Goal: Task Accomplishment & Management: Use online tool/utility

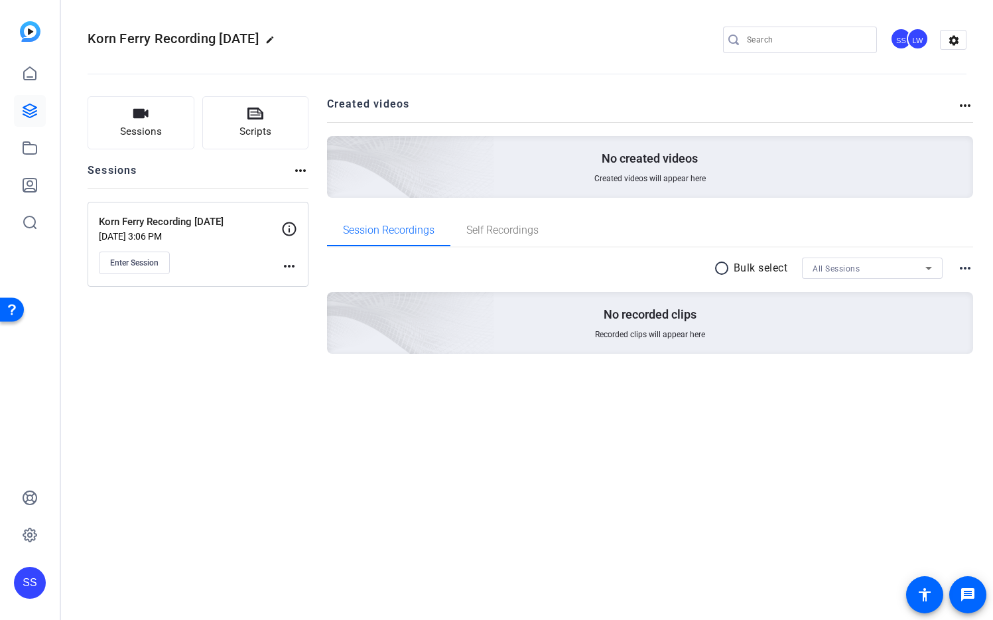
click at [33, 579] on div "SS" at bounding box center [30, 583] width 32 height 32
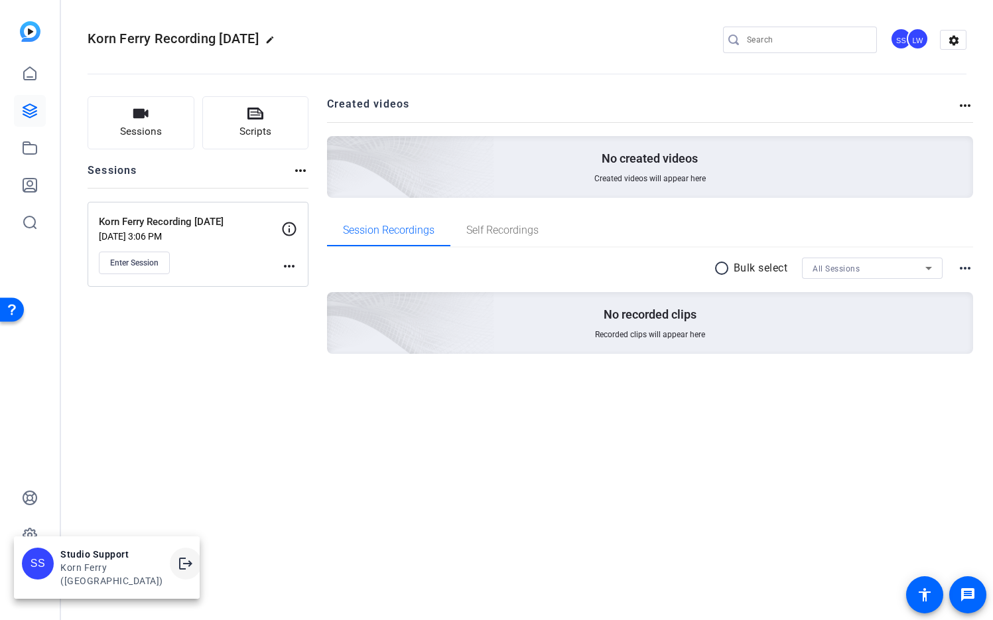
click at [178, 571] on mat-icon "logout" at bounding box center [186, 563] width 16 height 16
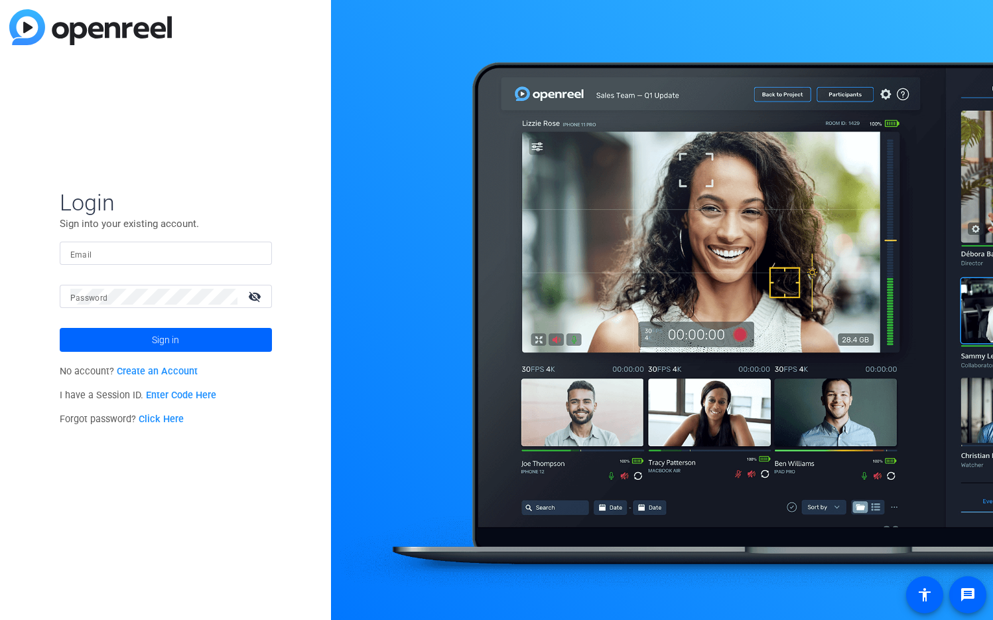
click at [257, 248] on div at bounding box center [165, 253] width 191 height 23
type input "studiosupport+3@openreel.com"
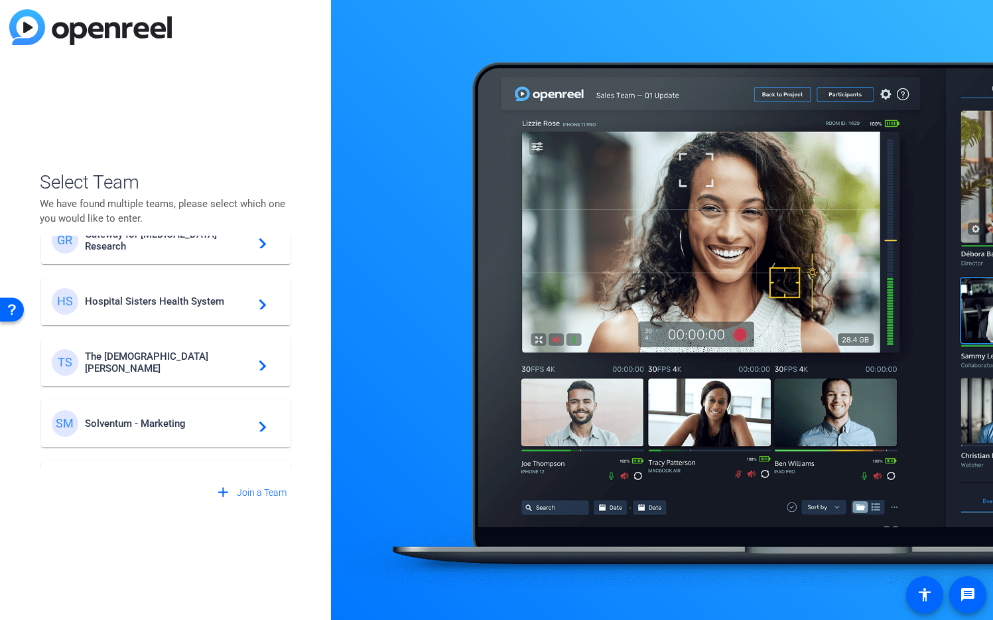
scroll to position [381, 0]
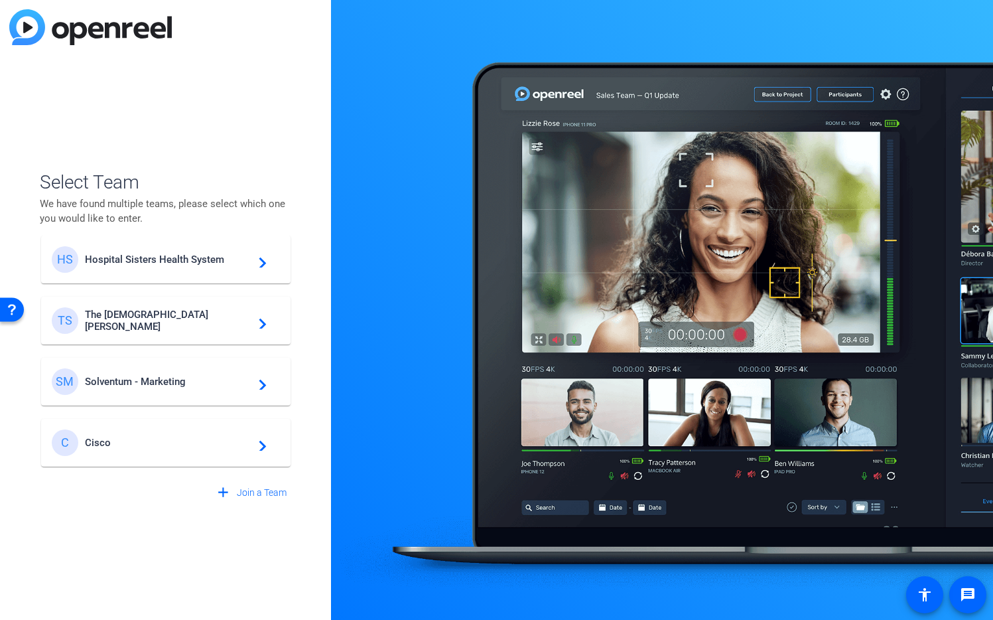
click at [136, 441] on span "Cisco" at bounding box center [168, 443] width 166 height 12
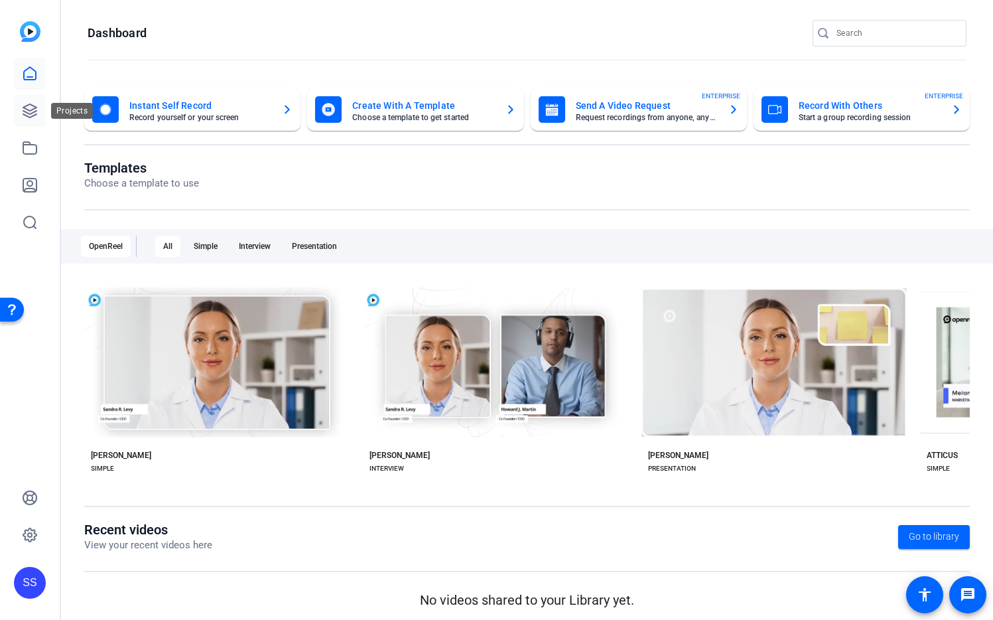
click at [33, 114] on icon at bounding box center [30, 111] width 16 height 16
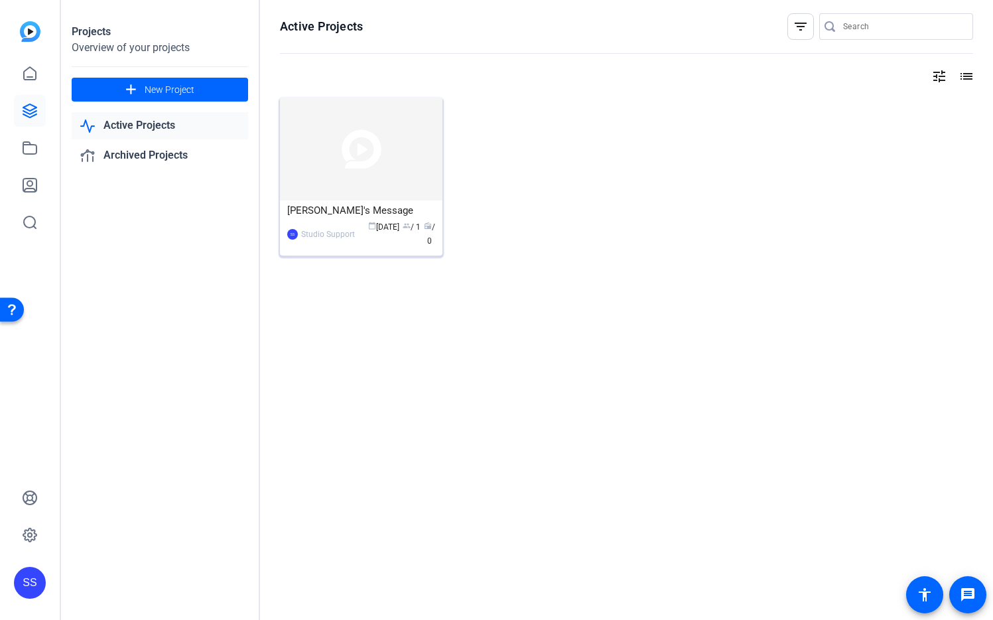
click at [350, 177] on img at bounding box center [361, 149] width 163 height 103
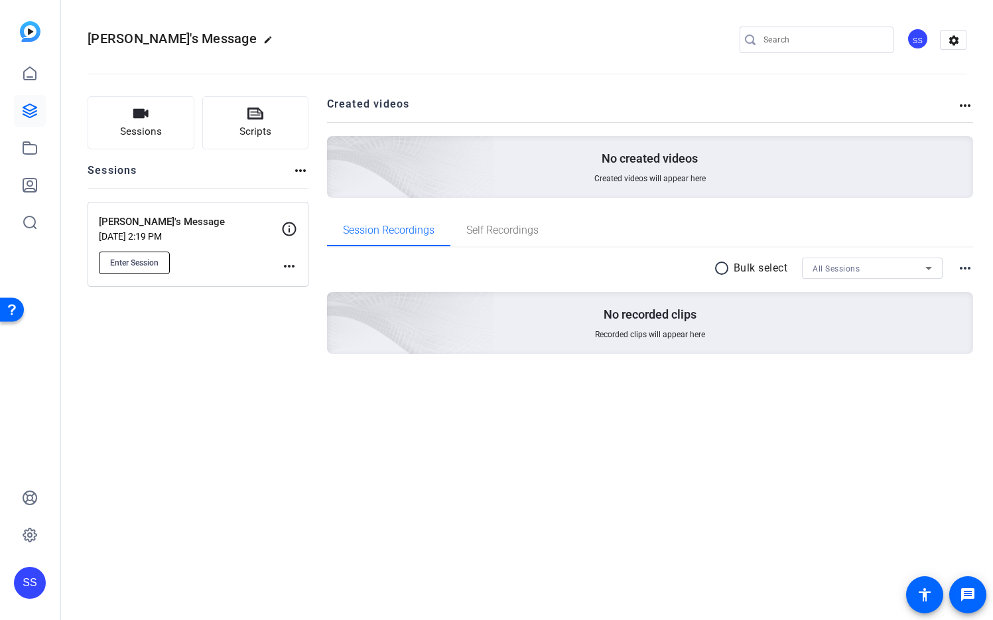
click at [121, 266] on span "Enter Session" at bounding box center [134, 262] width 48 height 11
click at [287, 267] on mat-icon "more_horiz" at bounding box center [289, 266] width 16 height 16
click at [300, 283] on span "Edit Session" at bounding box center [322, 285] width 60 height 16
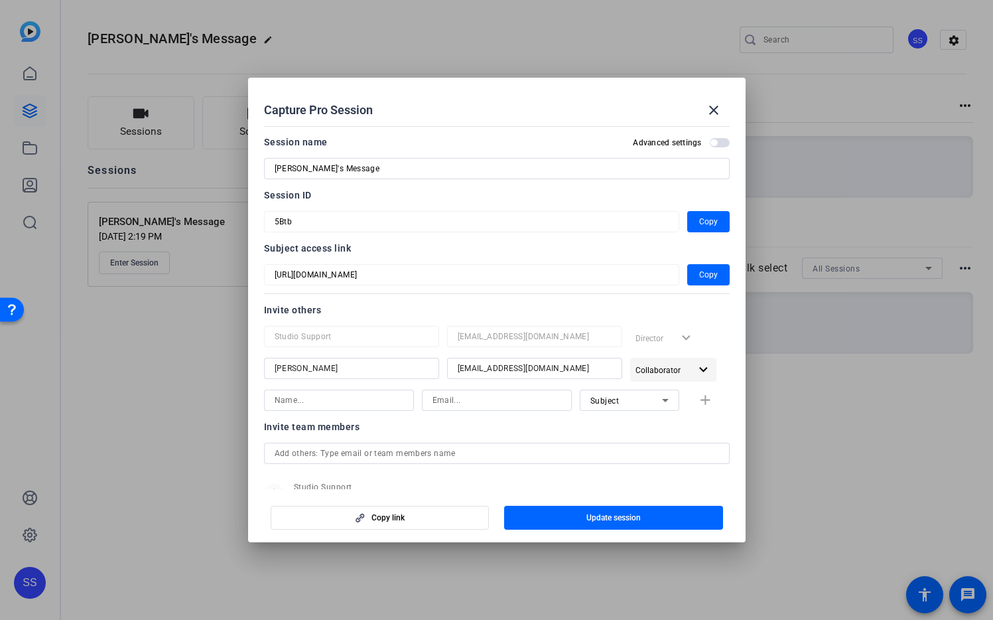
click at [661, 368] on span "Collaborator" at bounding box center [658, 370] width 45 height 9
click at [682, 390] on span "Collaborator" at bounding box center [680, 397] width 48 height 16
drag, startPoint x: 569, startPoint y: 364, endPoint x: 387, endPoint y: 370, distance: 182.6
click at [387, 370] on div "Ana Makhlouf anmakhlo@cisco.com Collaborator expand_more" at bounding box center [497, 370] width 466 height 24
click at [696, 372] on mat-icon "expand_more" at bounding box center [704, 370] width 17 height 17
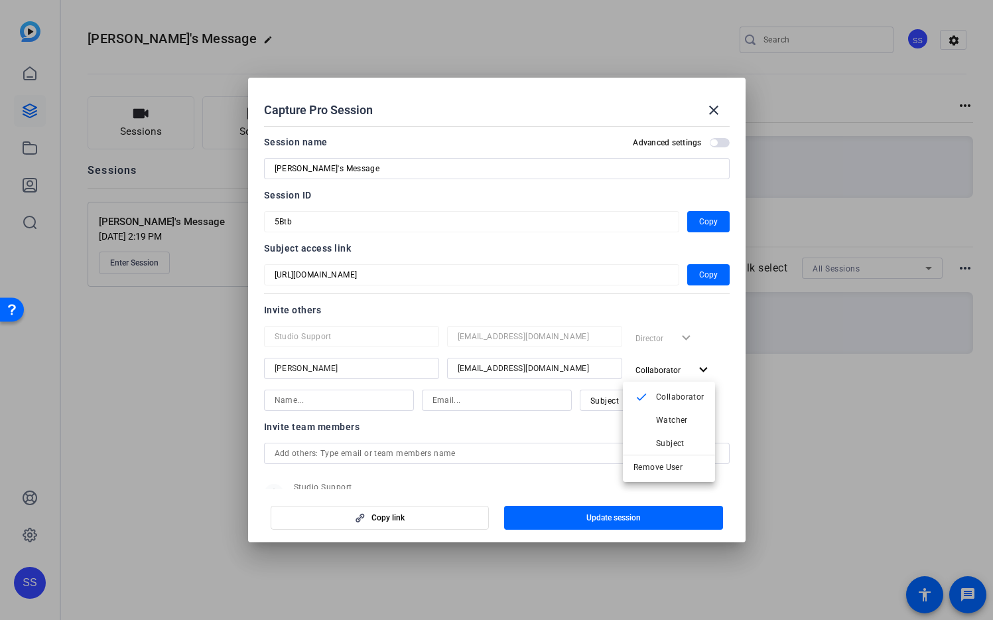
click at [419, 470] on div at bounding box center [496, 310] width 993 height 620
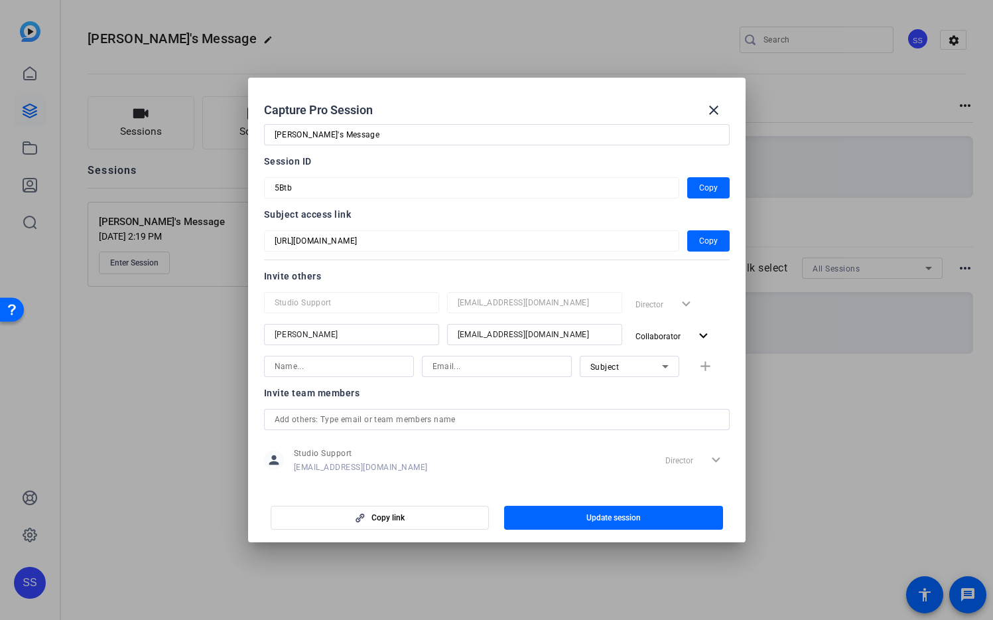
scroll to position [49, 0]
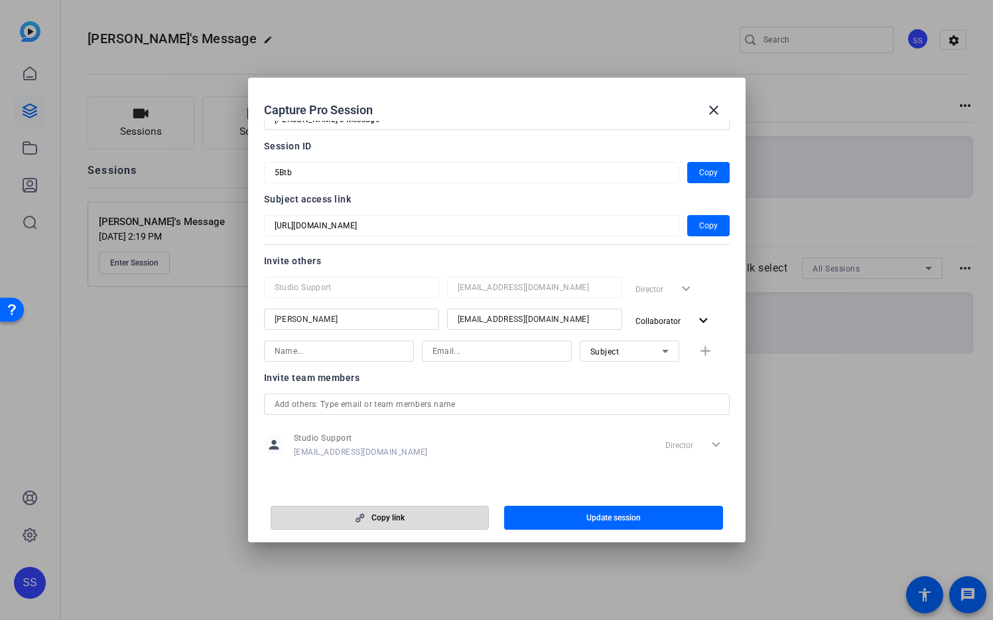
click at [455, 510] on span "button" at bounding box center [380, 518] width 218 height 32
click at [662, 351] on icon at bounding box center [665, 351] width 7 height 3
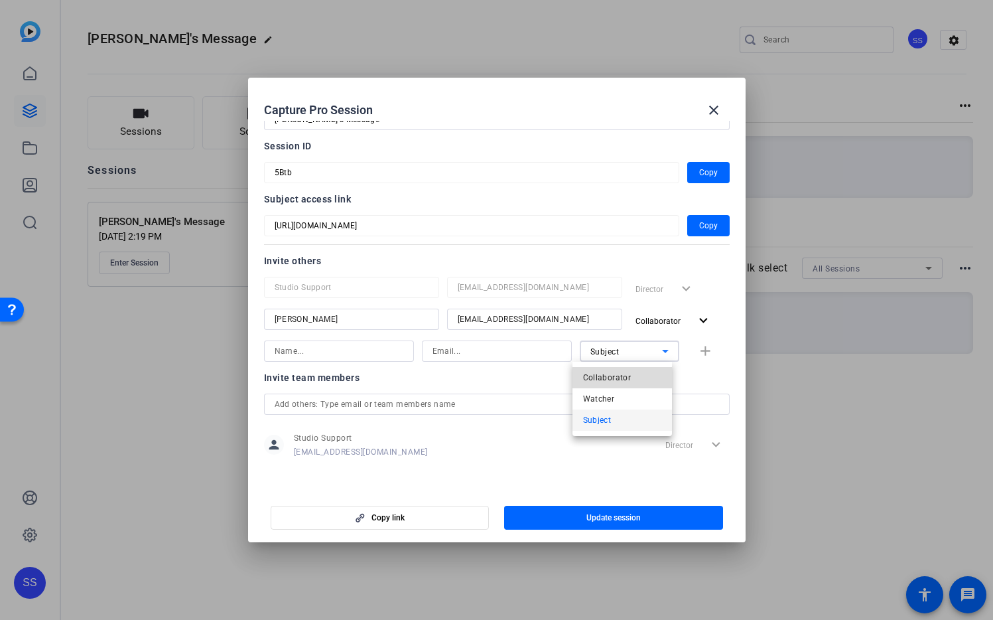
click at [636, 376] on mat-option "Collaborator" at bounding box center [623, 377] width 100 height 21
click at [297, 354] on input at bounding box center [339, 351] width 129 height 16
click at [516, 317] on input "anmakhlo@cisco.com" at bounding box center [535, 319] width 154 height 16
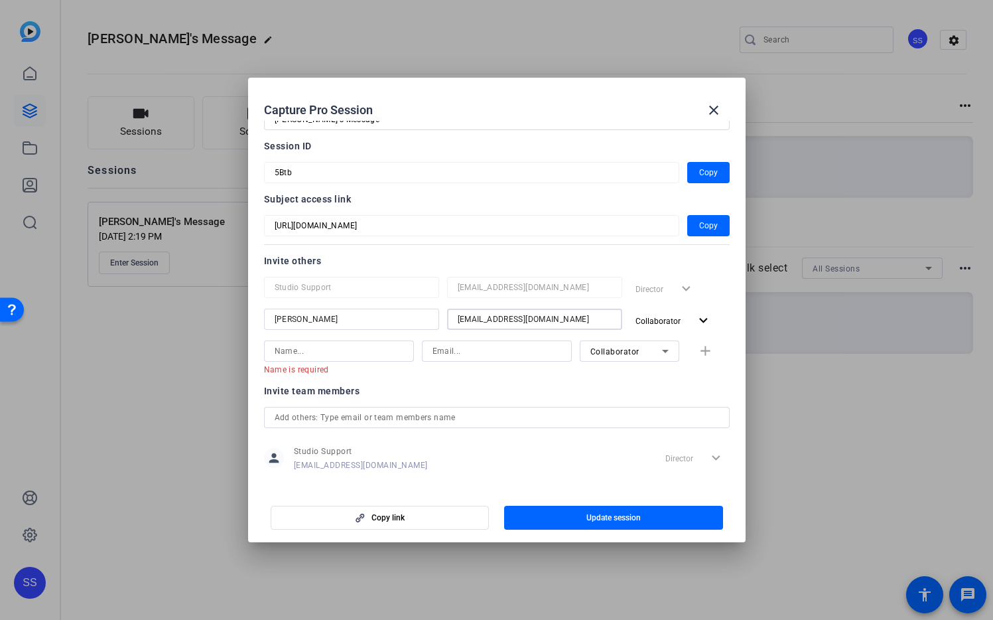
click at [516, 317] on input "anmakhlo@cisco.com" at bounding box center [535, 319] width 154 height 16
click at [517, 317] on input "anmakhlo@cisco.com" at bounding box center [535, 319] width 154 height 16
click at [480, 356] on input at bounding box center [497, 351] width 129 height 16
paste input "anmakhlo@cisco.com"
type input "anmakhlo@cisco.com"
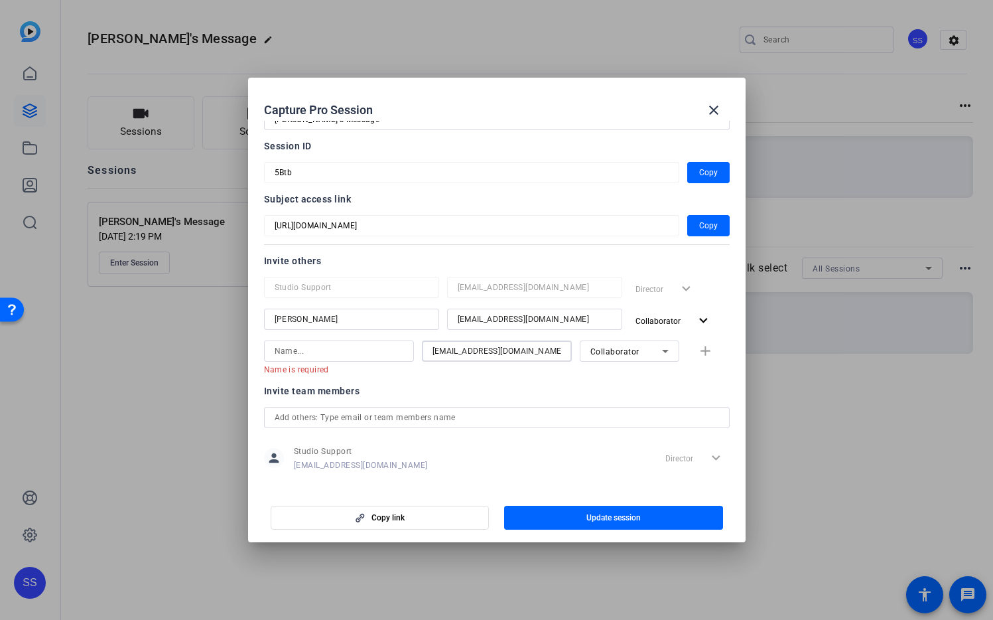
click at [376, 318] on input "Ana Makhlouf" at bounding box center [352, 319] width 154 height 16
click at [378, 317] on input "Ana Makhlouf" at bounding box center [352, 319] width 154 height 16
click at [325, 350] on input at bounding box center [339, 351] width 129 height 16
paste input "Ana Makhlouf"
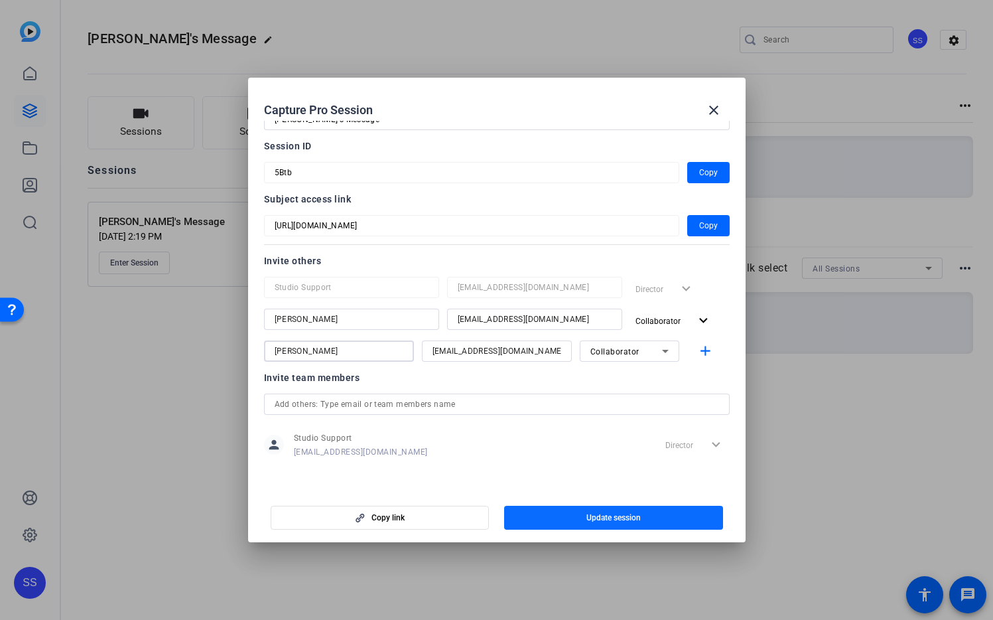
type input "Ana Makhlouf"
click at [646, 516] on span "button" at bounding box center [613, 518] width 219 height 32
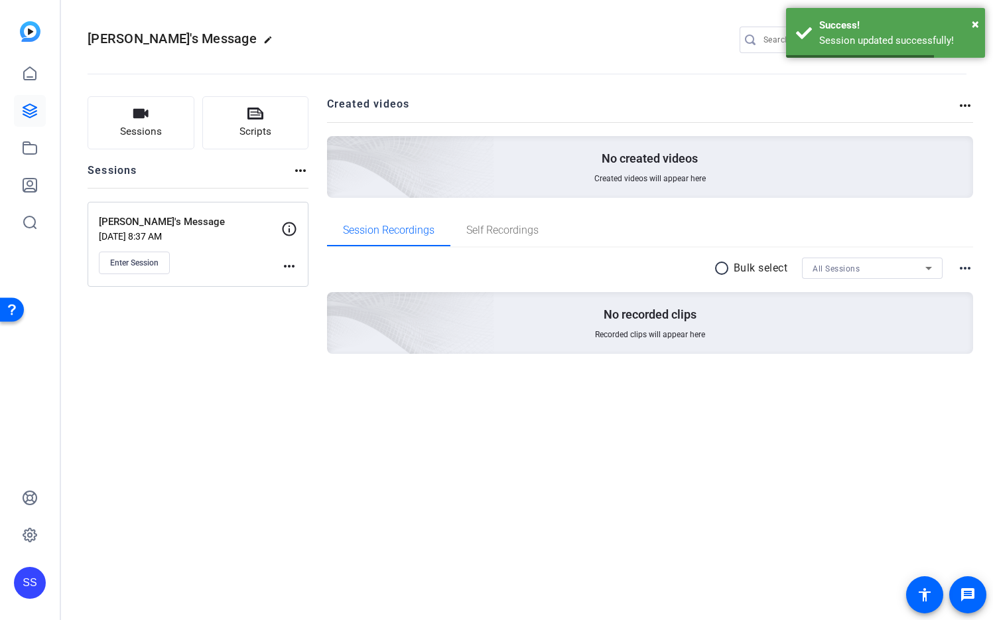
click at [283, 265] on mat-icon "more_horiz" at bounding box center [289, 266] width 16 height 16
click at [295, 285] on span "Edit Session" at bounding box center [322, 285] width 60 height 16
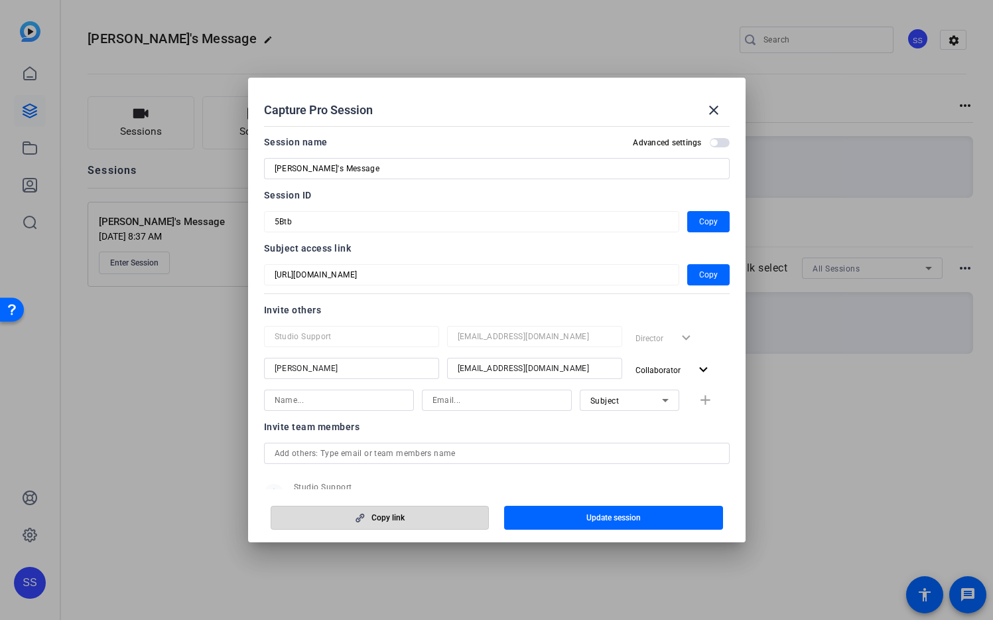
click at [435, 520] on span "button" at bounding box center [380, 518] width 218 height 32
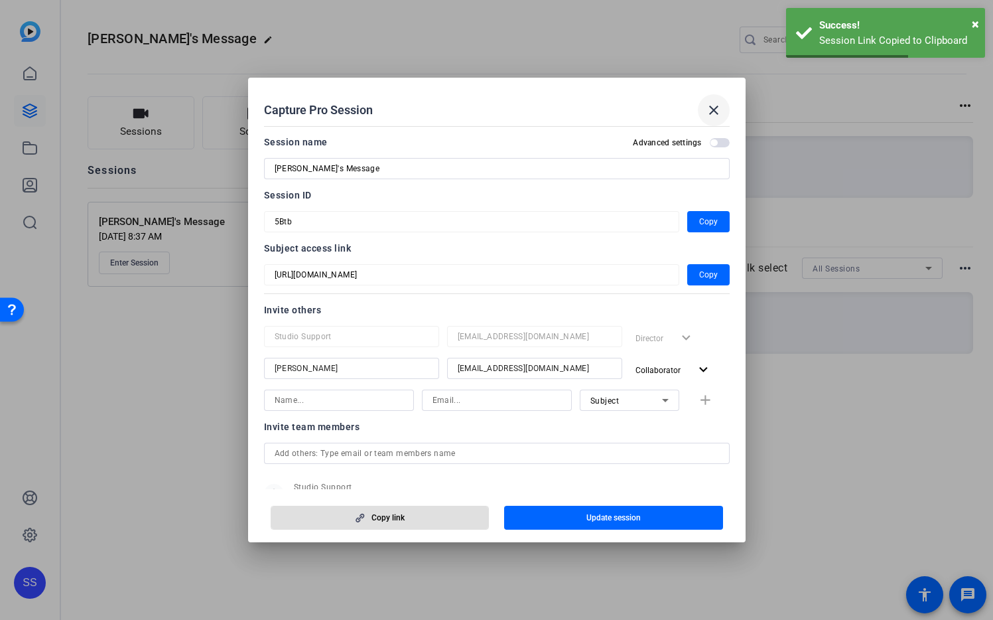
click at [717, 110] on mat-icon "close" at bounding box center [714, 110] width 16 height 16
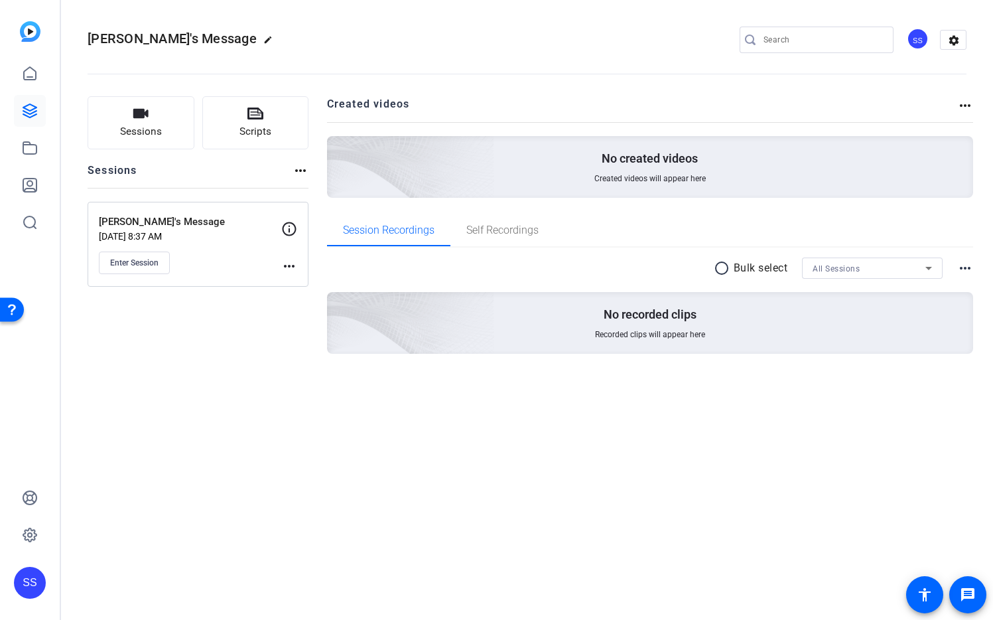
click at [289, 264] on mat-icon "more_horiz" at bounding box center [289, 266] width 16 height 16
click at [314, 285] on span "Edit Session" at bounding box center [322, 285] width 60 height 16
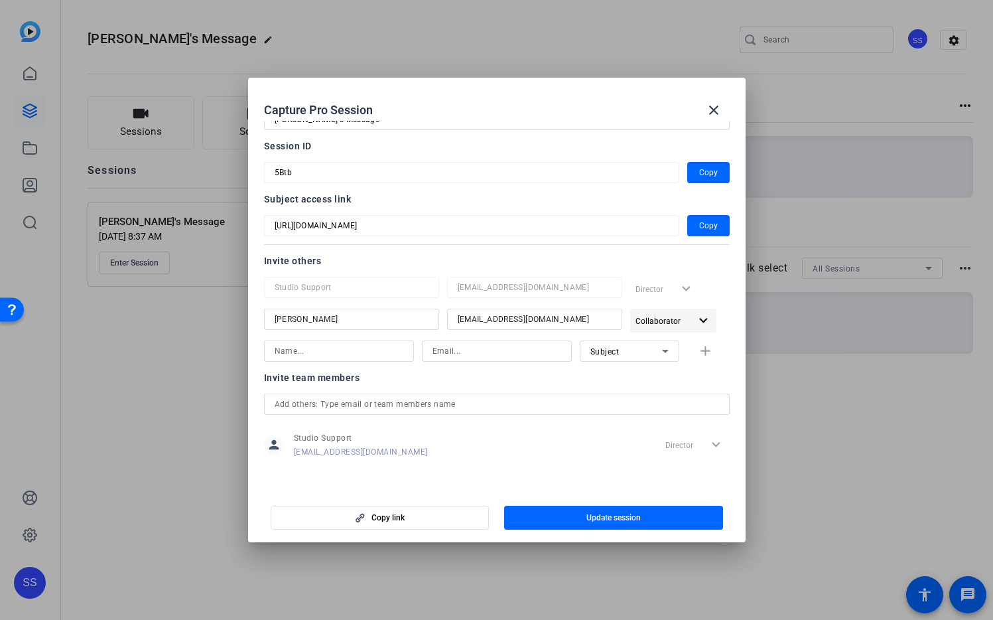
click at [696, 315] on mat-icon "expand_more" at bounding box center [704, 321] width 17 height 17
click at [711, 305] on div at bounding box center [496, 310] width 993 height 620
click at [714, 111] on mat-icon "close" at bounding box center [714, 110] width 16 height 16
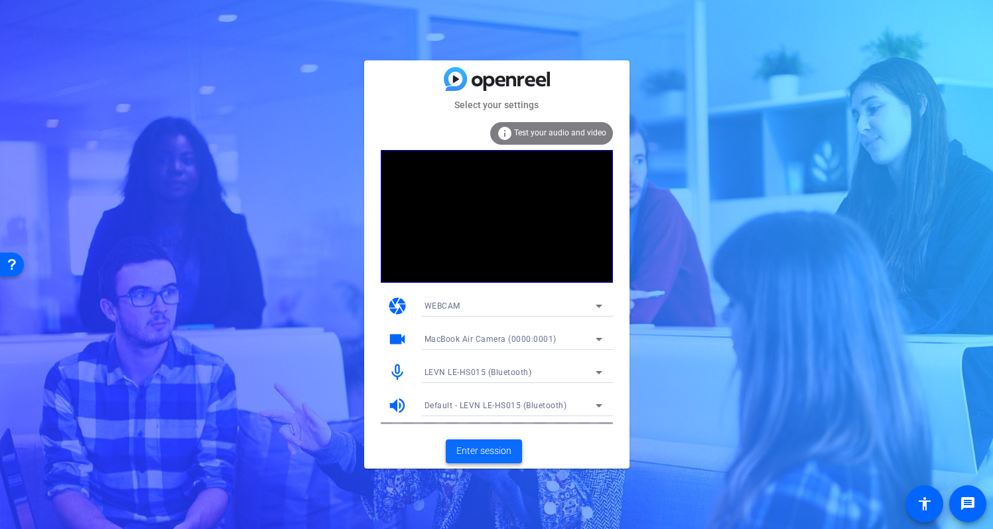
click at [480, 452] on span "Enter session" at bounding box center [484, 451] width 55 height 14
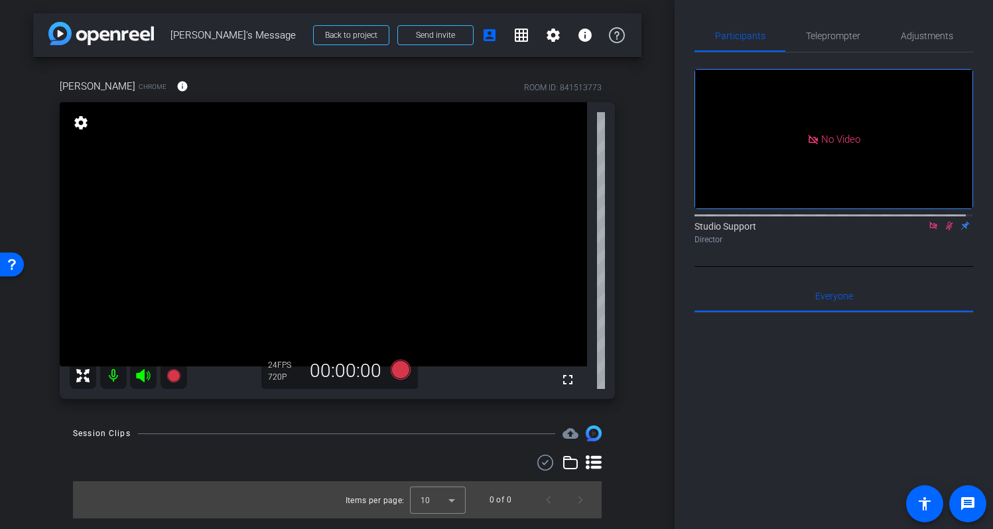
click at [928, 230] on icon at bounding box center [933, 225] width 11 height 9
click at [930, 230] on icon at bounding box center [933, 226] width 7 height 9
click at [931, 230] on icon at bounding box center [933, 226] width 5 height 9
click at [930, 230] on icon at bounding box center [933, 226] width 7 height 9
click at [928, 230] on icon at bounding box center [933, 225] width 11 height 9
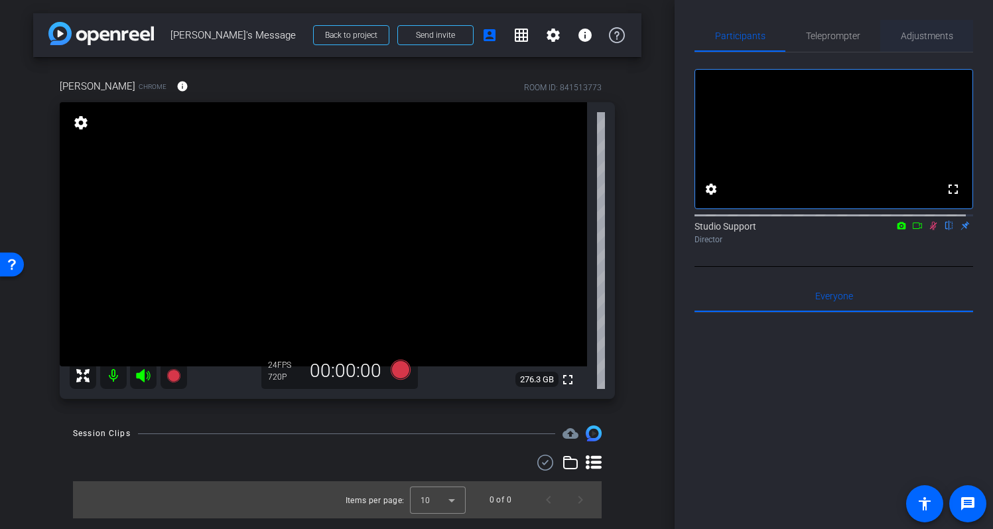
click at [917, 38] on span "Adjustments" at bounding box center [927, 35] width 52 height 9
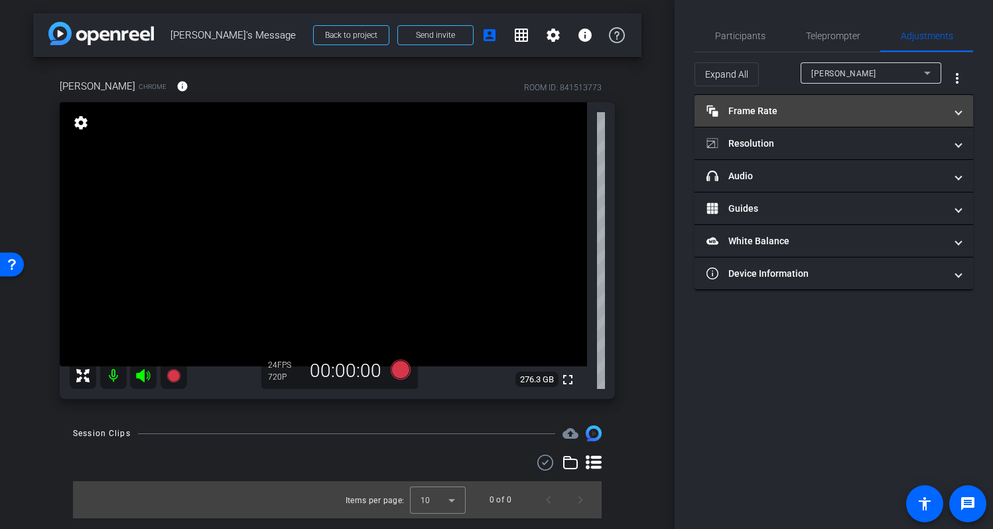
click at [862, 109] on mat-panel-title "Frame Rate Frame Rate" at bounding box center [826, 111] width 239 height 14
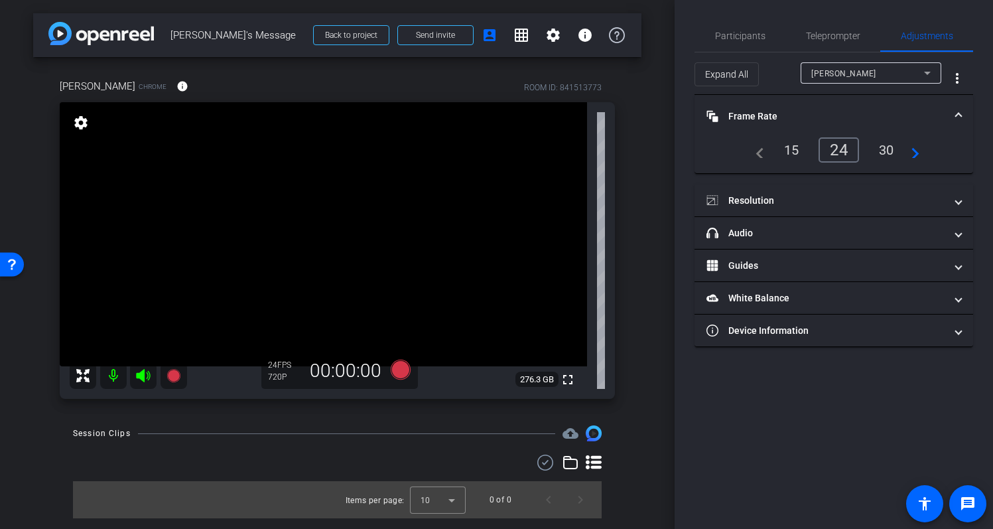
click at [881, 144] on div "30" at bounding box center [886, 150] width 35 height 23
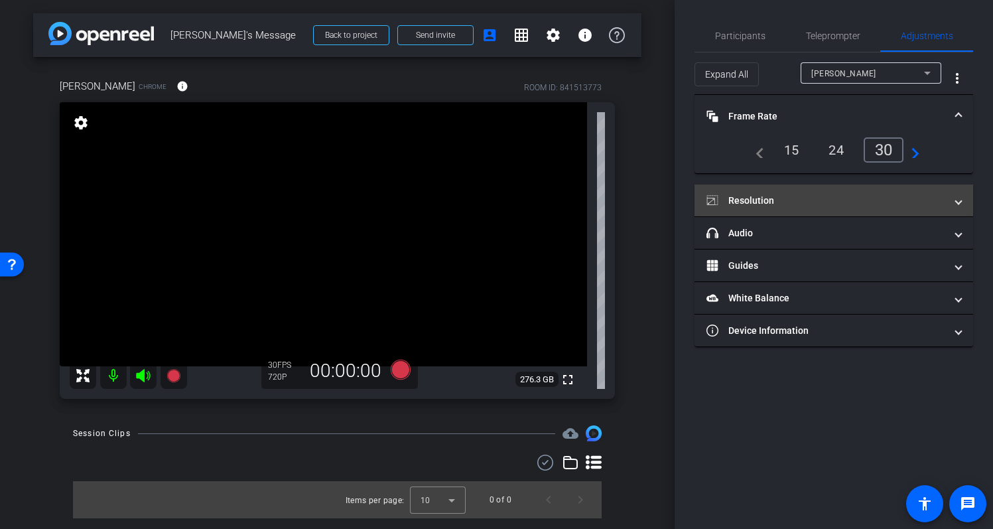
click at [948, 194] on span "Resolution" at bounding box center [832, 201] width 250 height 14
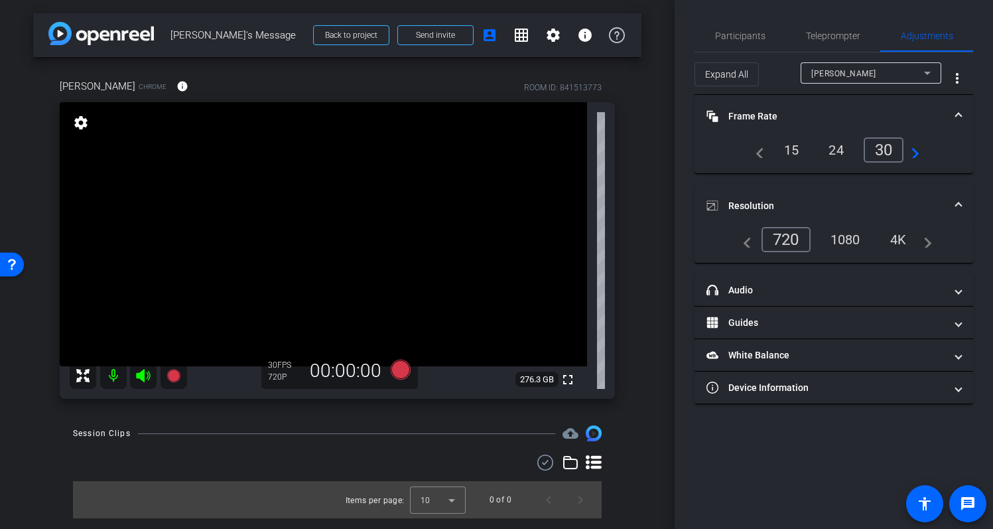
click at [862, 236] on div "1080" at bounding box center [846, 239] width 50 height 23
click at [954, 206] on span "Resolution" at bounding box center [832, 206] width 250 height 14
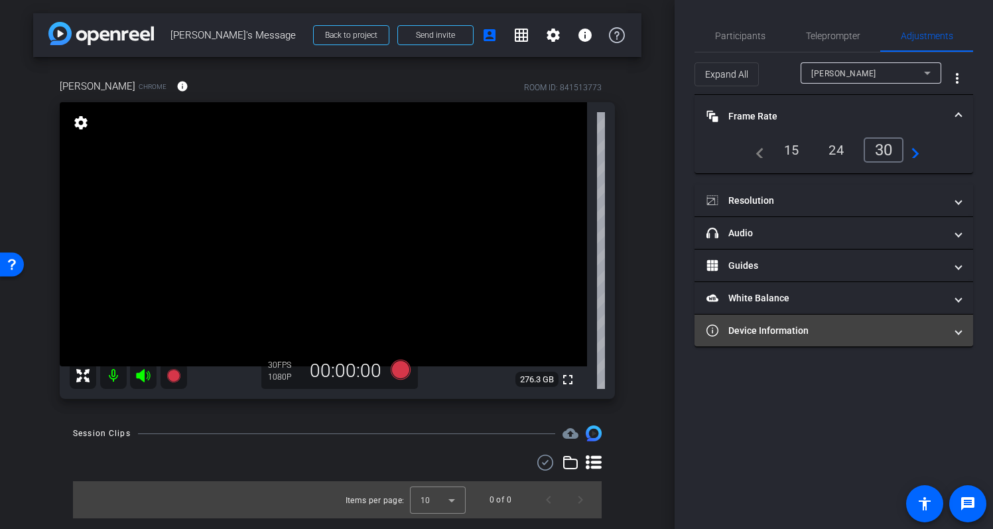
click at [774, 328] on mat-panel-title "Device Information" at bounding box center [826, 331] width 239 height 14
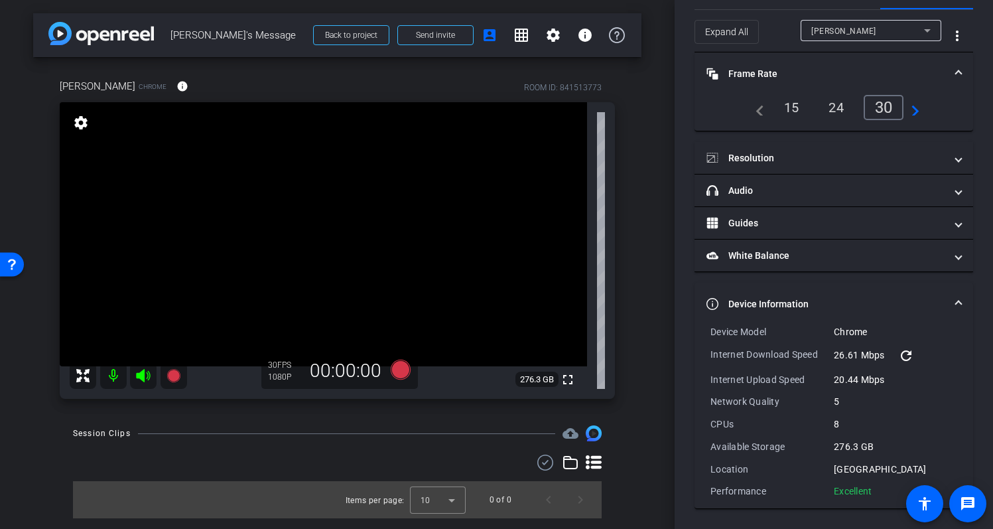
scroll to position [42, 0]
drag, startPoint x: 875, startPoint y: 490, endPoint x: 694, endPoint y: 327, distance: 243.4
click at [694, 327] on div "Participants Teleprompter Adjustments settings Studio Support flip Director Eve…" at bounding box center [834, 264] width 319 height 529
copy div "Device Model Chrome Internet Download Speed 26.61 Mbps refresh Internet Upload …"
click at [665, 117] on div "arrow_back Dave's Message Back to project Send invite account_box grid_on setti…" at bounding box center [337, 264] width 675 height 529
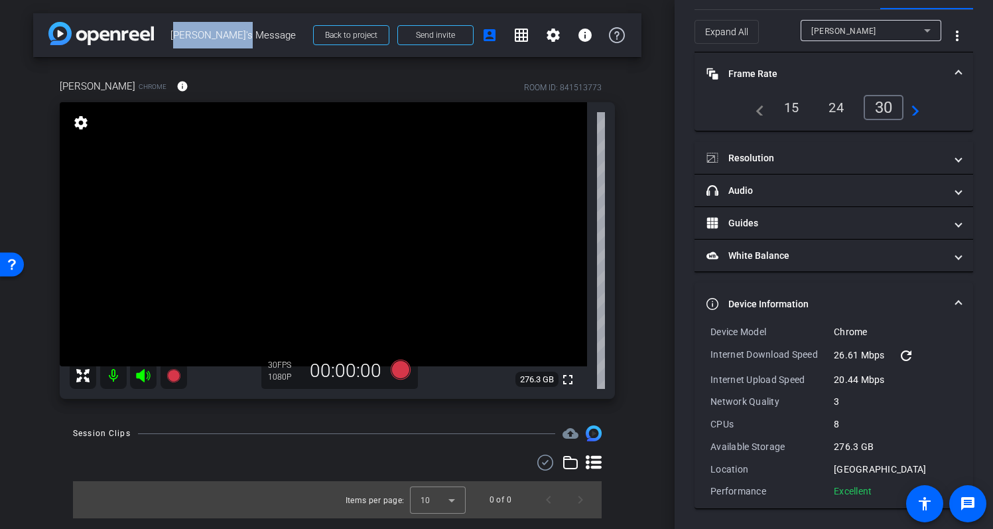
drag, startPoint x: 170, startPoint y: 38, endPoint x: 240, endPoint y: 37, distance: 69.7
click at [240, 37] on span "Dave's Message" at bounding box center [238, 35] width 135 height 27
copy span "Dave's Message"
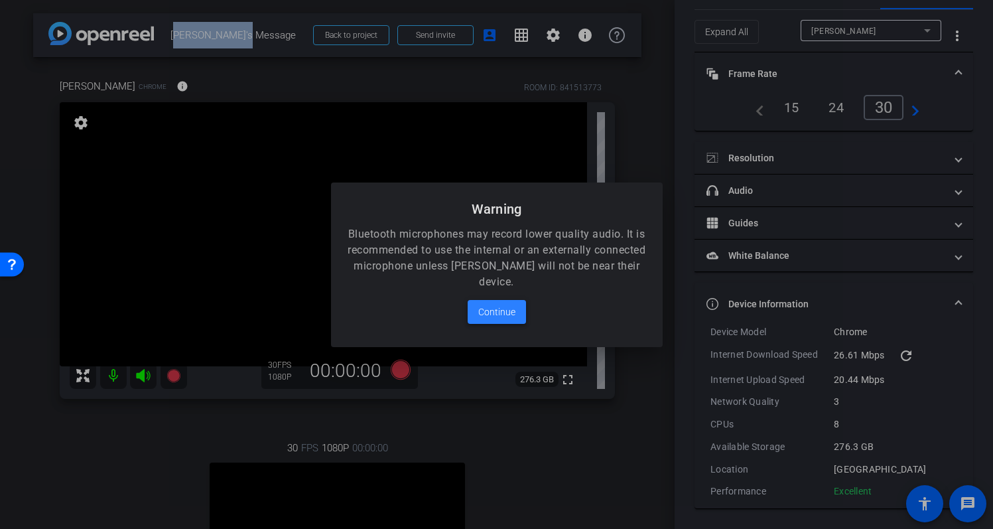
click at [510, 315] on span "Continue" at bounding box center [496, 312] width 37 height 16
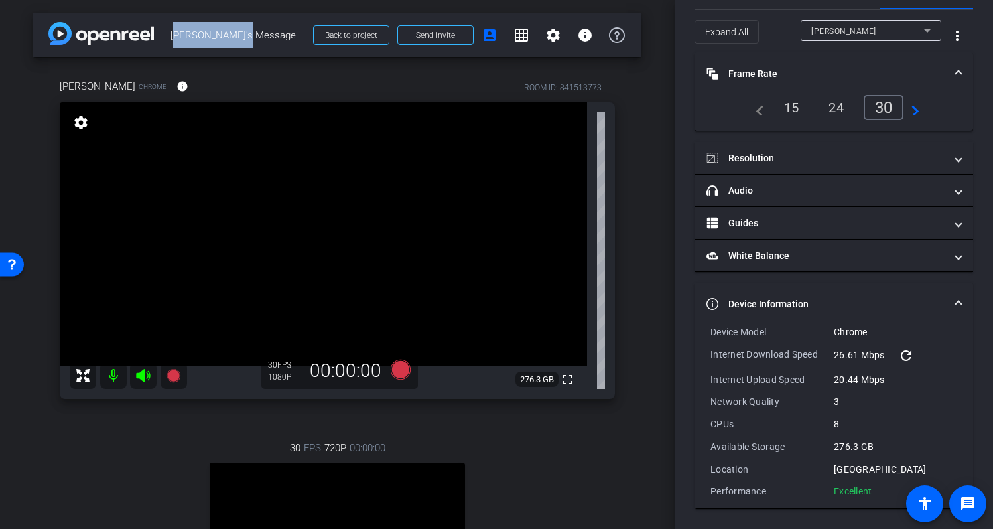
scroll to position [0, 0]
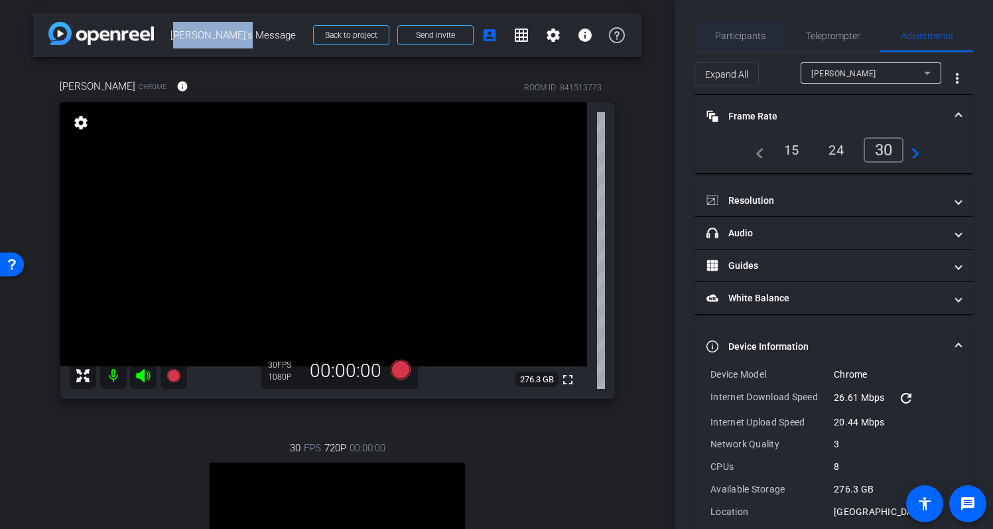
click at [761, 34] on span "Participants" at bounding box center [740, 35] width 50 height 9
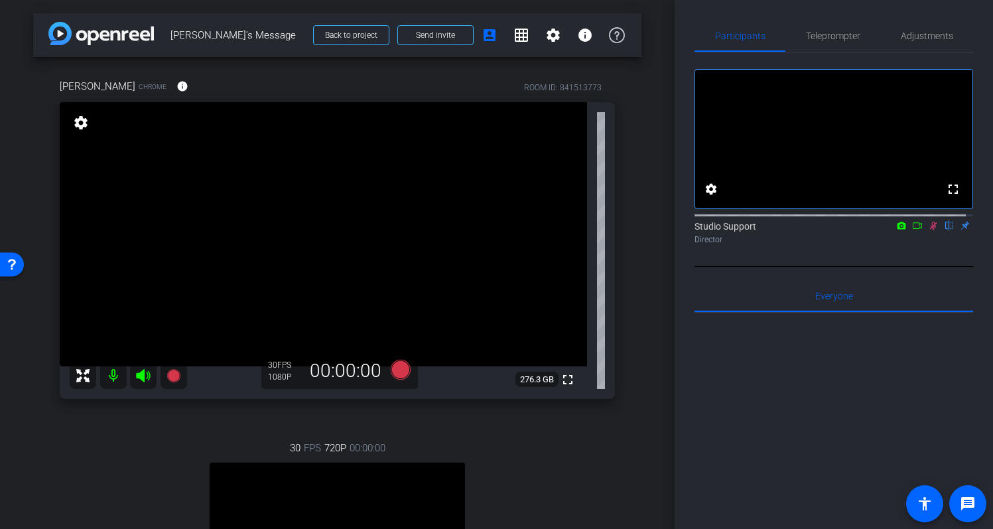
click at [928, 230] on icon at bounding box center [933, 225] width 11 height 9
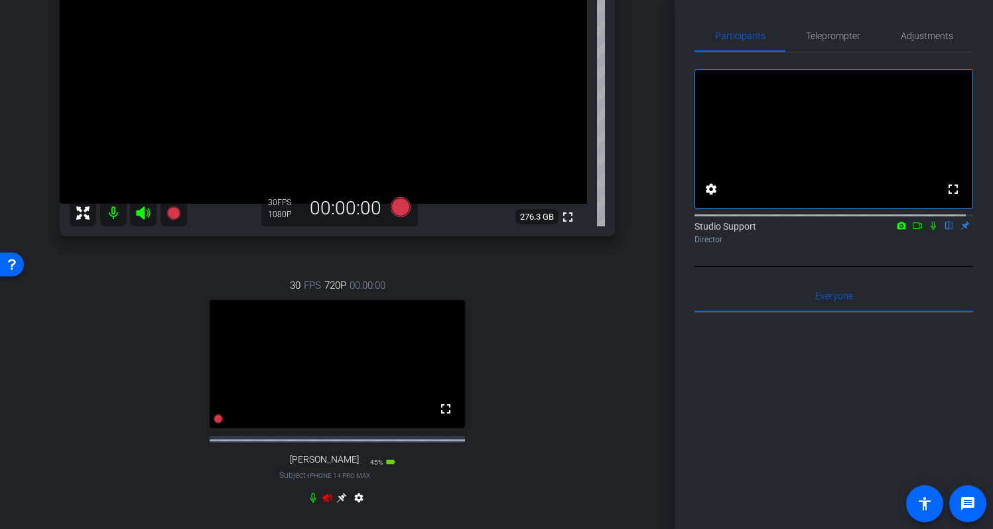
scroll to position [193, 0]
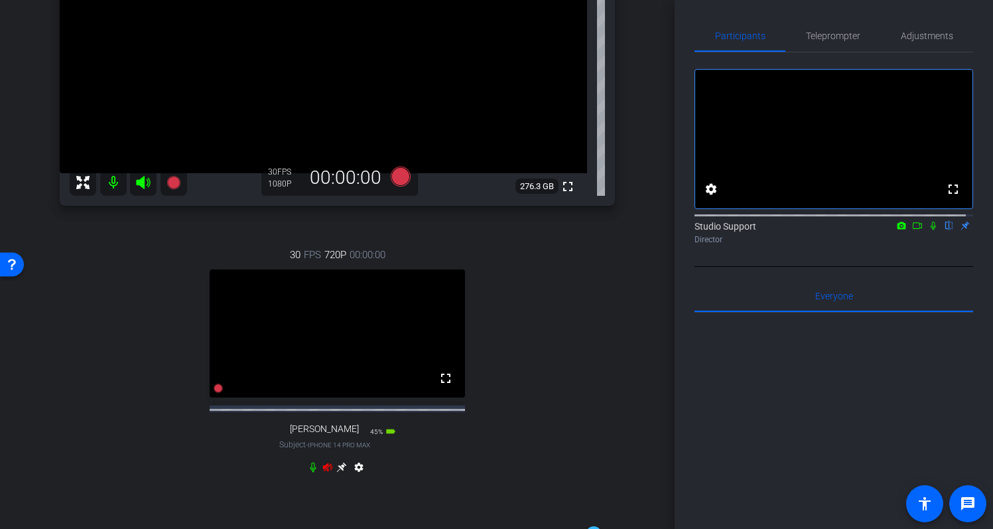
click at [324, 471] on icon at bounding box center [327, 467] width 9 height 9
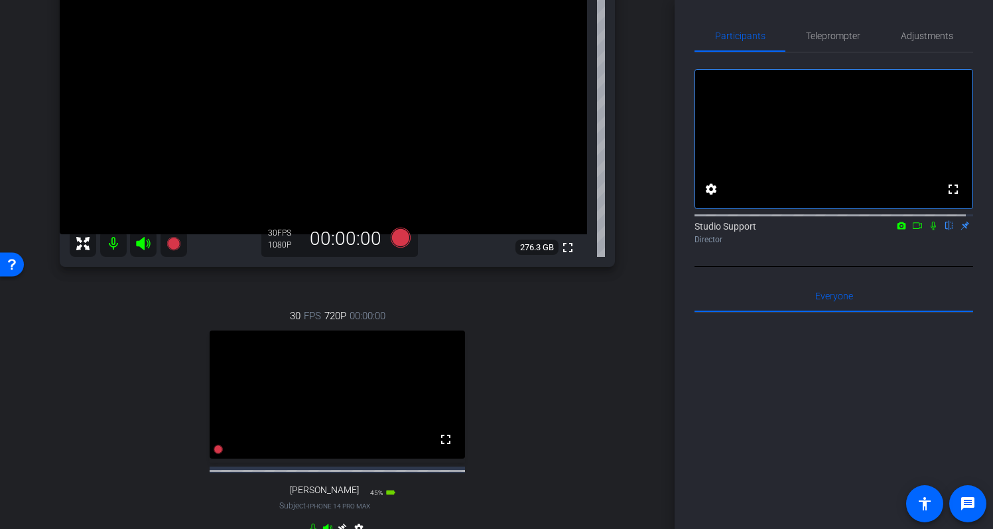
scroll to position [0, 0]
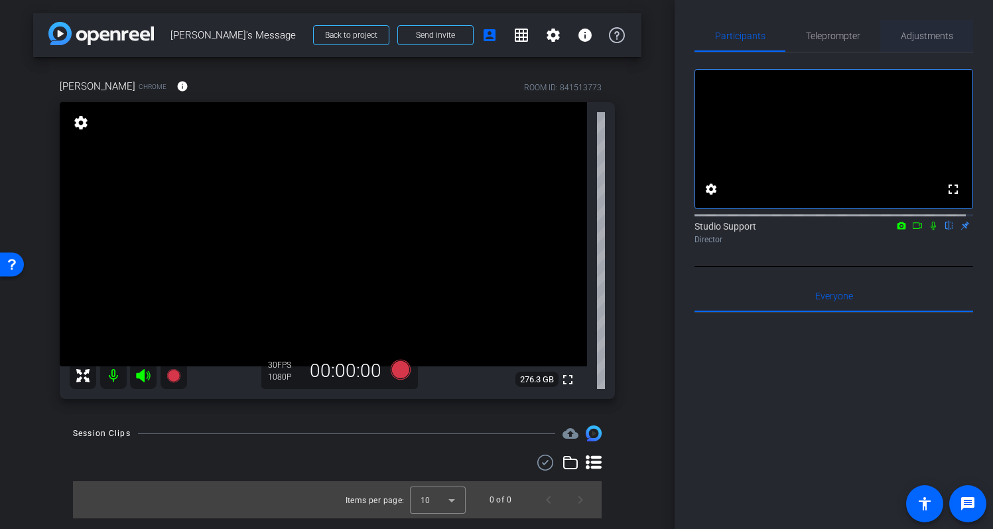
click at [916, 38] on span "Adjustments" at bounding box center [927, 35] width 52 height 9
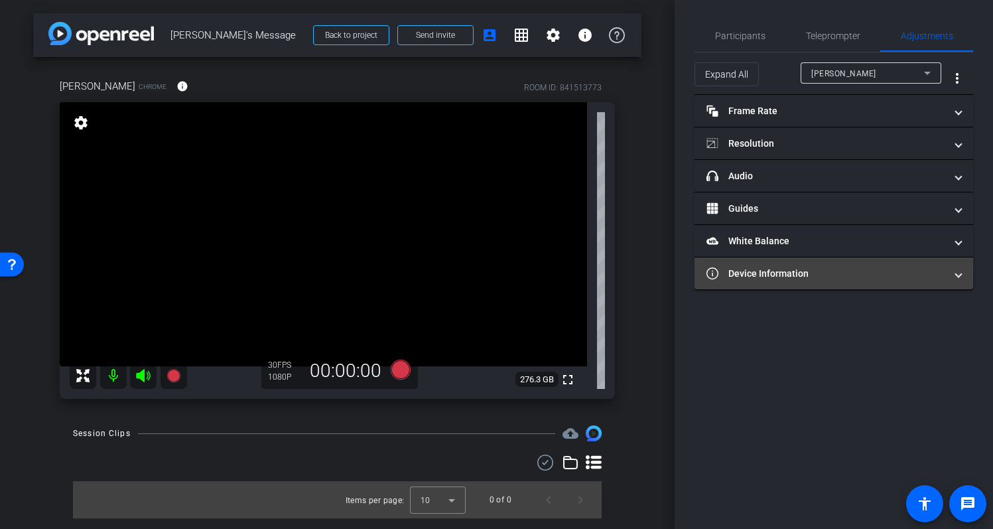
click at [898, 279] on mat-panel-title "Device Information" at bounding box center [826, 274] width 239 height 14
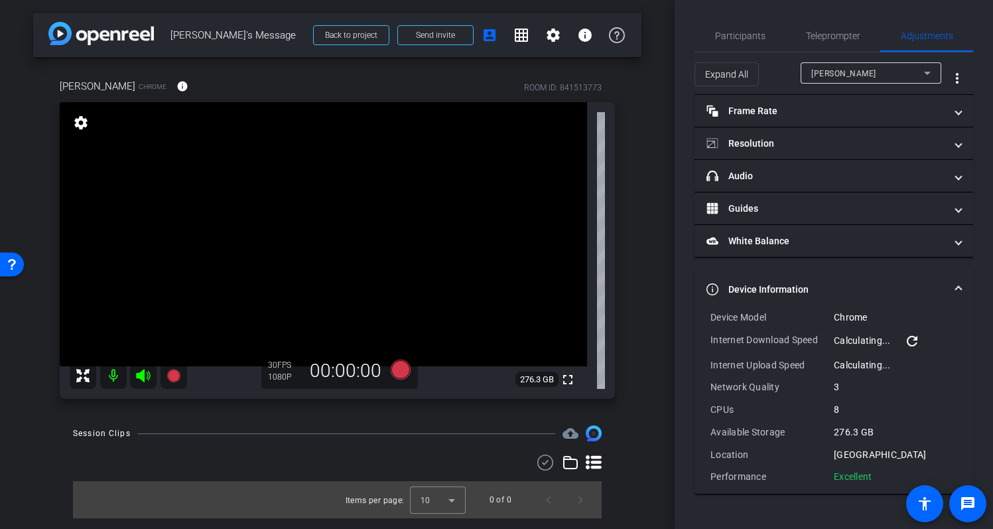
click at [918, 342] on mat-icon "refresh" at bounding box center [913, 341] width 16 height 16
click at [960, 292] on span at bounding box center [958, 290] width 5 height 14
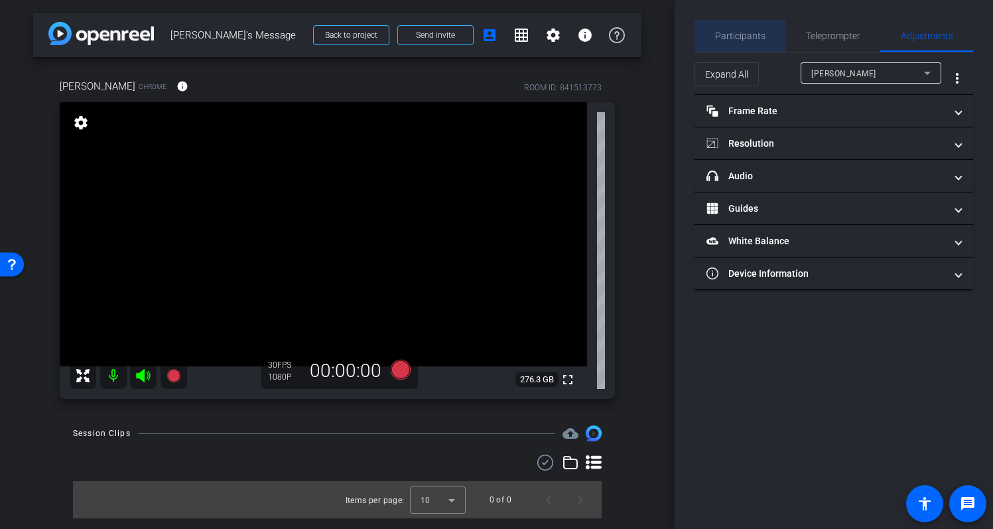
click at [761, 35] on span "Participants" at bounding box center [740, 35] width 50 height 9
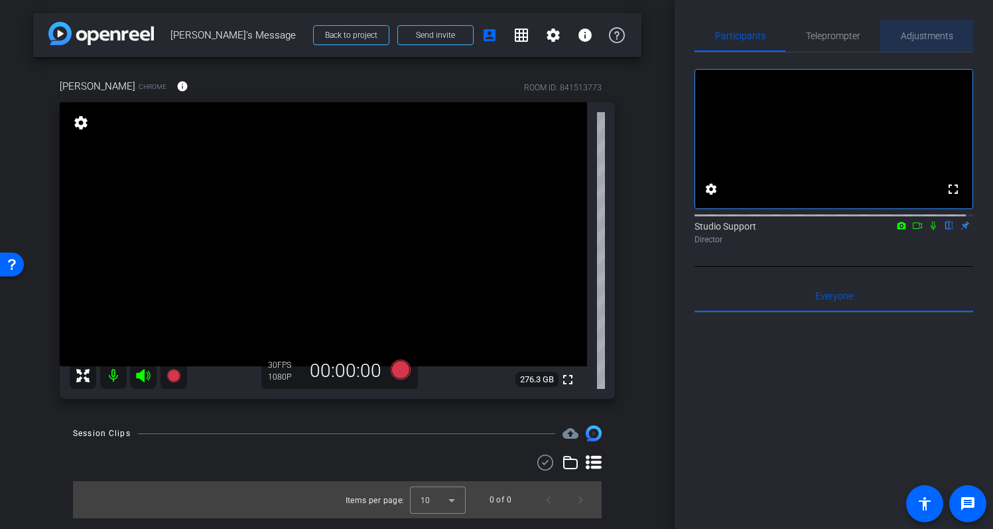
click at [928, 31] on span "Adjustments" at bounding box center [927, 35] width 52 height 9
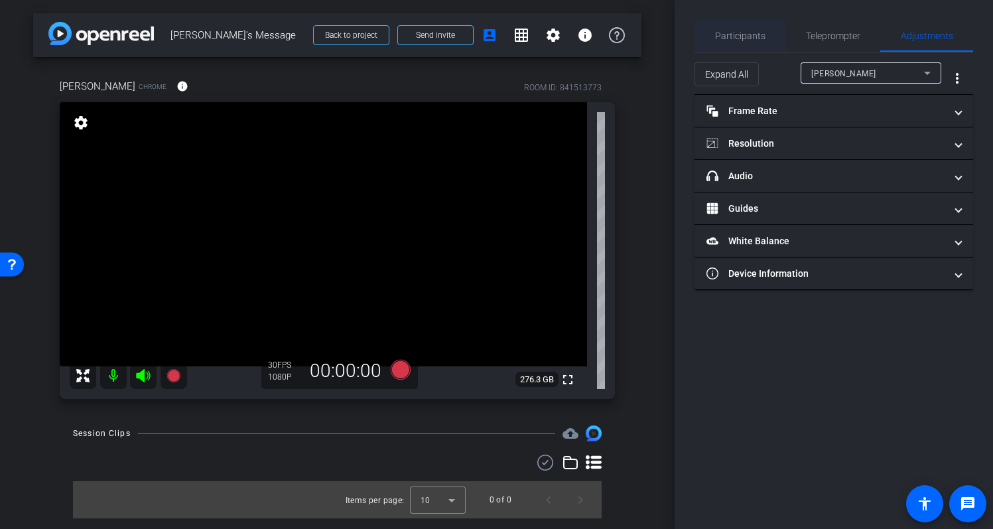
click at [753, 39] on span "Participants" at bounding box center [740, 35] width 50 height 9
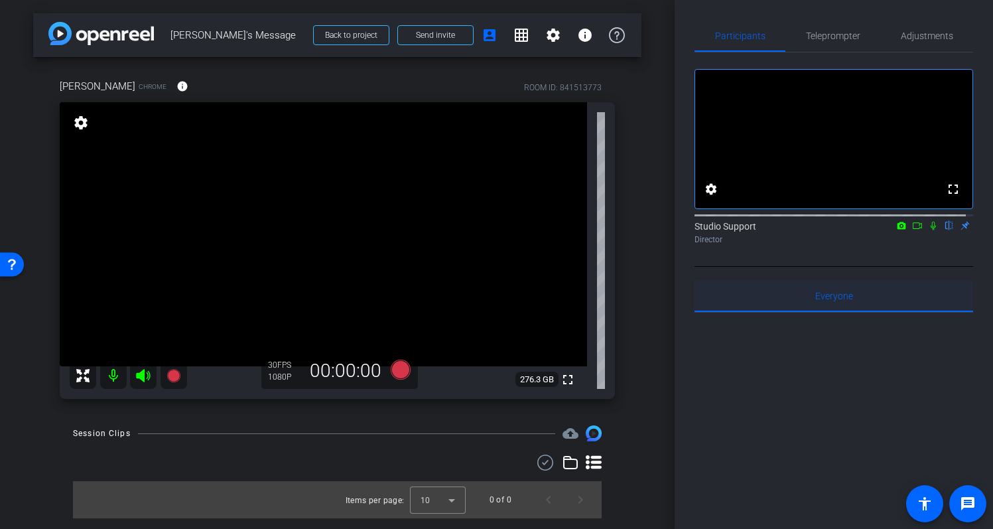
click at [834, 301] on span "Everyone 0" at bounding box center [835, 295] width 38 height 9
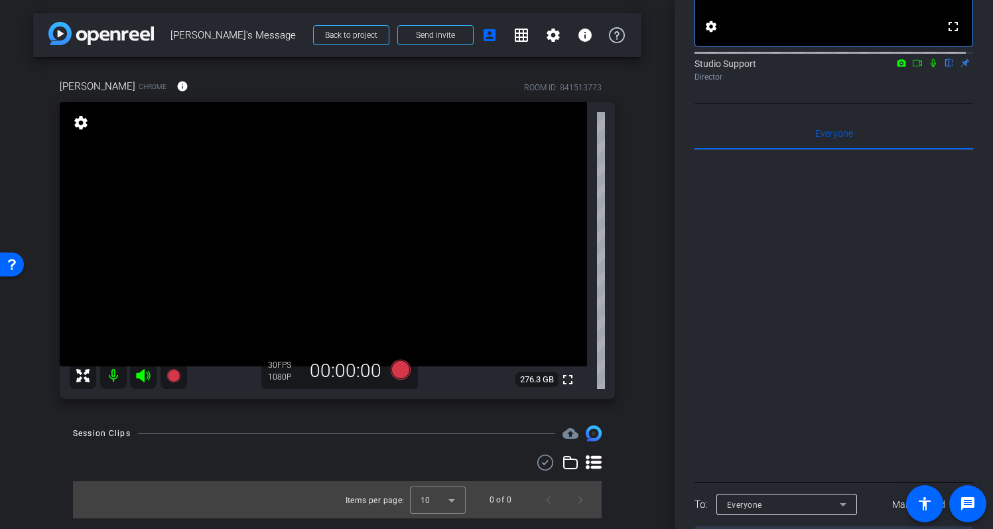
scroll to position [224, 0]
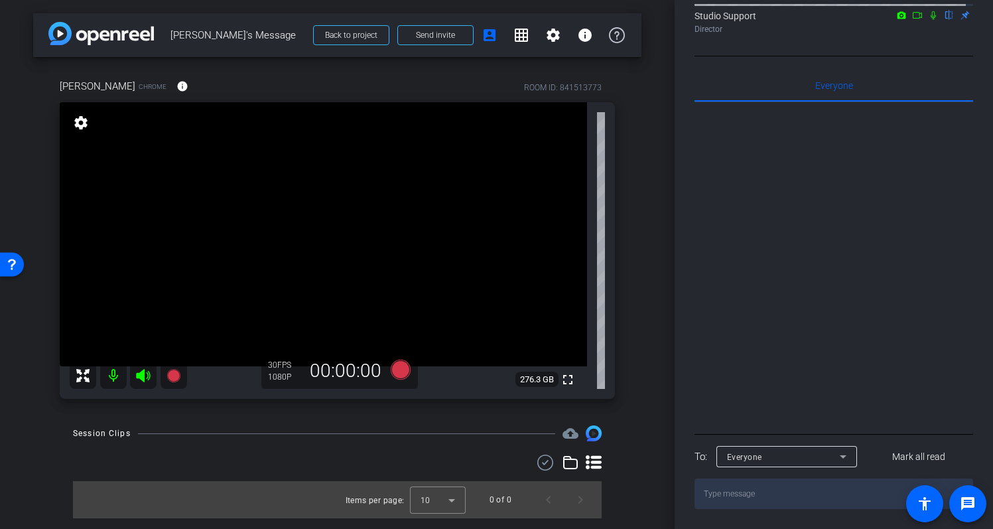
click at [748, 498] on textarea at bounding box center [834, 493] width 279 height 31
paste textarea "https://capture.openreel.com/director/lobby/841513773"
type textarea "https://capture.openreel.com/director/lobby/841513773"
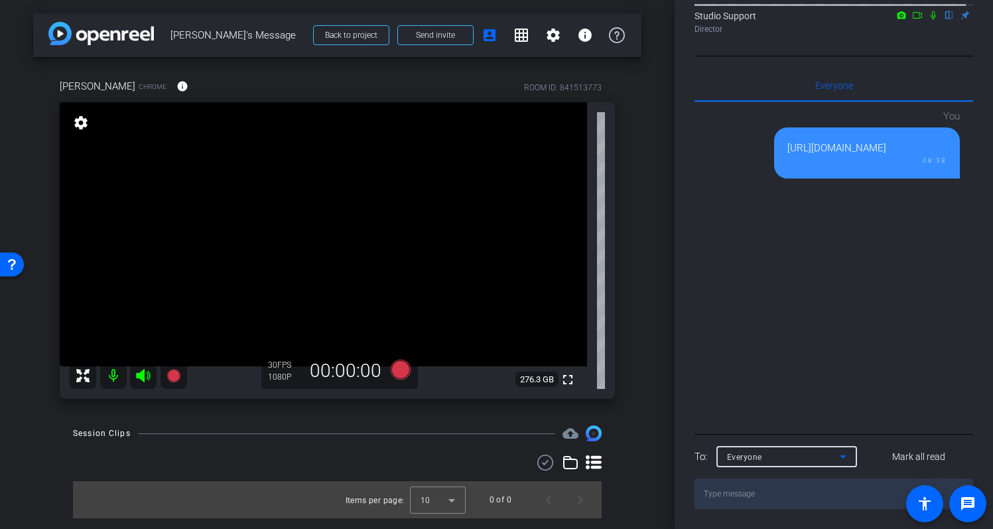
click at [826, 465] on div "Everyone" at bounding box center [783, 457] width 113 height 17
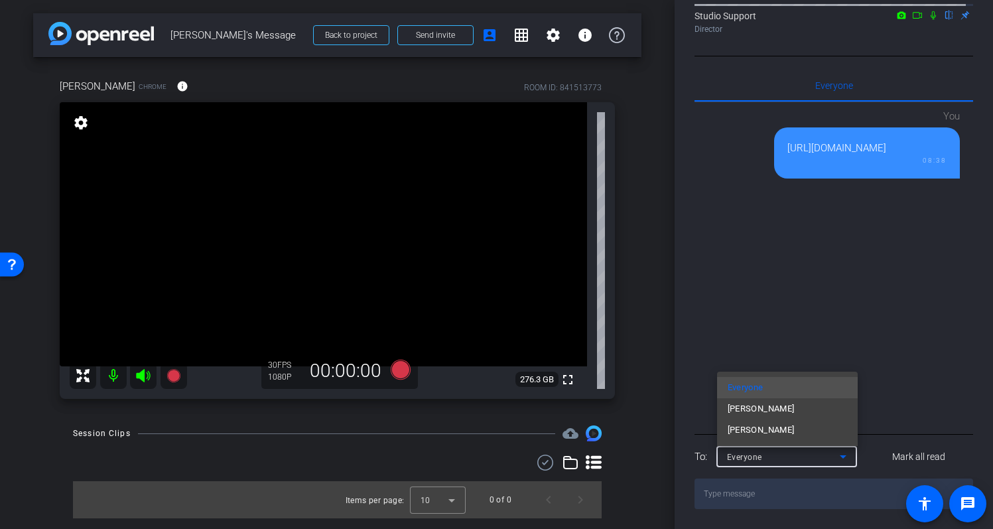
click at [853, 287] on div at bounding box center [496, 264] width 993 height 529
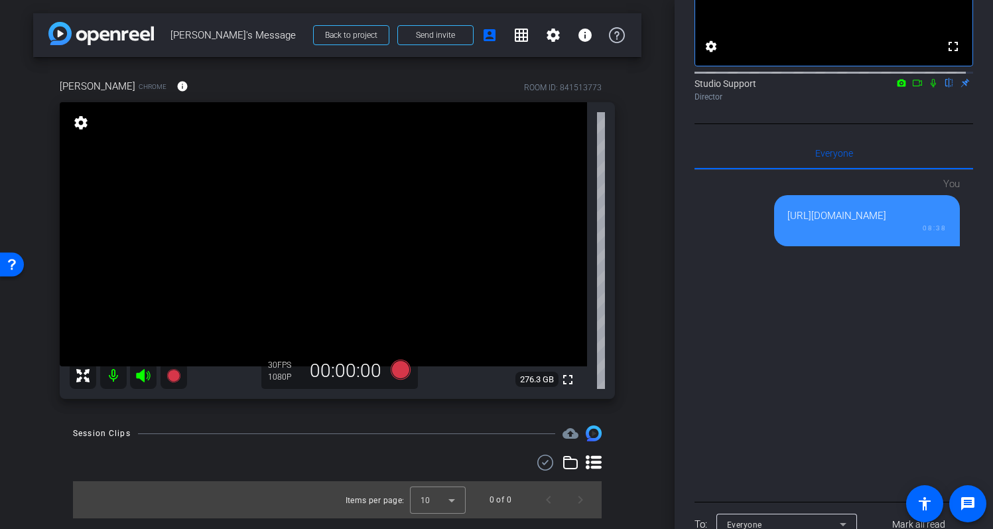
scroll to position [167, 0]
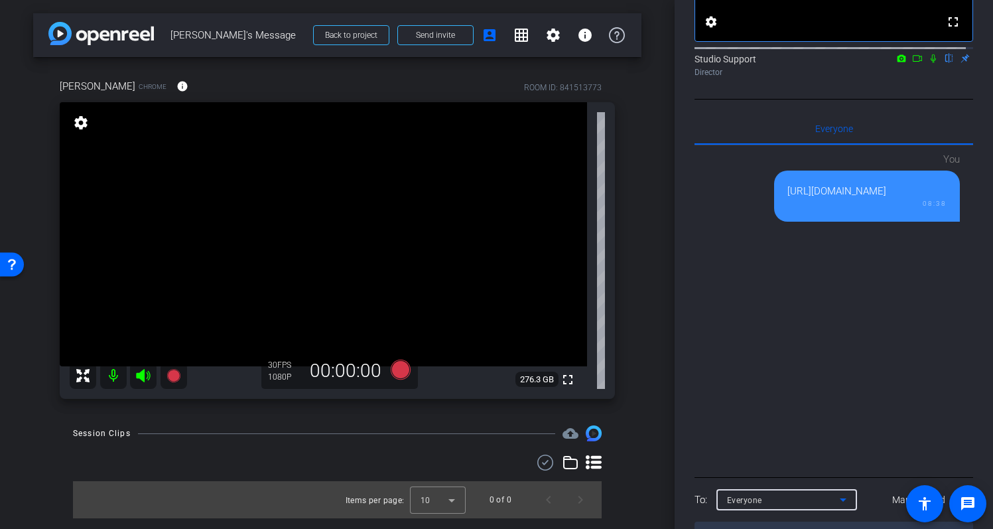
click at [836, 508] on icon at bounding box center [844, 500] width 16 height 16
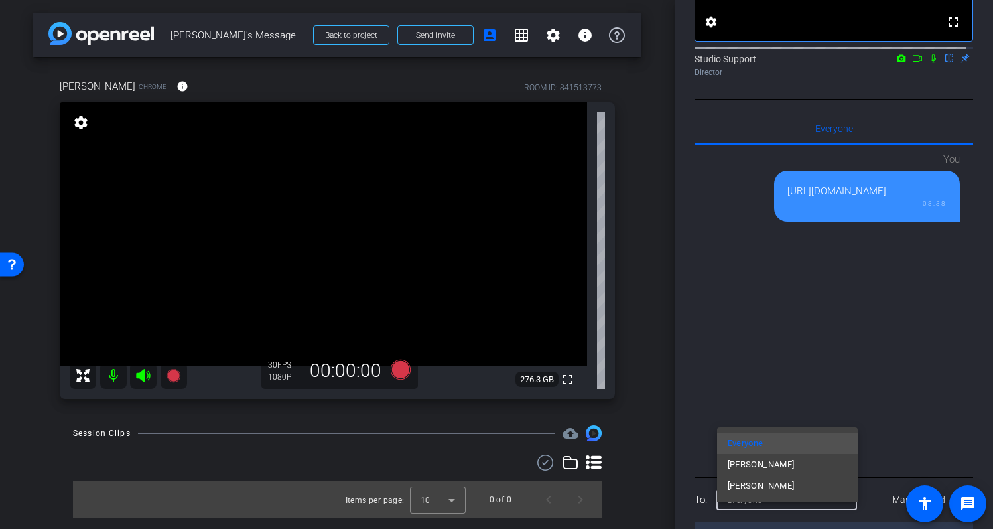
click at [858, 364] on div at bounding box center [496, 264] width 993 height 529
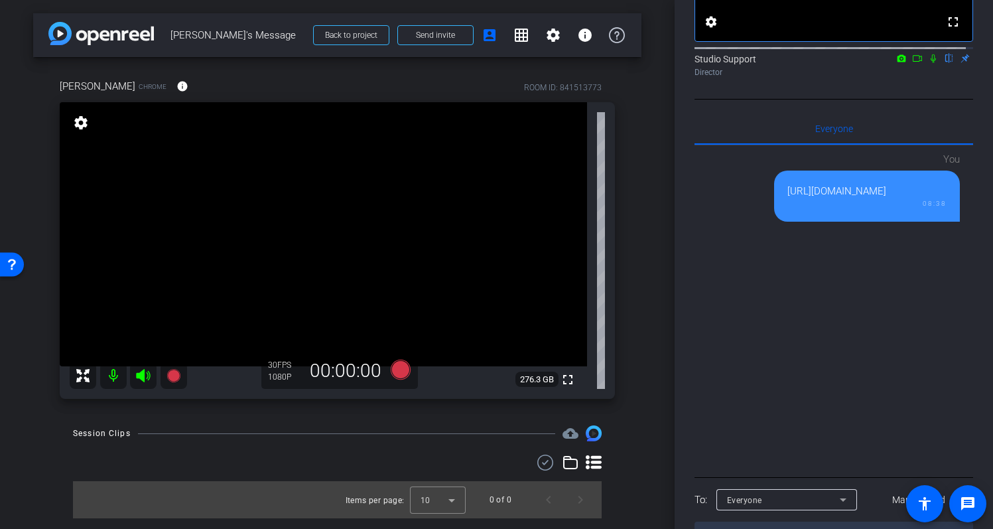
click at [654, 394] on div "arrow_back Dave's Message Back to project Send invite account_box grid_on setti…" at bounding box center [337, 264] width 675 height 529
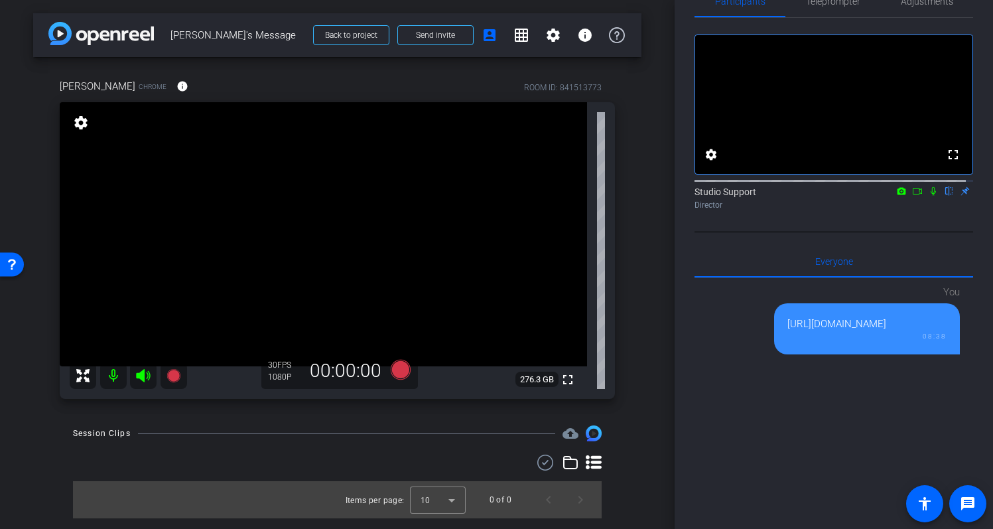
scroll to position [0, 0]
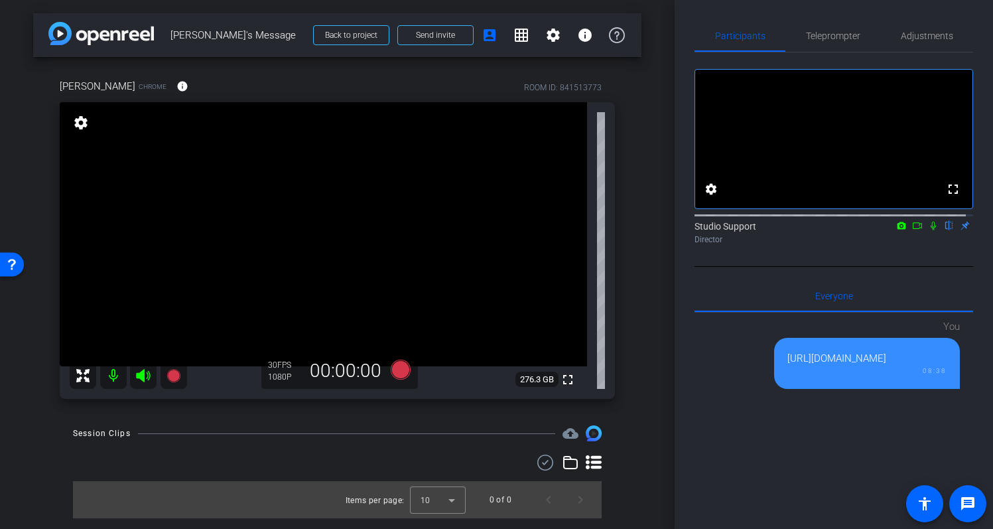
click at [662, 297] on div "arrow_back Dave's Message Back to project Send invite account_box grid_on setti…" at bounding box center [337, 264] width 675 height 529
click at [913, 36] on span "Adjustments" at bounding box center [927, 35] width 52 height 9
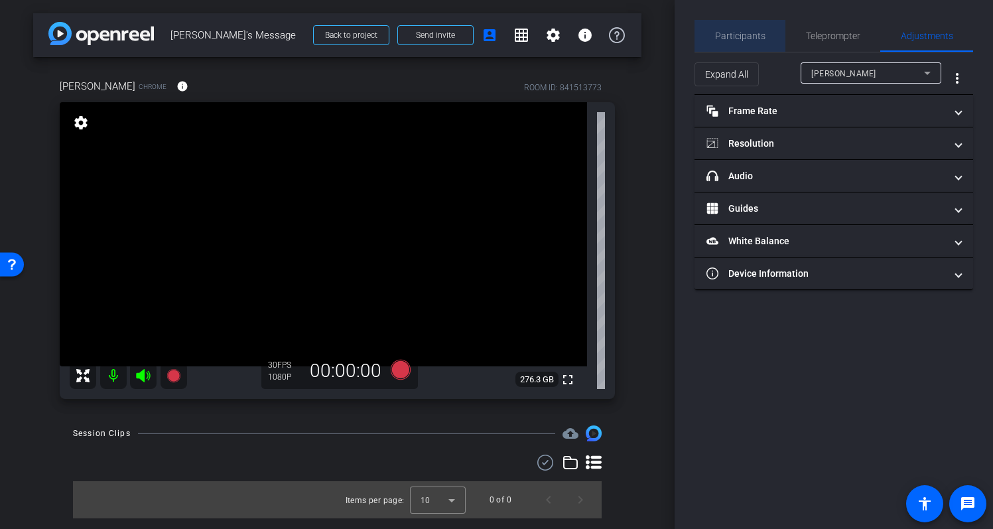
click at [761, 31] on span "Participants" at bounding box center [740, 35] width 50 height 9
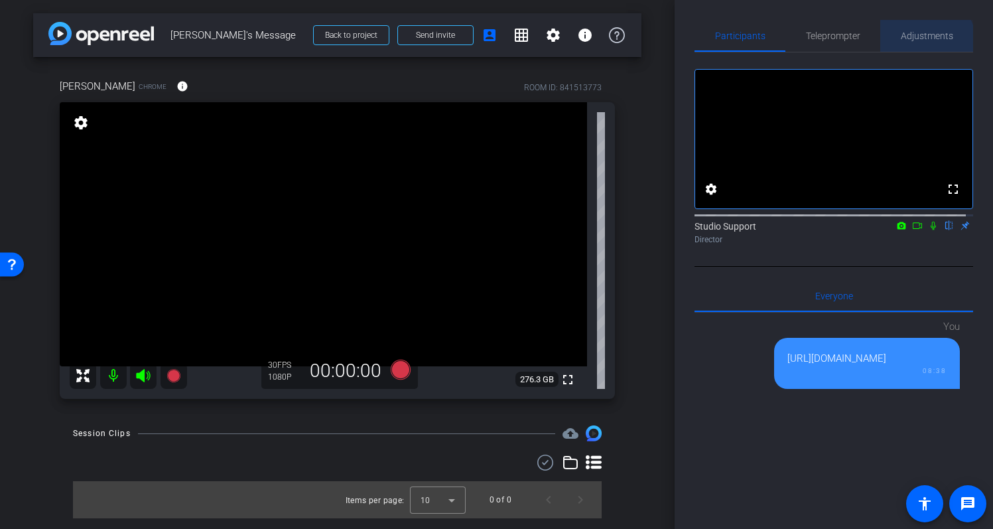
click at [916, 44] on span "Adjustments" at bounding box center [927, 36] width 52 height 32
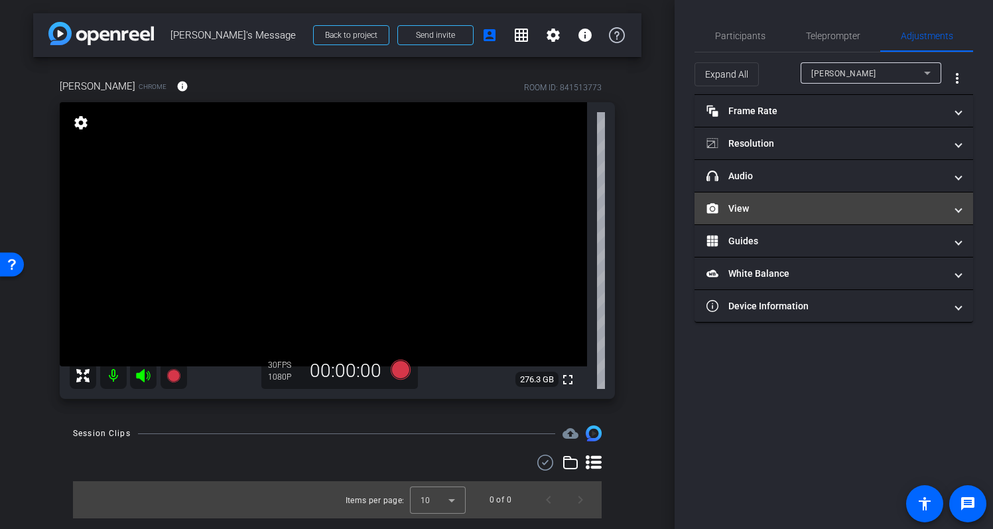
click at [766, 214] on mat-panel-title "View" at bounding box center [826, 209] width 239 height 14
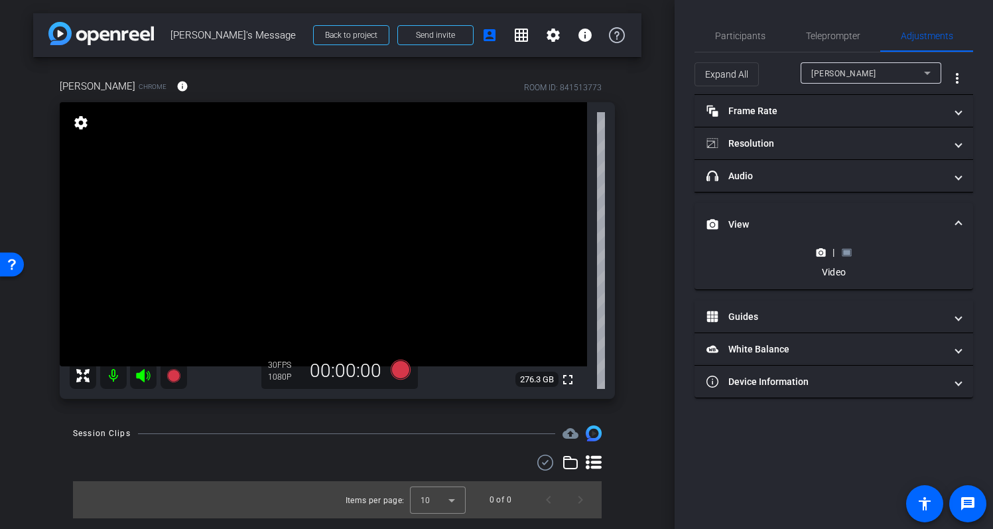
click at [853, 253] on div "|" at bounding box center [834, 252] width 48 height 13
click at [853, 256] on div "|" at bounding box center [834, 252] width 48 height 13
click at [848, 256] on icon at bounding box center [846, 251] width 9 height 7
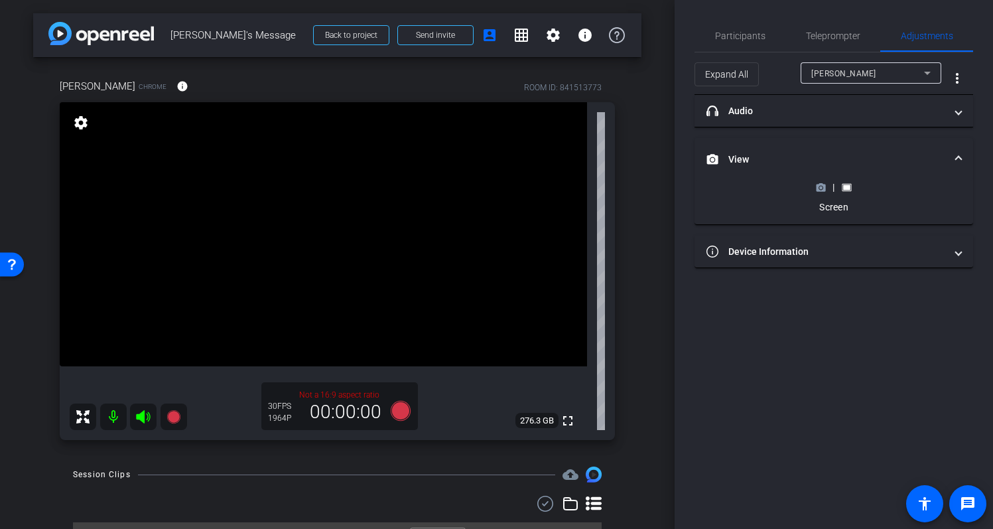
click at [821, 189] on icon at bounding box center [821, 188] width 10 height 10
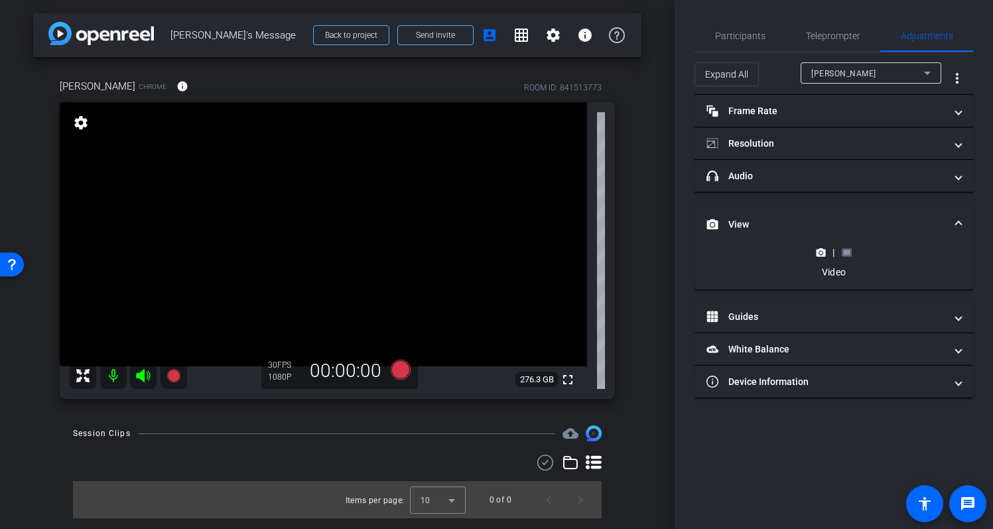
click at [851, 252] on icon at bounding box center [846, 251] width 9 height 7
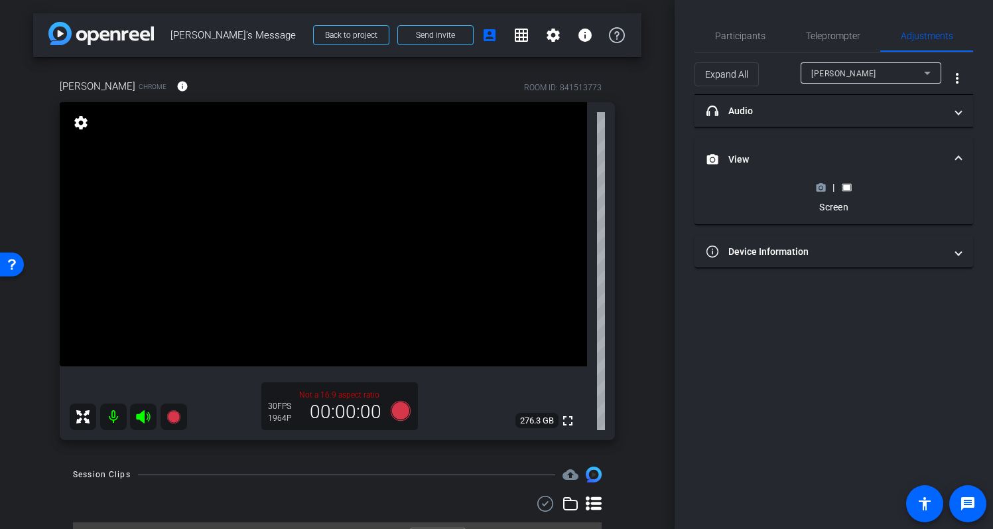
click at [824, 188] on icon at bounding box center [821, 187] width 9 height 7
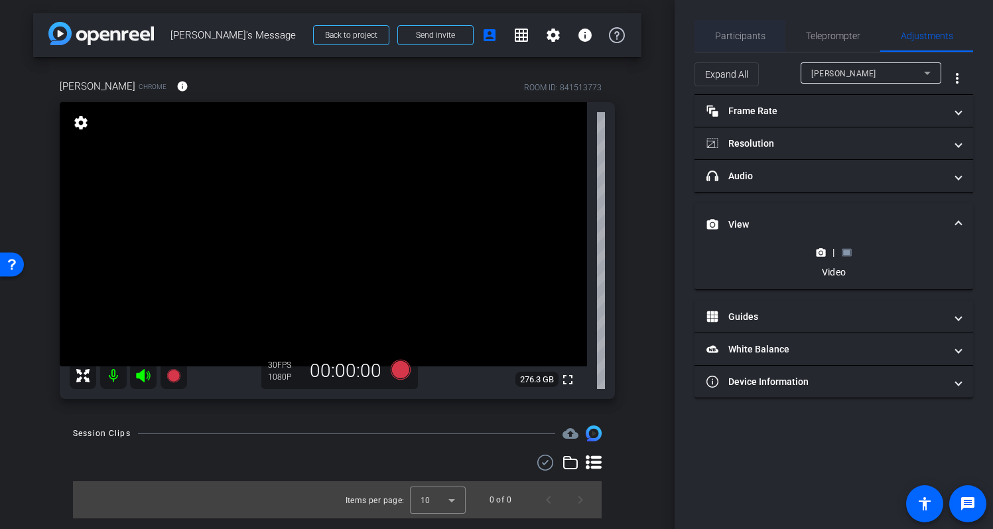
click at [752, 33] on span "Participants" at bounding box center [740, 35] width 50 height 9
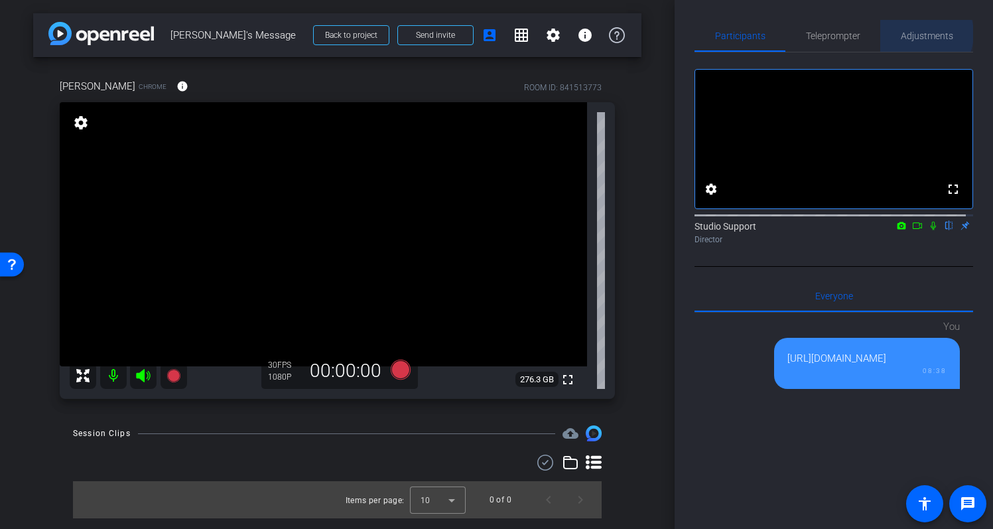
click at [913, 34] on span "Adjustments" at bounding box center [927, 35] width 52 height 9
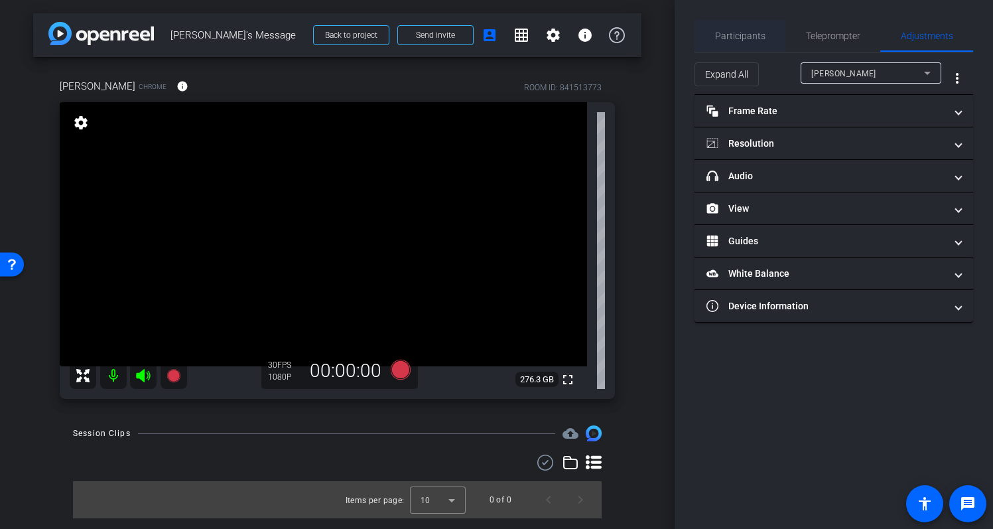
click at [754, 33] on span "Participants" at bounding box center [740, 35] width 50 height 9
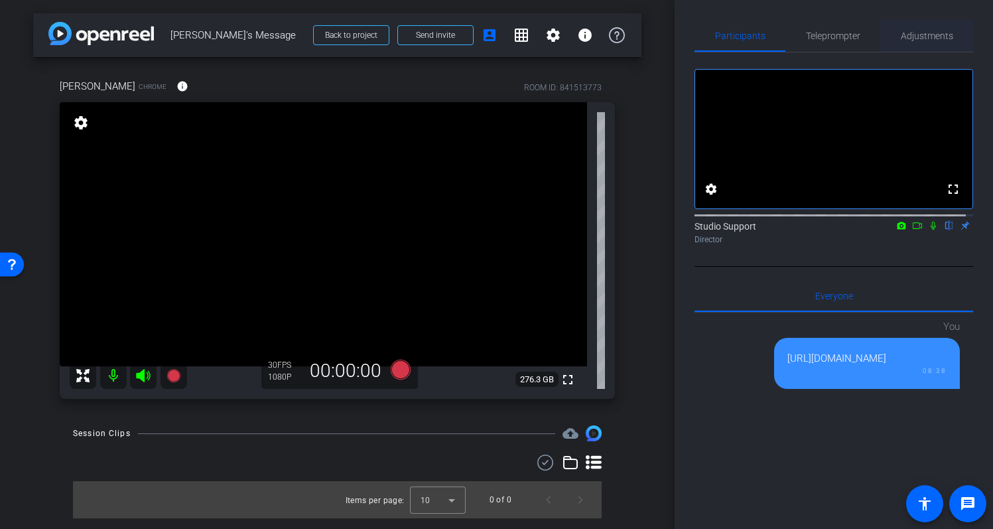
click at [907, 33] on span "Adjustments" at bounding box center [927, 35] width 52 height 9
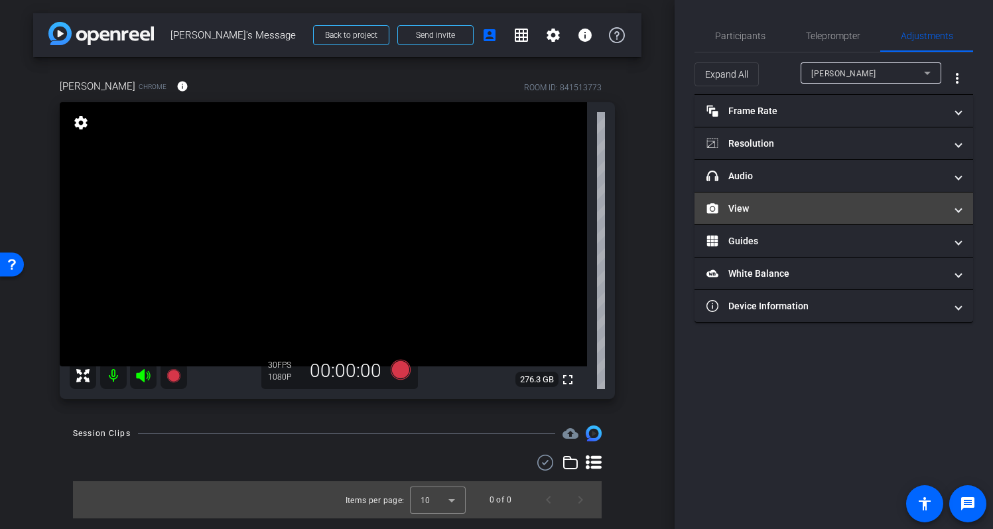
click at [765, 204] on mat-panel-title "View" at bounding box center [826, 209] width 239 height 14
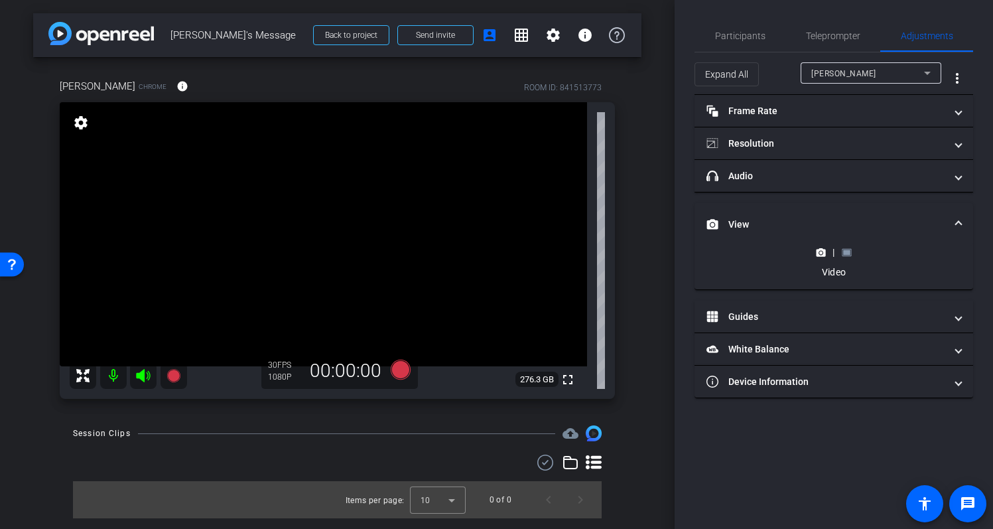
click at [849, 245] on mat-expansion-panel-header "View" at bounding box center [834, 224] width 279 height 42
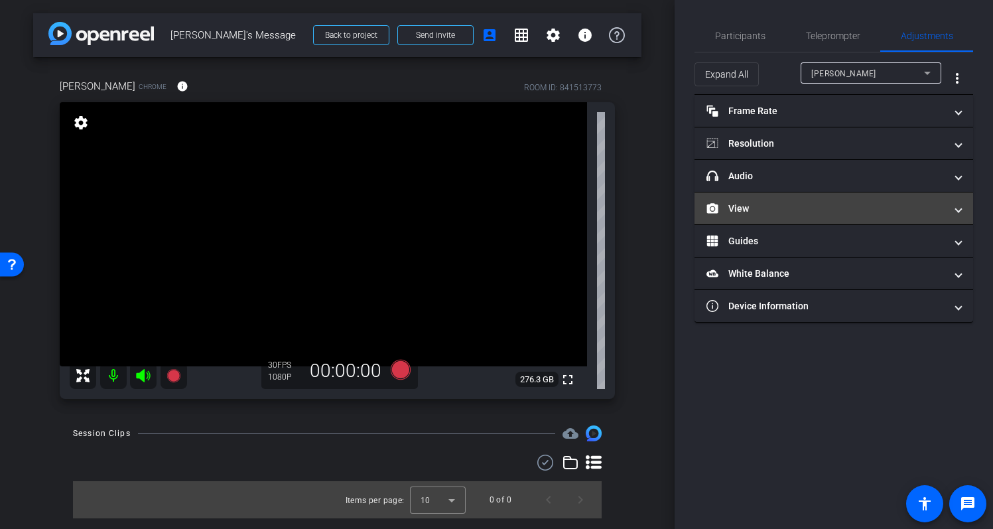
click at [855, 216] on mat-expansion-panel-header "View" at bounding box center [834, 208] width 279 height 32
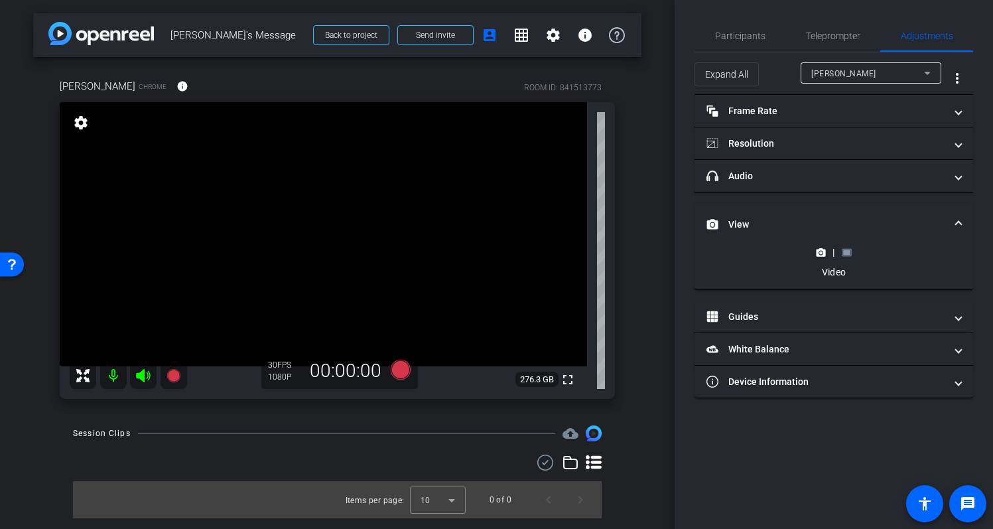
click at [850, 248] on icon at bounding box center [847, 253] width 10 height 10
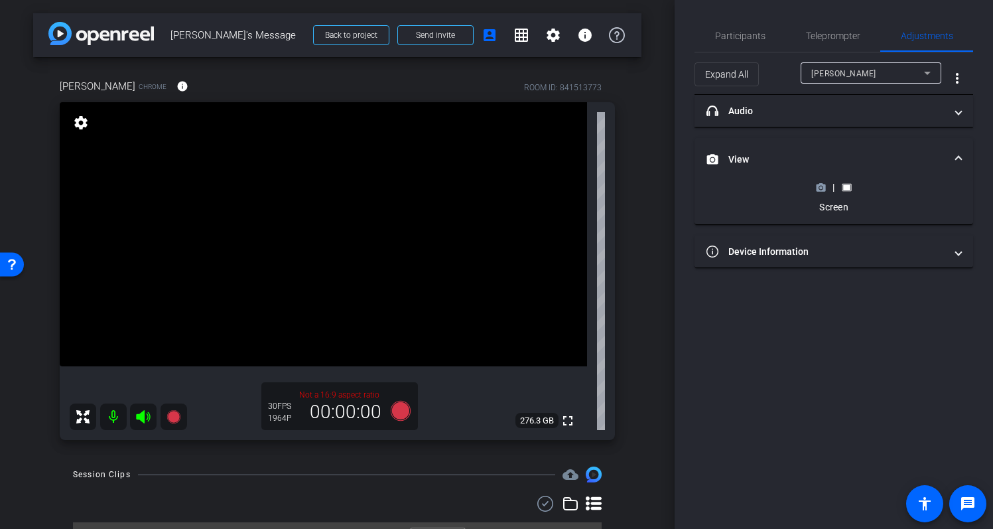
click at [821, 194] on div "| Screen" at bounding box center [834, 197] width 48 height 33
click at [824, 189] on icon at bounding box center [821, 187] width 9 height 7
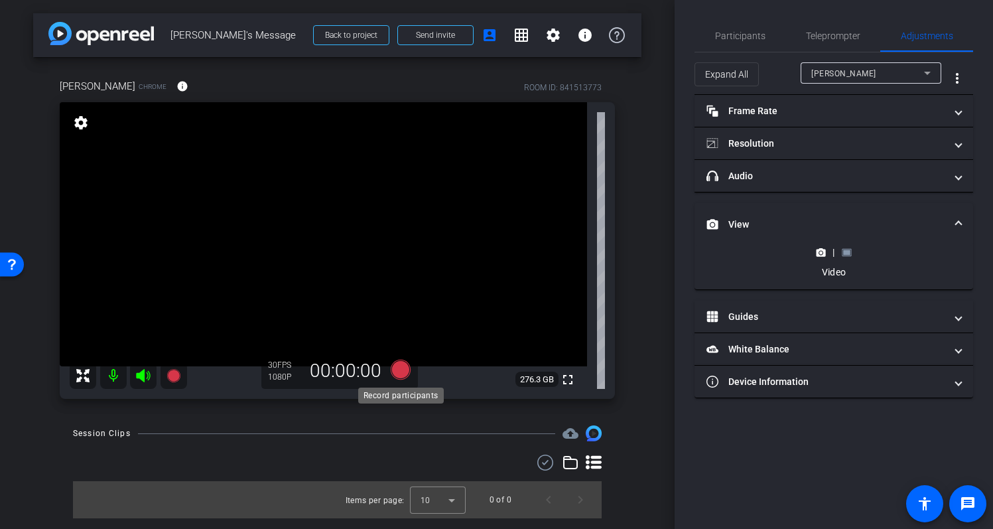
click at [402, 370] on icon at bounding box center [400, 370] width 20 height 20
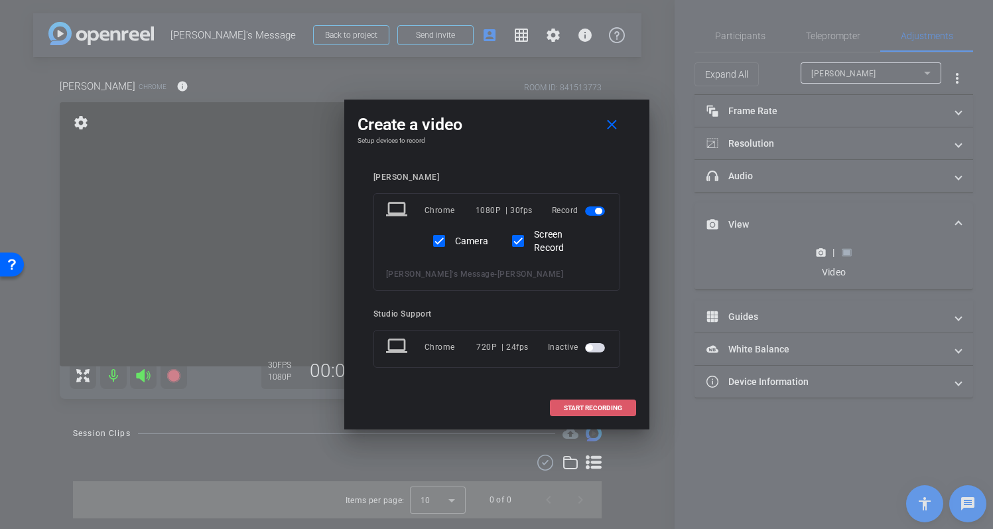
click at [599, 402] on span at bounding box center [593, 408] width 85 height 32
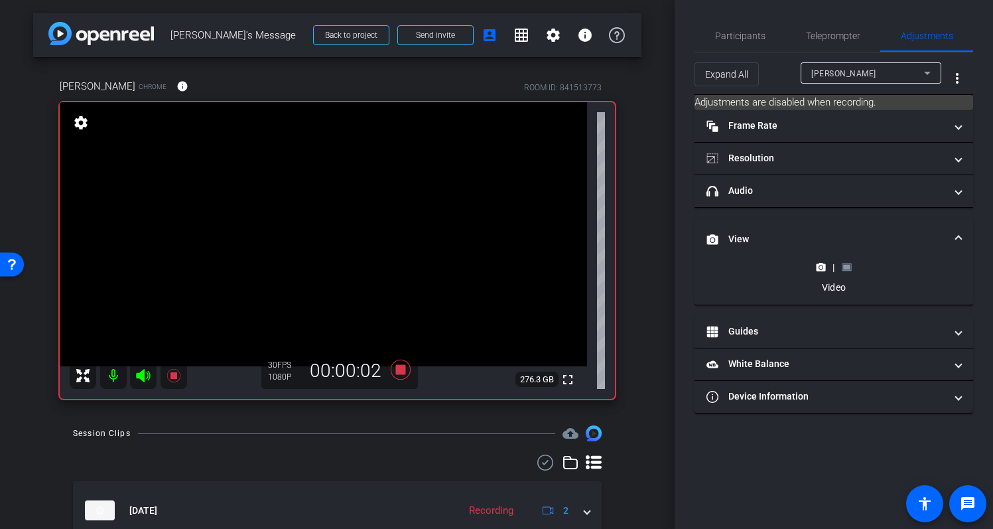
click at [849, 268] on rect at bounding box center [846, 267] width 7 height 5
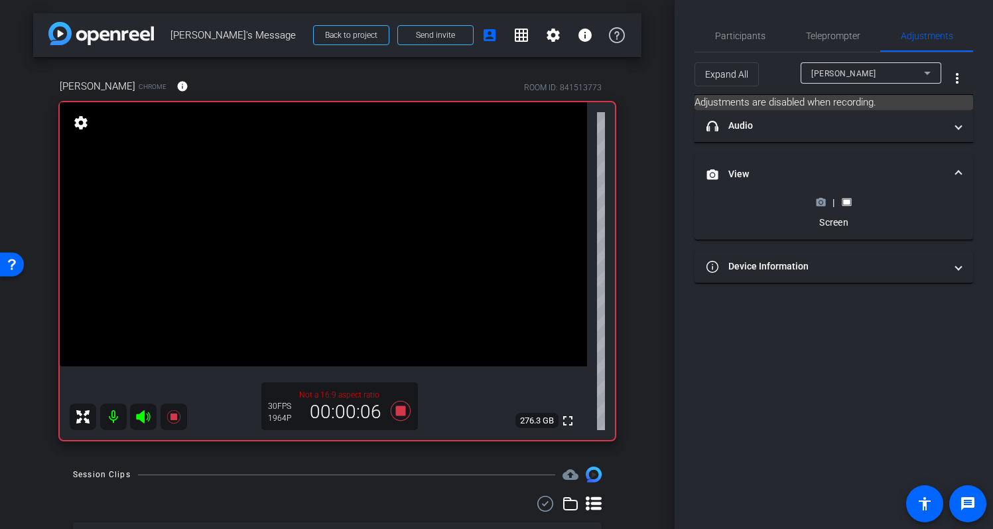
click at [821, 206] on icon at bounding box center [821, 202] width 10 height 10
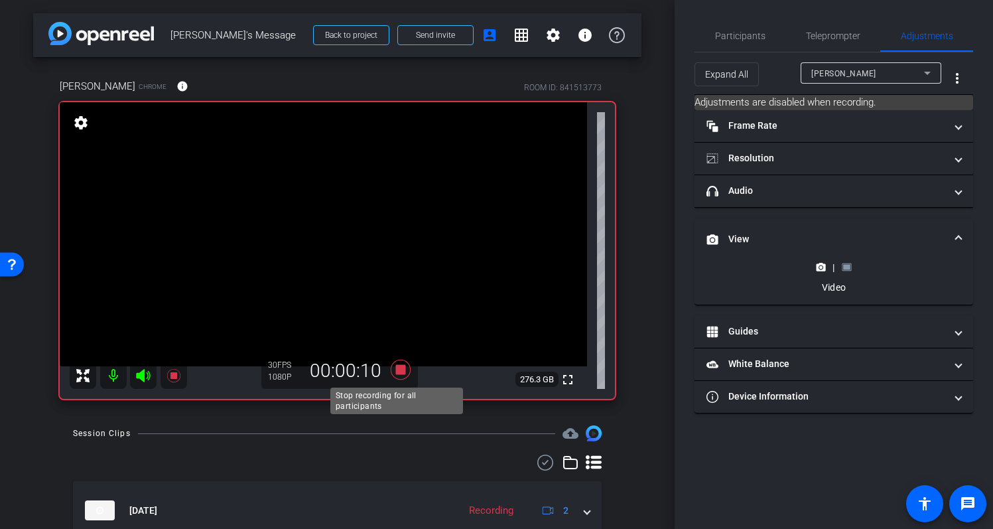
click at [396, 367] on icon at bounding box center [400, 370] width 20 height 20
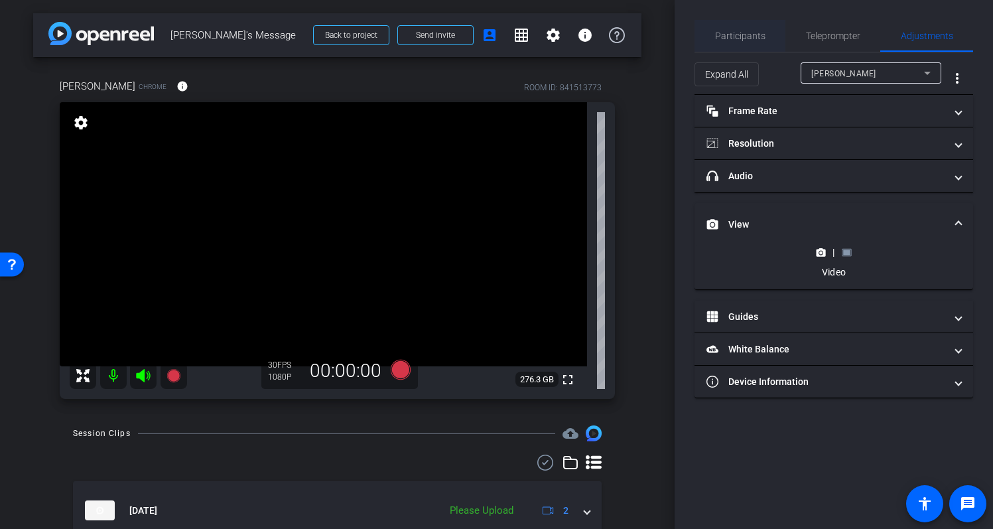
click at [754, 43] on span "Participants" at bounding box center [740, 36] width 50 height 32
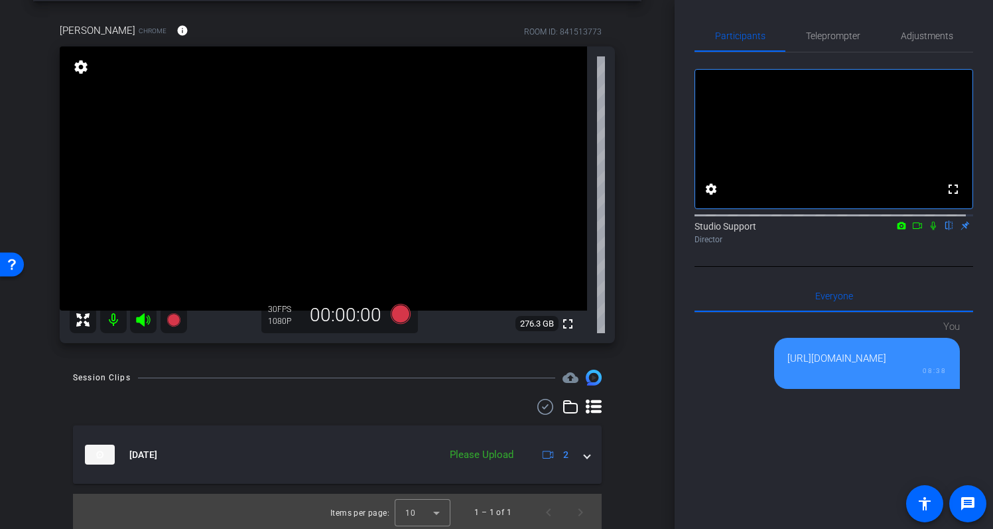
scroll to position [58, 0]
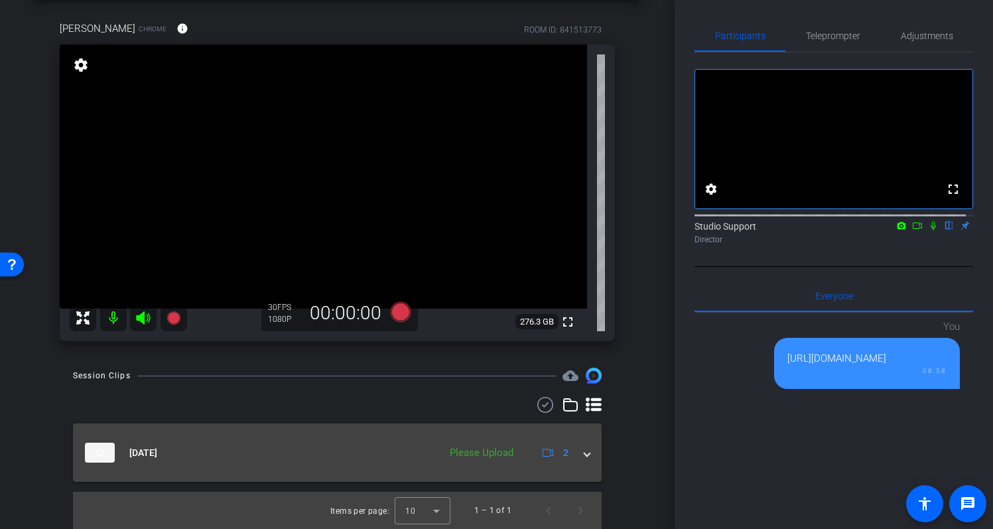
click at [575, 457] on div "Sep 3, 2025 Please Upload 2" at bounding box center [335, 453] width 500 height 20
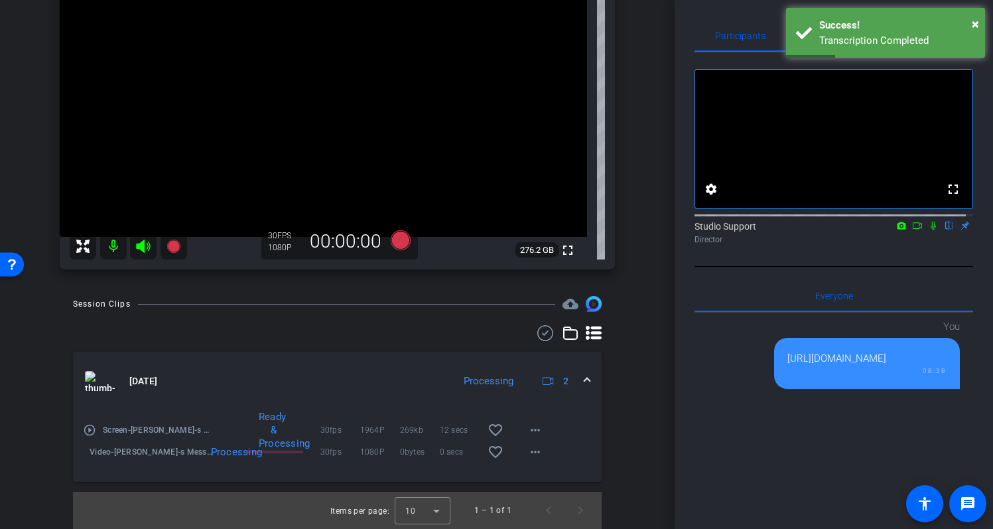
scroll to position [129, 0]
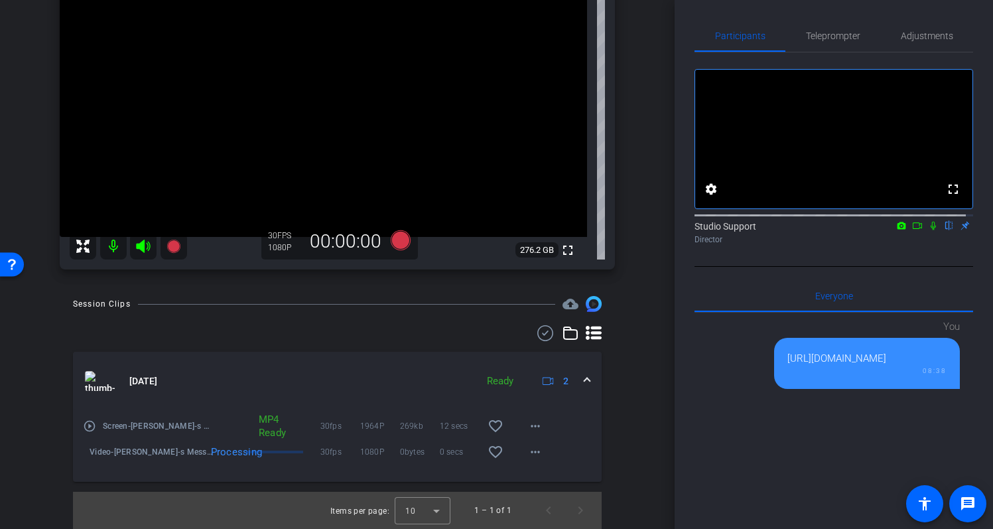
click at [675, 371] on div "Participants Teleprompter Adjustments fullscreen settings Studio Support flip D…" at bounding box center [834, 264] width 319 height 529
click at [931, 230] on icon at bounding box center [933, 226] width 5 height 9
click at [92, 452] on mat-icon "play_circle_outline" at bounding box center [89, 451] width 13 height 13
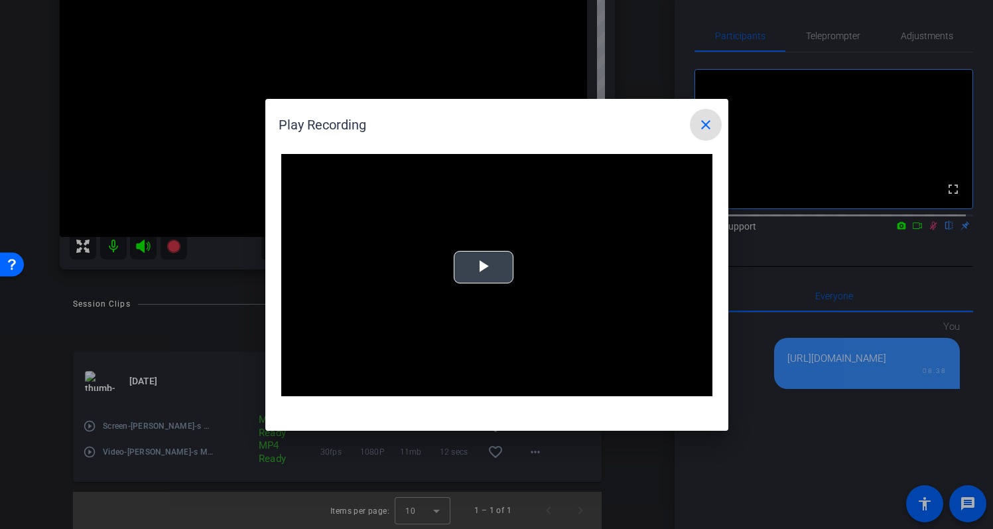
click at [445, 269] on video "Video Player" at bounding box center [496, 275] width 431 height 243
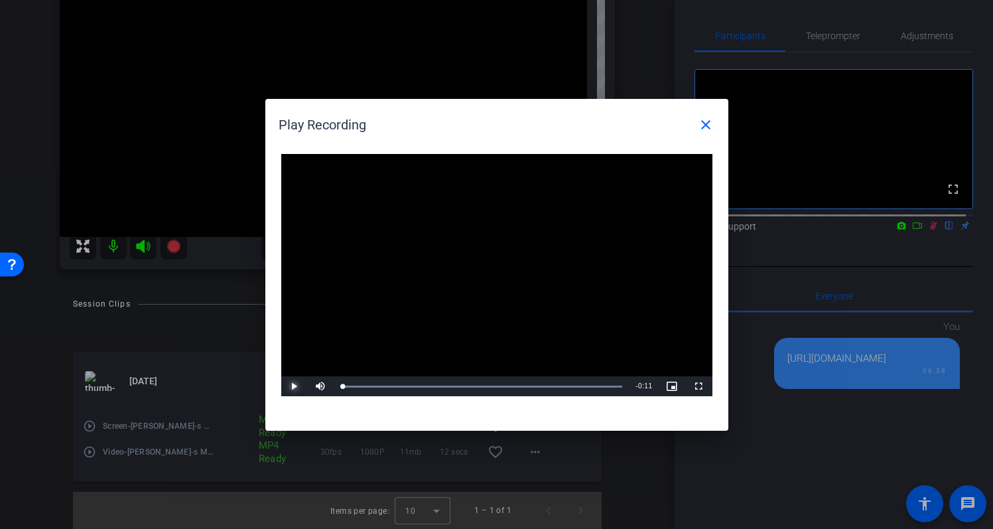
click at [299, 386] on span "Video Player" at bounding box center [294, 386] width 27 height 0
click at [402, 388] on div "Loaded : 100.00% 0:02 0:02" at bounding box center [481, 386] width 295 height 20
click at [485, 382] on div "Loaded : 100.00% 0:06 0:04" at bounding box center [481, 386] width 295 height 20
click at [573, 386] on div "Loaded : 100.00% 0:09 0:08" at bounding box center [482, 386] width 282 height 3
click at [714, 121] on span at bounding box center [706, 125] width 32 height 32
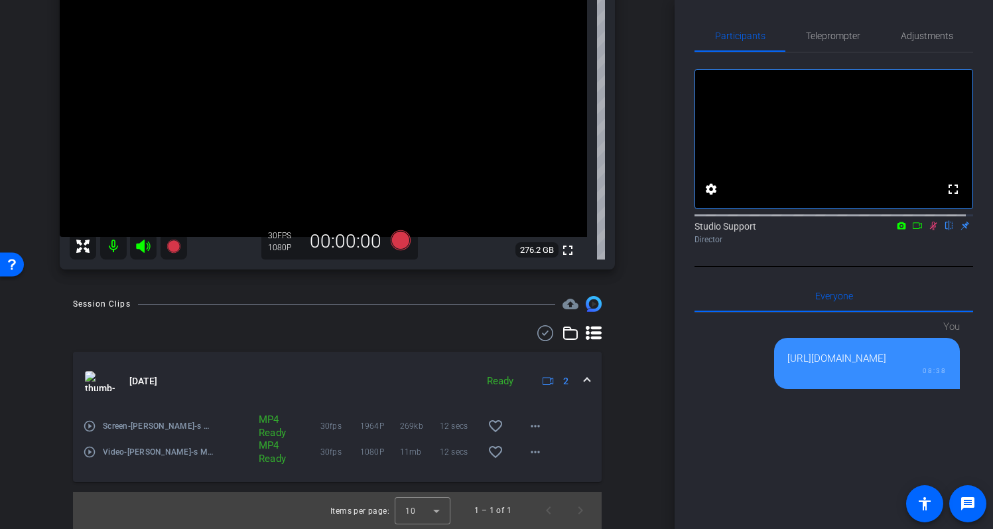
click at [88, 427] on mat-icon "play_circle_outline" at bounding box center [89, 425] width 13 height 13
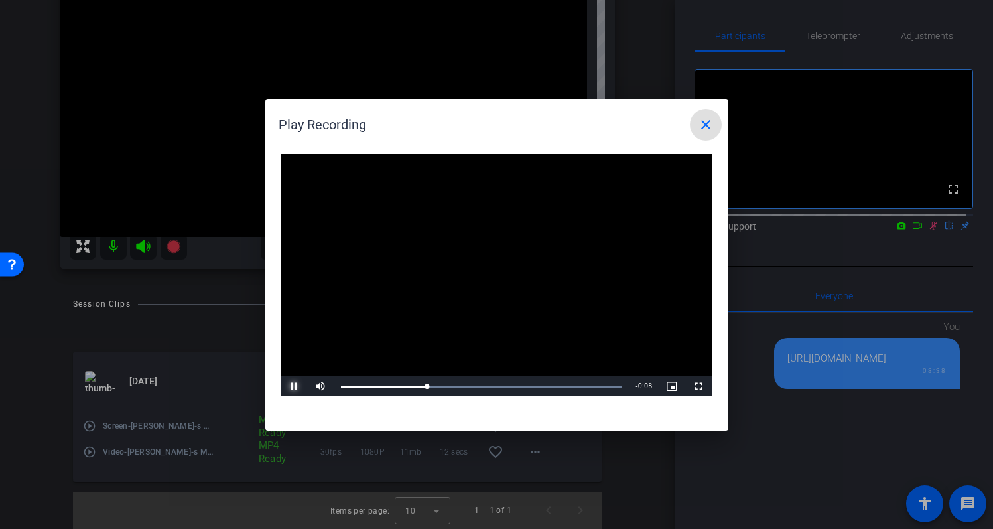
click at [297, 386] on span "Video Player" at bounding box center [294, 386] width 27 height 0
click at [706, 122] on mat-icon "close" at bounding box center [706, 125] width 16 height 16
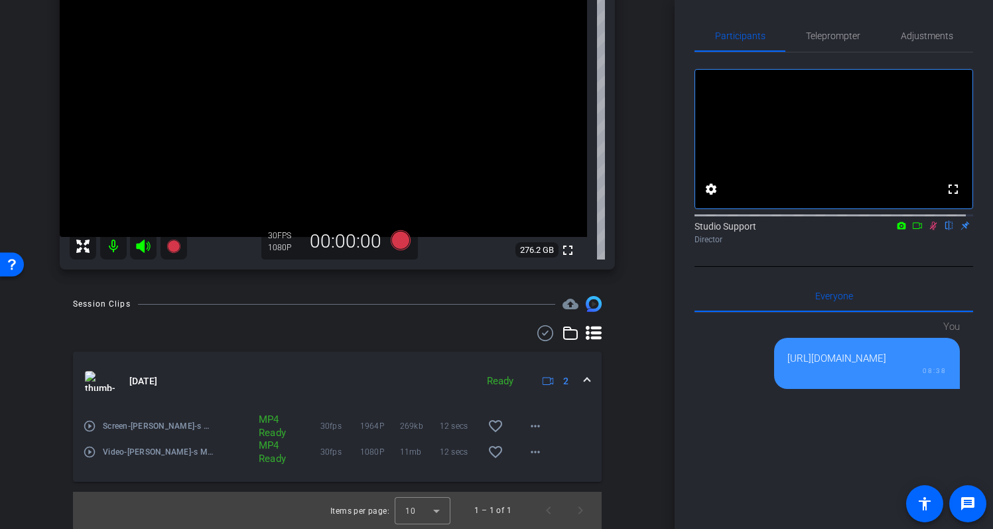
click at [926, 232] on mat-icon at bounding box center [934, 226] width 16 height 12
click at [584, 385] on mat-expansion-panel-header "Sep 3, 2025 Ready 2" at bounding box center [337, 381] width 529 height 58
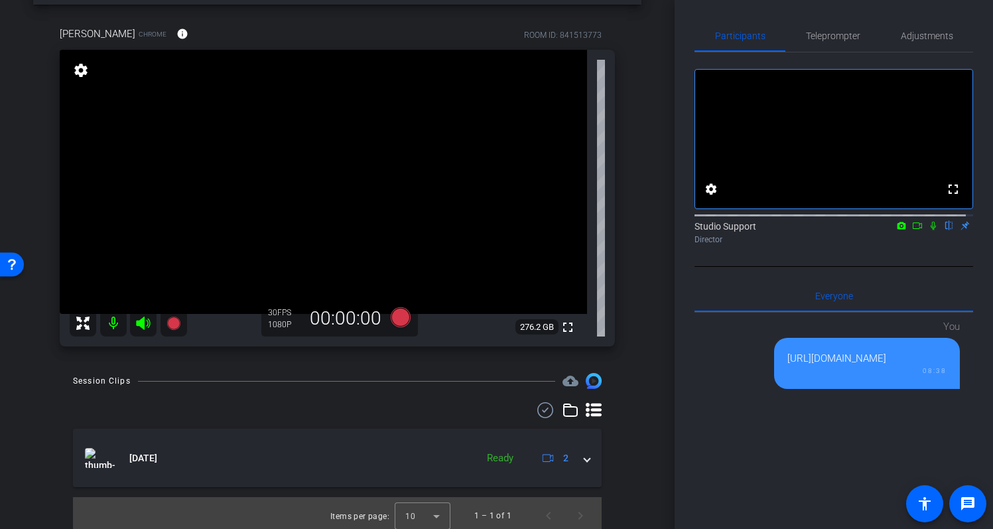
scroll to position [58, 0]
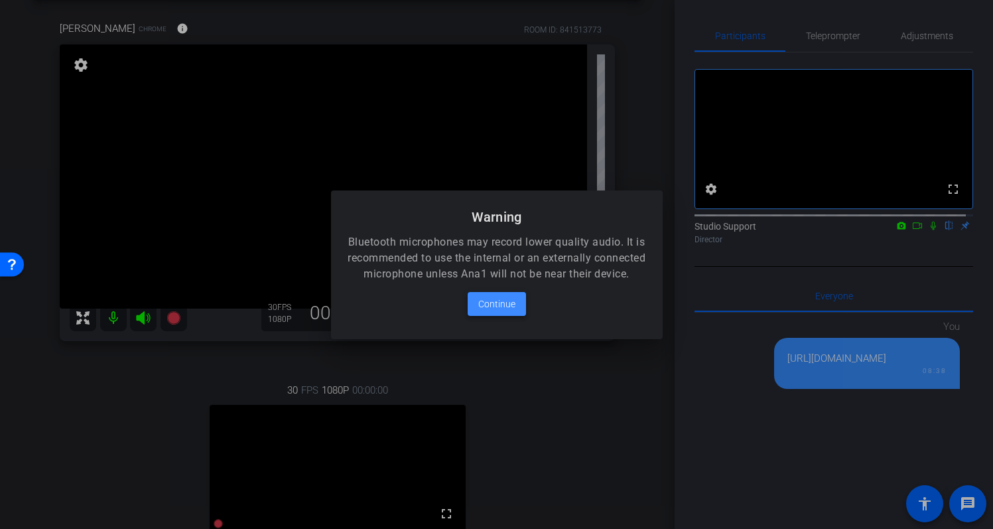
click at [505, 312] on span "Continue" at bounding box center [496, 304] width 37 height 16
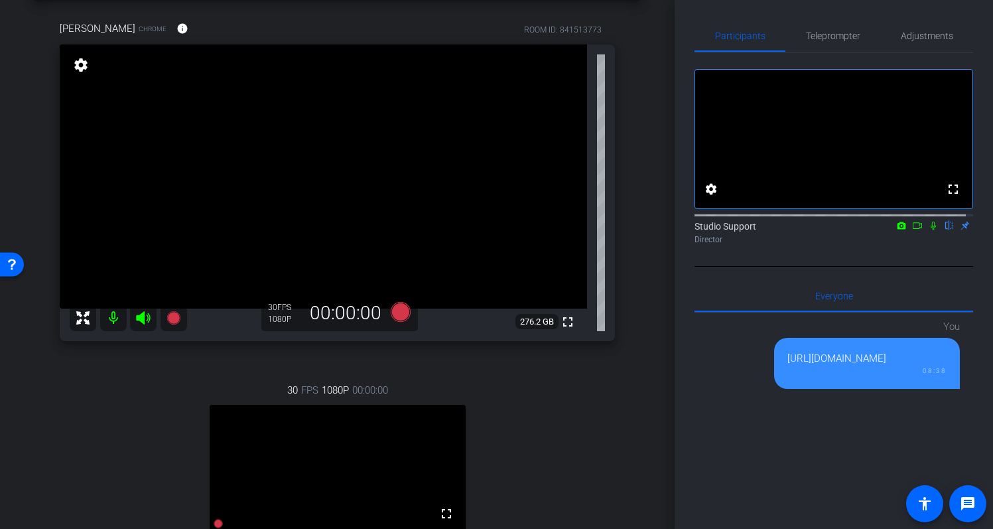
scroll to position [364, 0]
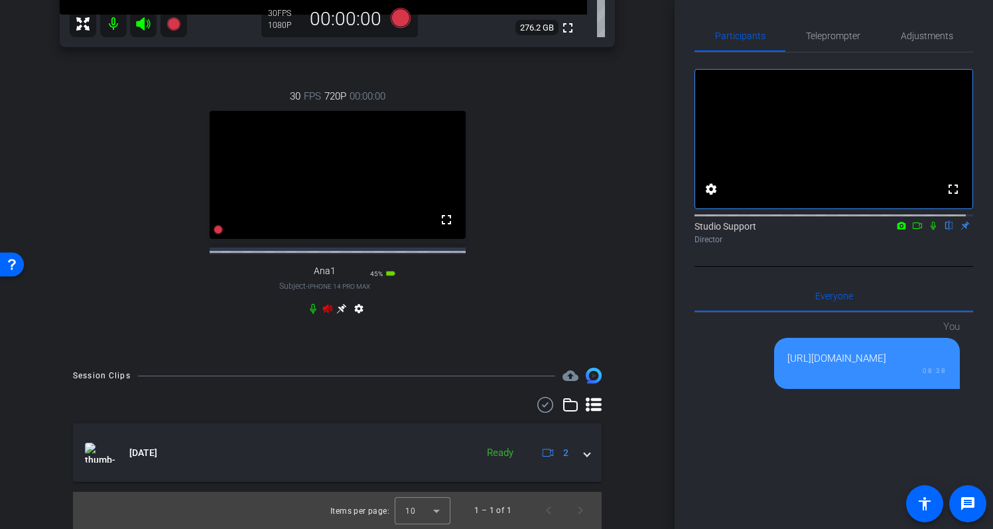
click at [323, 306] on icon at bounding box center [327, 308] width 9 height 9
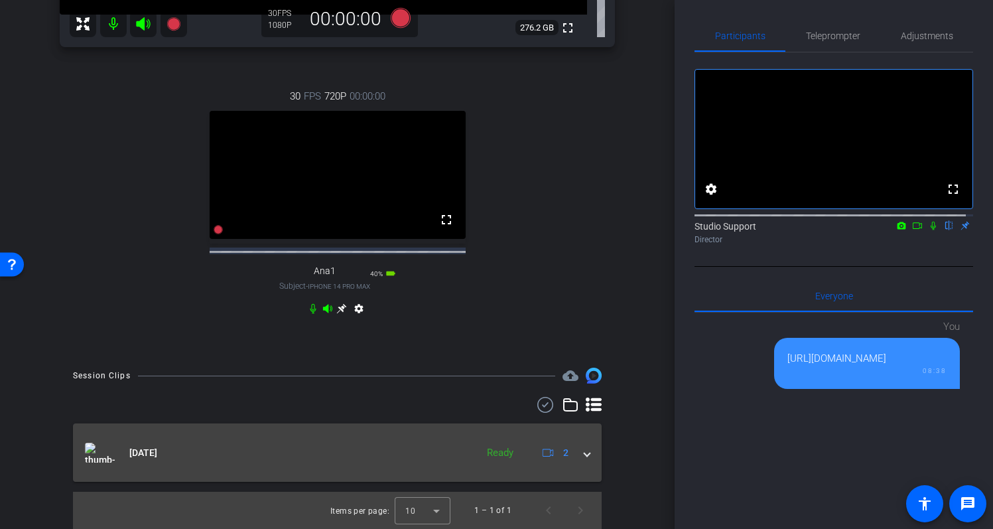
click at [585, 456] on span at bounding box center [587, 453] width 5 height 14
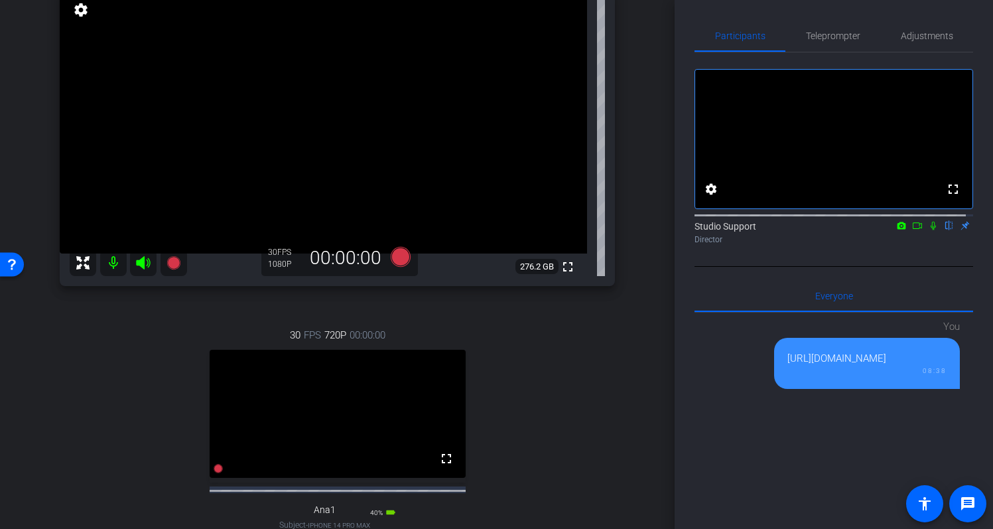
scroll to position [101, 0]
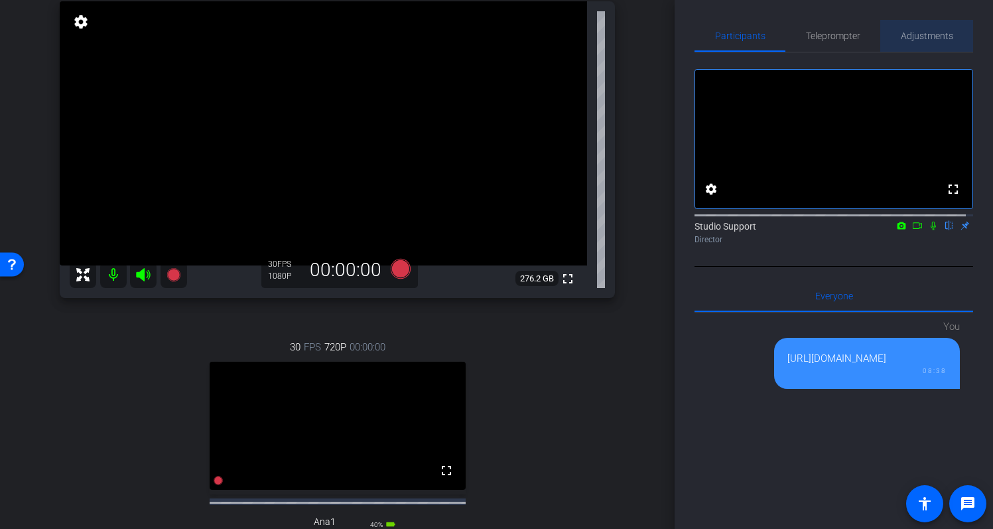
click at [932, 23] on span "Adjustments" at bounding box center [927, 36] width 52 height 32
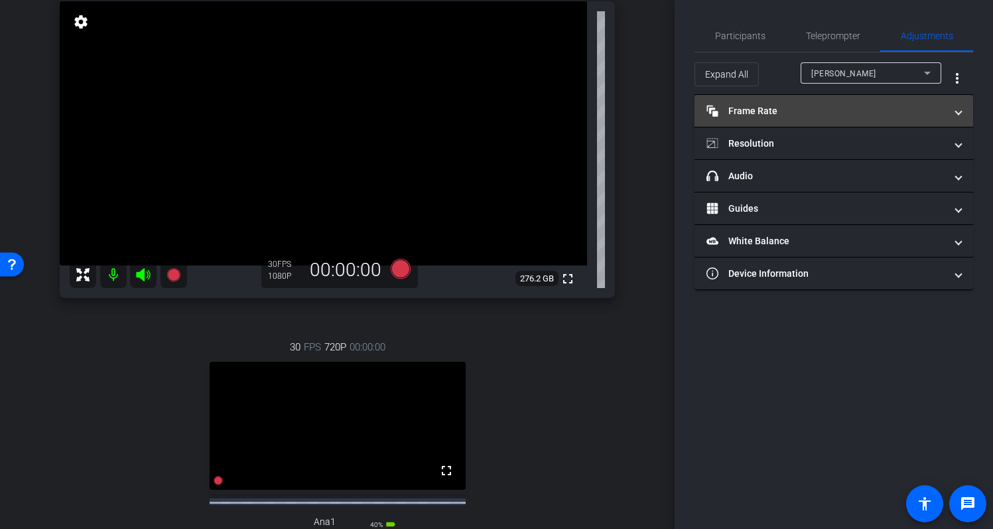
click at [840, 101] on mat-expansion-panel-header "Frame Rate Frame Rate" at bounding box center [834, 111] width 279 height 32
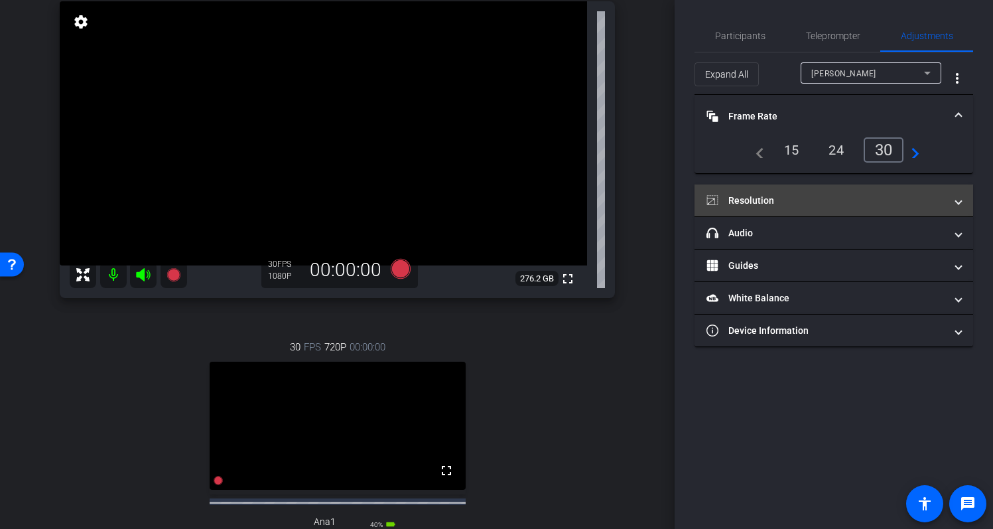
click at [867, 208] on mat-expansion-panel-header "Resolution" at bounding box center [834, 200] width 279 height 32
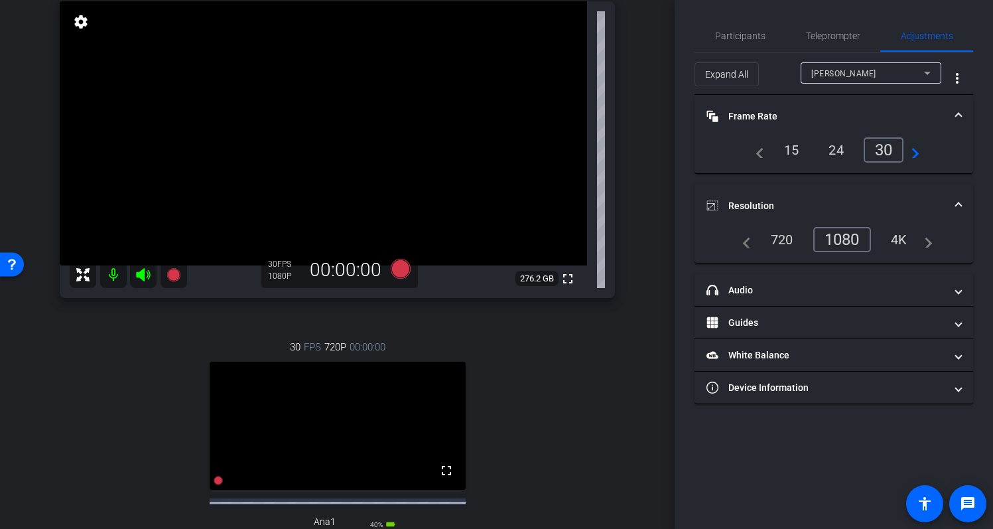
click at [958, 202] on span at bounding box center [958, 206] width 5 height 14
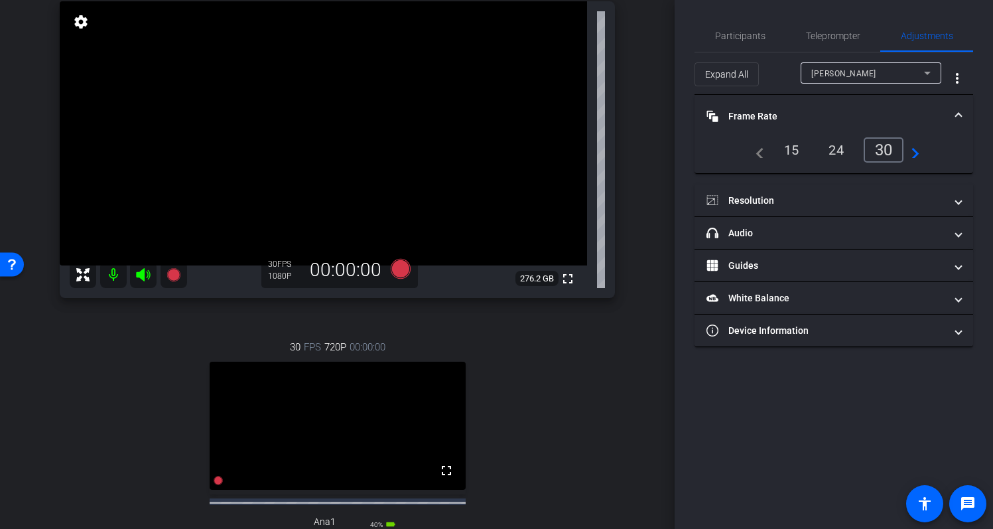
click at [962, 112] on mat-expansion-panel-header "Frame Rate Frame Rate" at bounding box center [834, 116] width 279 height 42
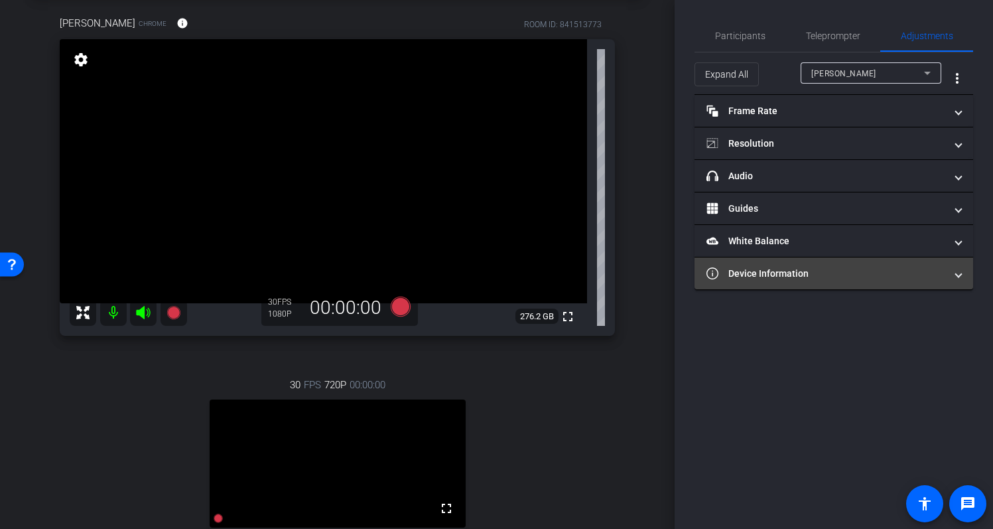
scroll to position [35, 0]
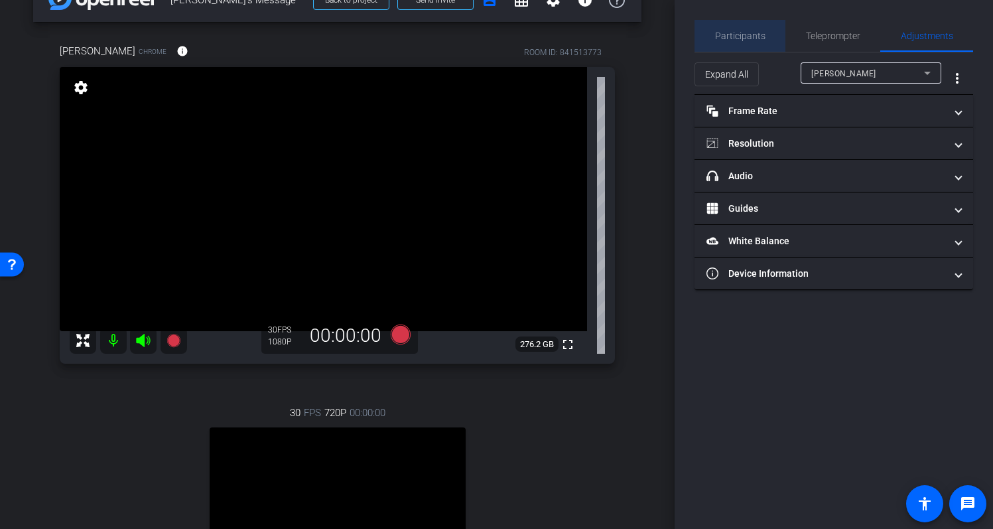
click at [758, 35] on span "Participants" at bounding box center [740, 35] width 50 height 9
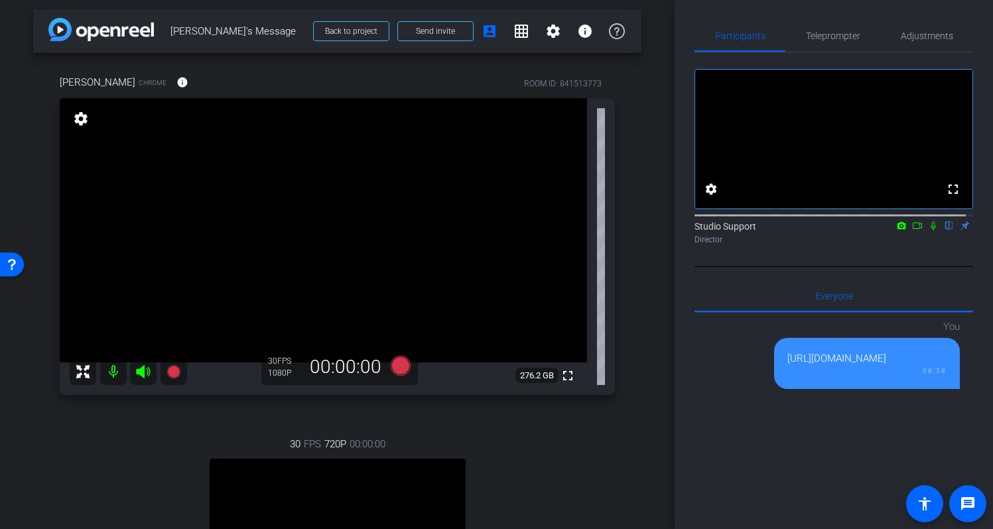
scroll to position [0, 0]
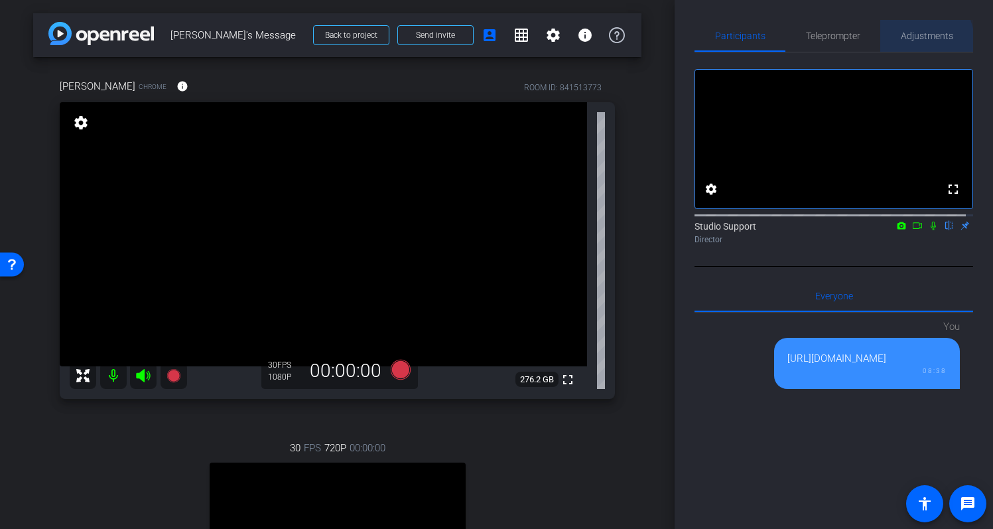
click at [918, 40] on span "Adjustments" at bounding box center [927, 35] width 52 height 9
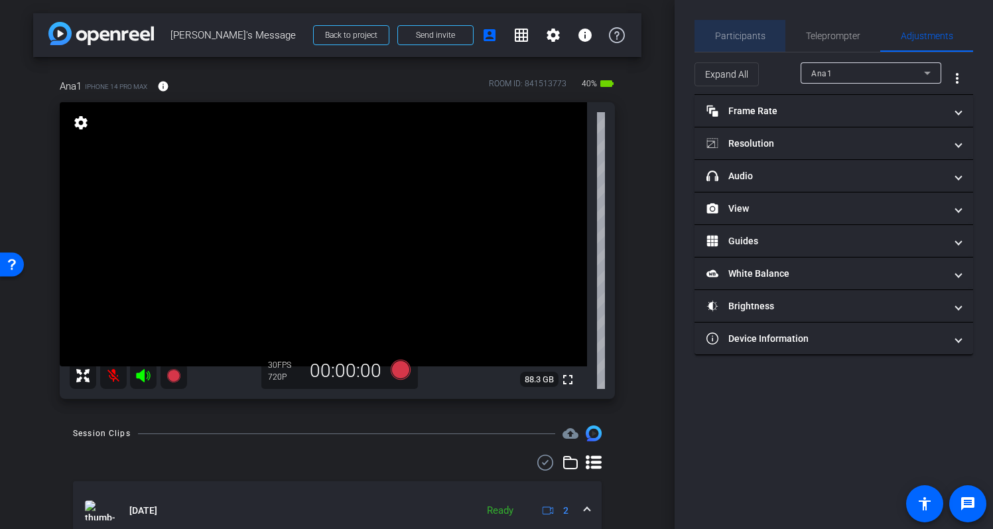
click at [745, 34] on span "Participants" at bounding box center [740, 35] width 50 height 9
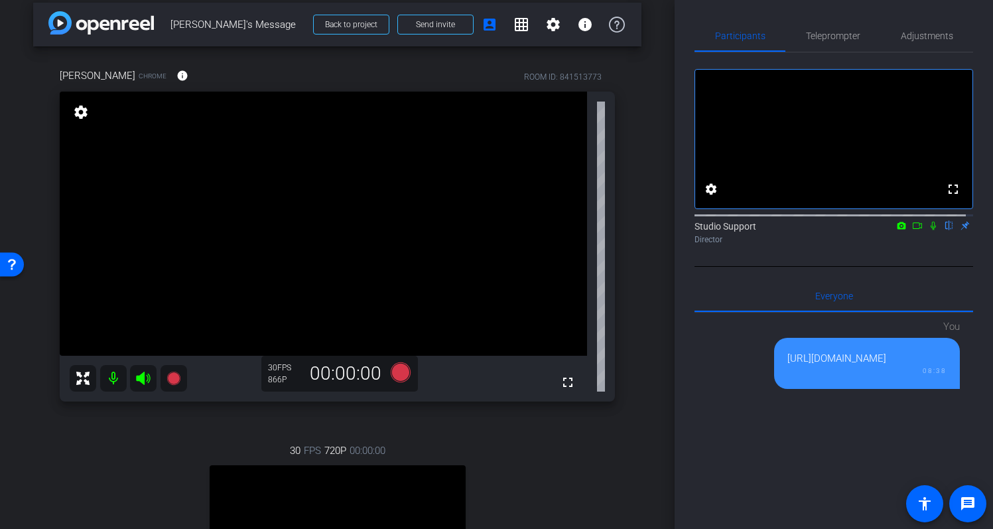
scroll to position [2, 0]
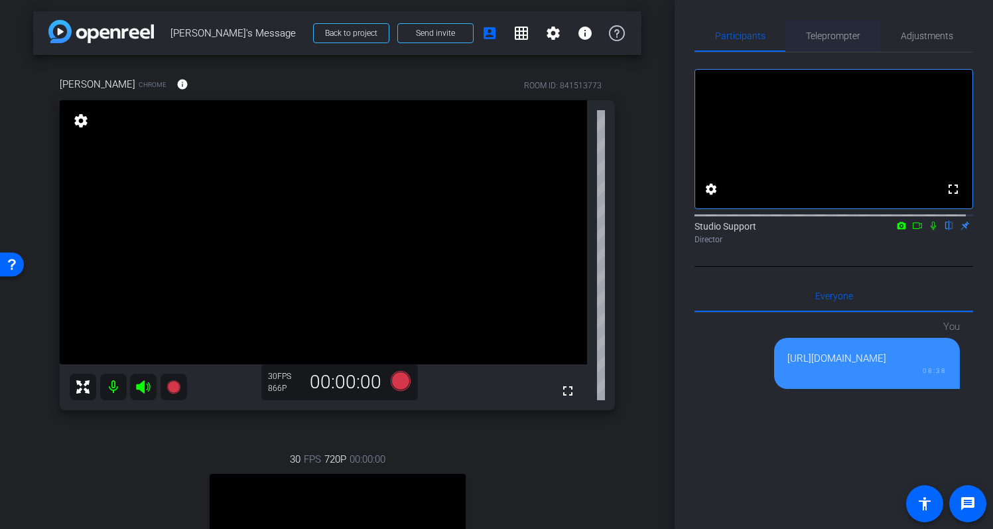
click at [833, 34] on span "Teleprompter" at bounding box center [833, 35] width 54 height 9
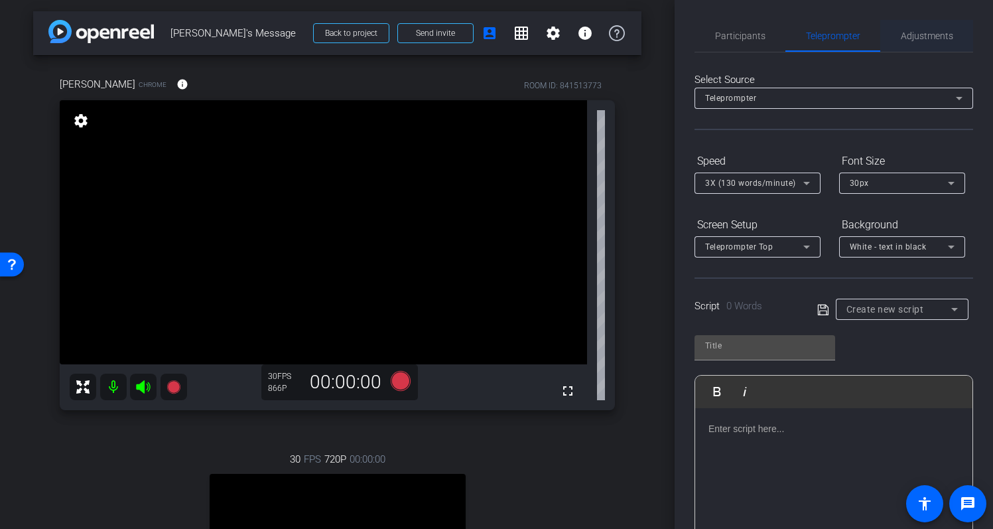
click at [911, 33] on span "Adjustments" at bounding box center [927, 35] width 52 height 9
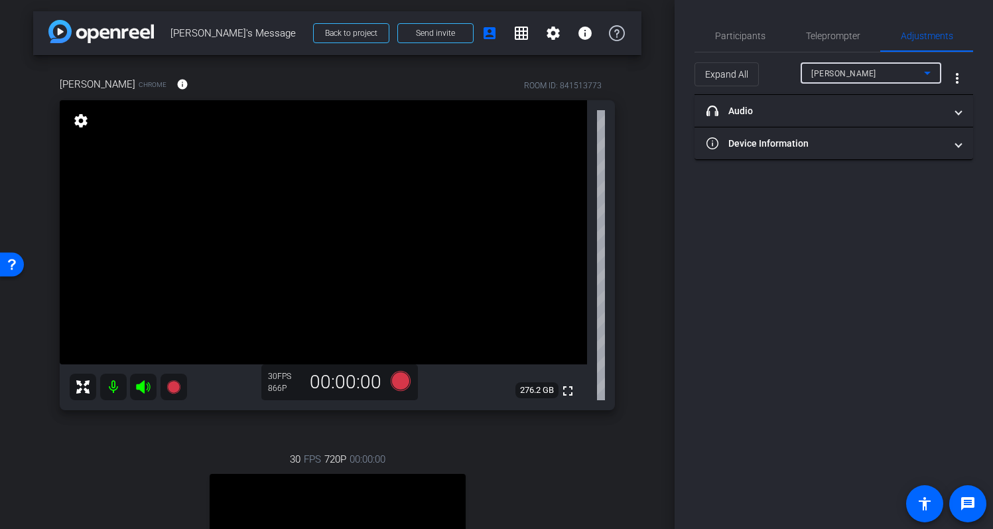
click at [917, 76] on div "Dave" at bounding box center [868, 73] width 113 height 17
click at [917, 76] on div at bounding box center [496, 264] width 993 height 529
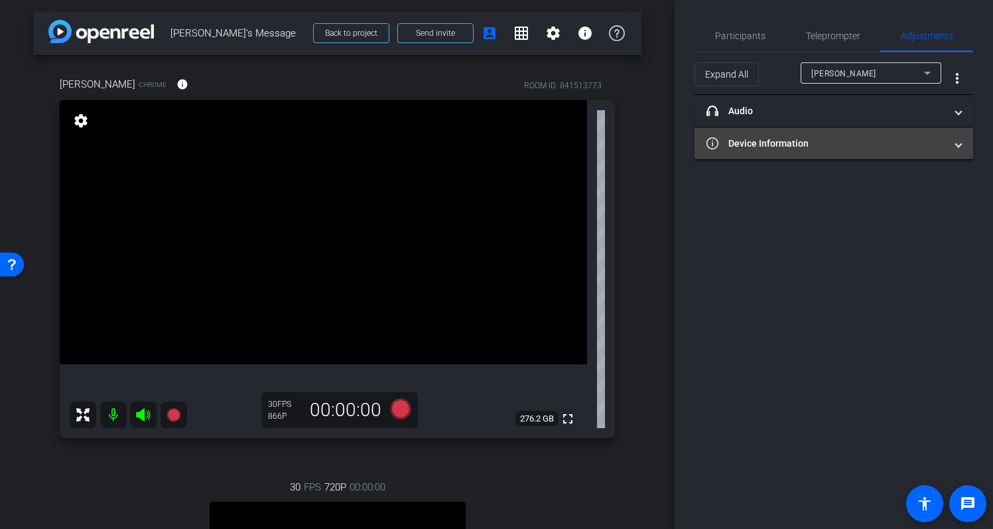
click at [945, 147] on mat-panel-title "Device Information" at bounding box center [826, 144] width 239 height 14
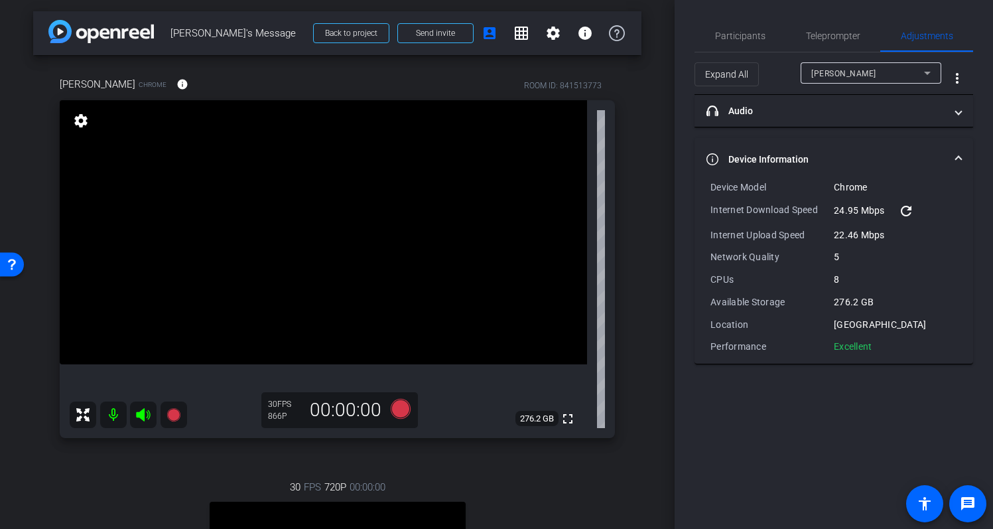
click at [960, 151] on mat-expansion-panel-header "Device Information" at bounding box center [834, 159] width 279 height 42
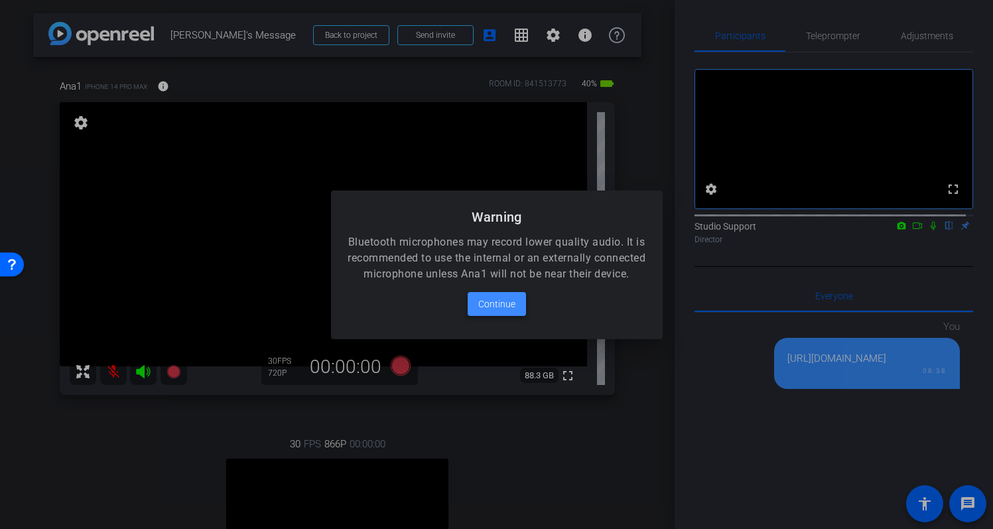
click at [504, 320] on span at bounding box center [497, 304] width 58 height 32
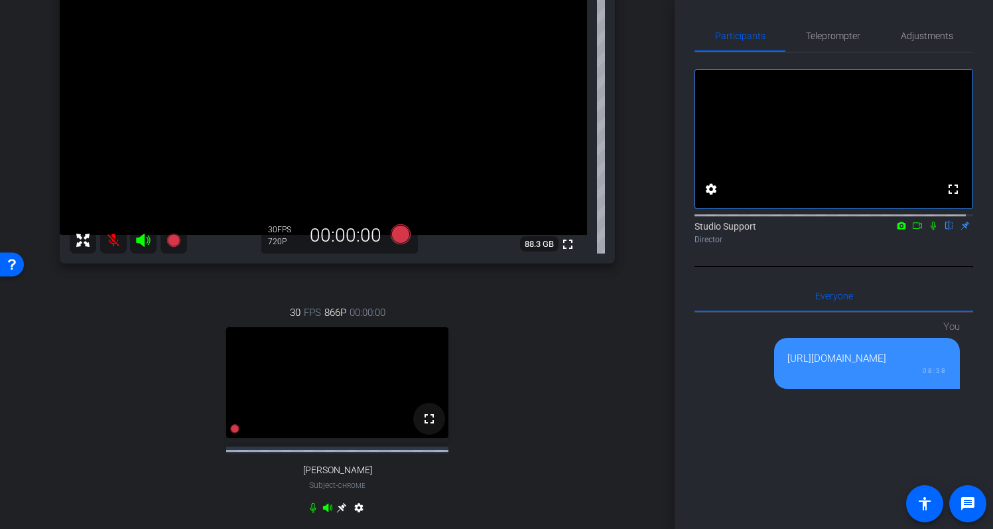
scroll to position [163, 0]
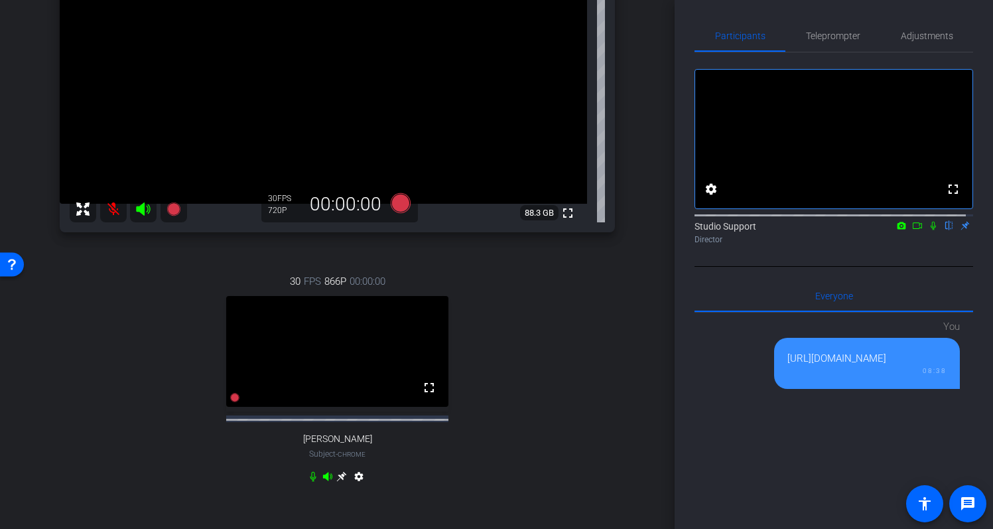
click at [340, 482] on icon at bounding box center [342, 477] width 10 height 10
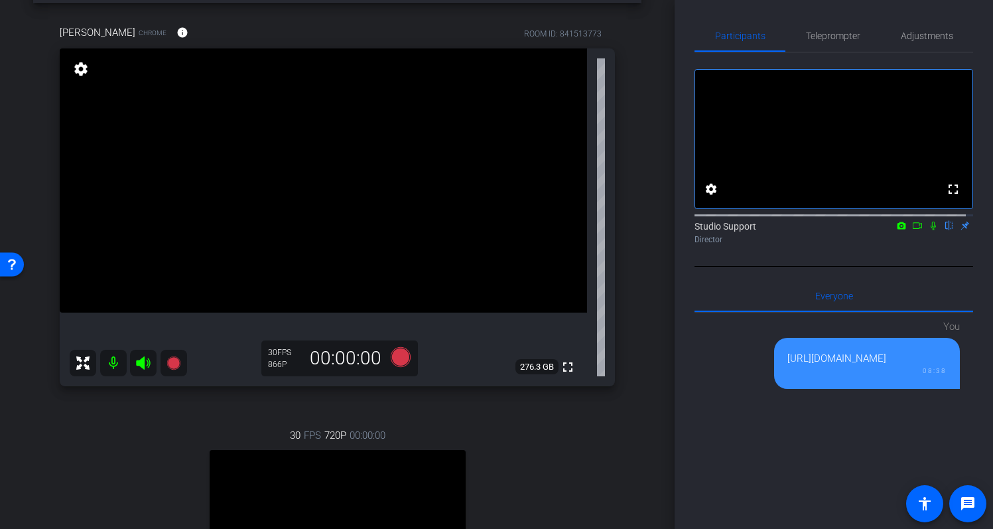
scroll to position [0, 0]
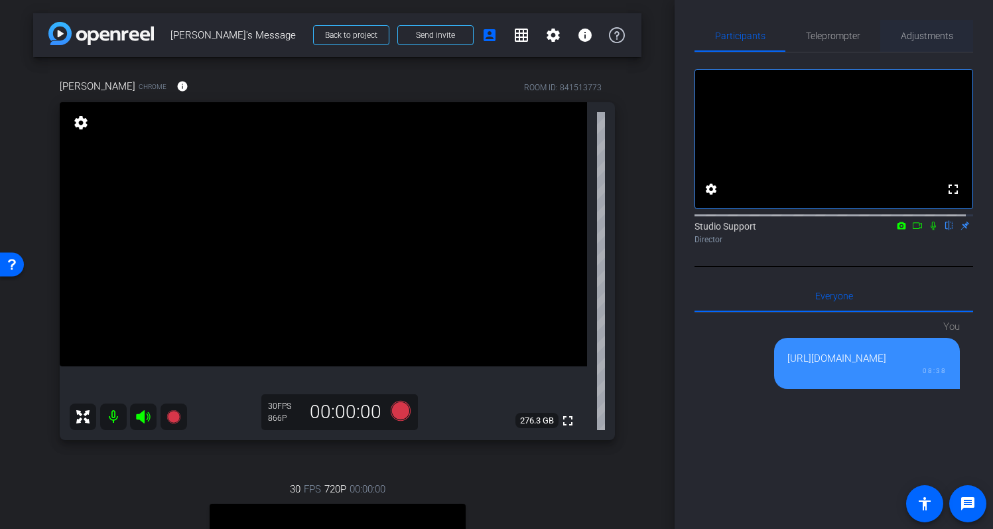
click at [901, 41] on span "Adjustments" at bounding box center [927, 36] width 52 height 32
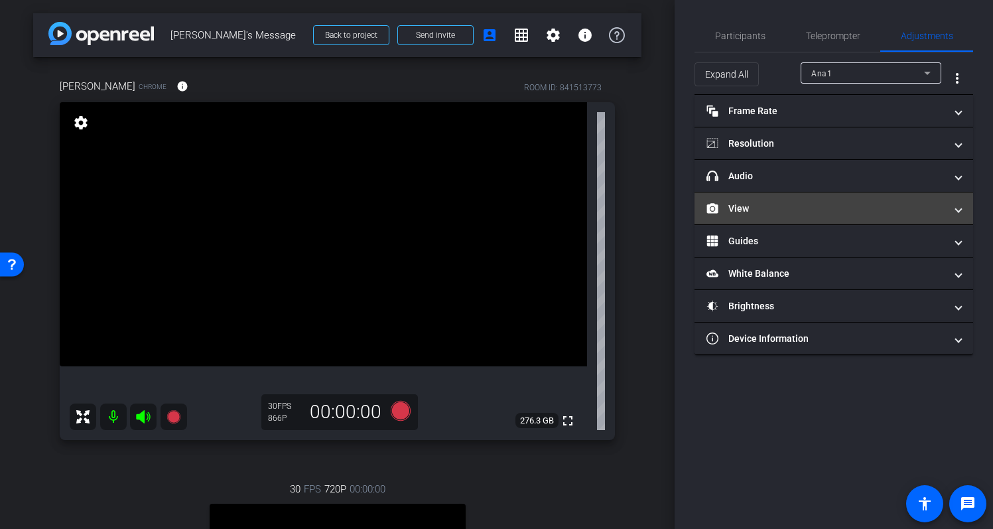
click at [770, 210] on mat-panel-title "View" at bounding box center [826, 209] width 239 height 14
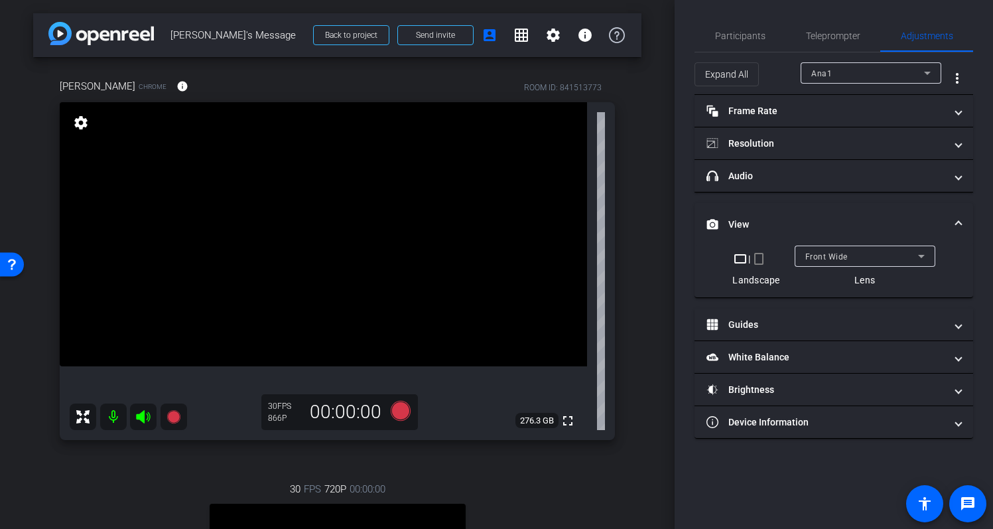
click at [896, 73] on div "Ana1" at bounding box center [868, 73] width 113 height 17
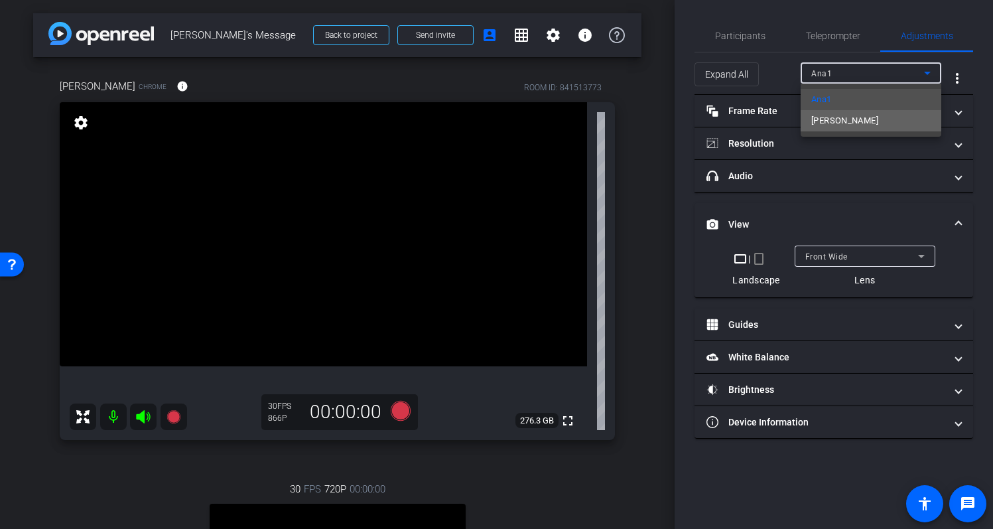
click at [871, 115] on mat-option "Dave" at bounding box center [871, 120] width 141 height 21
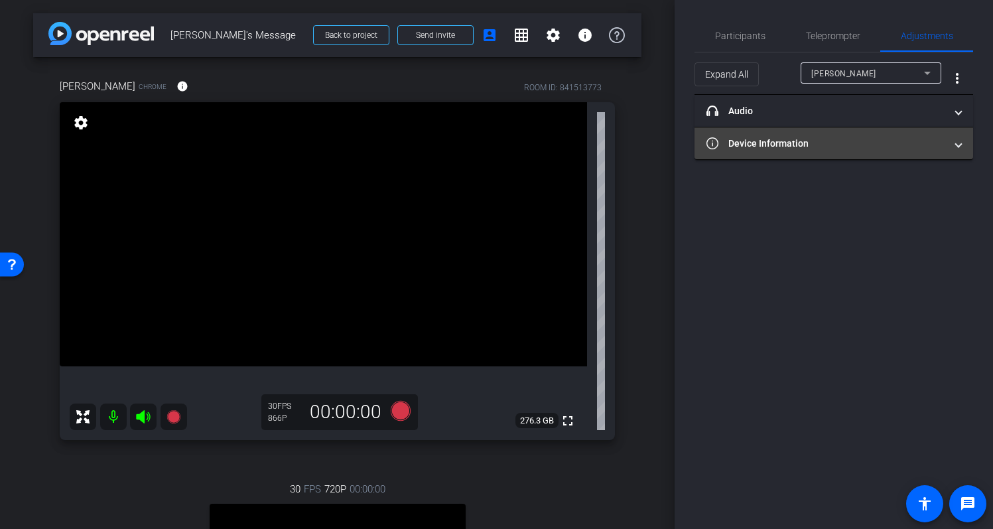
click at [954, 143] on span "Device Information" at bounding box center [832, 144] width 250 height 14
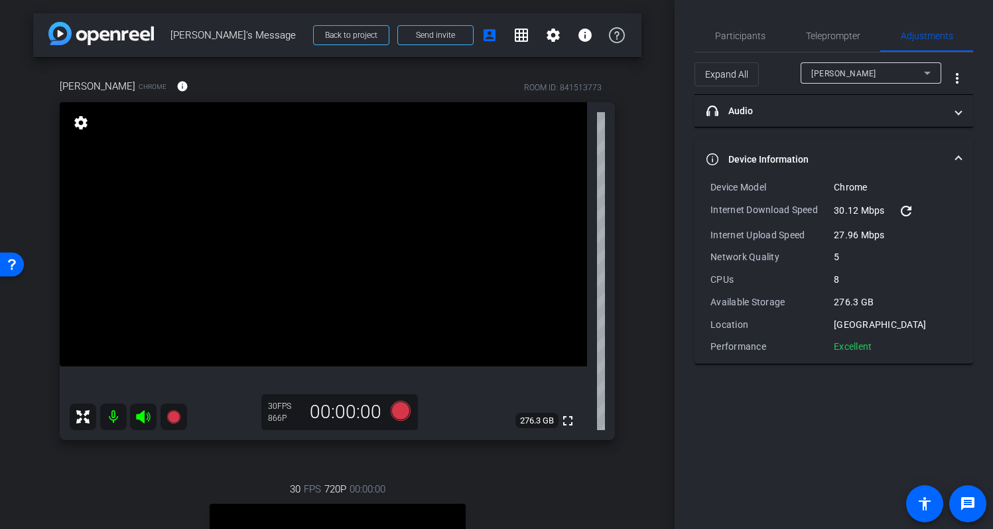
click at [960, 133] on mat-accordion "headphone icon Audio Professional Audio OFF Microphone Default - MacBook Pro Mi…" at bounding box center [834, 229] width 279 height 269
click at [966, 153] on mat-expansion-panel-header "Device Information" at bounding box center [834, 159] width 279 height 42
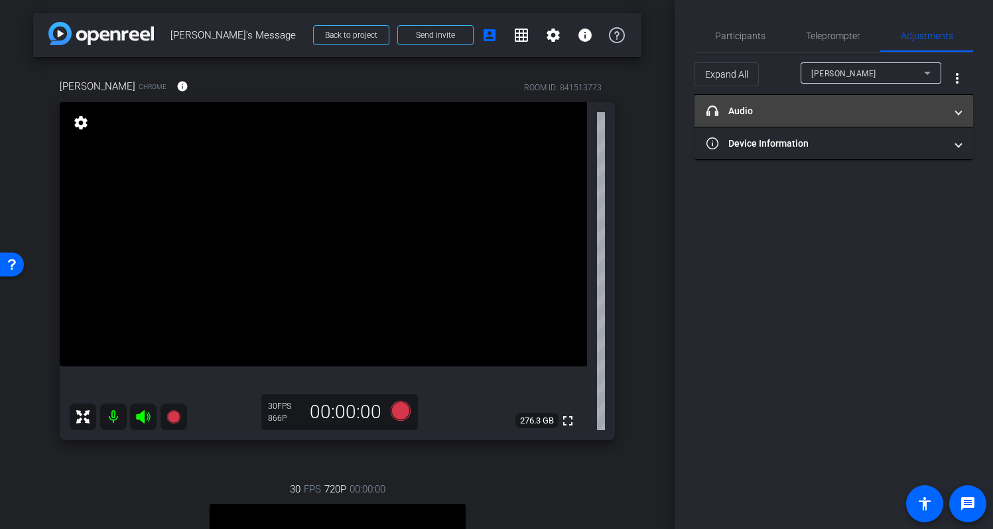
click at [962, 111] on span at bounding box center [958, 111] width 5 height 14
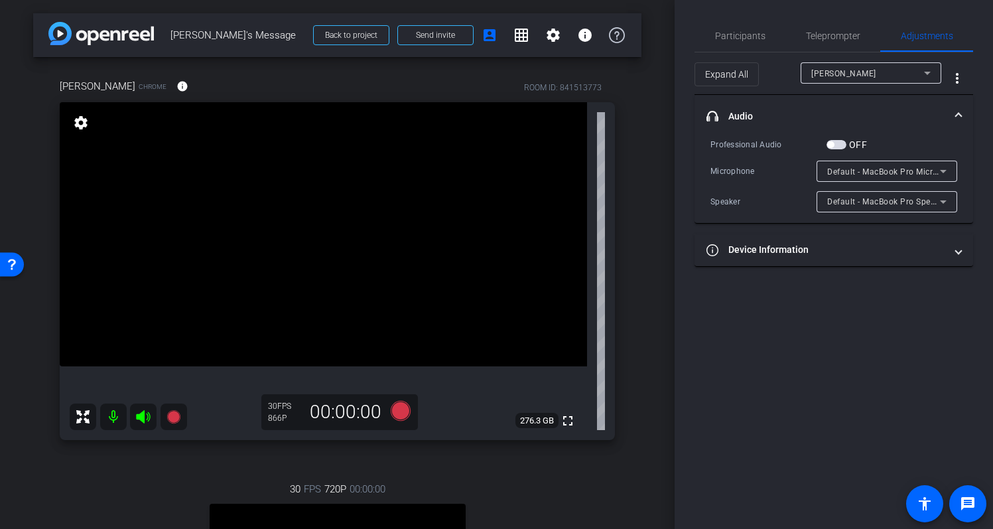
click at [962, 111] on mat-expansion-panel-header "headphone icon Audio" at bounding box center [834, 116] width 279 height 42
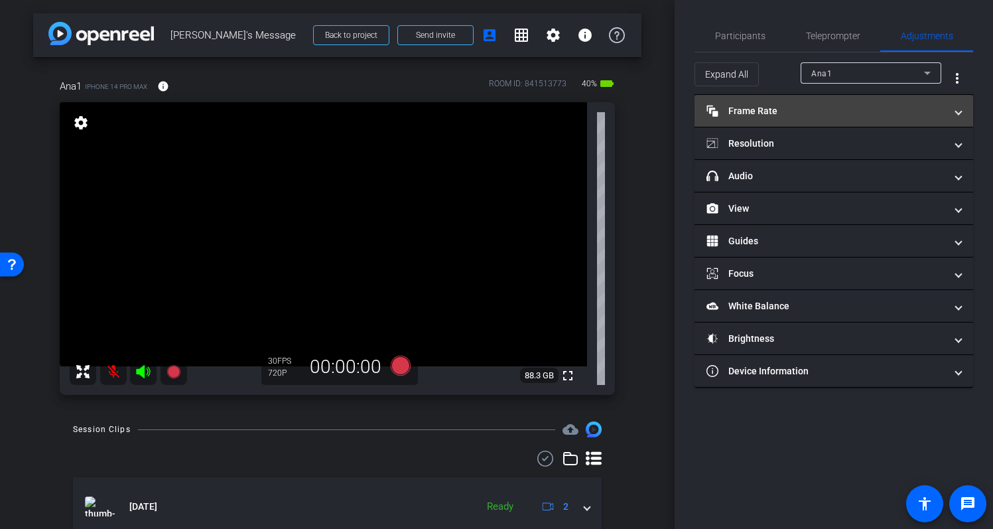
click at [813, 119] on mat-expansion-panel-header "Frame Rate Frame Rate" at bounding box center [834, 111] width 279 height 32
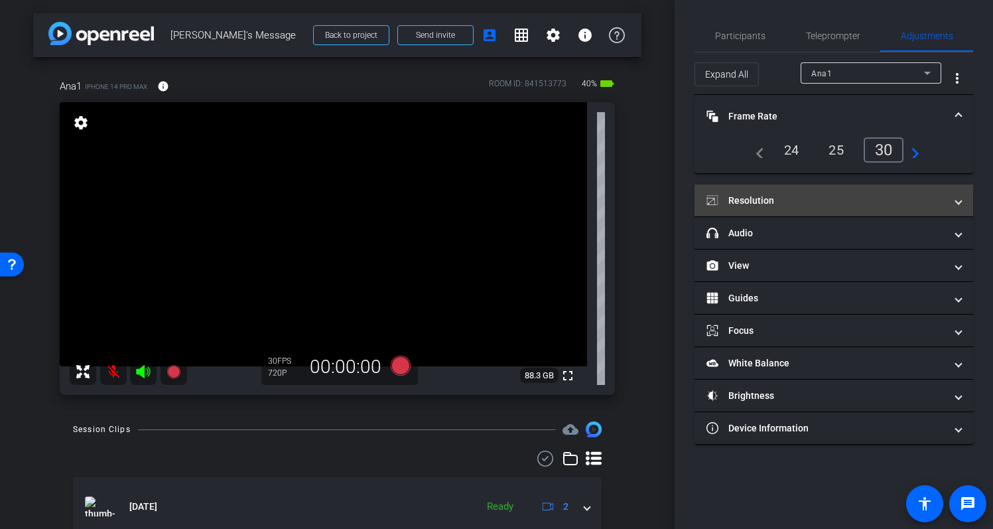
click at [820, 205] on mat-panel-title "Resolution" at bounding box center [826, 201] width 239 height 14
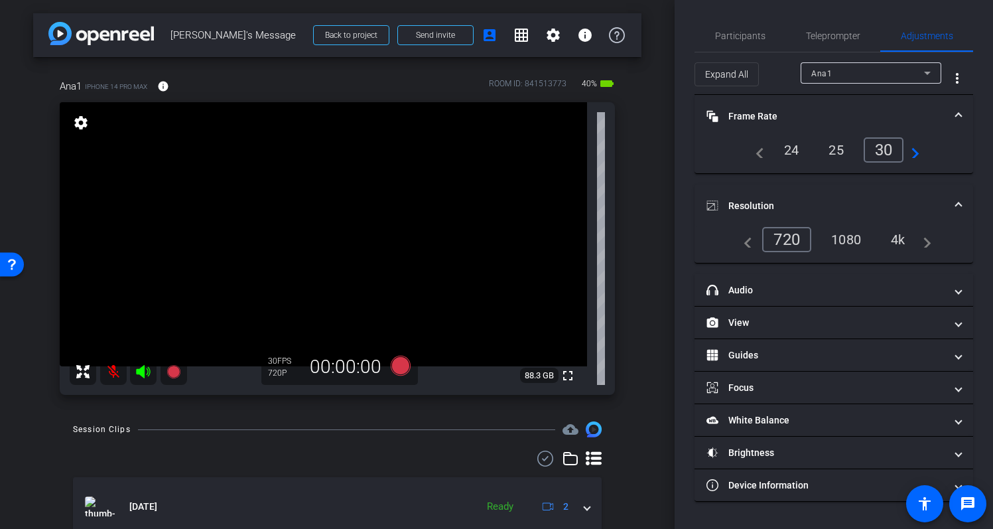
click at [859, 244] on div "1080" at bounding box center [847, 239] width 50 height 23
click at [956, 118] on span at bounding box center [958, 117] width 5 height 14
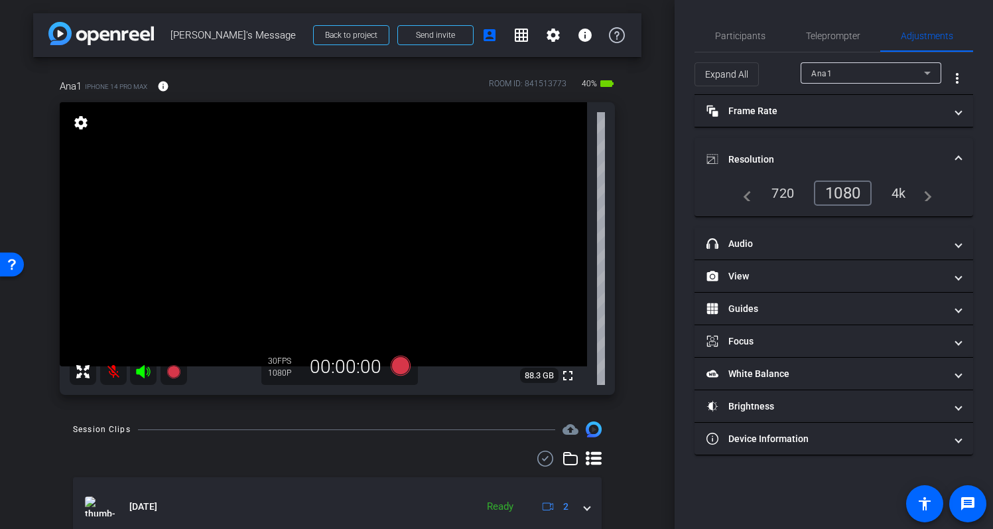
click at [968, 141] on mat-expansion-panel-header "Resolution" at bounding box center [834, 159] width 279 height 42
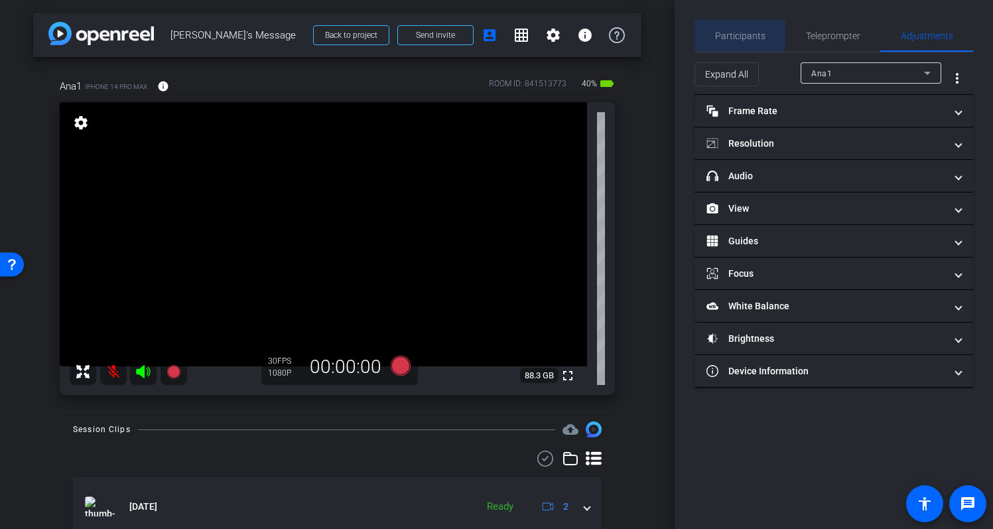
click at [737, 35] on span "Participants" at bounding box center [740, 35] width 50 height 9
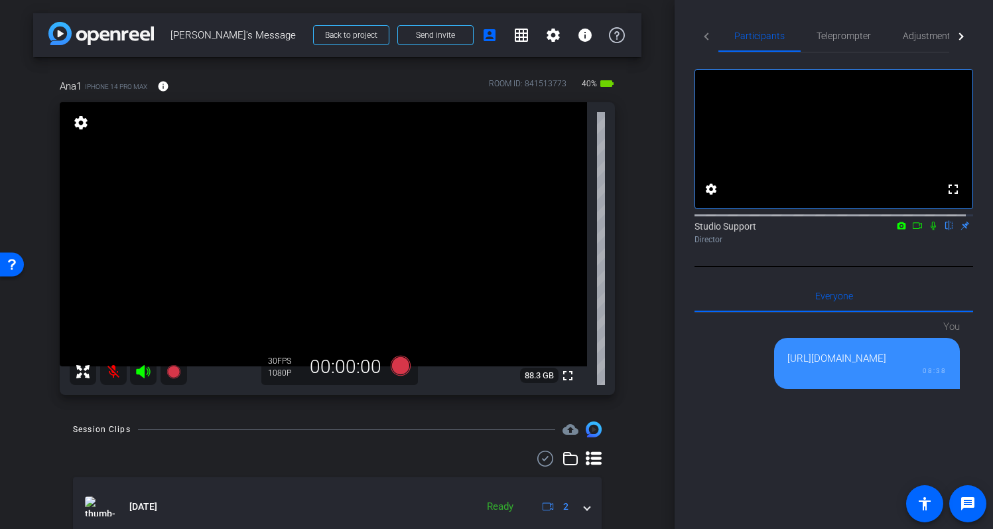
click at [650, 141] on div "arrow_back Dave's Message Back to project Send invite account_box grid_on setti…" at bounding box center [337, 264] width 675 height 529
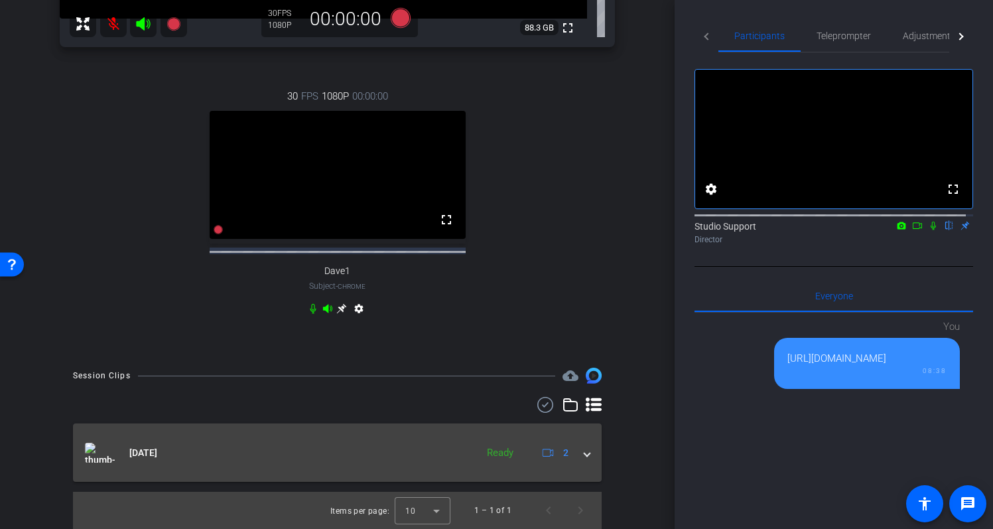
scroll to position [360, 0]
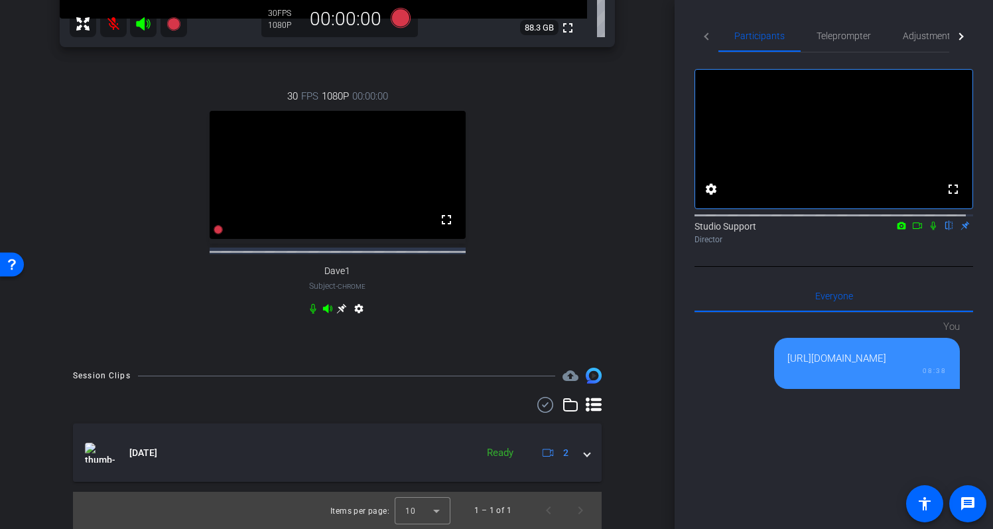
click at [341, 307] on icon at bounding box center [341, 308] width 11 height 11
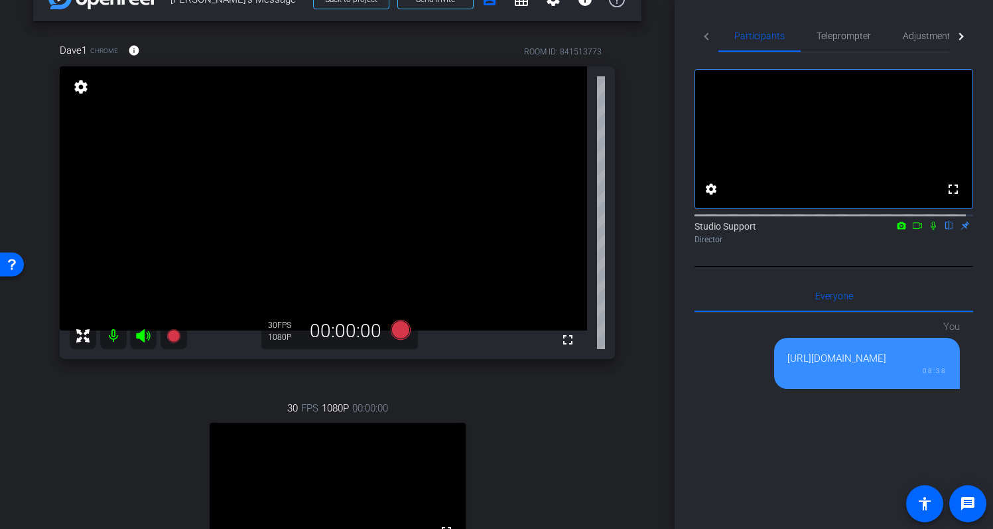
scroll to position [0, 0]
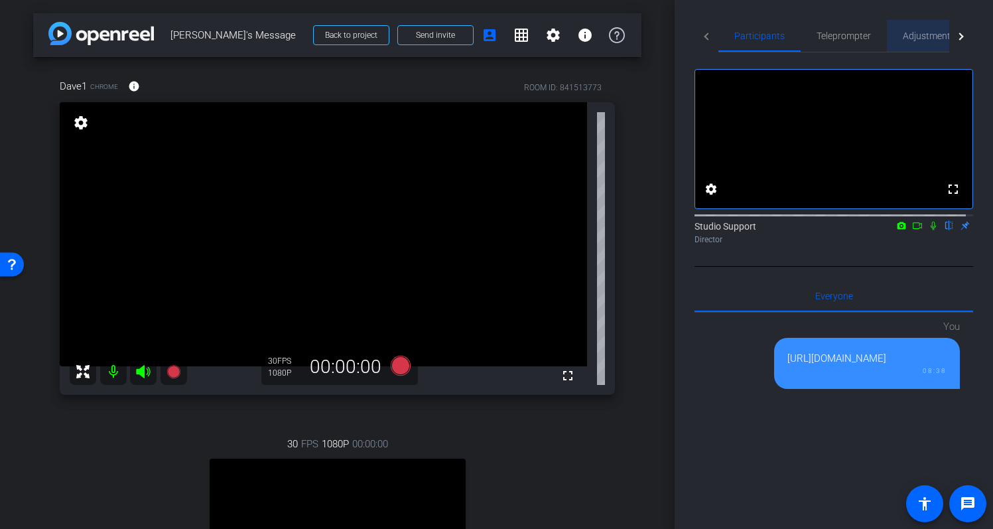
click at [920, 35] on span "Adjustments" at bounding box center [929, 35] width 52 height 9
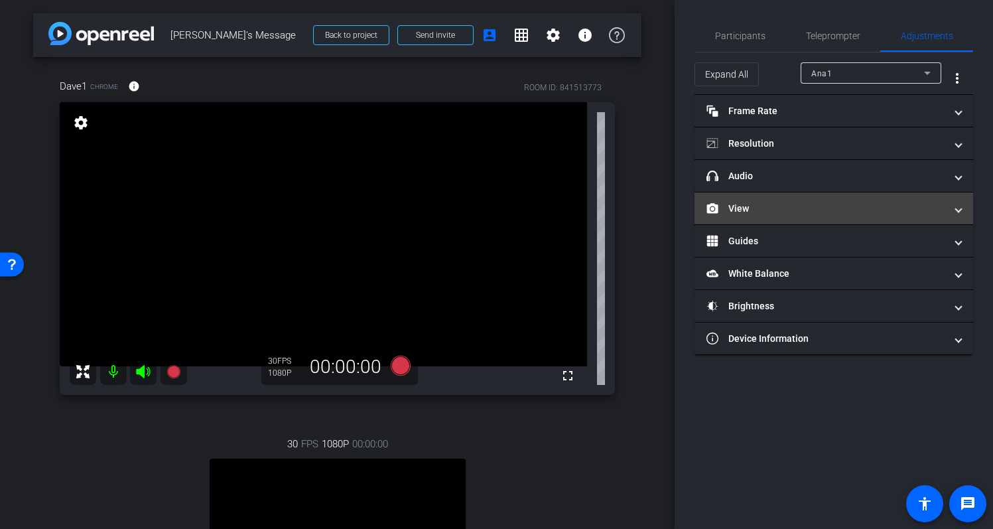
click at [760, 211] on mat-panel-title "View" at bounding box center [826, 209] width 239 height 14
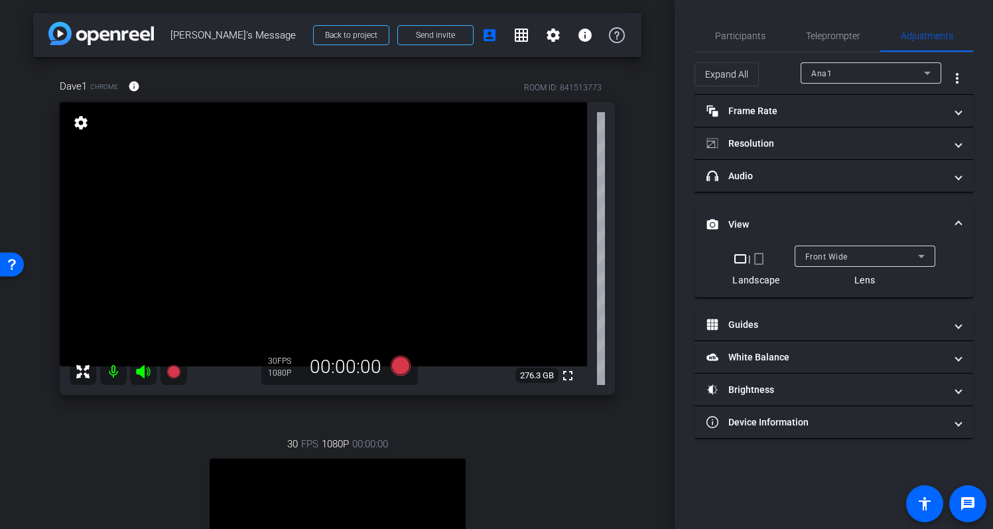
click at [960, 215] on mat-expansion-panel-header "View" at bounding box center [834, 224] width 279 height 42
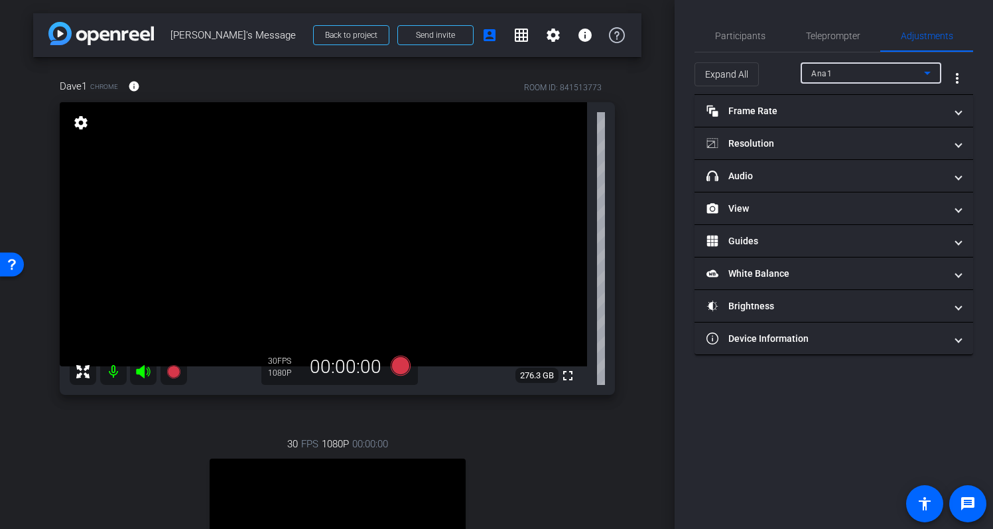
click at [913, 72] on div "Ana1" at bounding box center [868, 73] width 113 height 17
click at [821, 124] on span "Dave1" at bounding box center [824, 121] width 25 height 16
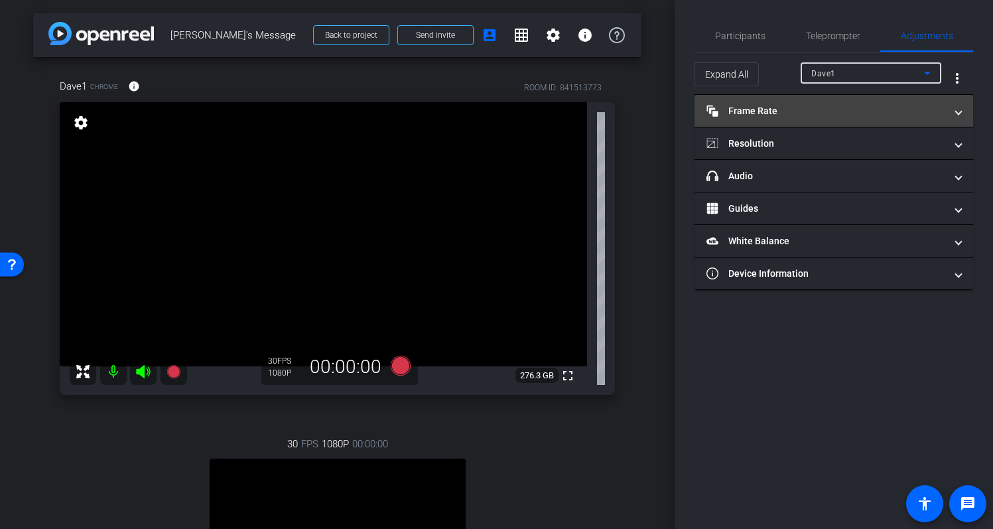
click at [790, 111] on mat-panel-title "Frame Rate Frame Rate" at bounding box center [826, 111] width 239 height 14
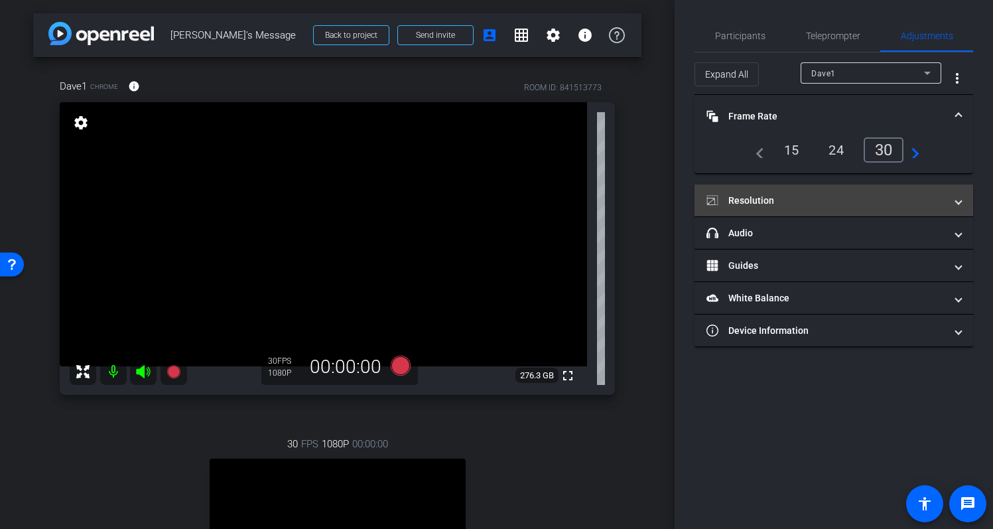
click at [826, 207] on mat-panel-title "Resolution" at bounding box center [826, 201] width 239 height 14
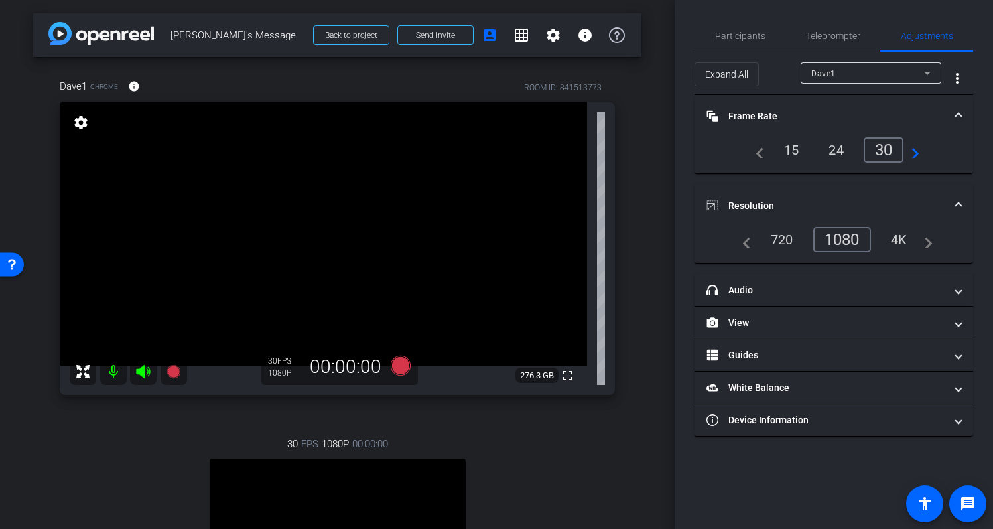
click at [958, 117] on span at bounding box center [958, 117] width 5 height 14
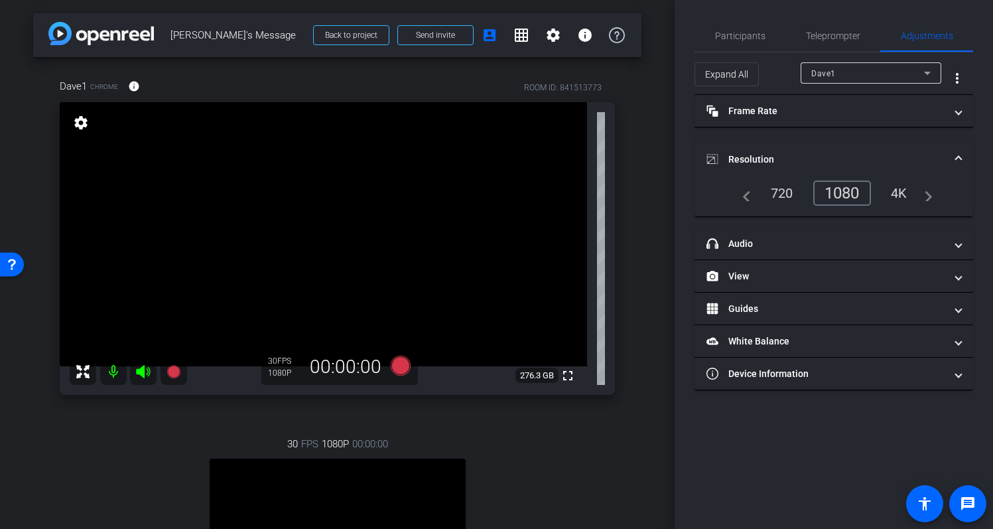
click at [958, 157] on span at bounding box center [958, 160] width 5 height 14
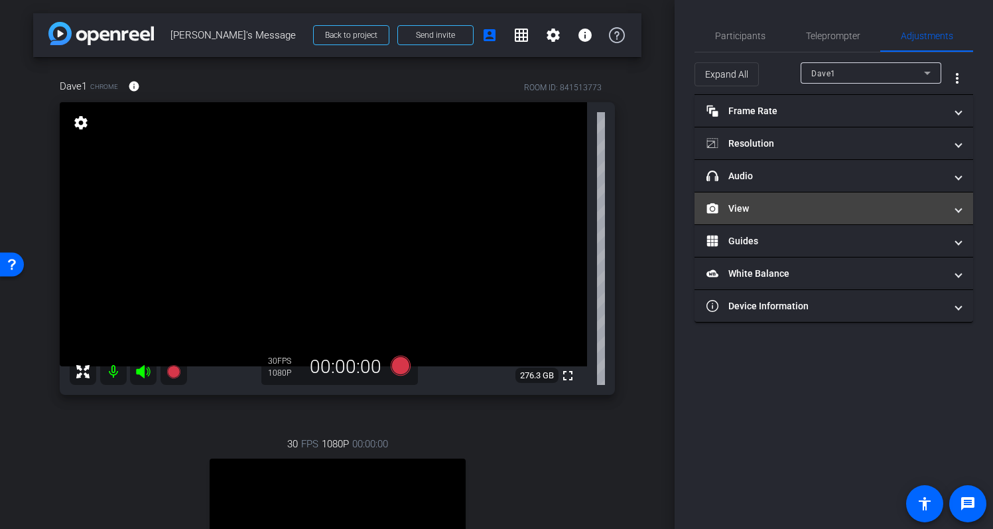
click at [959, 210] on span at bounding box center [958, 209] width 5 height 14
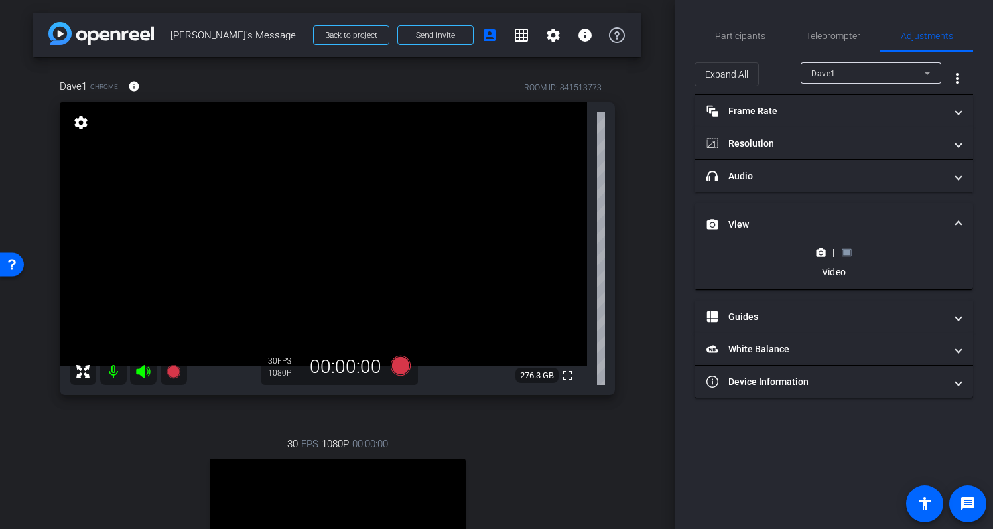
click at [851, 257] on div "|" at bounding box center [834, 252] width 48 height 13
click at [845, 254] on rect at bounding box center [846, 252] width 7 height 5
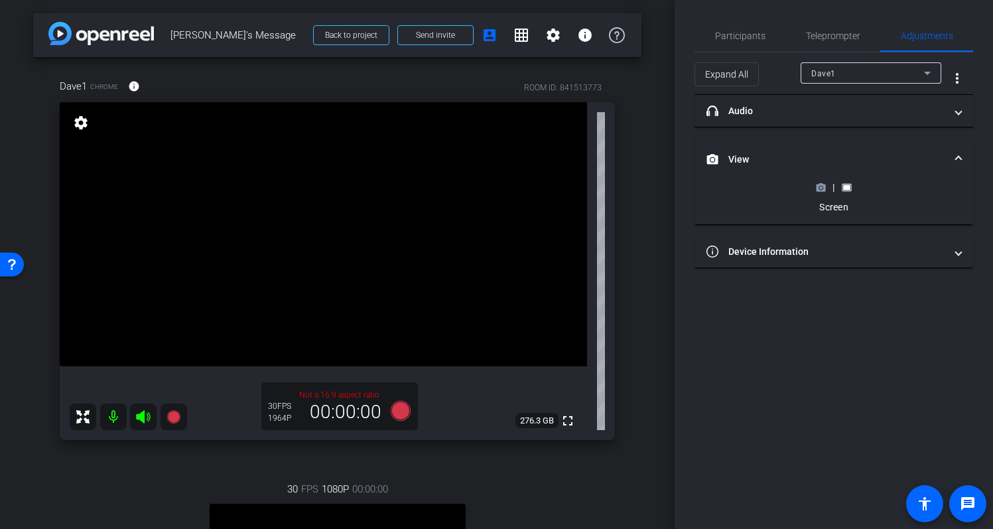
click at [820, 184] on icon at bounding box center [821, 187] width 9 height 7
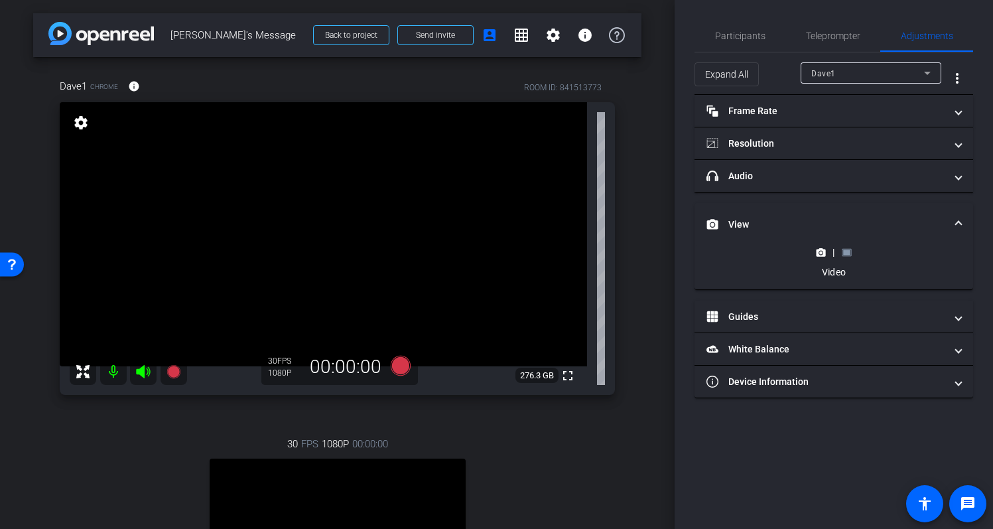
click at [847, 251] on rect at bounding box center [846, 252] width 7 height 5
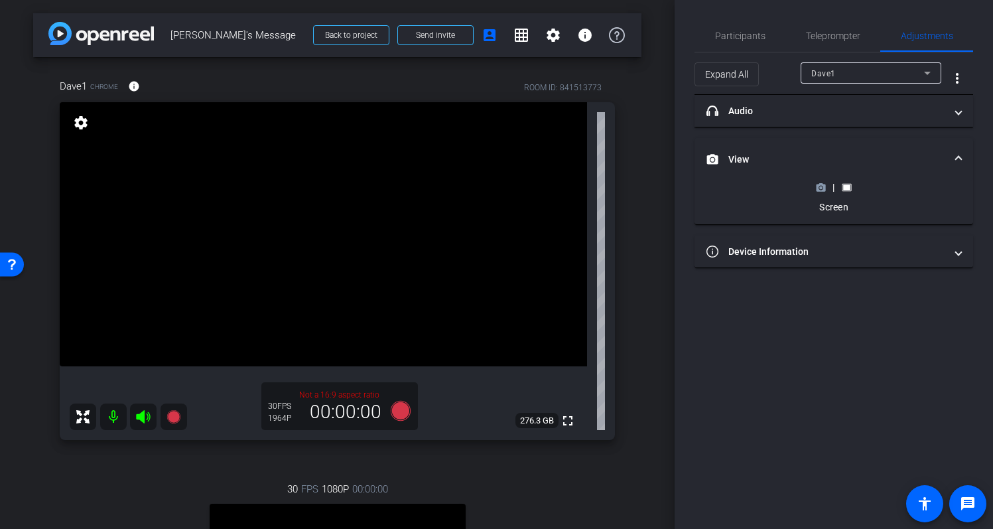
click at [822, 187] on circle at bounding box center [821, 187] width 3 height 3
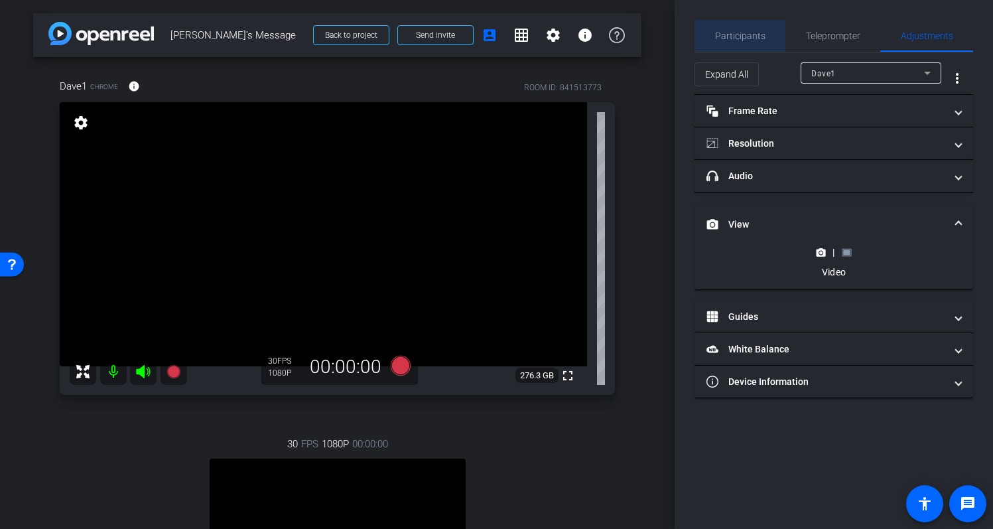
click at [757, 40] on span "Participants" at bounding box center [740, 35] width 50 height 9
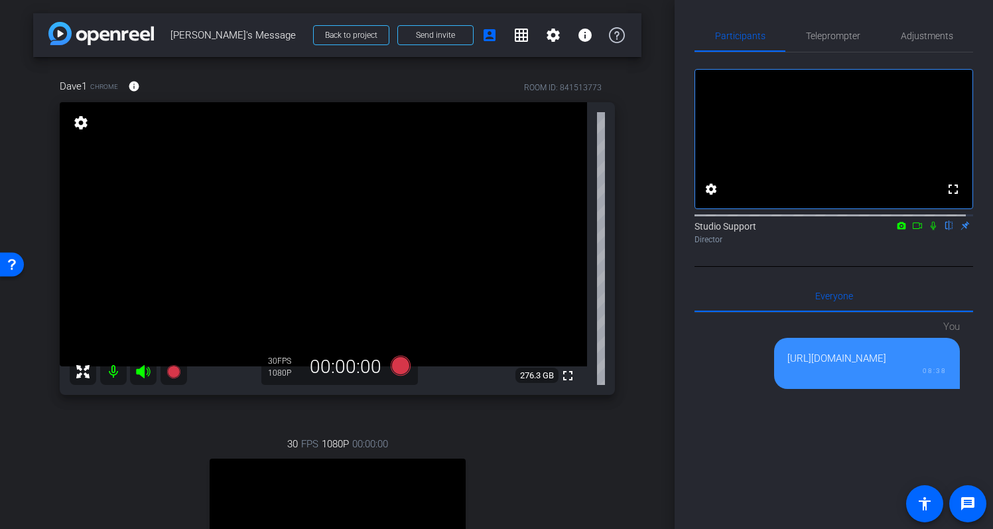
click at [932, 52] on div "Participants Teleprompter Adjustments" at bounding box center [834, 36] width 279 height 33
click at [931, 42] on span "Adjustments" at bounding box center [927, 36] width 52 height 32
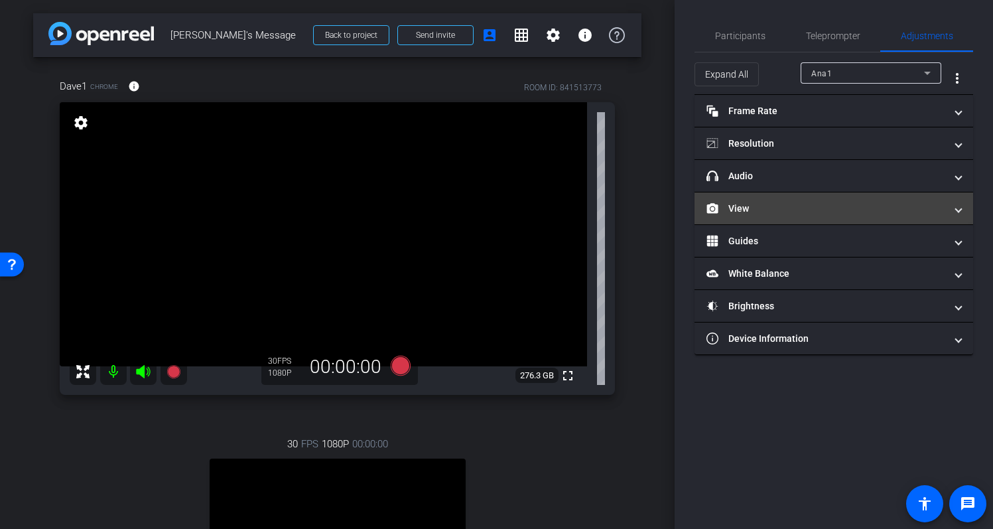
click at [739, 220] on mat-expansion-panel-header "View" at bounding box center [834, 208] width 279 height 32
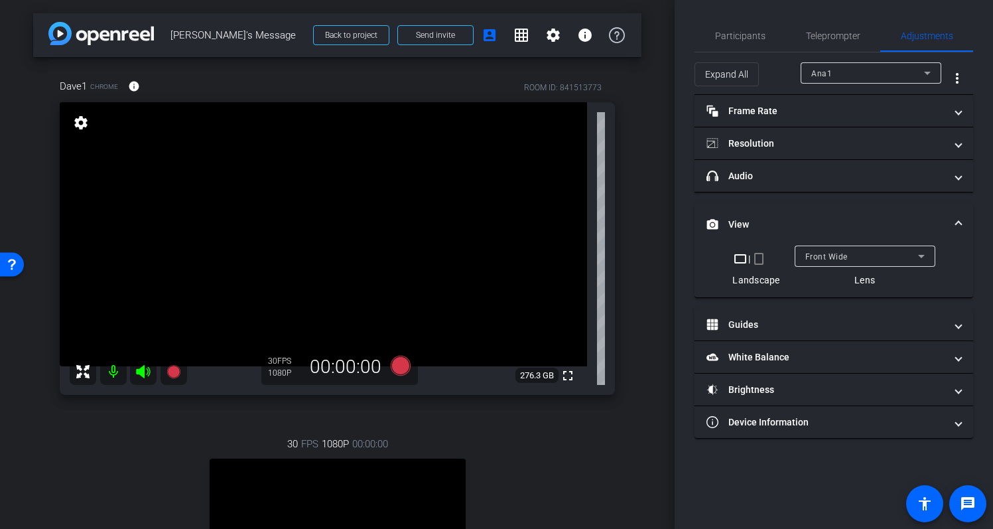
click at [898, 75] on div "Ana1" at bounding box center [868, 73] width 113 height 17
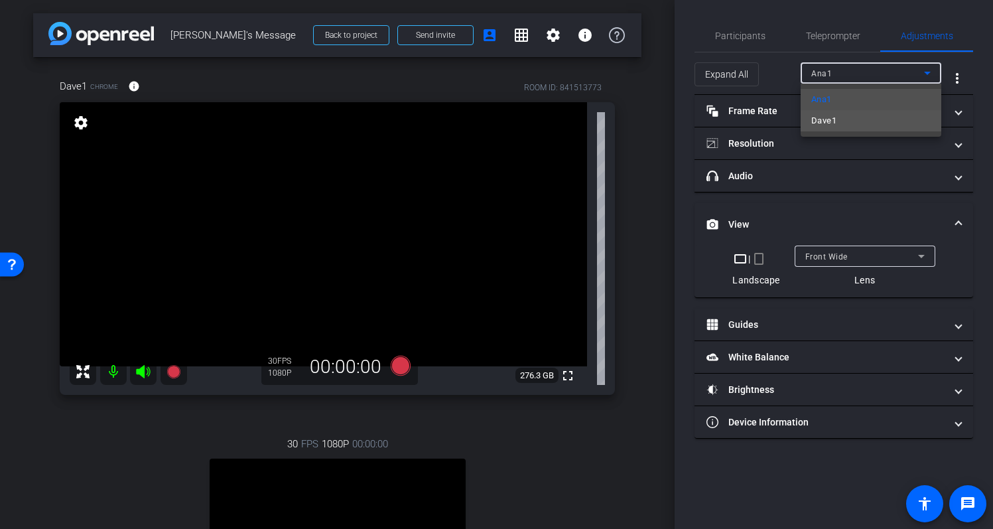
click at [865, 111] on mat-option "Dave1" at bounding box center [871, 120] width 141 height 21
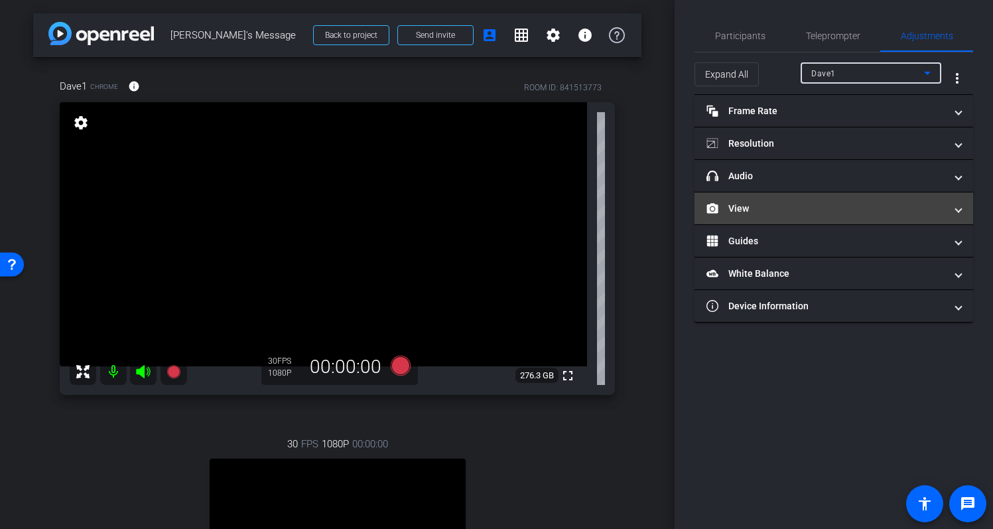
click at [749, 206] on mat-panel-title "View" at bounding box center [826, 209] width 239 height 14
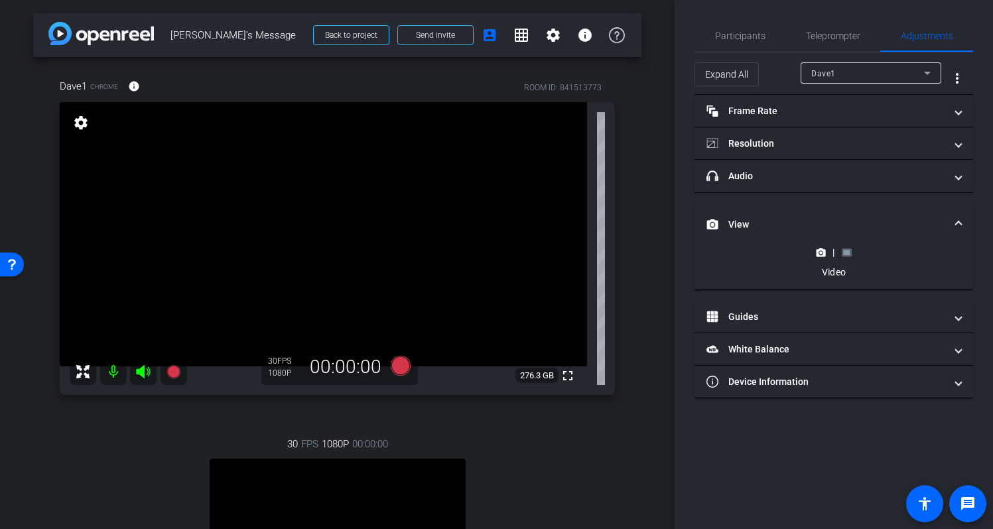
click at [845, 254] on rect at bounding box center [846, 252] width 7 height 5
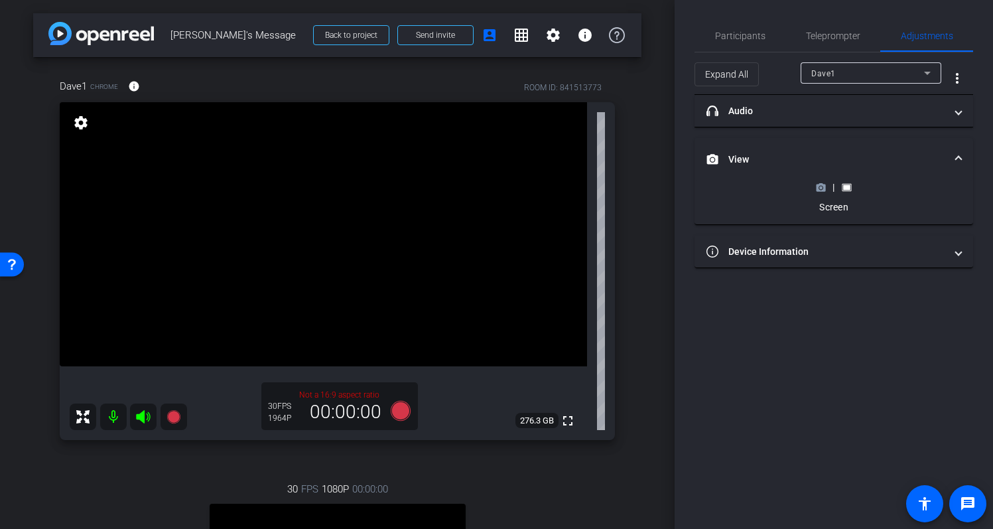
click at [822, 190] on icon at bounding box center [821, 187] width 9 height 7
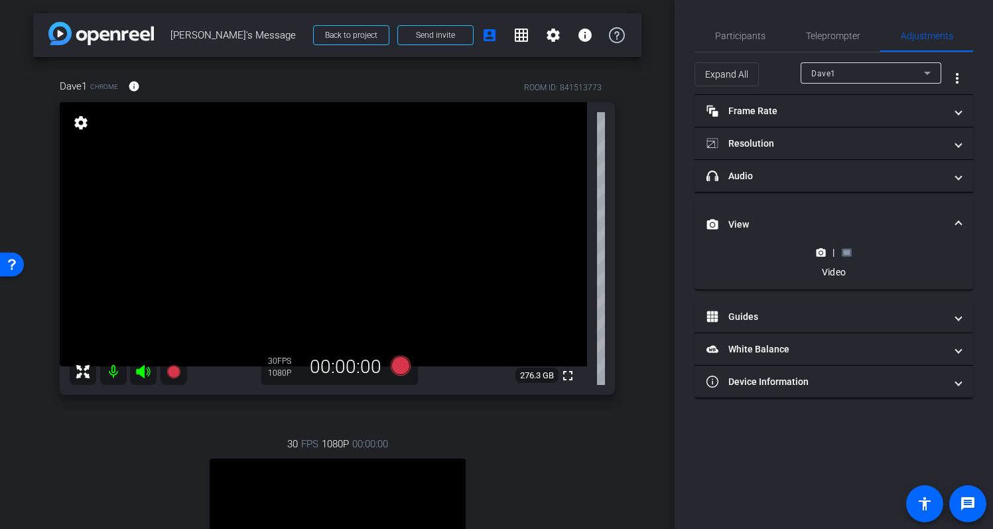
click at [850, 249] on icon at bounding box center [847, 253] width 10 height 10
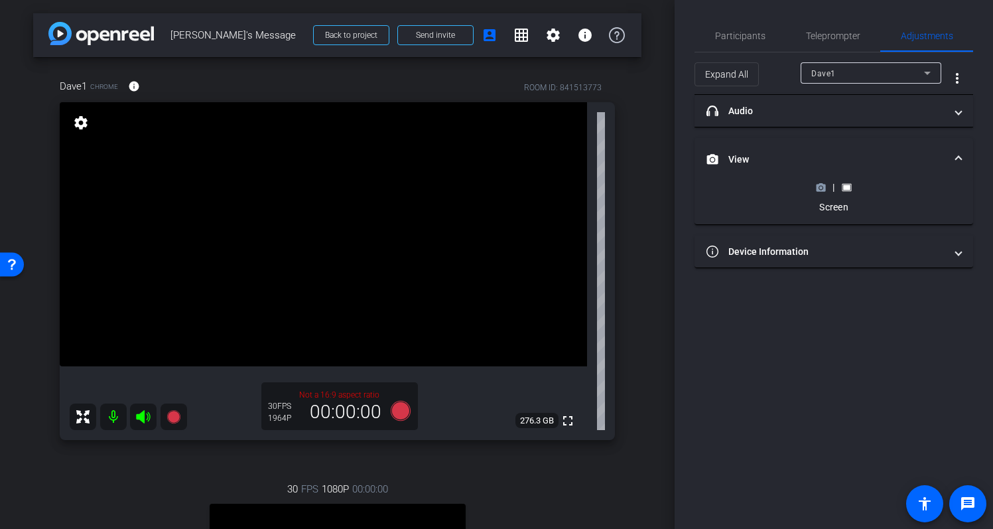
click at [822, 191] on icon at bounding box center [821, 188] width 10 height 10
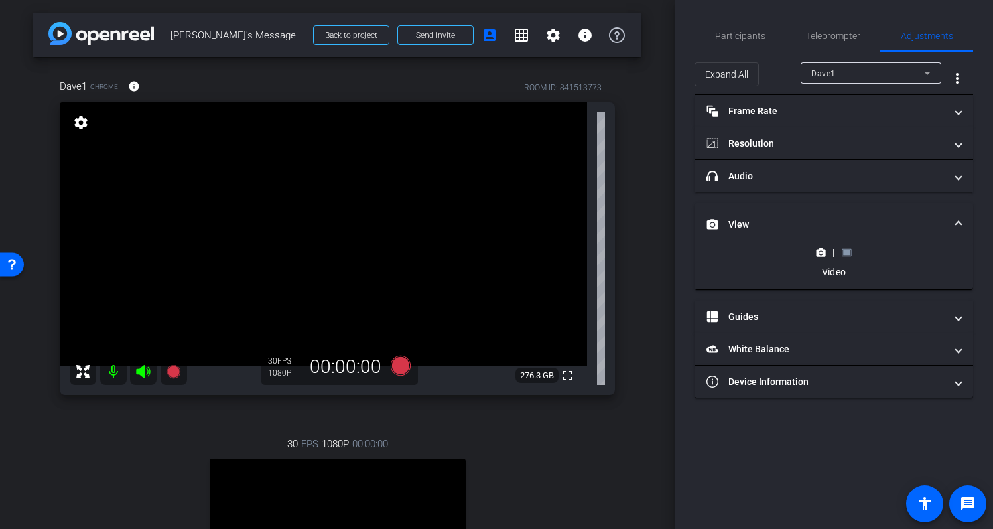
drag, startPoint x: 674, startPoint y: 226, endPoint x: 671, endPoint y: 242, distance: 16.9
click at [671, 242] on div "arrow_back Dave's Message Back to project Send invite account_box grid_on setti…" at bounding box center [496, 264] width 993 height 529
drag, startPoint x: 667, startPoint y: 229, endPoint x: 668, endPoint y: 257, distance: 27.9
click at [668, 256] on div "arrow_back Dave's Message Back to project Send invite account_box grid_on setti…" at bounding box center [337, 264] width 675 height 529
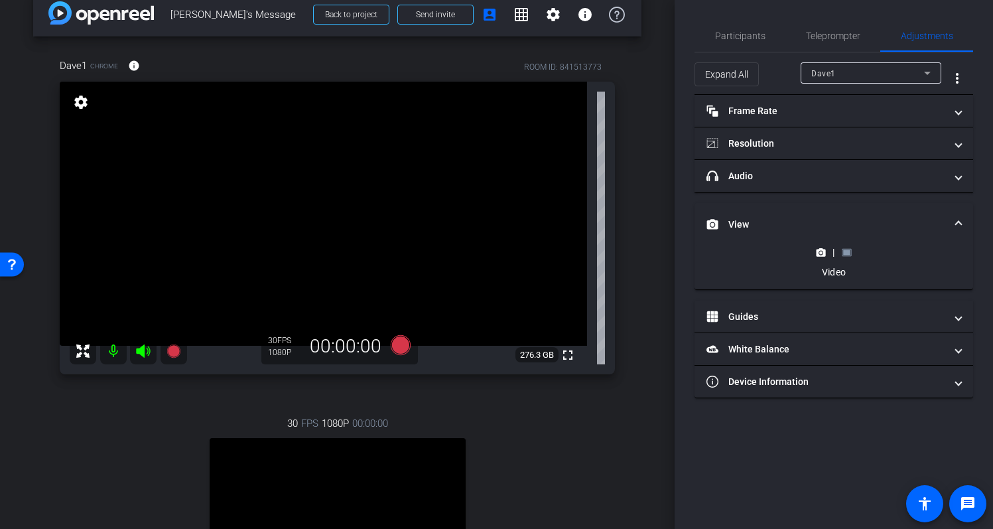
scroll to position [20, 0]
click at [756, 32] on span "Participants" at bounding box center [740, 35] width 50 height 9
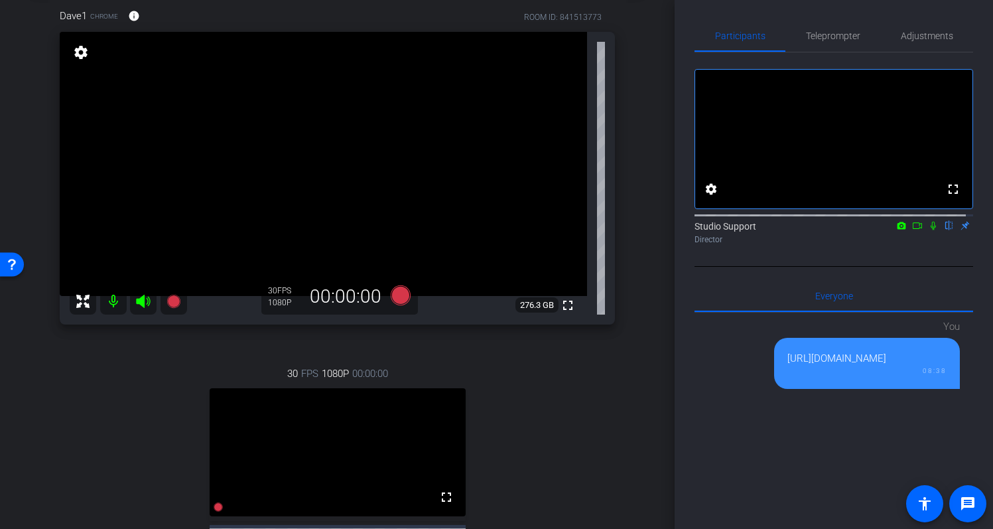
scroll to position [67, 0]
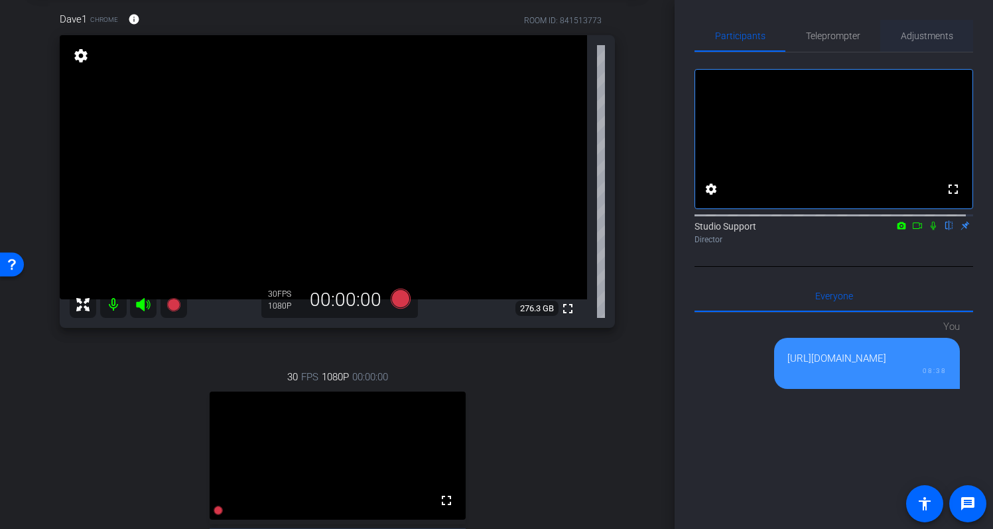
click at [920, 36] on span "Adjustments" at bounding box center [927, 35] width 52 height 9
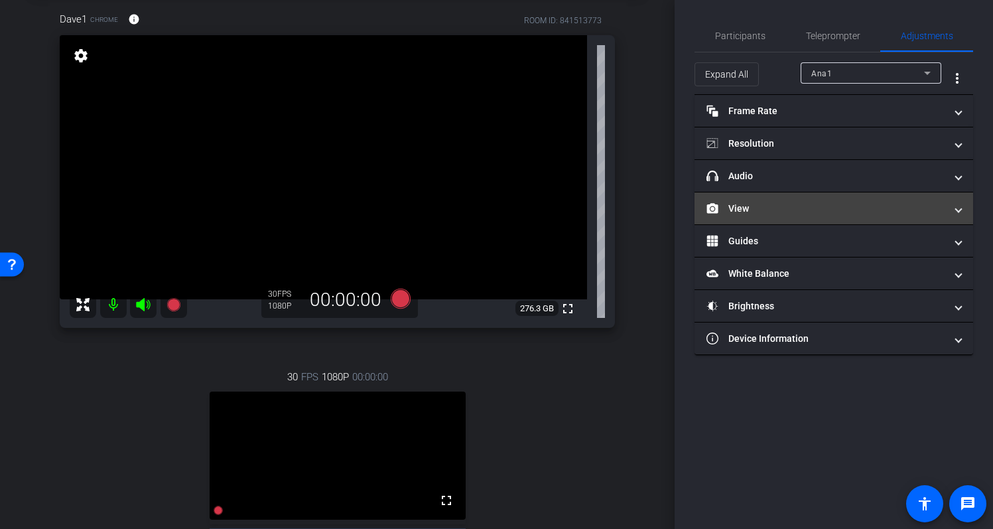
click at [829, 204] on mat-panel-title "View" at bounding box center [826, 209] width 239 height 14
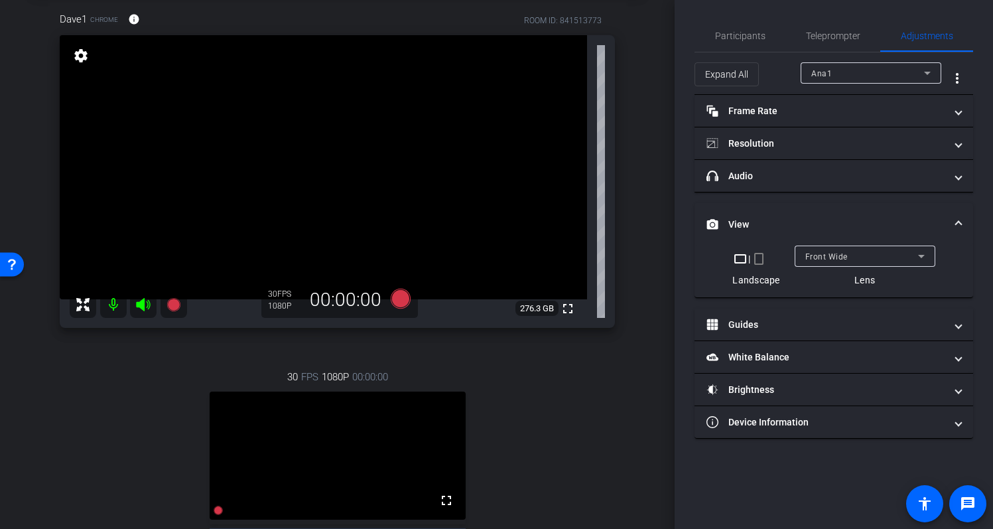
click at [903, 76] on div "Ana1" at bounding box center [868, 73] width 113 height 17
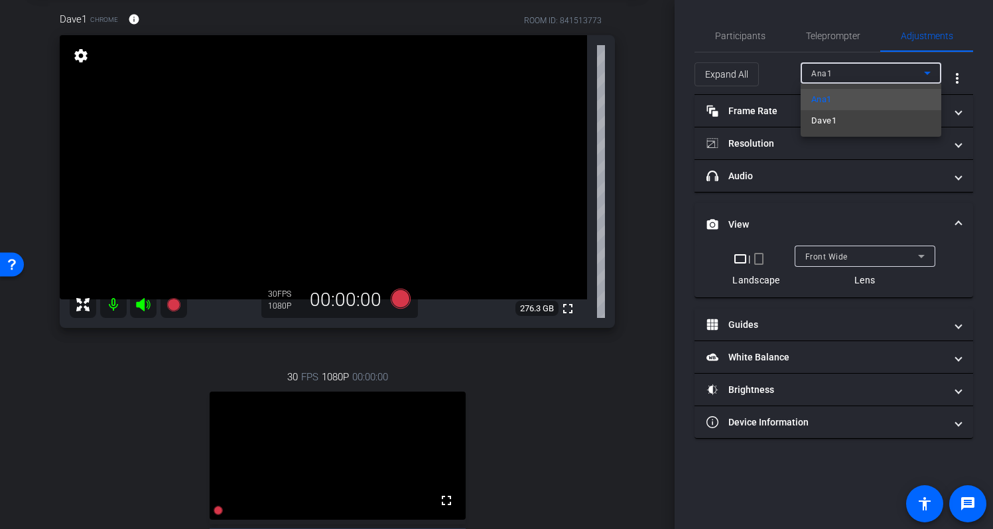
click at [870, 117] on mat-option "Dave1" at bounding box center [871, 120] width 141 height 21
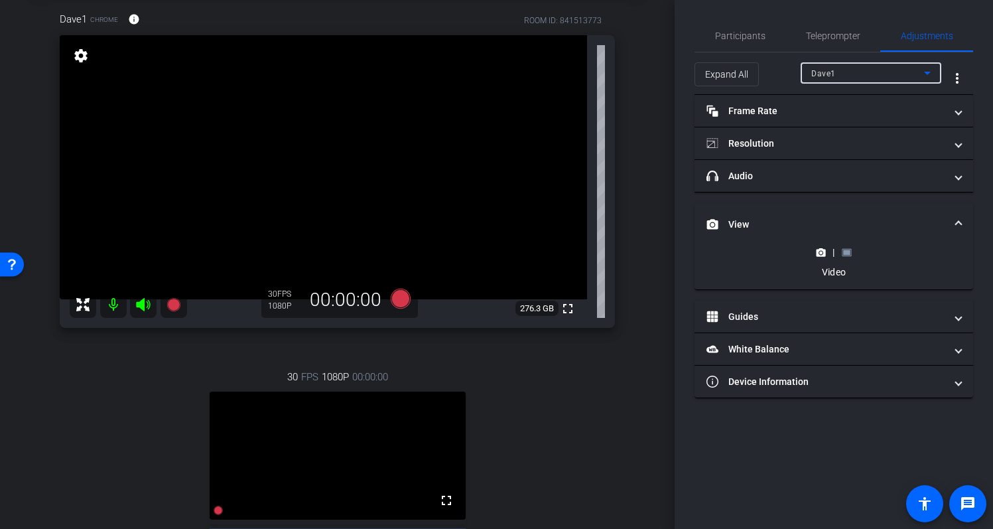
click at [847, 254] on rect at bounding box center [846, 252] width 7 height 5
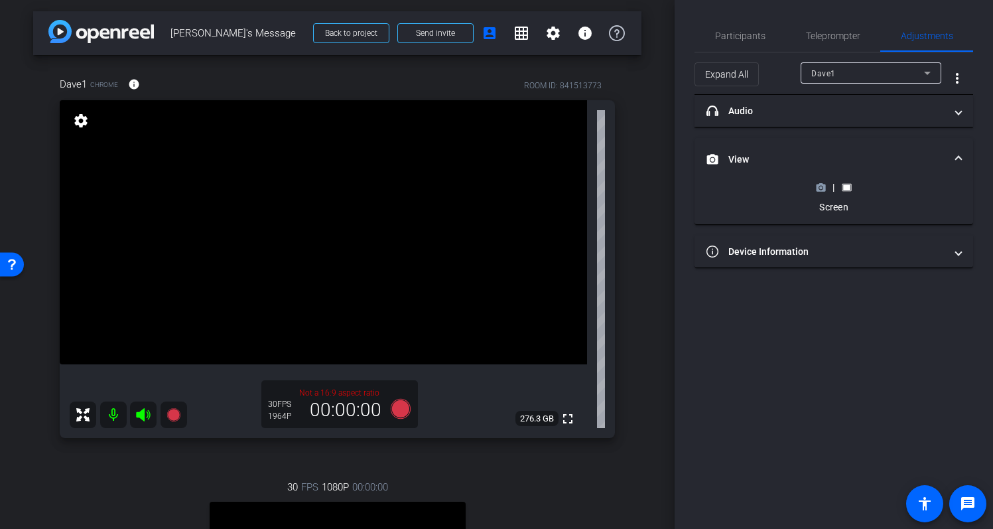
scroll to position [0, 0]
click at [820, 192] on div "|" at bounding box center [834, 187] width 48 height 13
click at [822, 186] on circle at bounding box center [821, 187] width 3 height 3
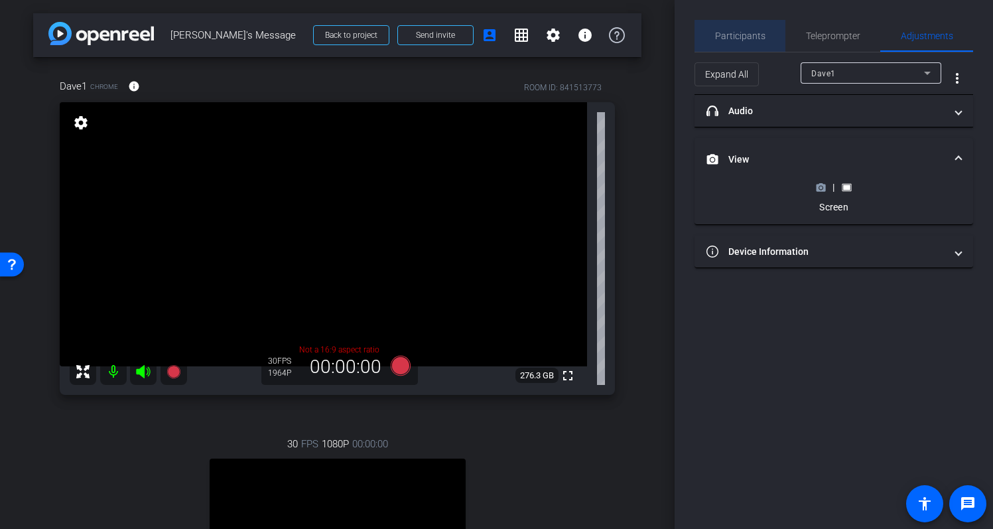
click at [761, 38] on span "Participants" at bounding box center [740, 35] width 50 height 9
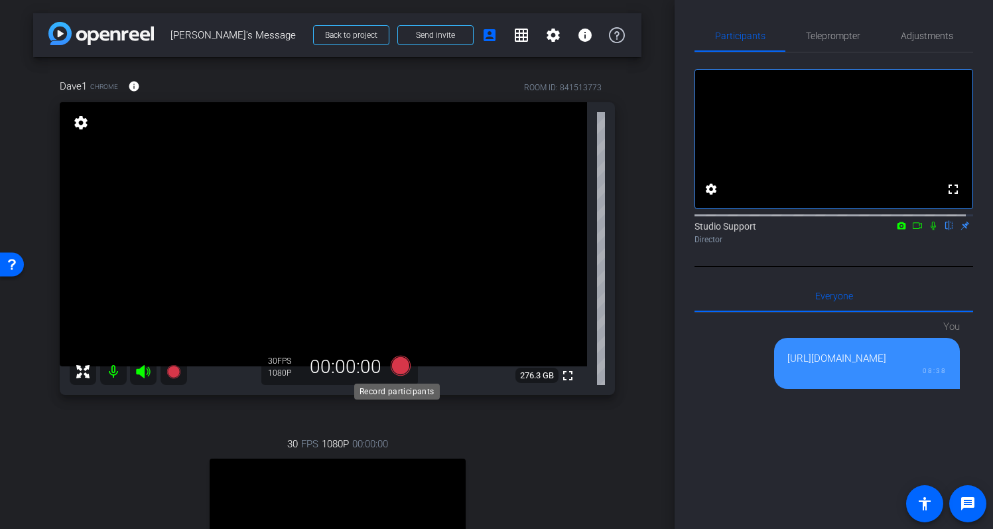
click at [398, 368] on icon at bounding box center [400, 366] width 20 height 20
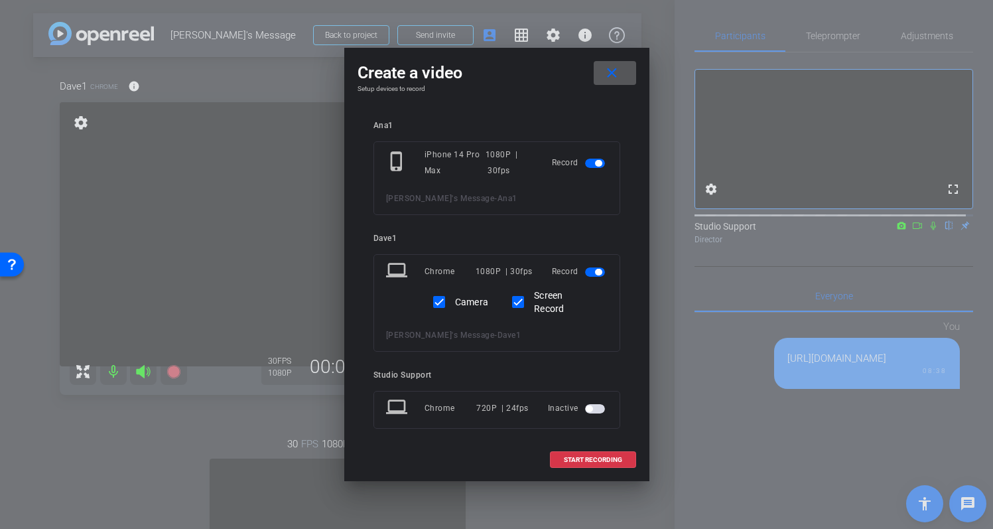
click at [588, 165] on span "button" at bounding box center [595, 163] width 20 height 9
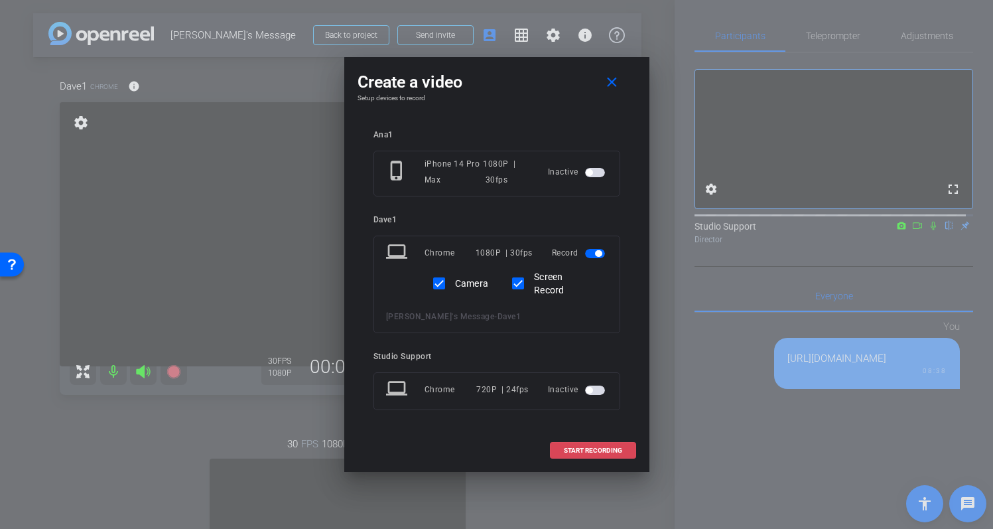
click at [606, 452] on span "START RECORDING" at bounding box center [593, 450] width 58 height 7
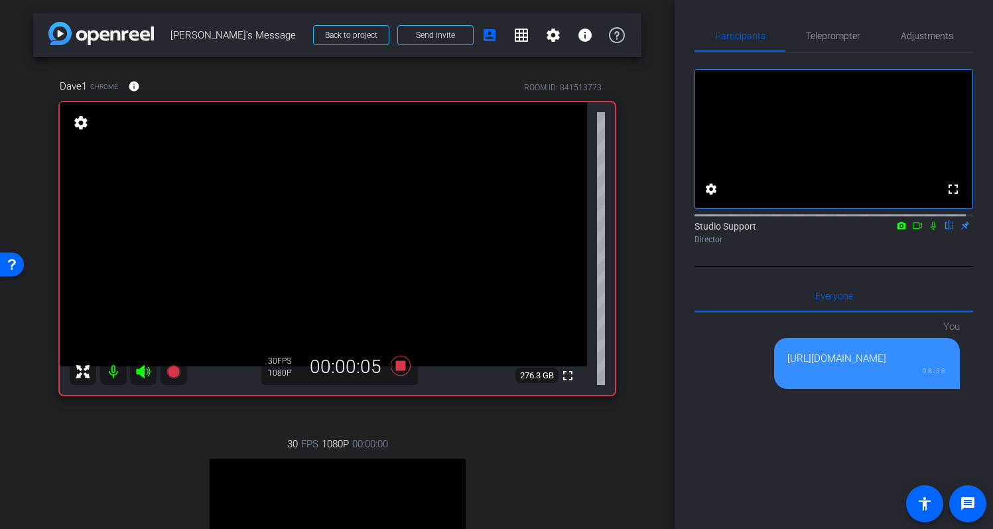
drag, startPoint x: 675, startPoint y: 231, endPoint x: 676, endPoint y: 222, distance: 8.7
click at [676, 222] on div "Participants Teleprompter Adjustments fullscreen settings Studio Support flip D…" at bounding box center [834, 264] width 319 height 529
click at [924, 35] on span "Adjustments" at bounding box center [927, 35] width 52 height 9
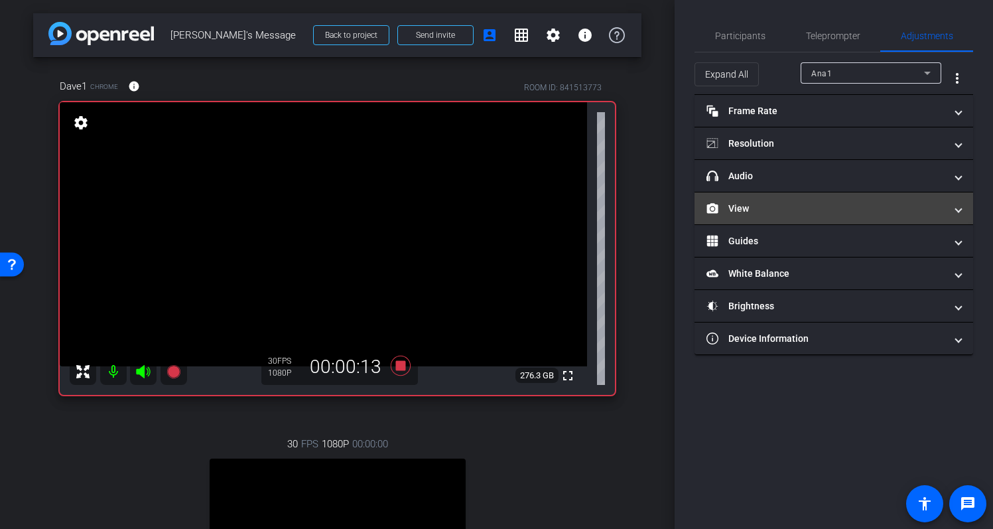
click at [793, 212] on mat-panel-title "View" at bounding box center [826, 209] width 239 height 14
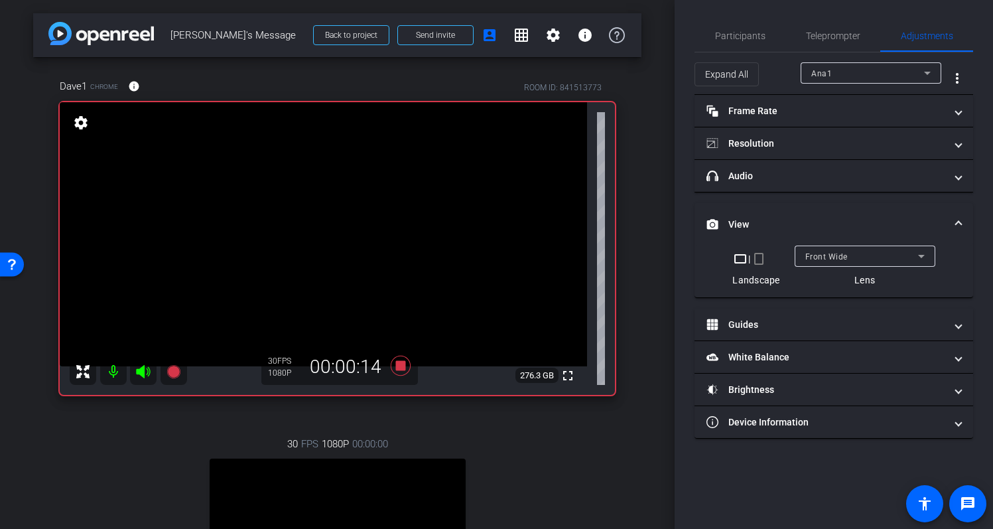
click at [865, 79] on div "Ana1" at bounding box center [868, 73] width 113 height 17
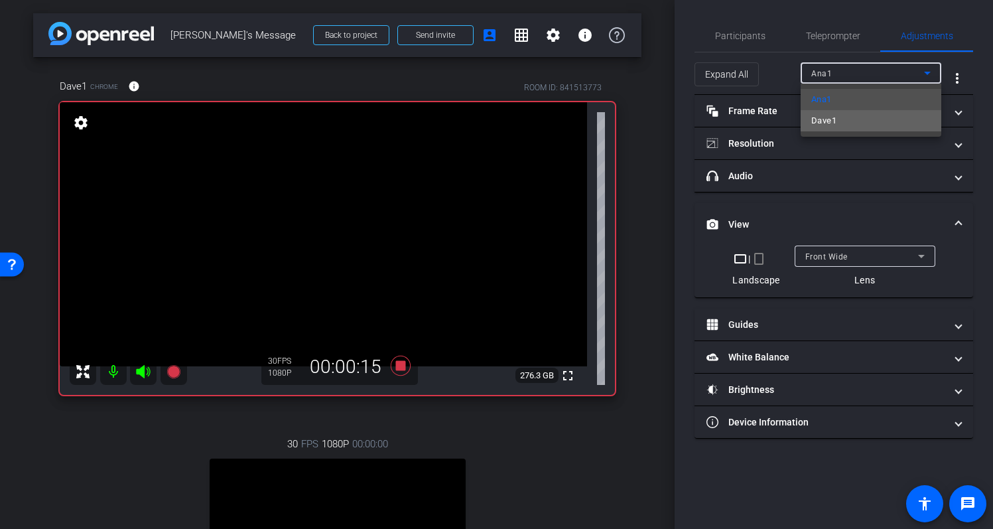
click at [873, 117] on mat-option "Dave1" at bounding box center [871, 120] width 141 height 21
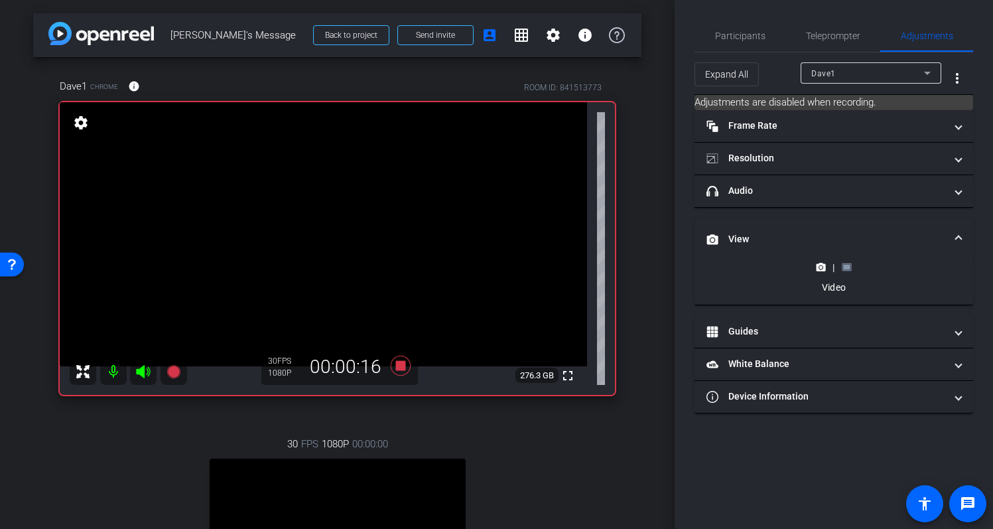
click at [848, 269] on rect at bounding box center [846, 267] width 7 height 5
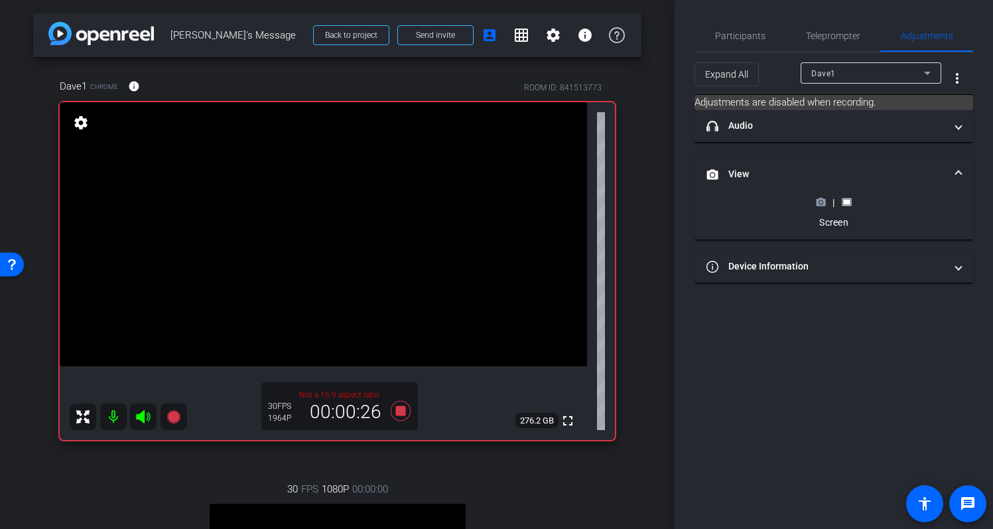
click at [821, 202] on circle at bounding box center [821, 202] width 3 height 3
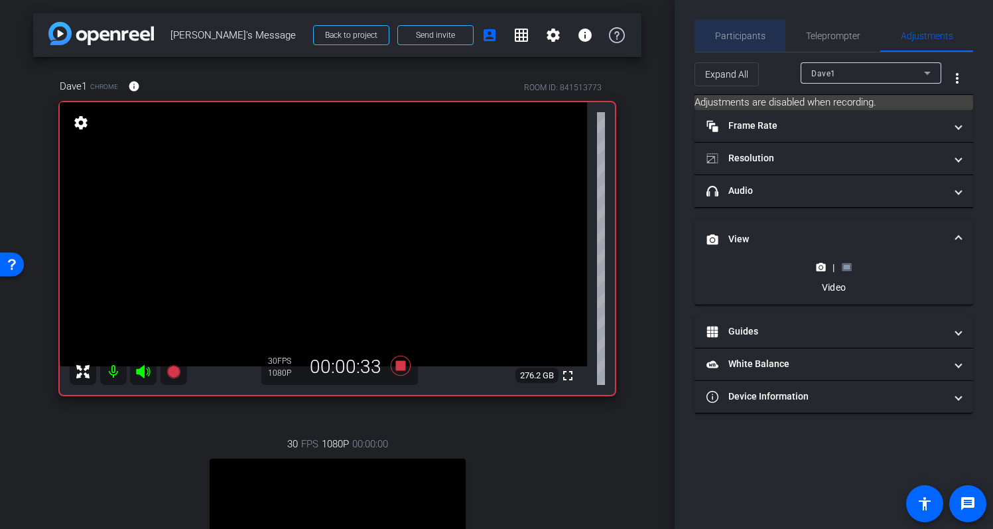
click at [761, 28] on span "Participants" at bounding box center [740, 36] width 50 height 32
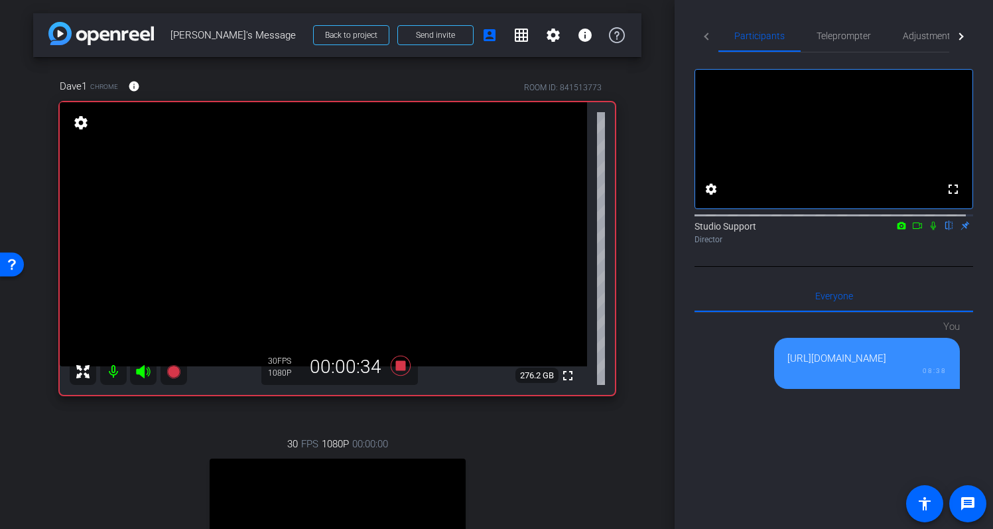
click at [928, 230] on icon at bounding box center [933, 225] width 11 height 9
click at [913, 229] on icon at bounding box center [917, 225] width 9 height 7
click at [916, 40] on span "Adjustments" at bounding box center [929, 35] width 52 height 9
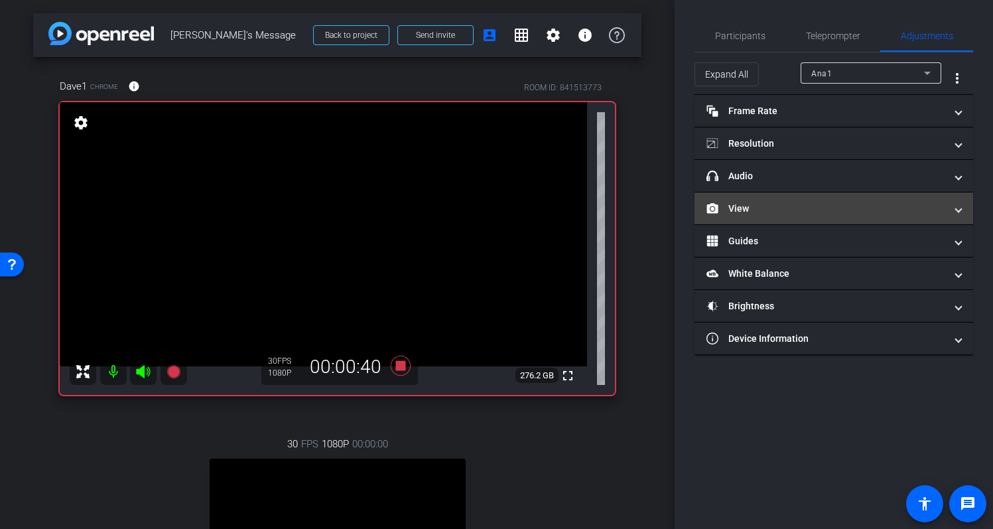
click at [796, 200] on mat-expansion-panel-header "View" at bounding box center [834, 208] width 279 height 32
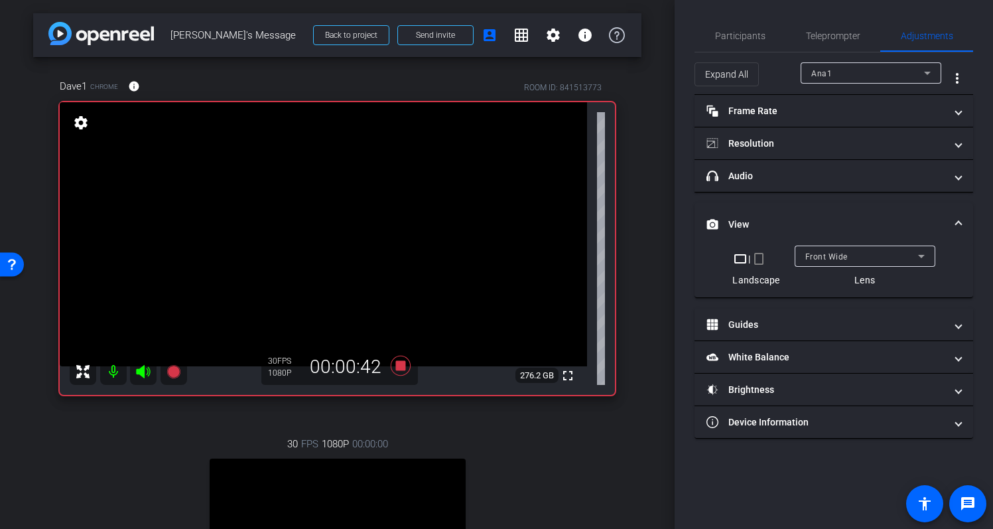
click at [859, 81] on div "Ana1" at bounding box center [868, 73] width 113 height 17
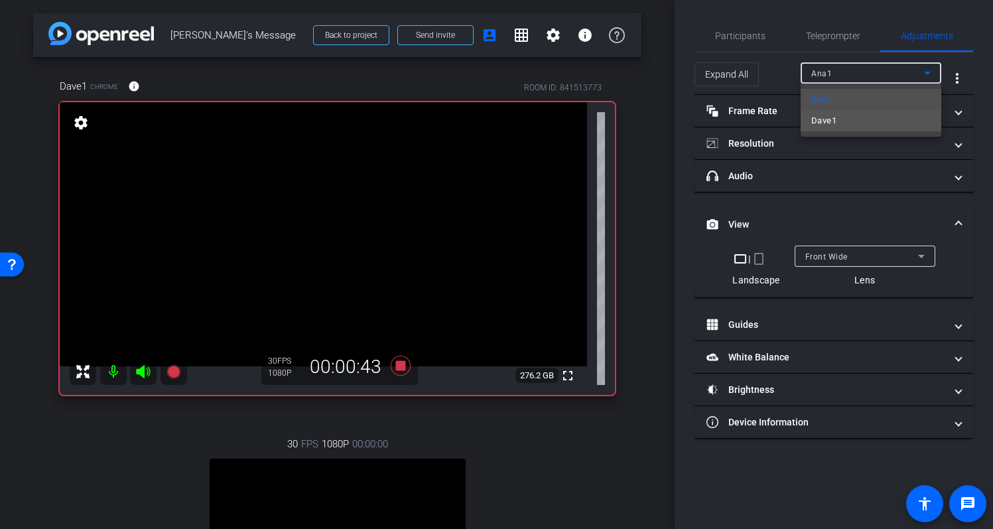
click at [864, 124] on mat-option "Dave1" at bounding box center [871, 120] width 141 height 21
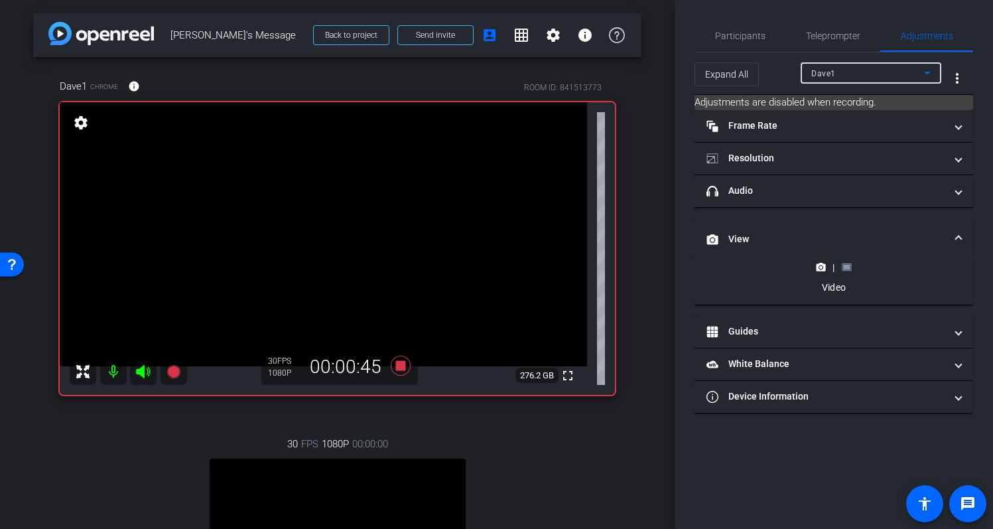
click at [849, 267] on rect at bounding box center [846, 267] width 7 height 5
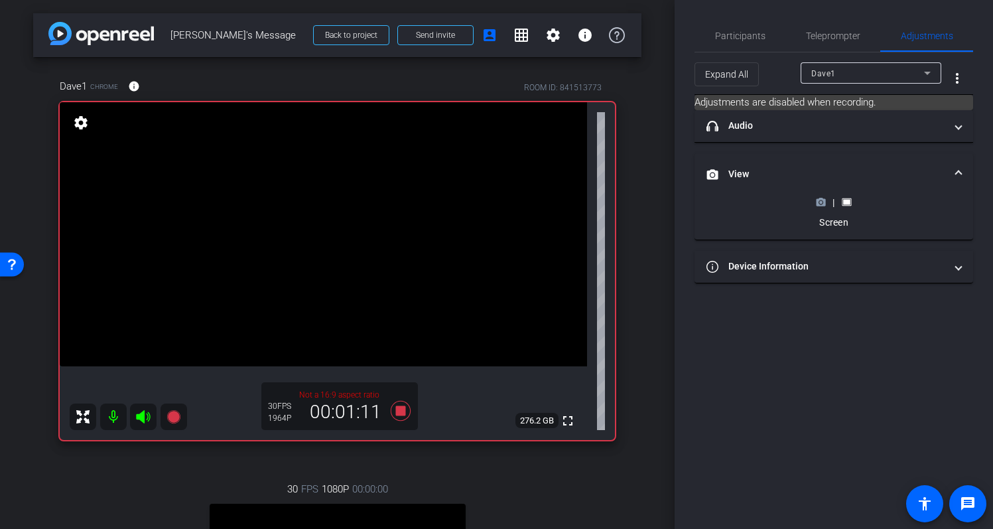
click at [824, 203] on icon at bounding box center [821, 201] width 9 height 7
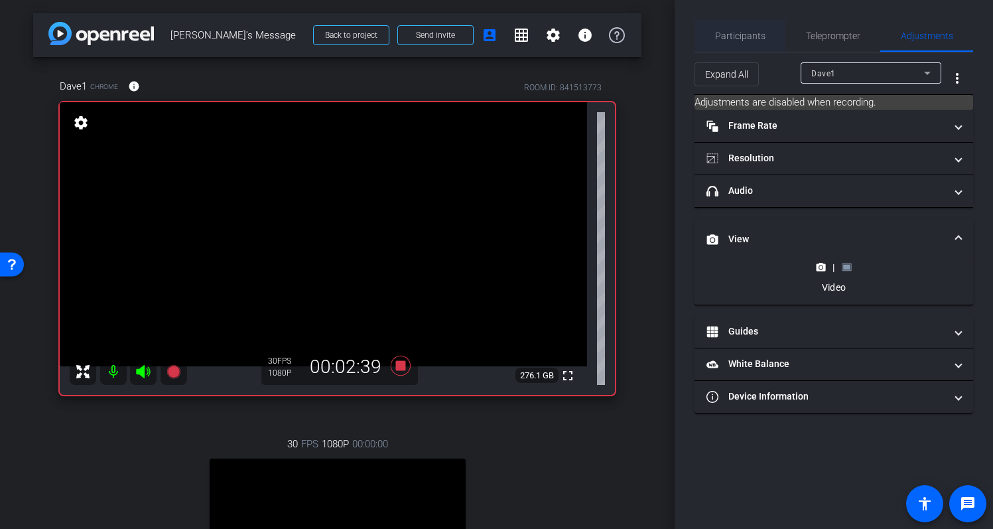
click at [772, 36] on div "Participants" at bounding box center [740, 36] width 91 height 32
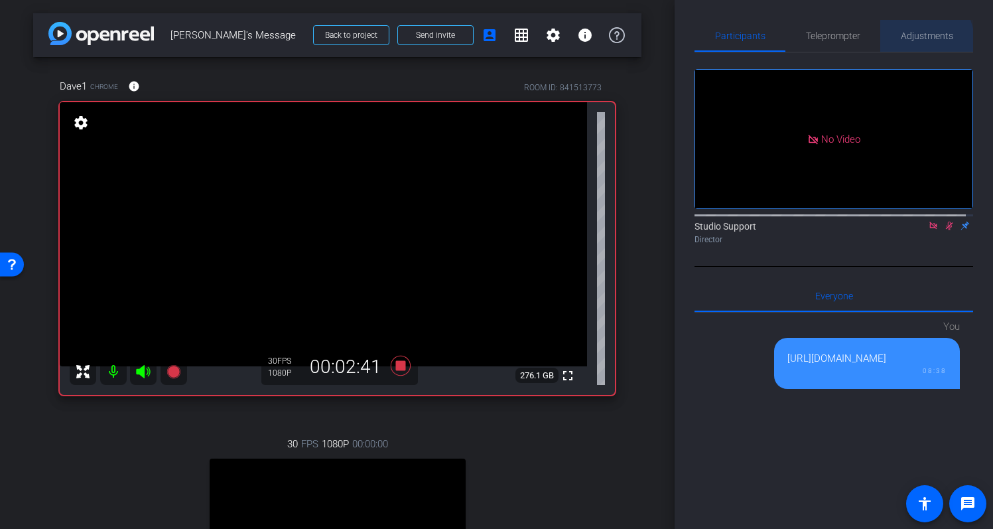
click at [915, 40] on span "Adjustments" at bounding box center [927, 35] width 52 height 9
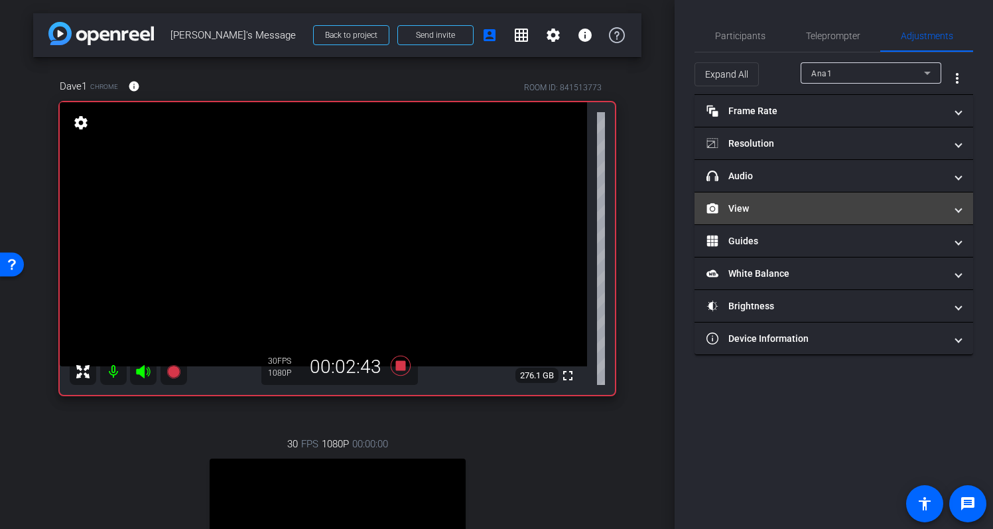
click at [796, 206] on mat-panel-title "View" at bounding box center [826, 209] width 239 height 14
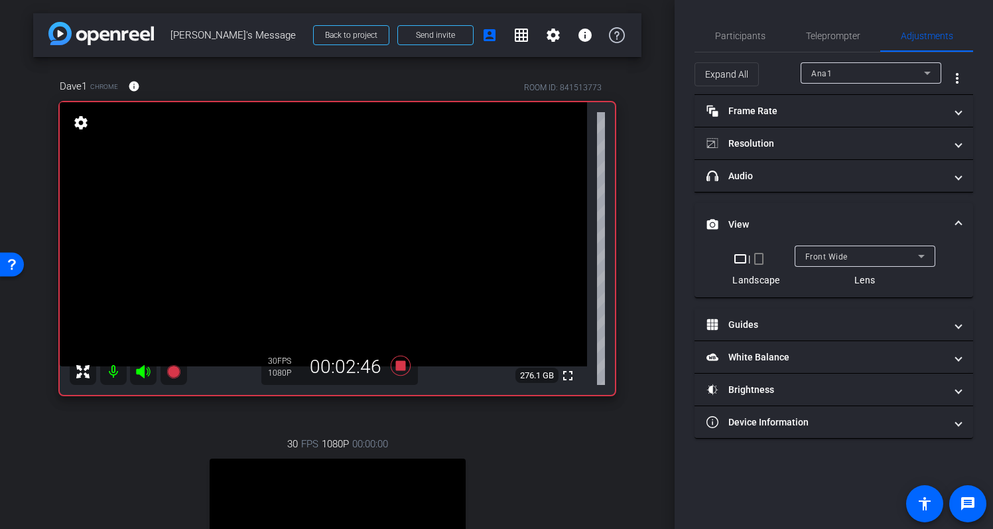
click at [833, 81] on div "Ana1" at bounding box center [868, 73] width 113 height 17
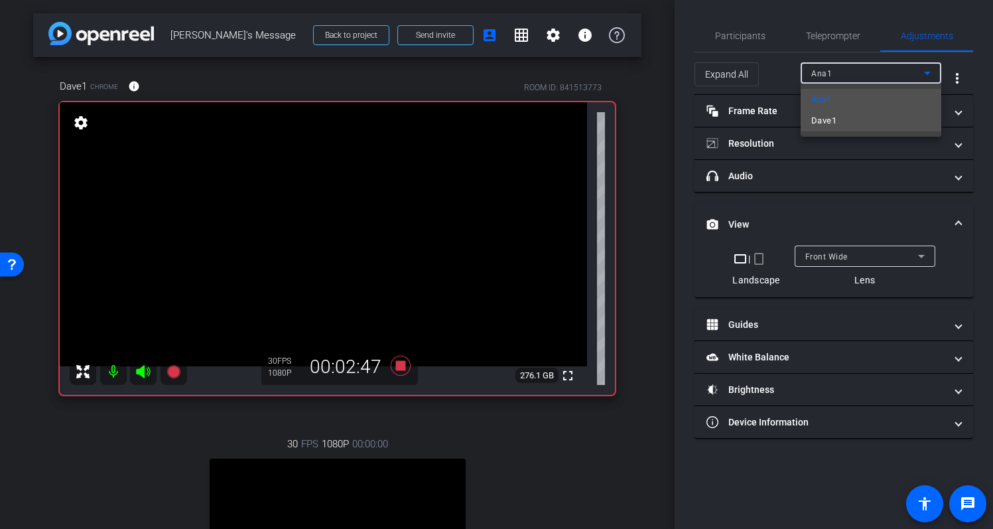
click at [838, 114] on mat-option "Dave1" at bounding box center [871, 120] width 141 height 21
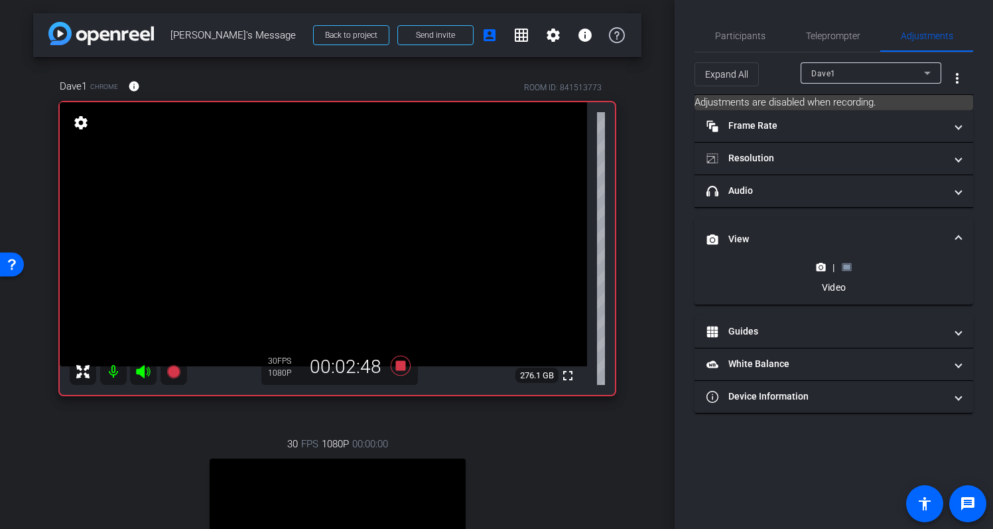
click at [847, 269] on icon at bounding box center [847, 267] width 10 height 10
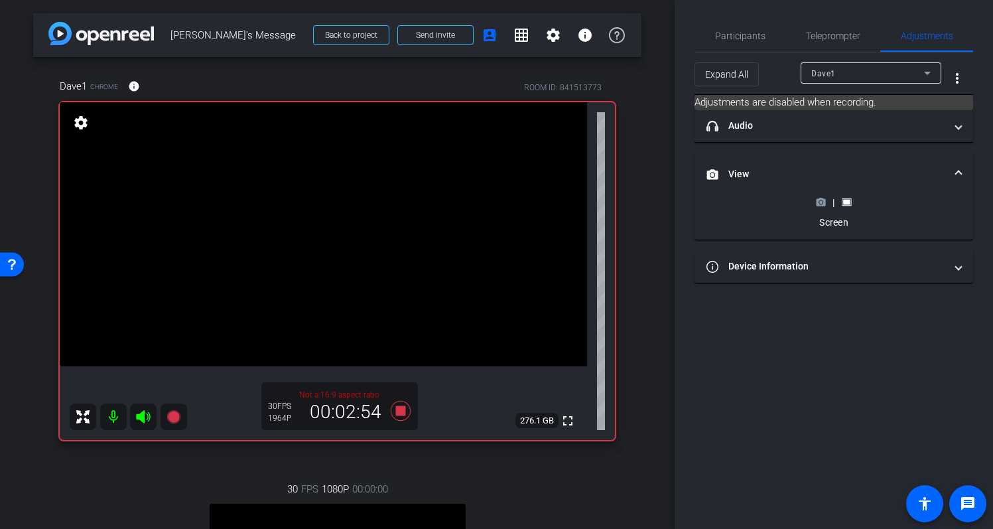
click at [826, 204] on div "|" at bounding box center [834, 202] width 48 height 13
click at [820, 202] on circle at bounding box center [821, 202] width 3 height 3
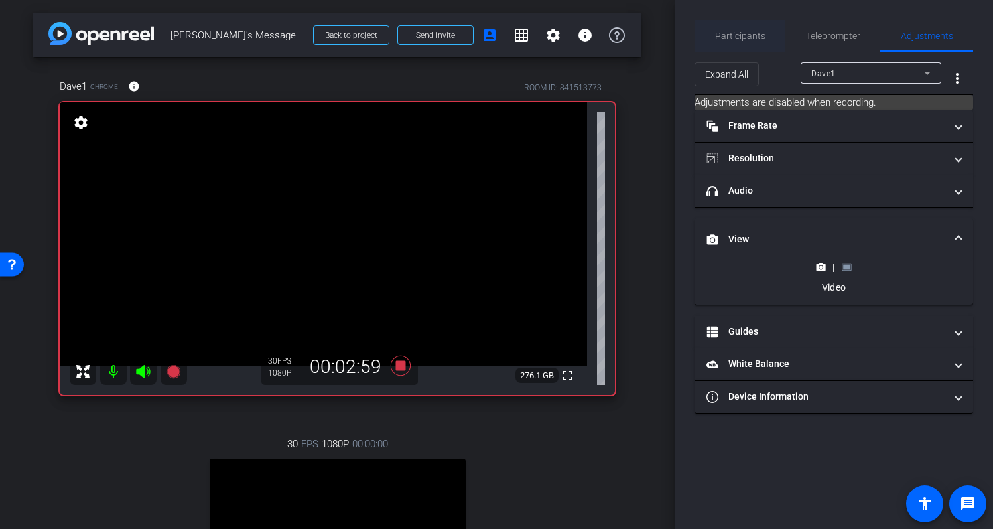
click at [765, 44] on div "Participants" at bounding box center [740, 36] width 91 height 32
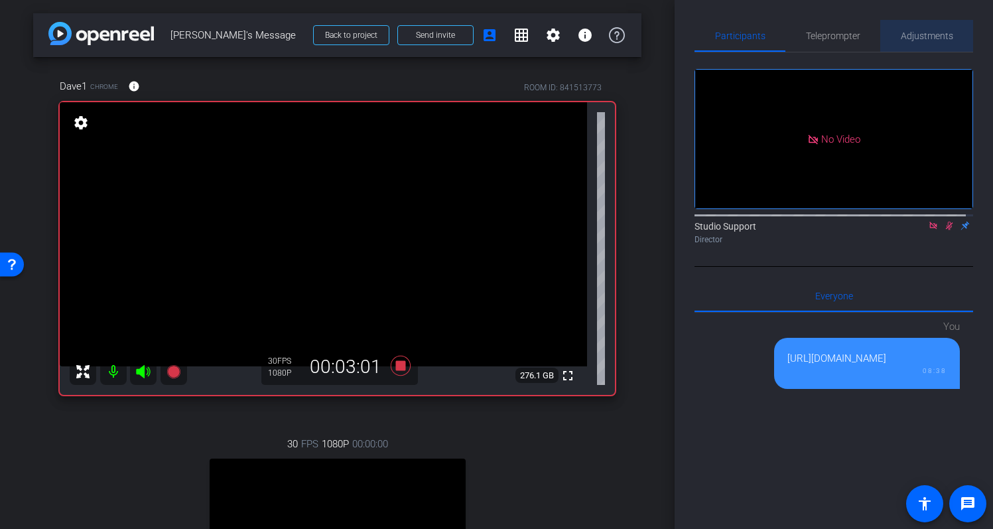
click at [944, 31] on span "Adjustments" at bounding box center [927, 35] width 52 height 9
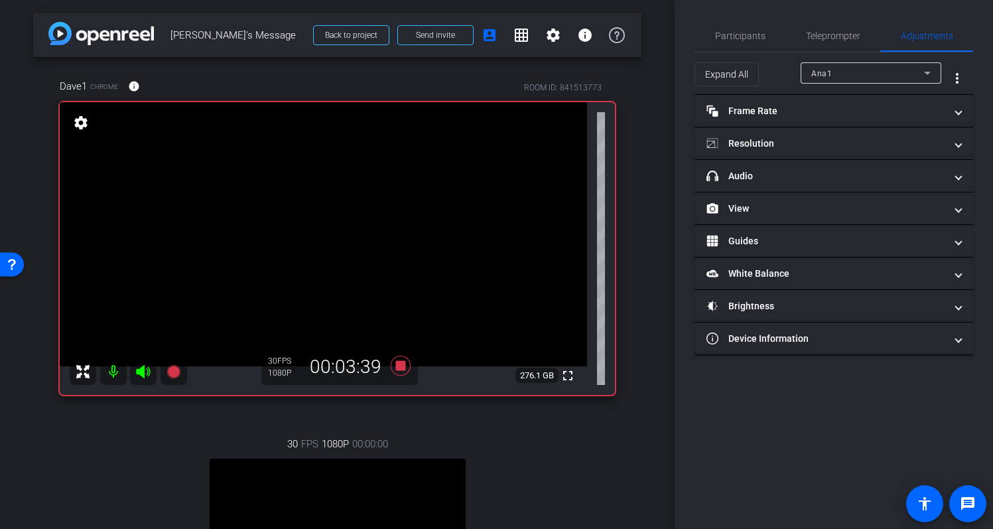
click at [853, 79] on div "Ana1" at bounding box center [868, 73] width 113 height 17
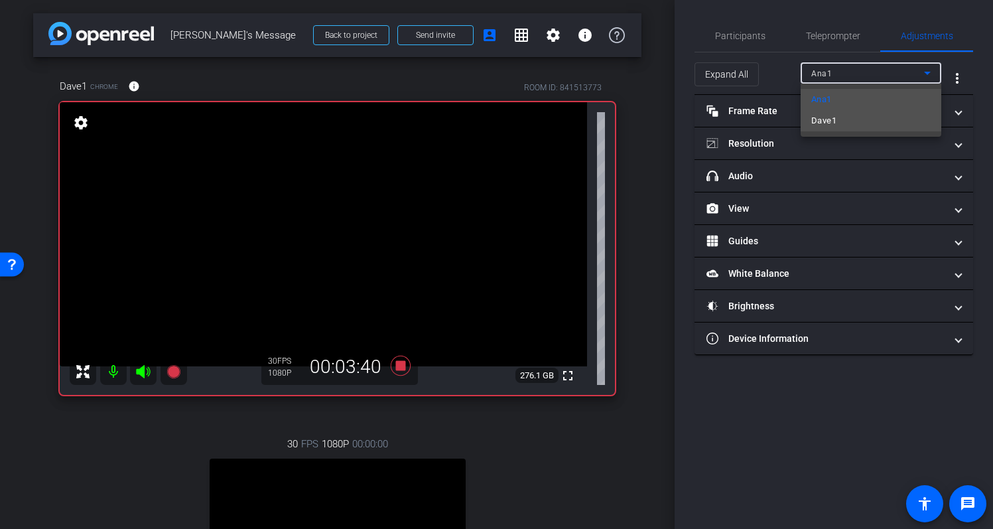
click at [851, 120] on mat-option "Dave1" at bounding box center [871, 120] width 141 height 21
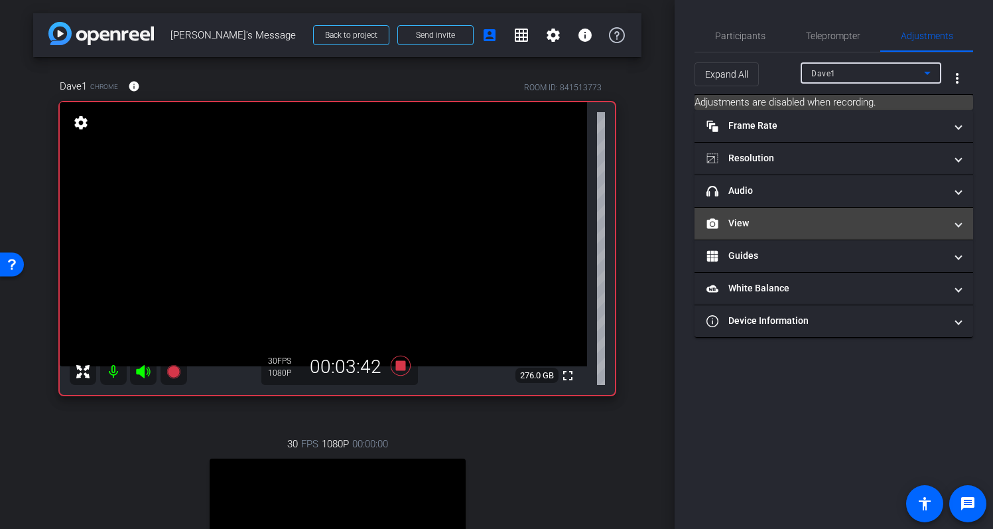
click at [806, 220] on mat-panel-title "View" at bounding box center [826, 223] width 239 height 14
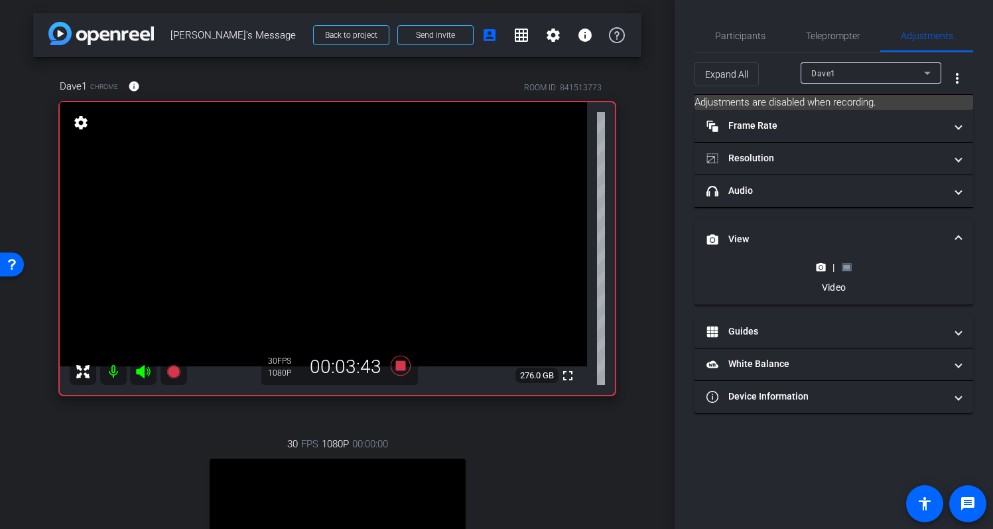
click at [847, 269] on rect at bounding box center [846, 267] width 7 height 5
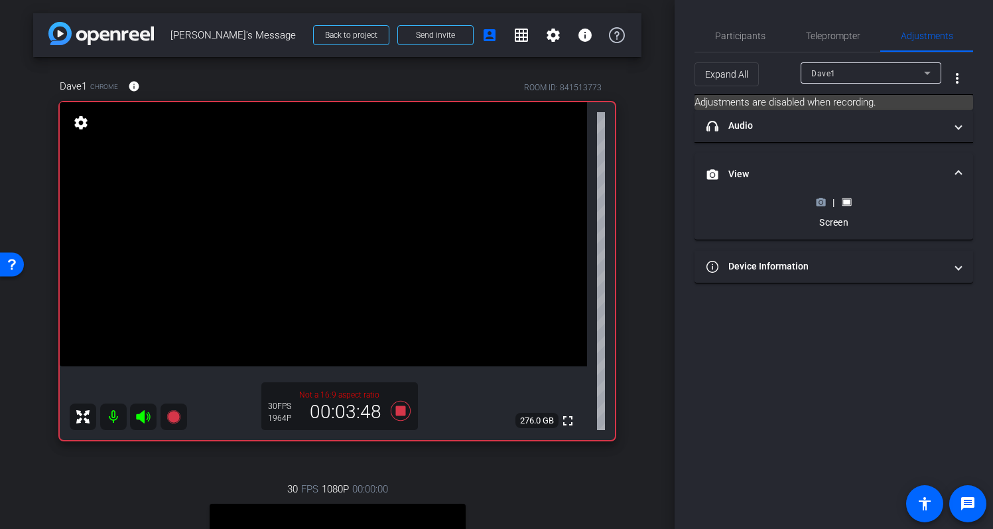
click at [820, 209] on div "| Screen" at bounding box center [834, 212] width 48 height 33
click at [820, 204] on circle at bounding box center [821, 202] width 3 height 3
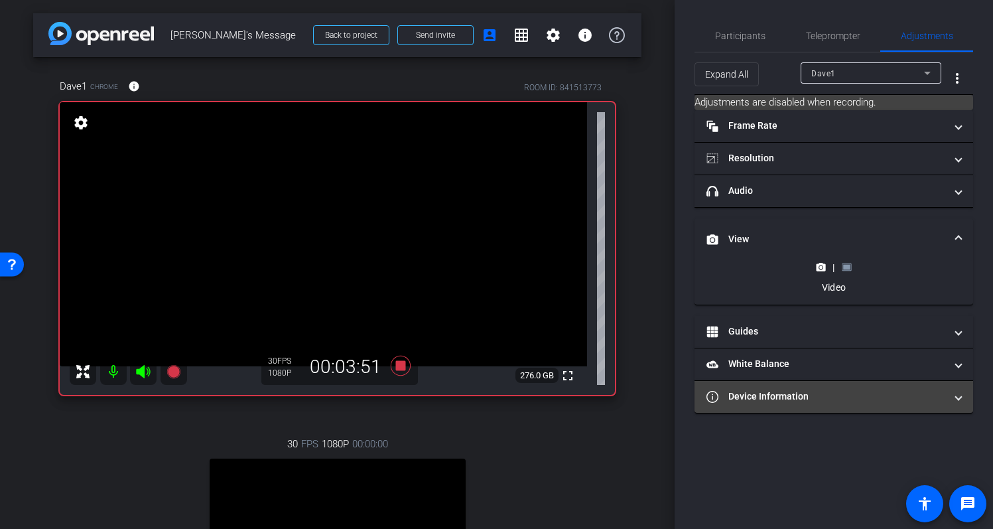
click at [938, 398] on mat-panel-title "Device Information" at bounding box center [826, 397] width 239 height 14
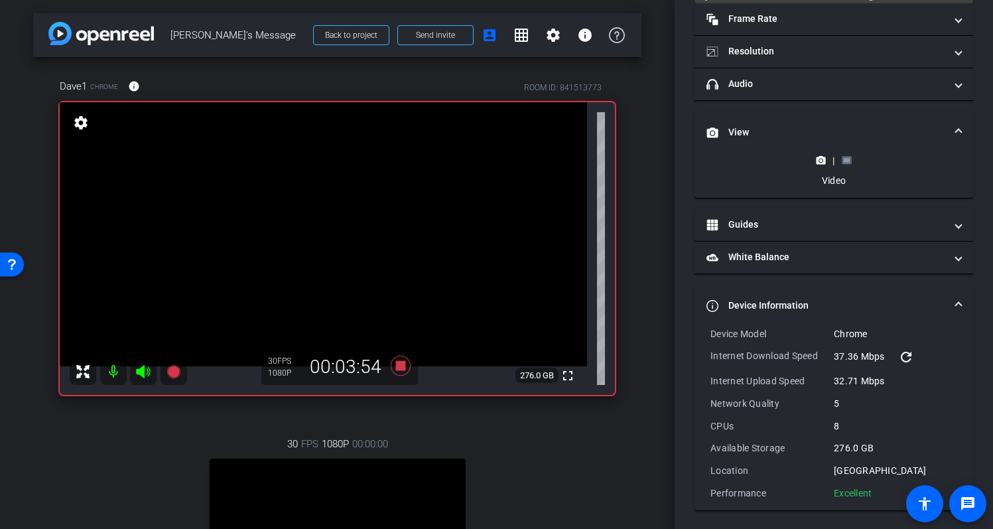
scroll to position [109, 0]
drag, startPoint x: 877, startPoint y: 494, endPoint x: 820, endPoint y: 334, distance: 170.0
click at [820, 334] on div "Device Model Chrome Internet Download Speed 37.36 Mbps refresh Internet Upload …" at bounding box center [834, 411] width 247 height 173
copy div "Chrome Internet Download Speed 37.36 Mbps refresh Internet Upload Speed 32.71 M…"
click at [846, 158] on rect at bounding box center [846, 158] width 7 height 5
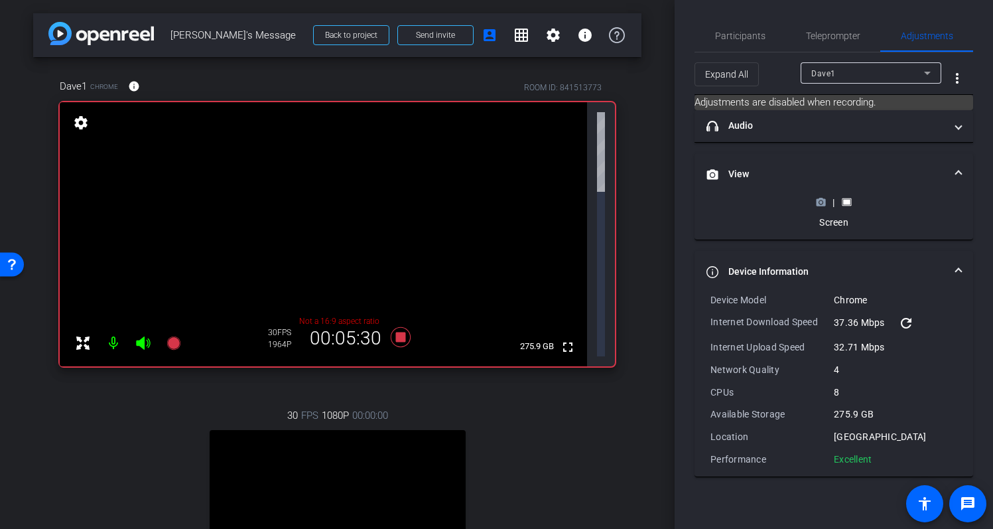
scroll to position [0, 0]
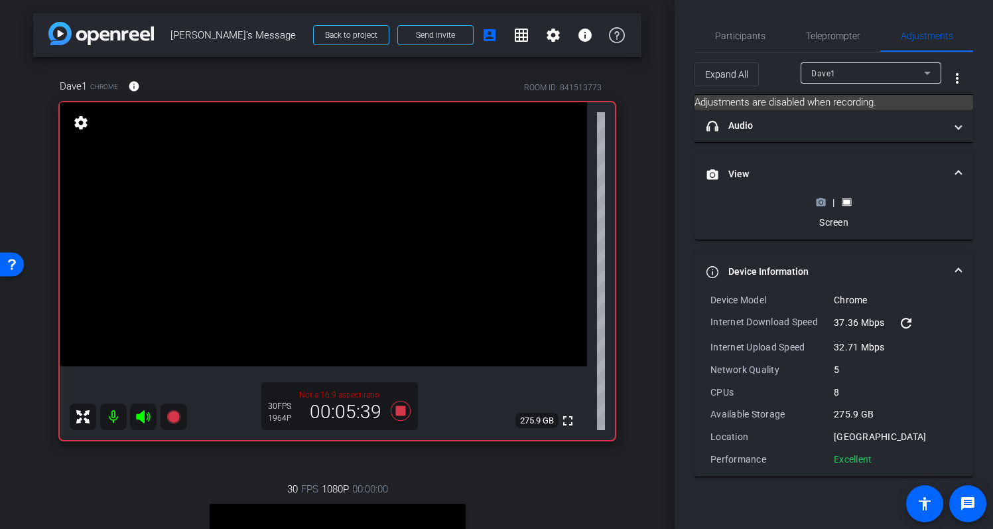
click at [824, 202] on icon at bounding box center [821, 201] width 9 height 7
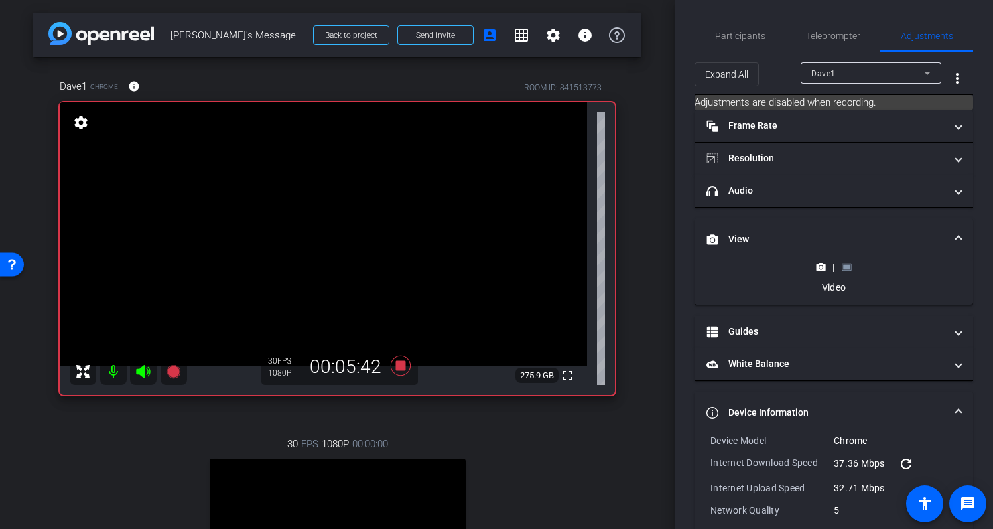
click at [956, 411] on span at bounding box center [958, 412] width 5 height 14
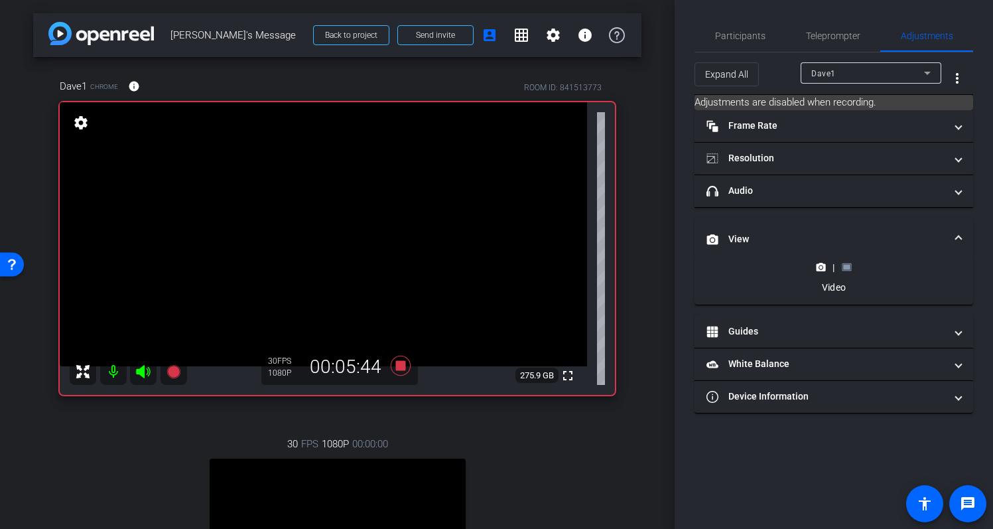
click at [960, 234] on span at bounding box center [958, 239] width 5 height 14
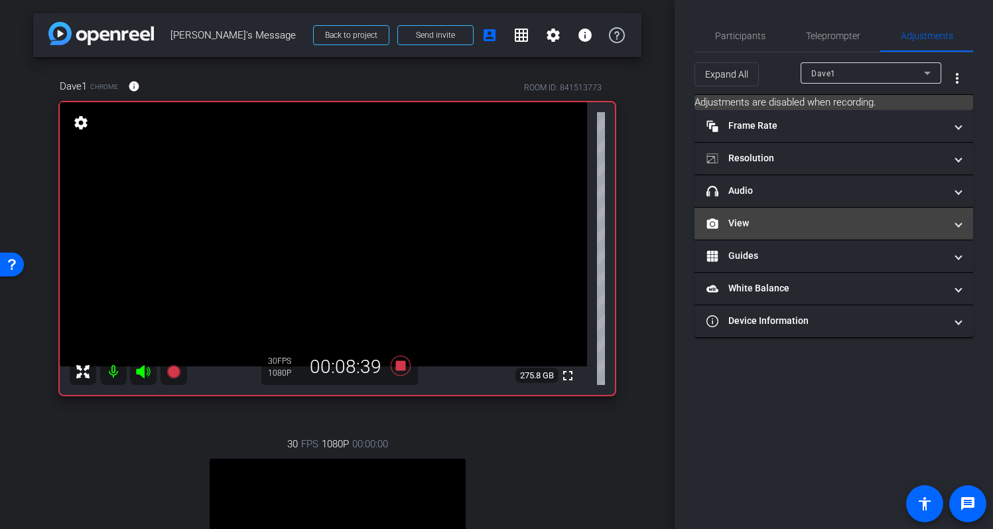
click at [828, 224] on mat-panel-title "View" at bounding box center [826, 223] width 239 height 14
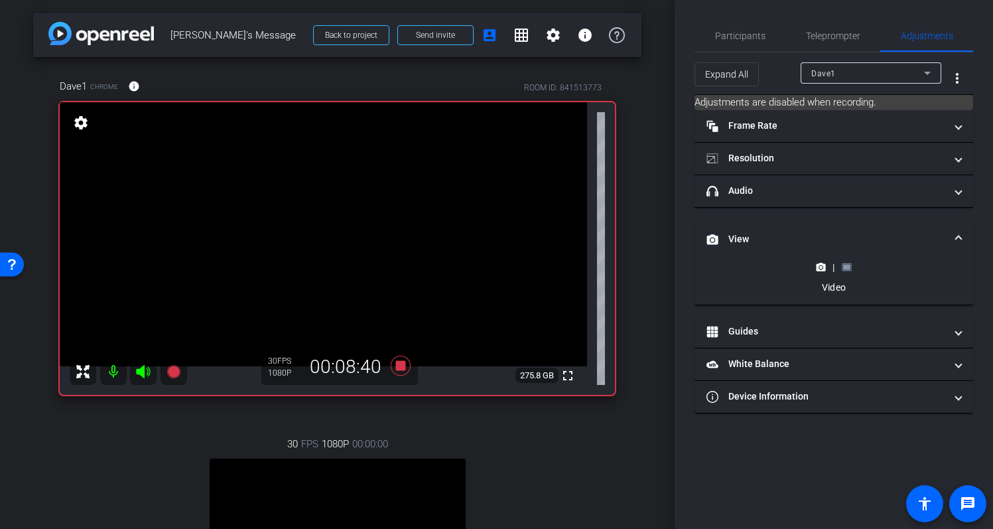
click at [848, 265] on rect at bounding box center [846, 267] width 7 height 5
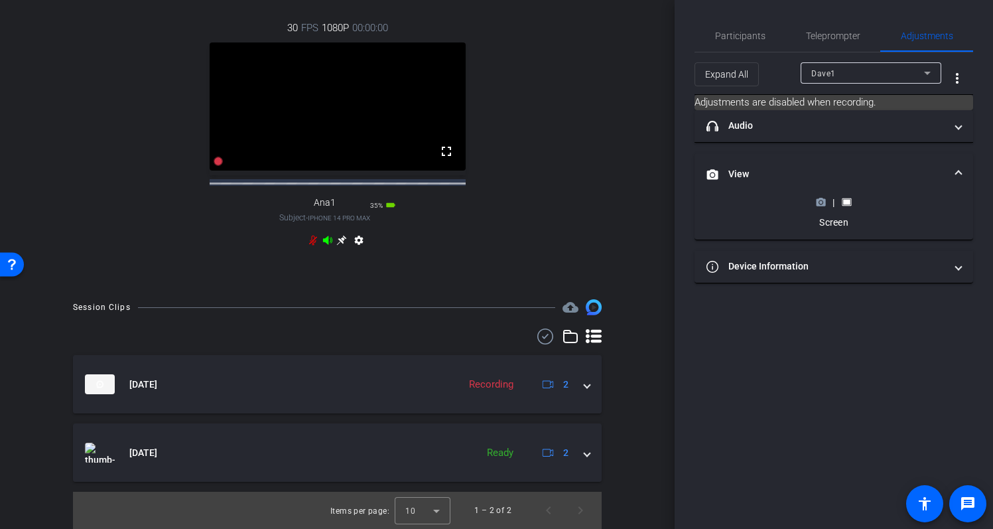
scroll to position [474, 0]
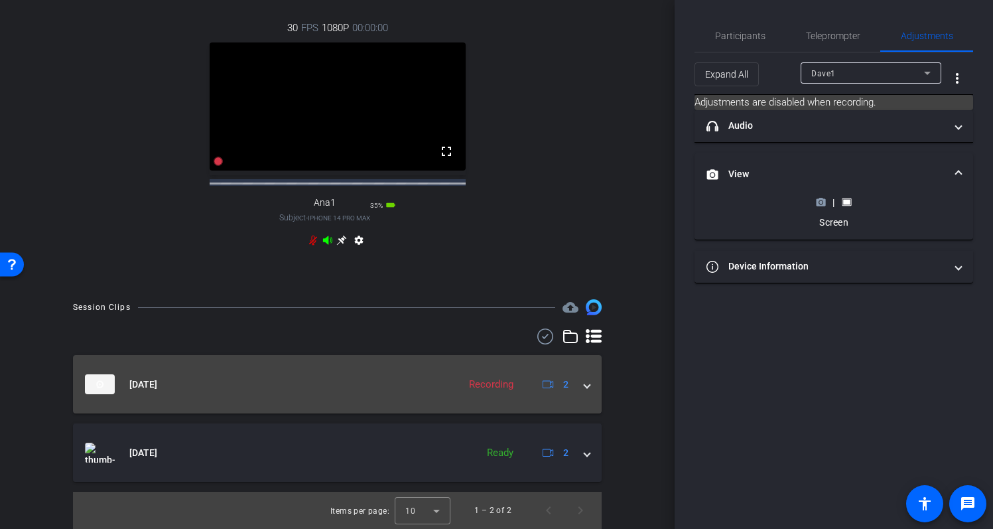
click at [585, 386] on span at bounding box center [587, 385] width 5 height 14
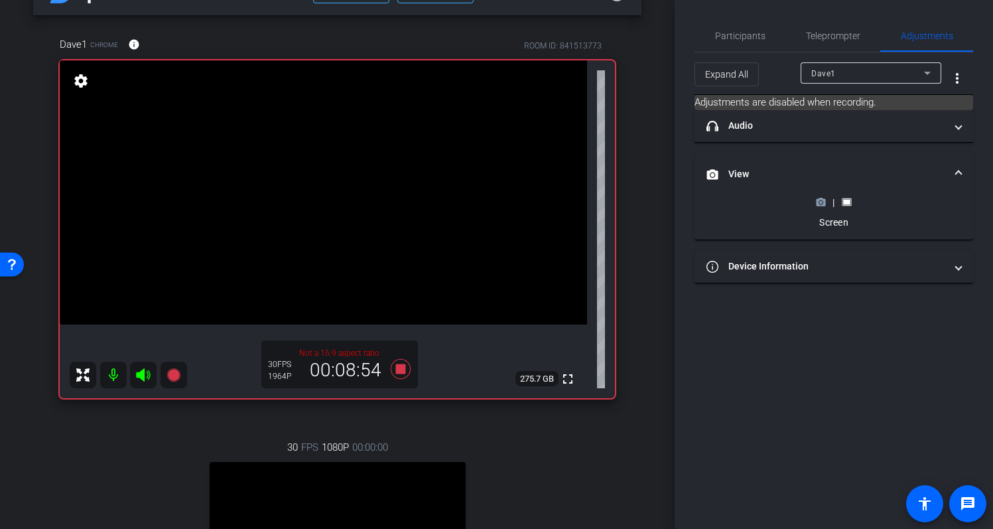
scroll to position [34, 0]
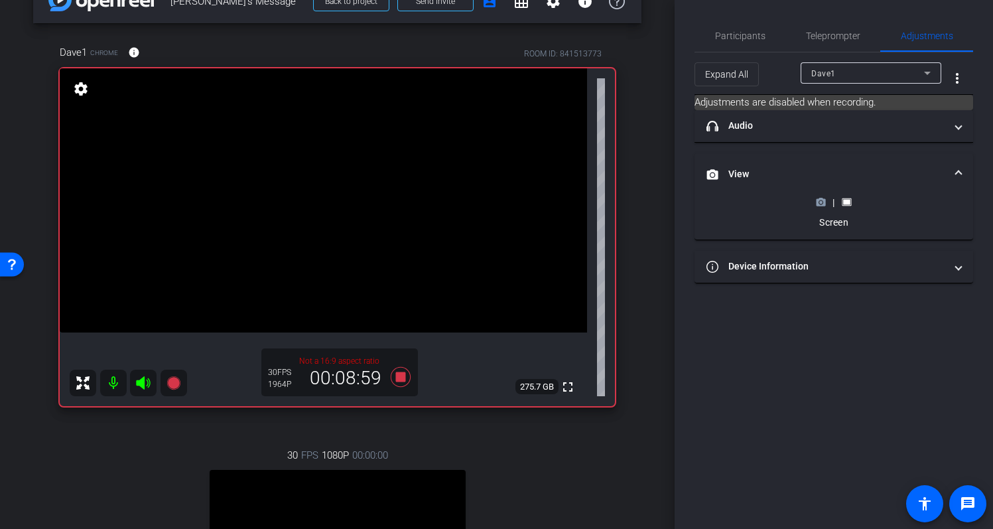
click at [822, 204] on icon at bounding box center [821, 202] width 10 height 10
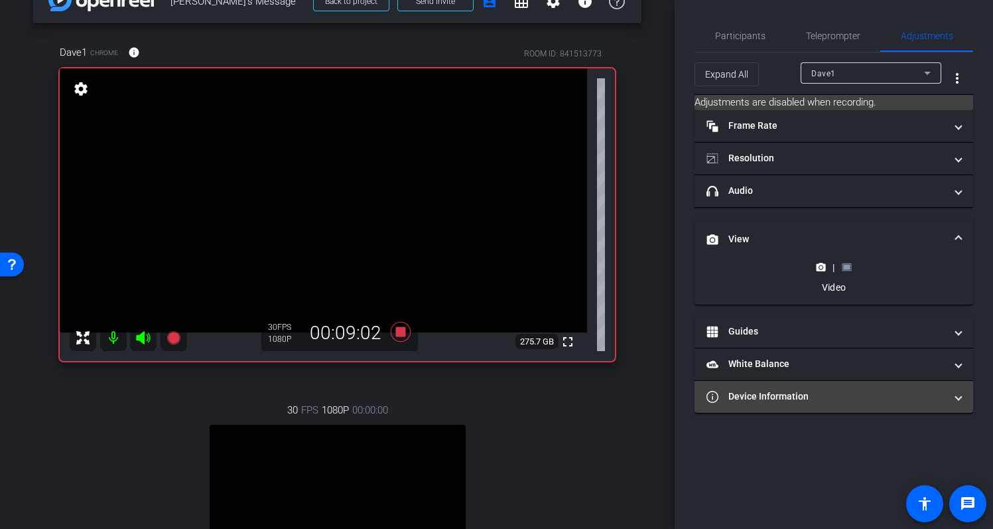
click at [826, 390] on mat-panel-title "Device Information" at bounding box center [826, 397] width 239 height 14
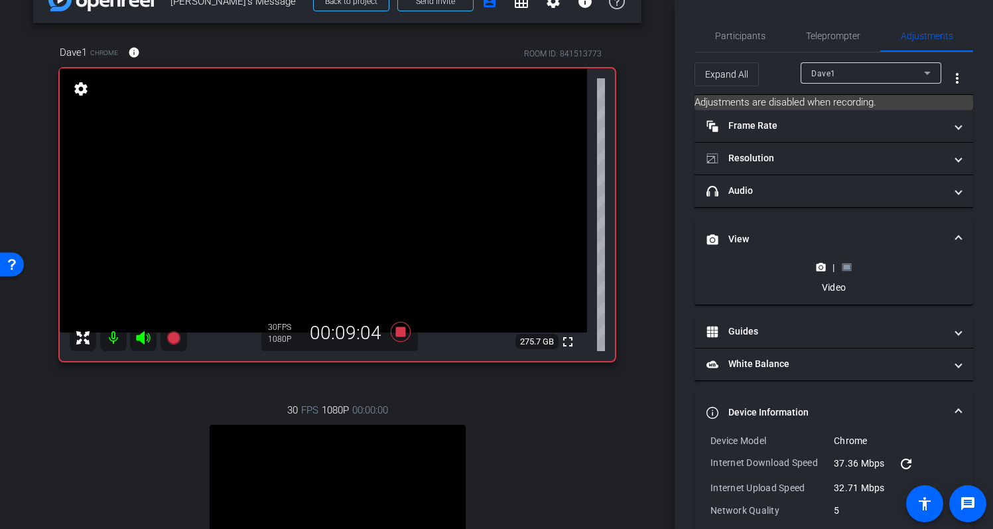
click at [956, 404] on mat-expansion-panel-header "Device Information" at bounding box center [834, 413] width 279 height 42
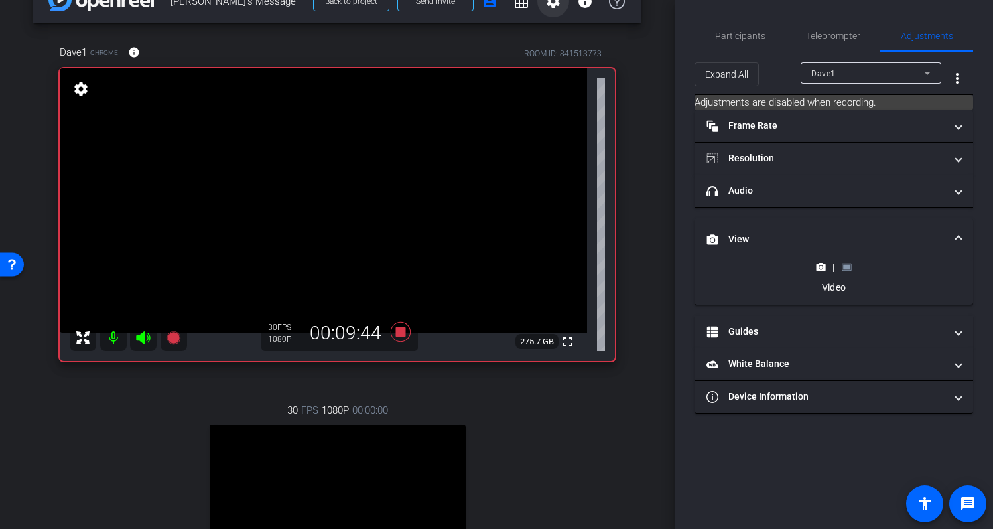
click at [546, 5] on mat-icon "settings" at bounding box center [554, 1] width 16 height 16
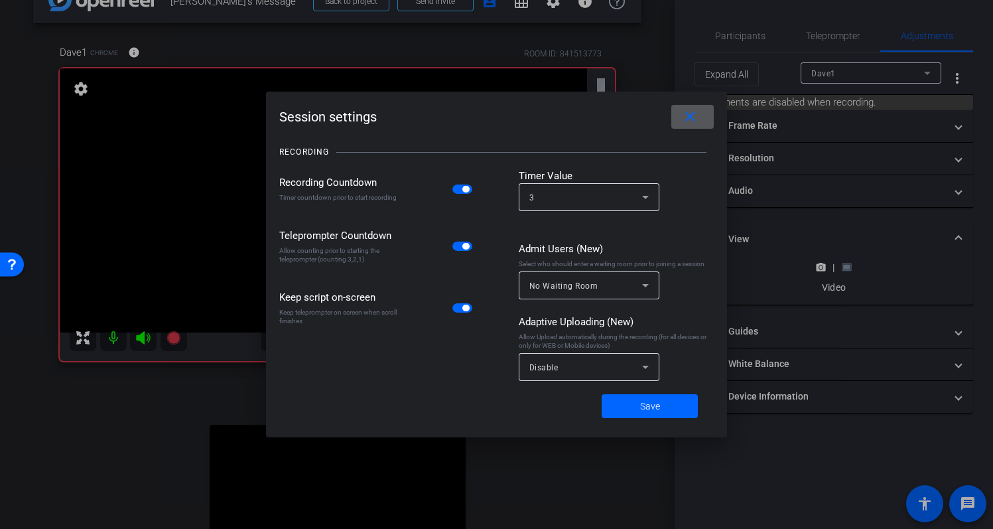
click at [689, 118] on mat-icon "close" at bounding box center [690, 117] width 17 height 17
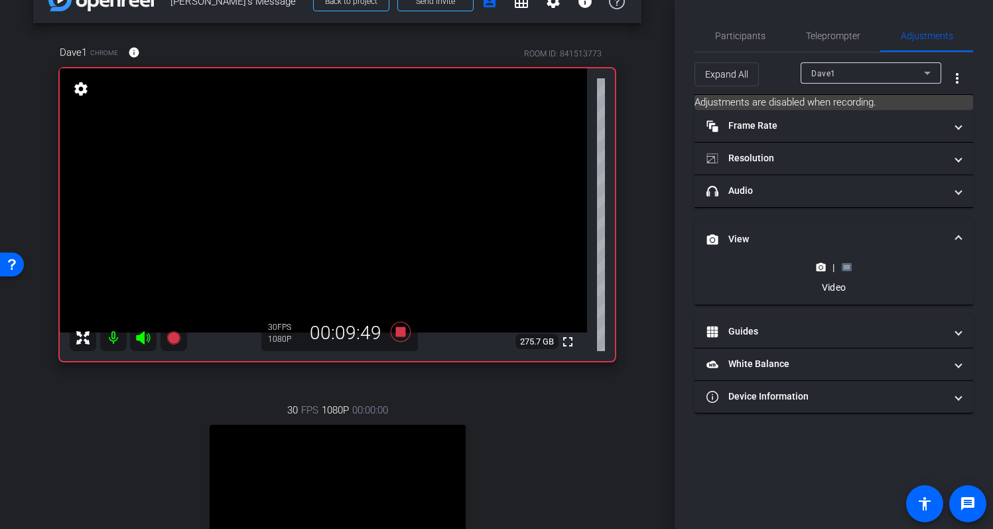
scroll to position [19, 0]
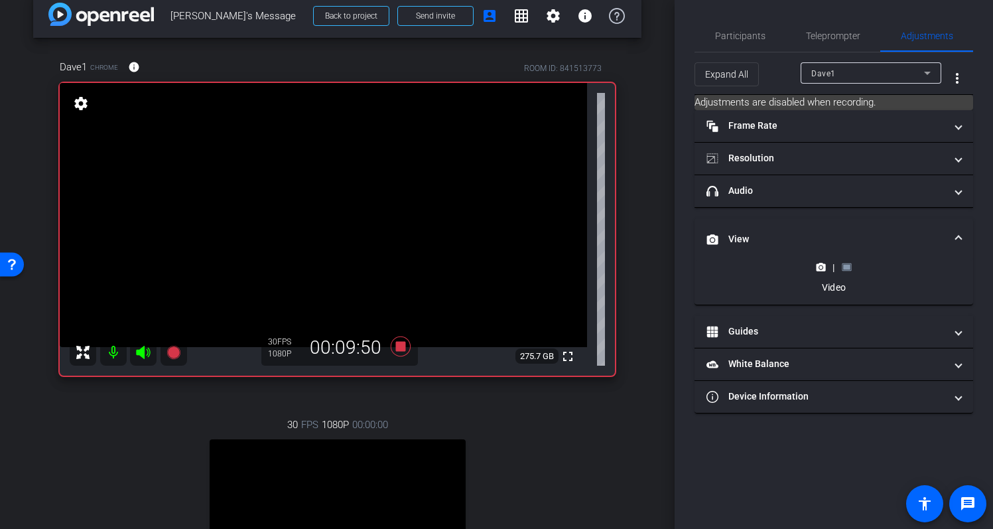
drag, startPoint x: 638, startPoint y: 80, endPoint x: 630, endPoint y: 68, distance: 14.9
click at [636, 79] on div "arrow_back Dave's Message Back to project Send invite account_box grid_on setti…" at bounding box center [337, 245] width 675 height 529
click at [583, 19] on mat-icon "info" at bounding box center [585, 16] width 16 height 16
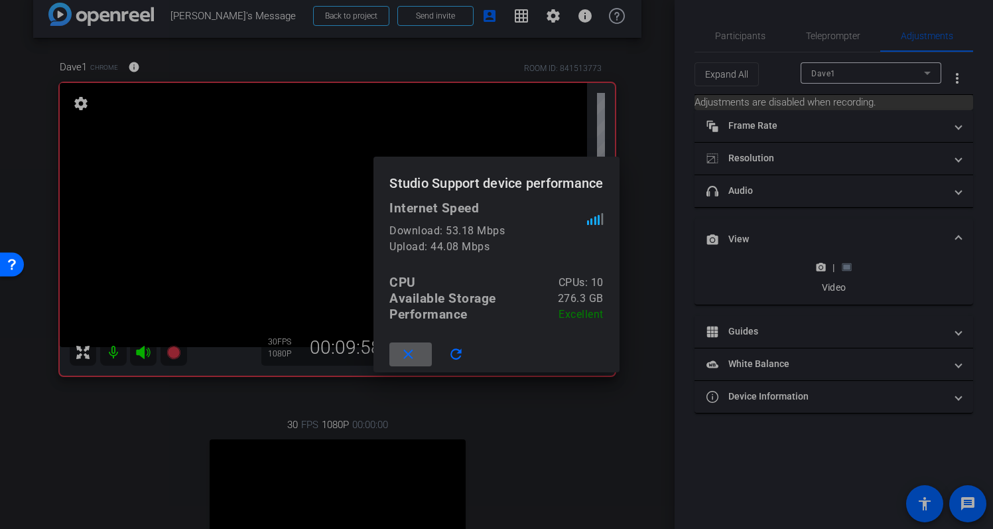
click at [413, 357] on mat-icon "close" at bounding box center [408, 354] width 17 height 17
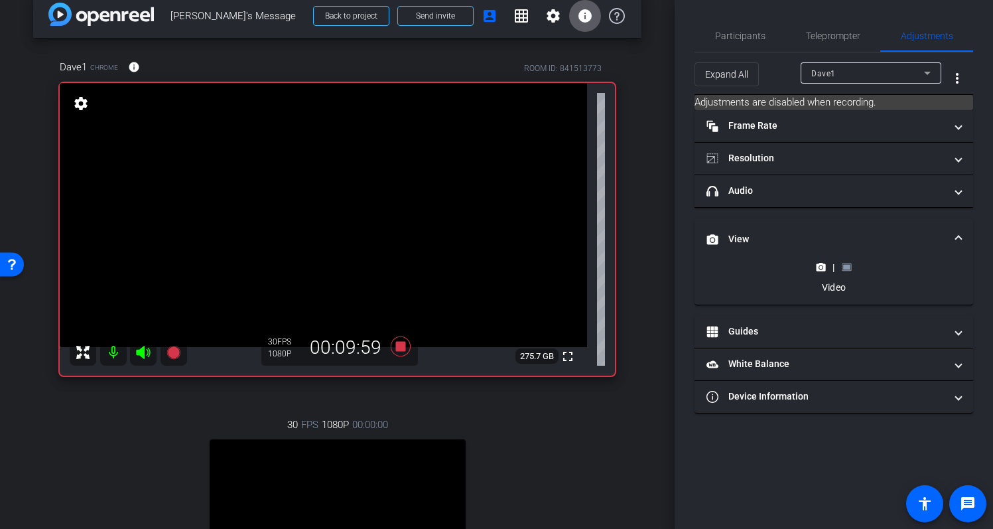
click at [641, 180] on div "arrow_back Dave's Message Back to project Send invite account_box grid_on setti…" at bounding box center [337, 245] width 675 height 529
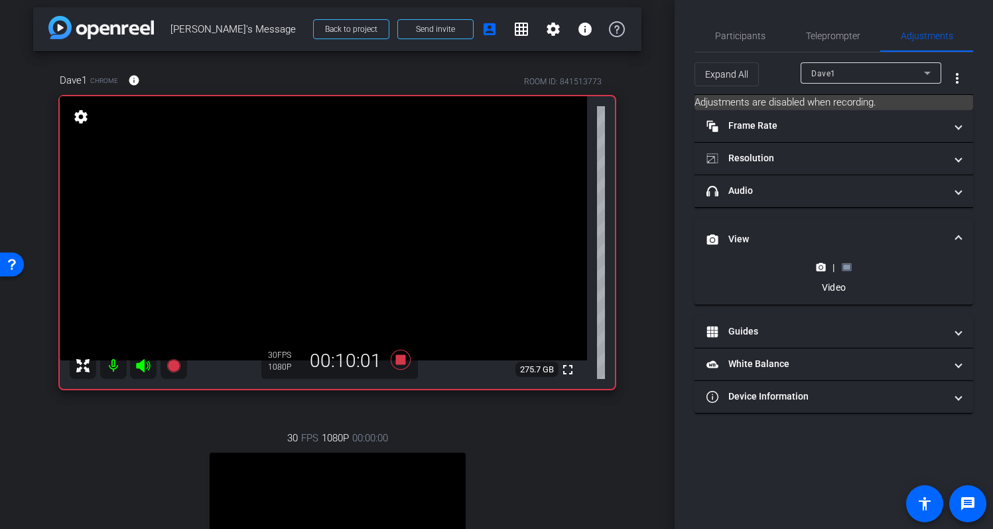
scroll to position [3, 0]
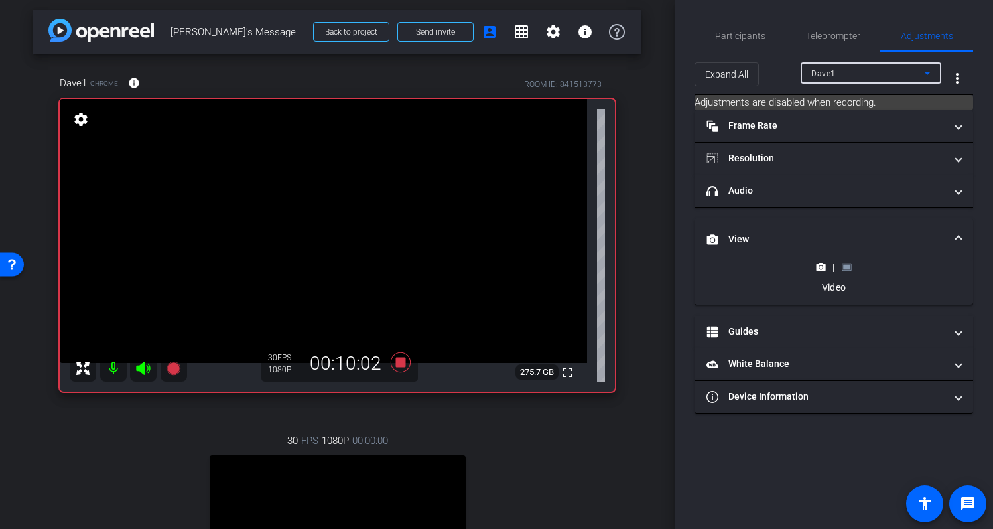
click at [861, 76] on div "Dave1" at bounding box center [868, 73] width 113 height 17
click at [859, 102] on mat-option "Ana1" at bounding box center [871, 99] width 141 height 21
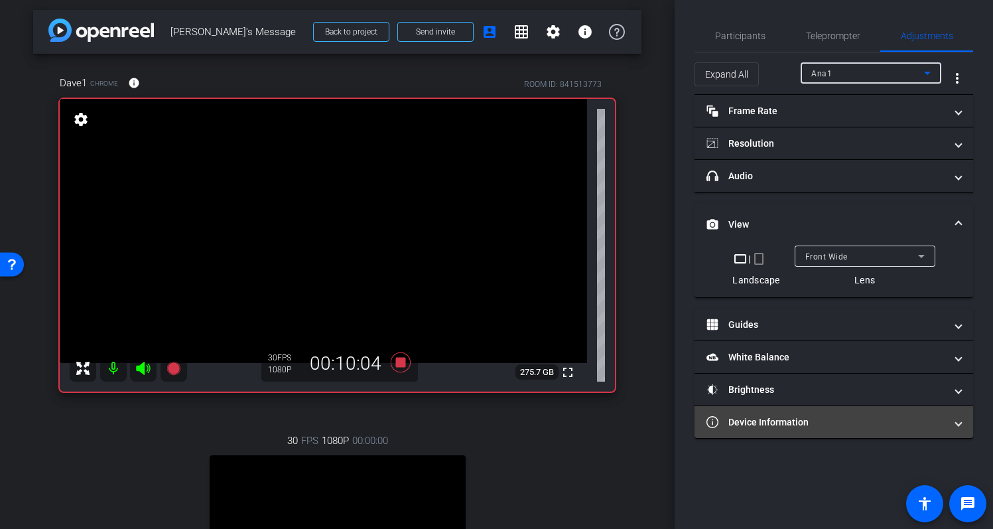
click at [794, 413] on mat-expansion-panel-header "Device Information" at bounding box center [834, 422] width 279 height 32
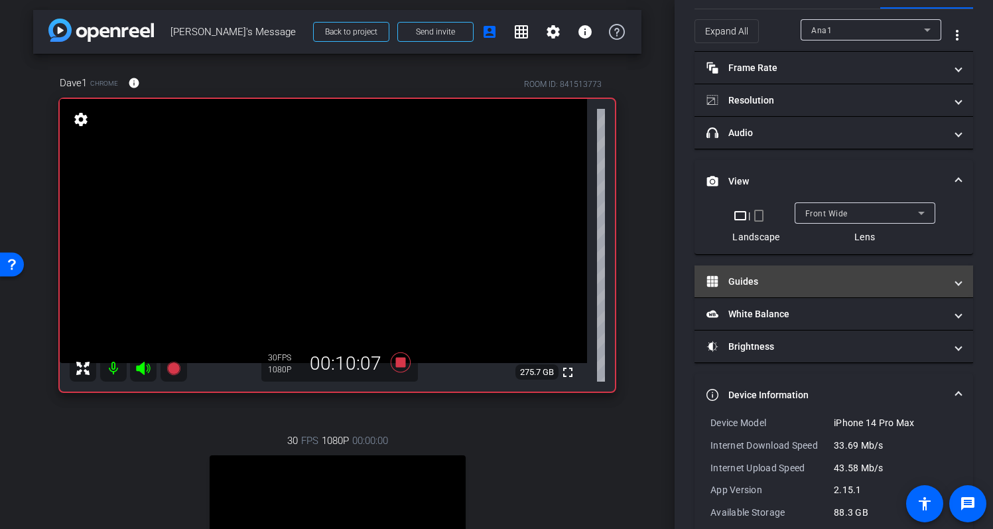
scroll to position [0, 0]
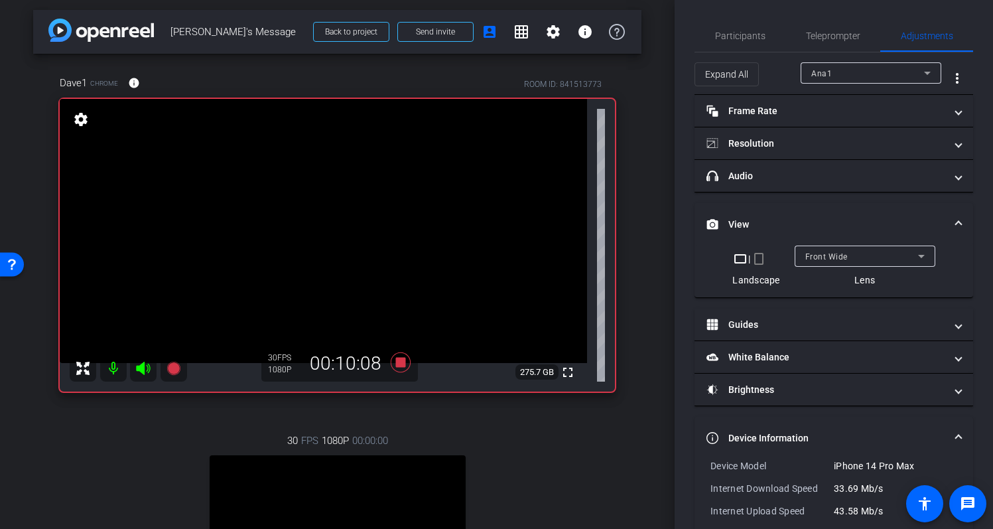
click at [848, 70] on div "Ana1" at bounding box center [868, 73] width 113 height 17
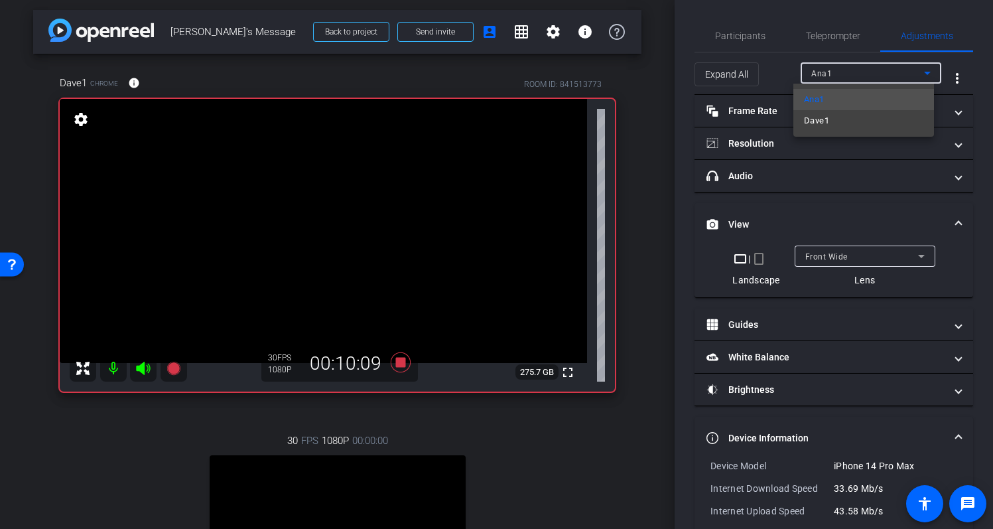
click at [863, 121] on mat-option "Dave1" at bounding box center [864, 120] width 141 height 21
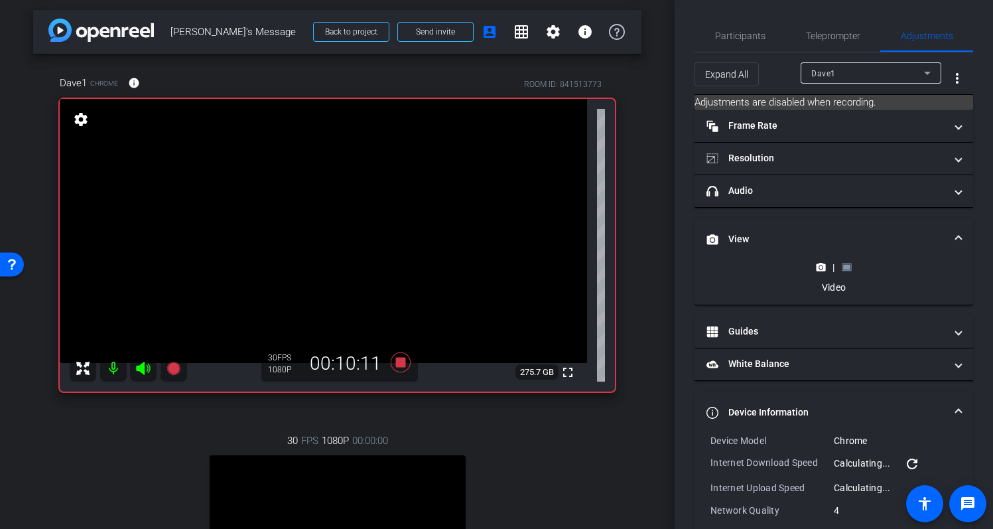
click at [843, 265] on rect at bounding box center [846, 267] width 7 height 5
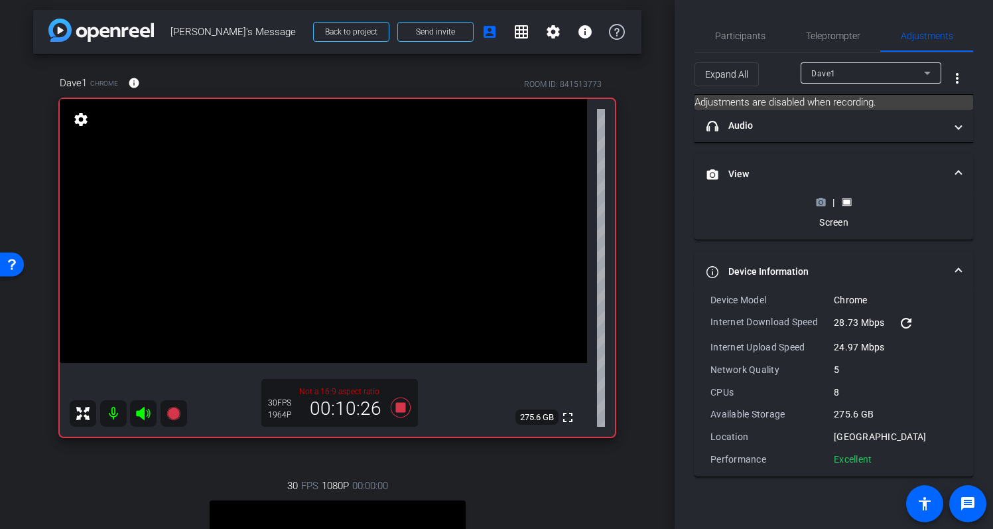
click at [820, 202] on circle at bounding box center [821, 202] width 3 height 3
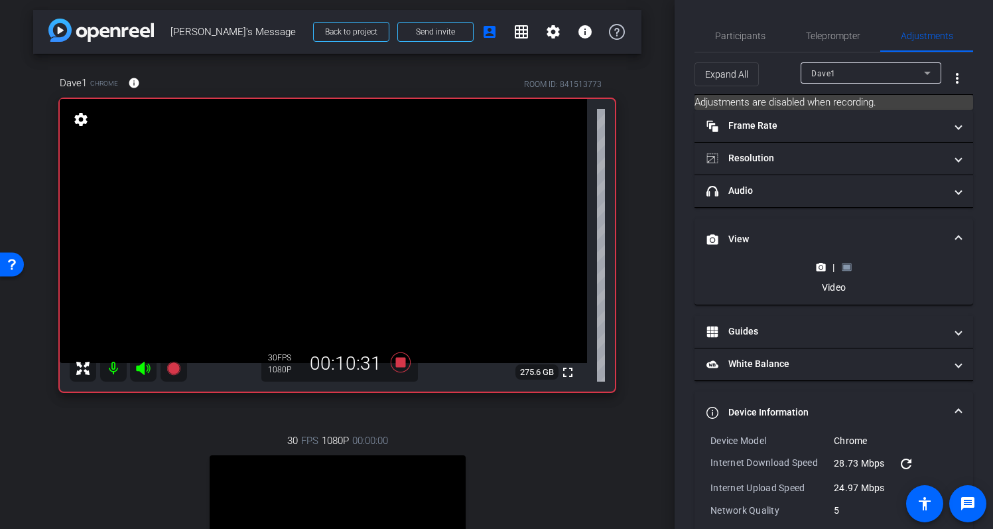
click at [950, 403] on mat-expansion-panel-header "Device Information" at bounding box center [834, 413] width 279 height 42
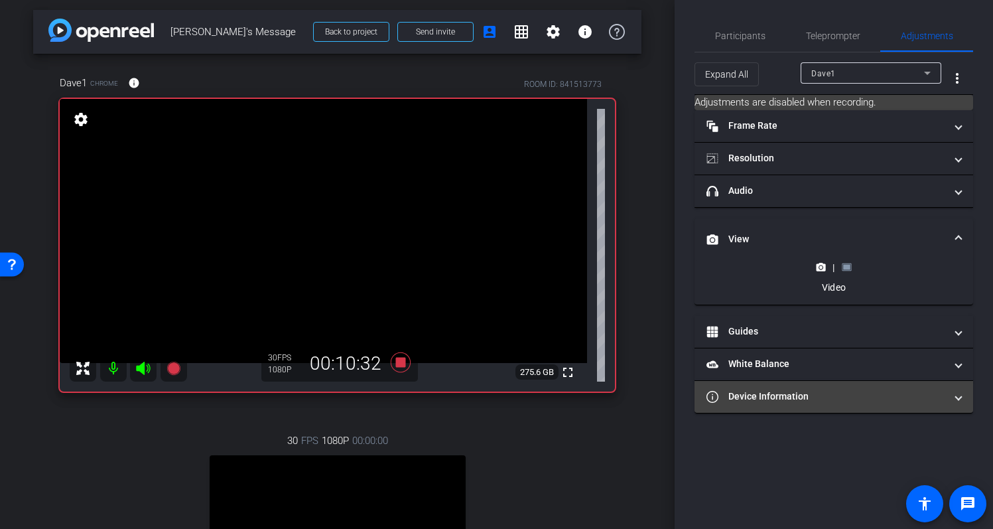
click at [959, 400] on span at bounding box center [958, 397] width 5 height 14
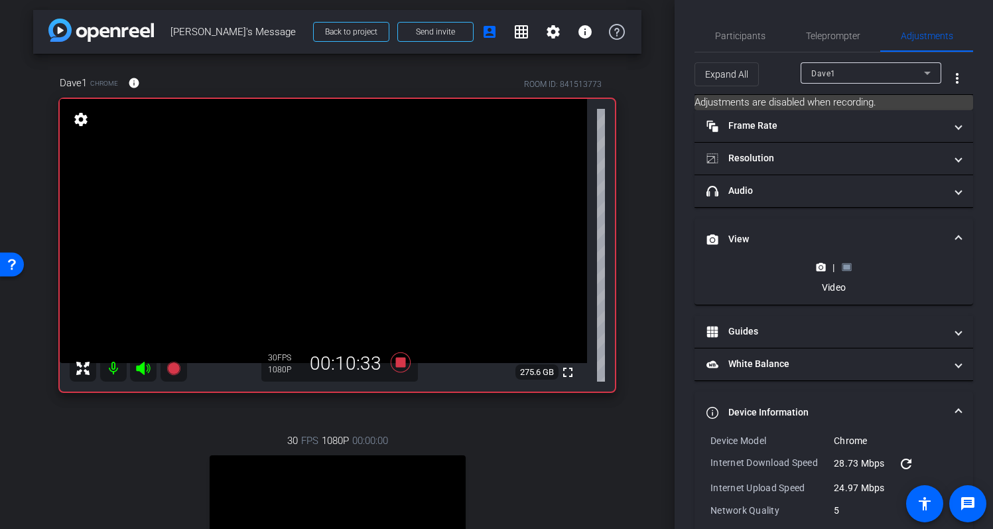
click at [959, 400] on mat-expansion-panel-header "Device Information" at bounding box center [834, 413] width 279 height 42
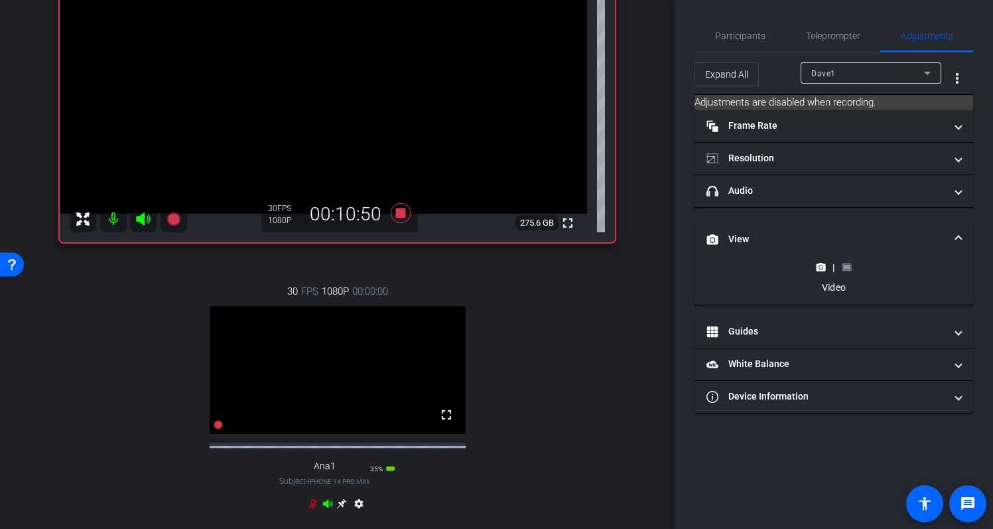
scroll to position [154, 0]
click at [358, 513] on mat-icon "settings" at bounding box center [359, 505] width 16 height 16
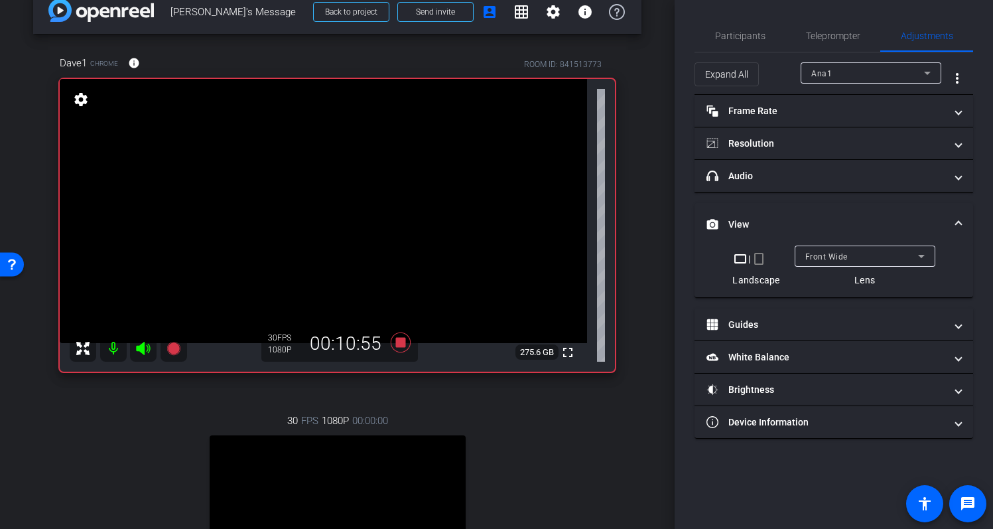
scroll to position [0, 0]
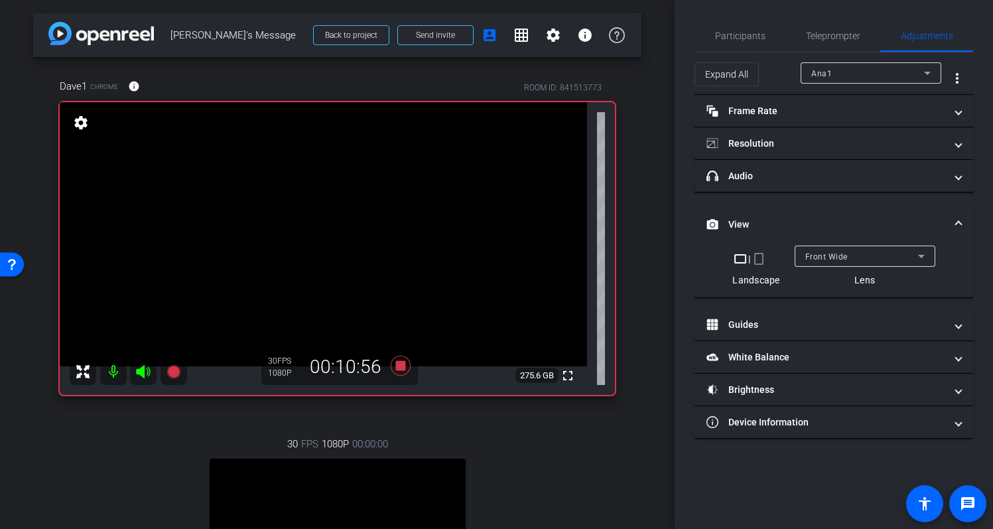
click at [843, 68] on div "Ana1" at bounding box center [868, 73] width 113 height 17
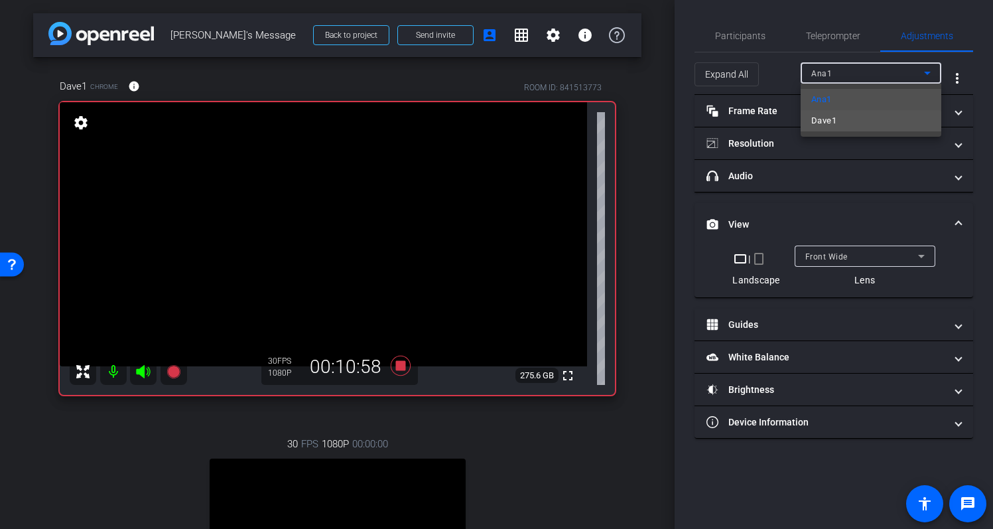
click at [864, 121] on mat-option "Dave1" at bounding box center [871, 120] width 141 height 21
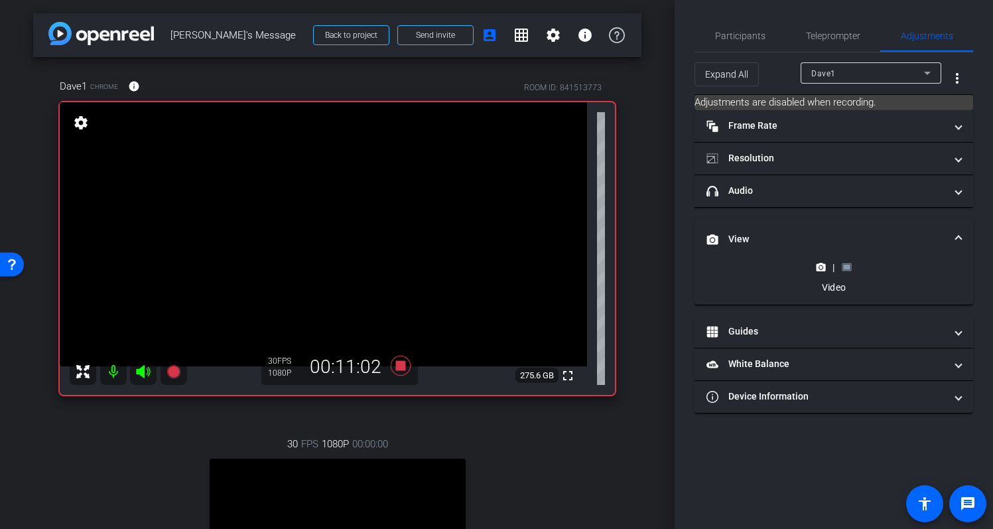
click at [847, 271] on icon at bounding box center [847, 267] width 10 height 10
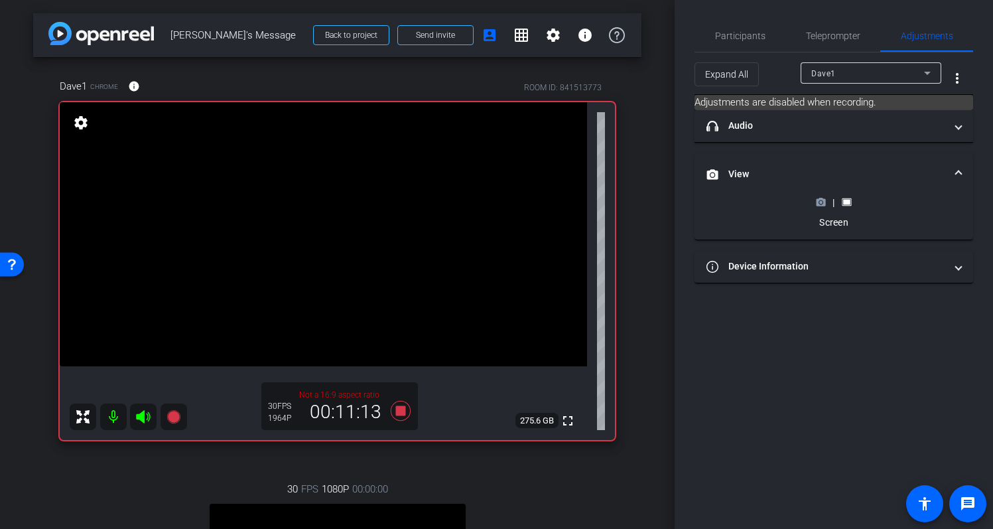
click at [822, 204] on icon at bounding box center [821, 202] width 10 height 10
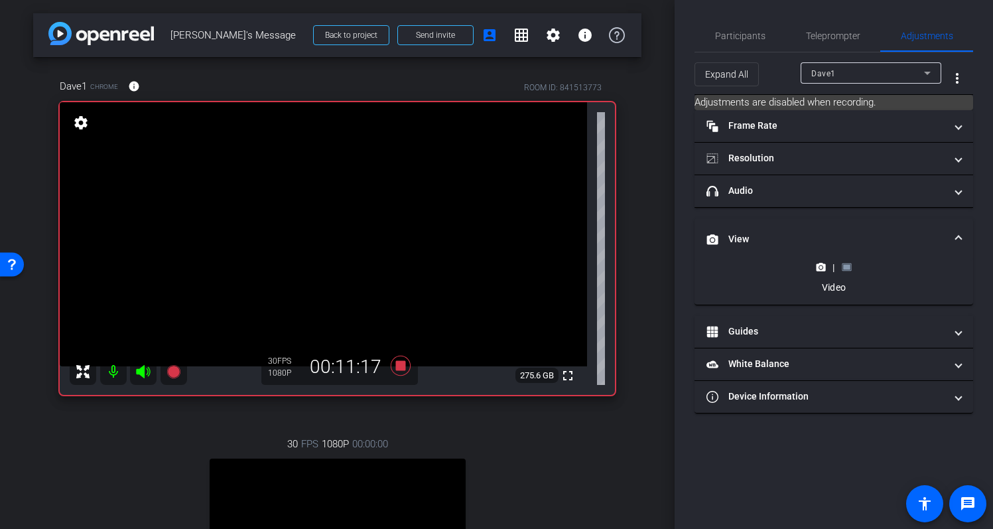
drag, startPoint x: 675, startPoint y: 248, endPoint x: 675, endPoint y: 237, distance: 11.3
click at [675, 237] on div "Participants Teleprompter Adjustments Studio Support Director Everyone 0 You ht…" at bounding box center [834, 264] width 319 height 529
click at [718, 281] on div "| Video" at bounding box center [834, 277] width 247 height 33
click at [845, 269] on rect at bounding box center [846, 267] width 7 height 5
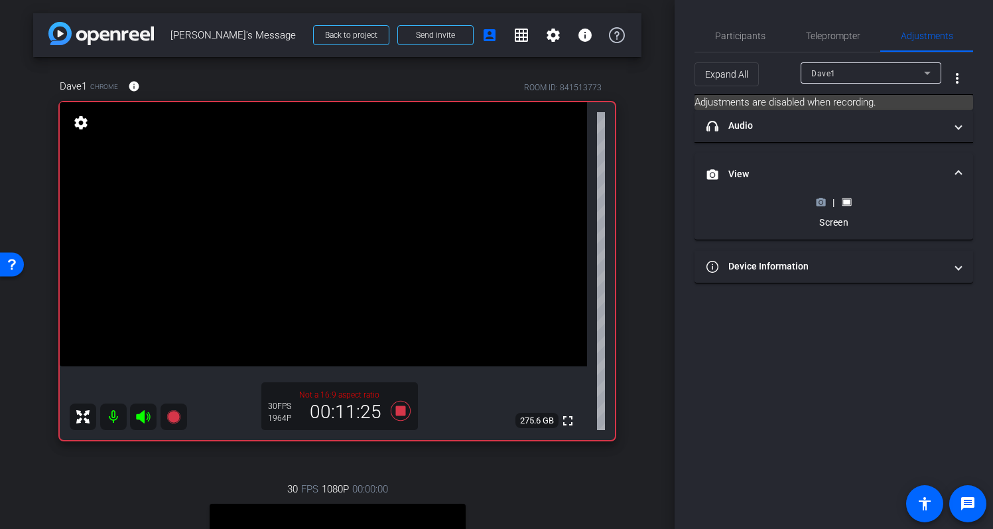
click at [824, 206] on icon at bounding box center [821, 202] width 10 height 10
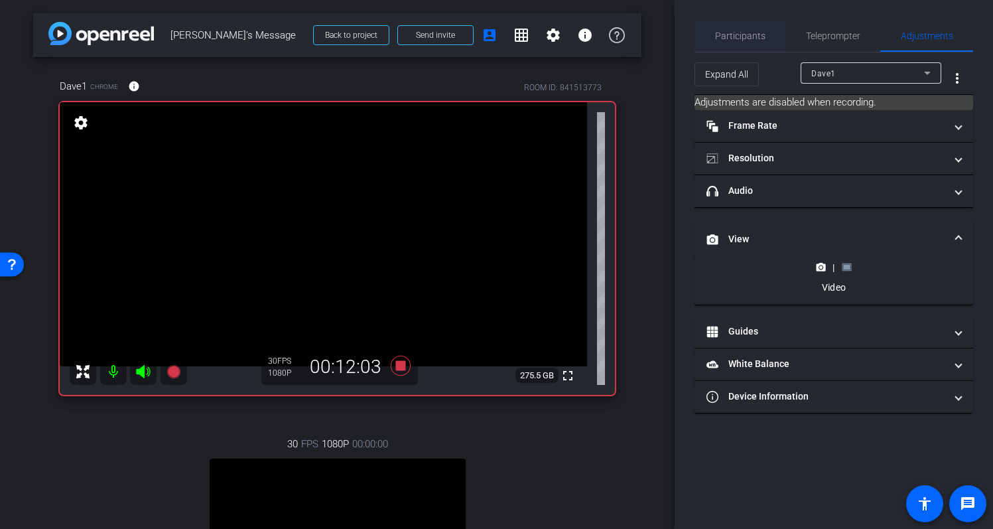
click at [748, 34] on span "Participants" at bounding box center [740, 35] width 50 height 9
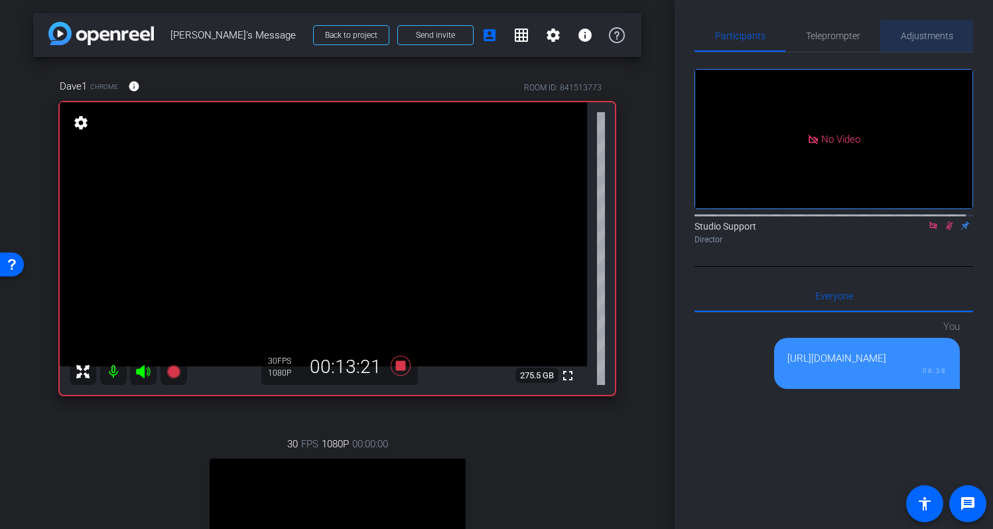
click at [922, 40] on span "Adjustments" at bounding box center [927, 35] width 52 height 9
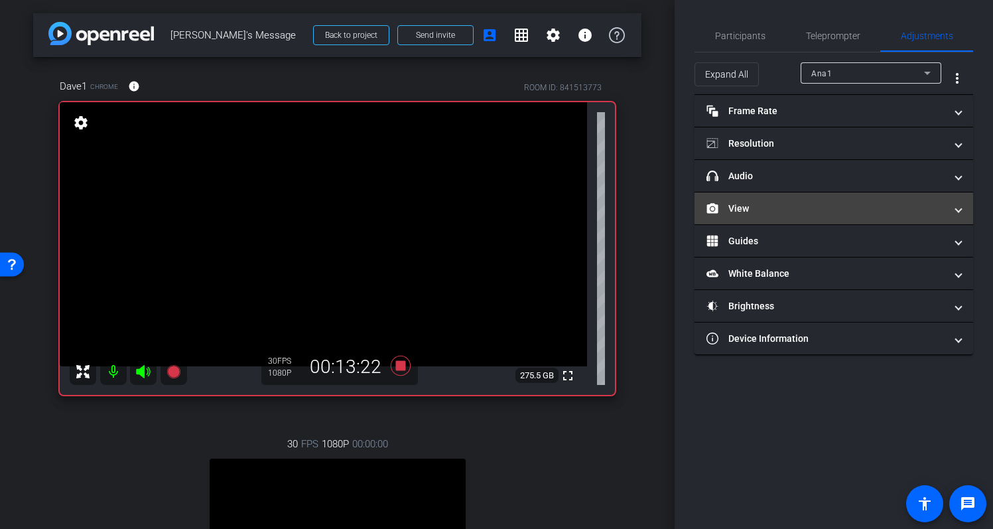
click at [810, 214] on mat-panel-title "View" at bounding box center [826, 209] width 239 height 14
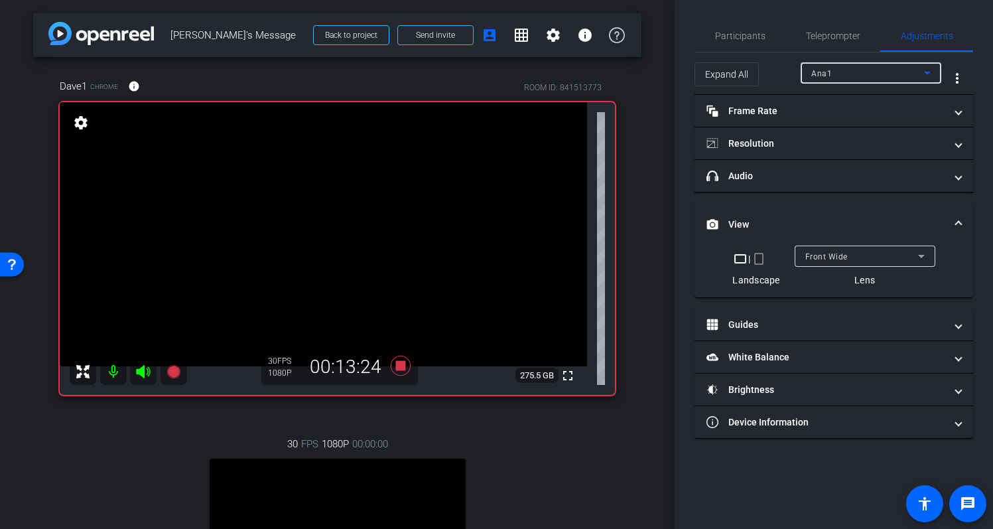
click at [861, 77] on div "Ana1" at bounding box center [868, 73] width 113 height 17
click at [853, 113] on mat-option "Dave1" at bounding box center [871, 120] width 141 height 21
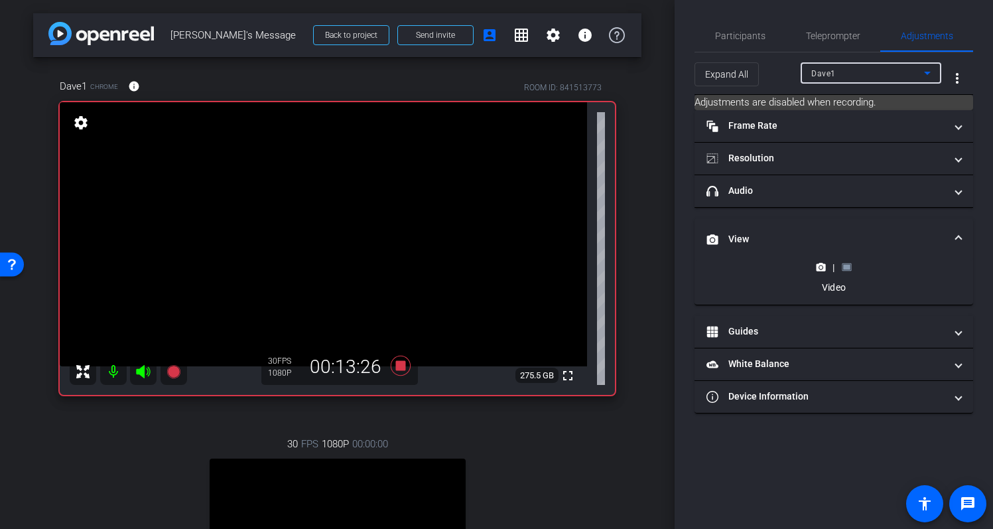
click at [844, 266] on rect at bounding box center [846, 267] width 7 height 5
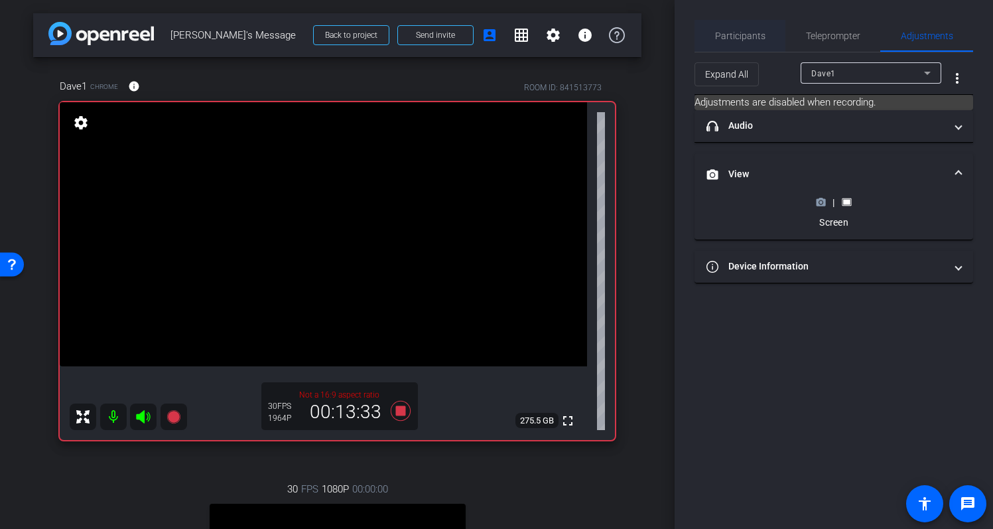
click at [763, 34] on span "Participants" at bounding box center [740, 35] width 50 height 9
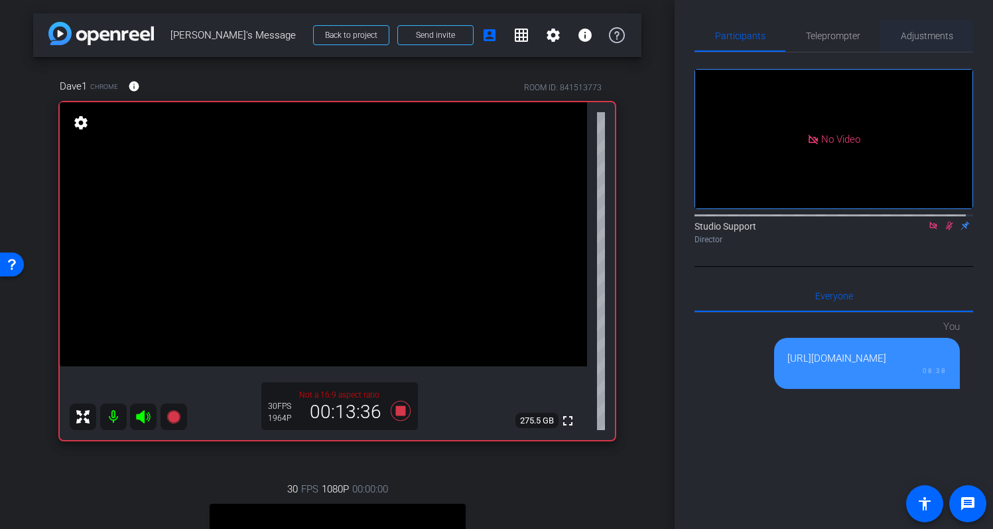
click at [916, 45] on span "Adjustments" at bounding box center [927, 36] width 52 height 32
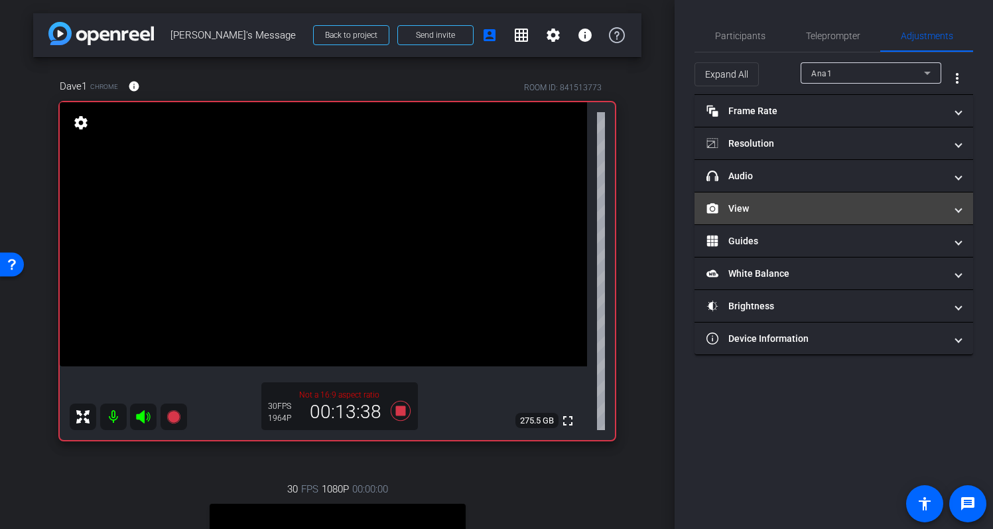
click at [794, 209] on mat-panel-title "View" at bounding box center [826, 209] width 239 height 14
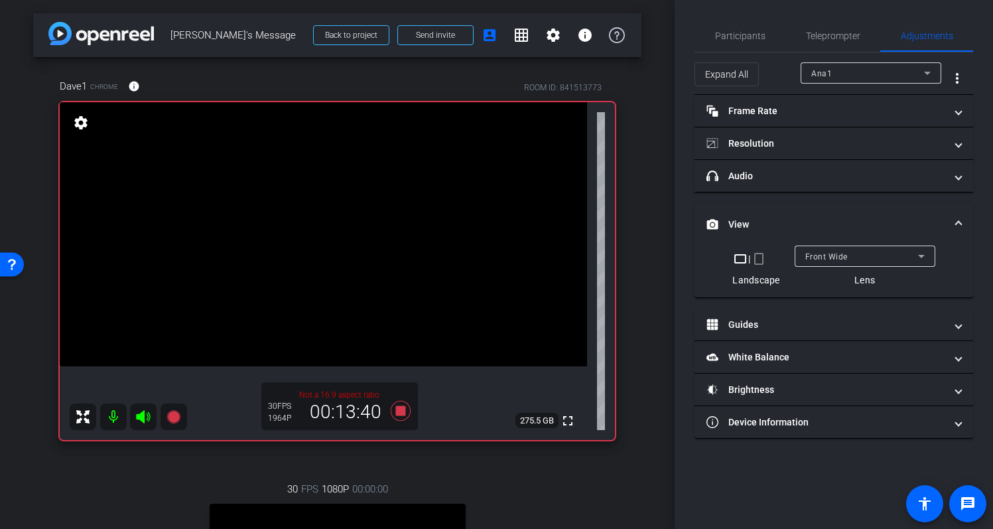
click at [909, 73] on div "Ana1" at bounding box center [868, 73] width 113 height 17
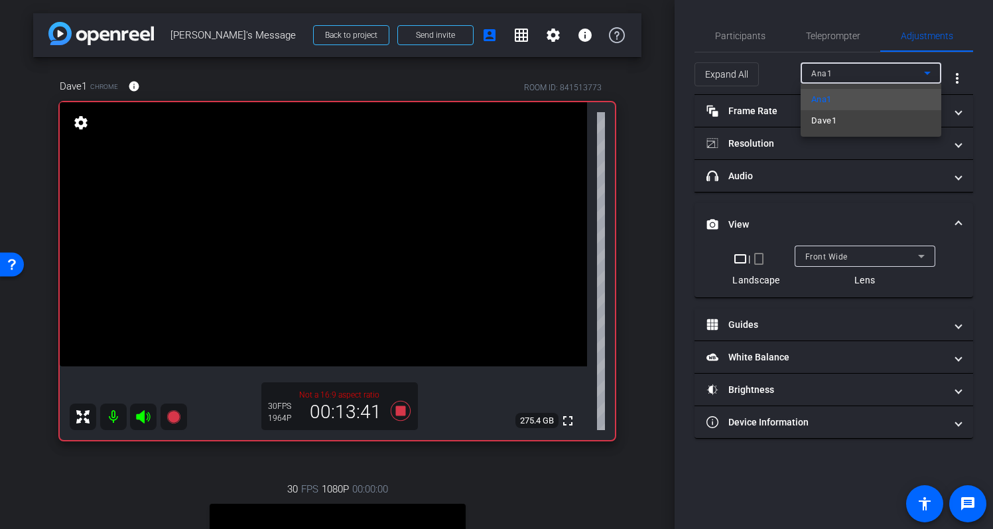
click at [884, 117] on mat-option "Dave1" at bounding box center [871, 120] width 141 height 21
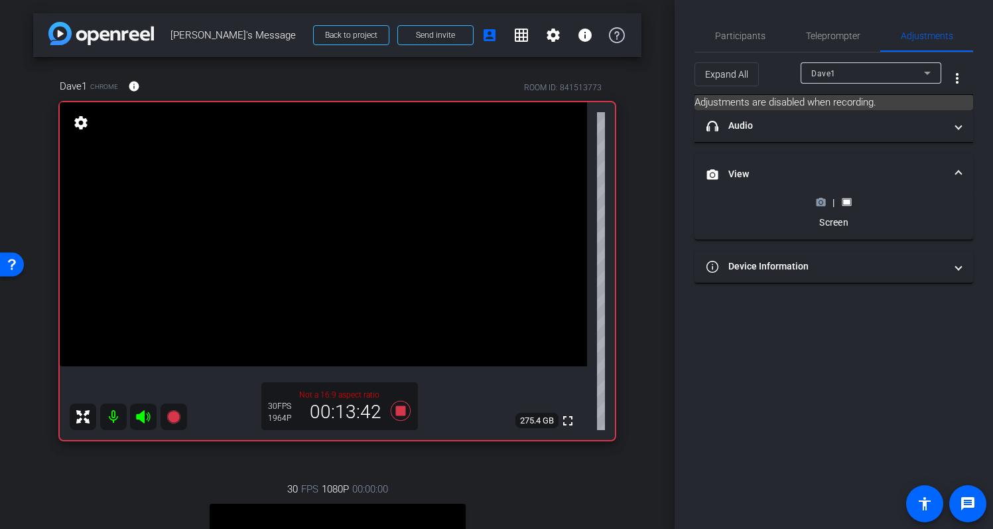
click at [823, 205] on icon at bounding box center [821, 201] width 9 height 7
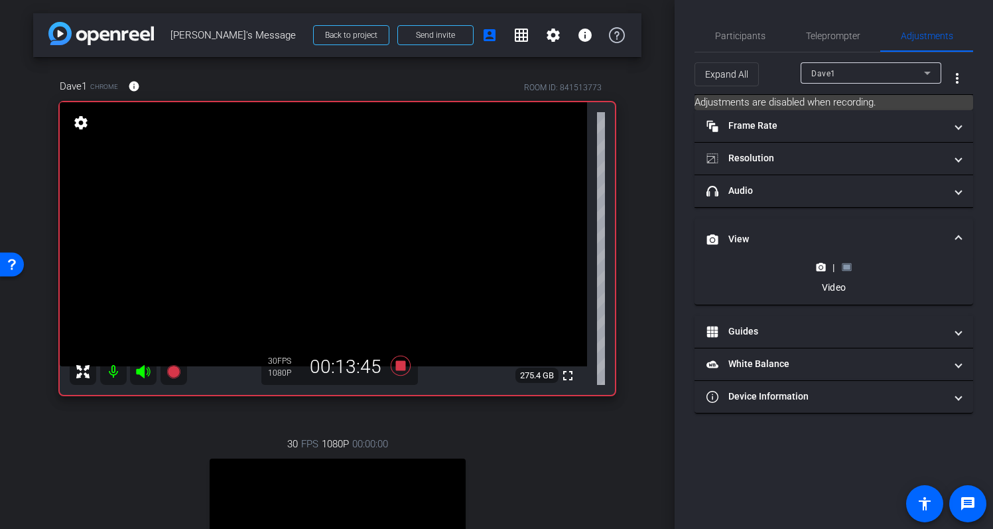
click at [637, 252] on div "arrow_back Dave's Message Back to project Send invite account_box grid_on setti…" at bounding box center [337, 264] width 675 height 529
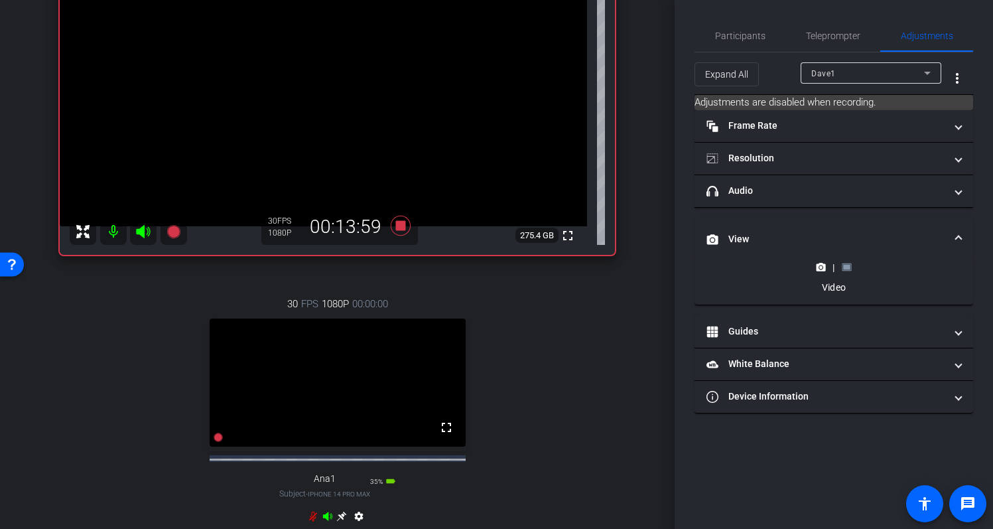
scroll to position [111, 0]
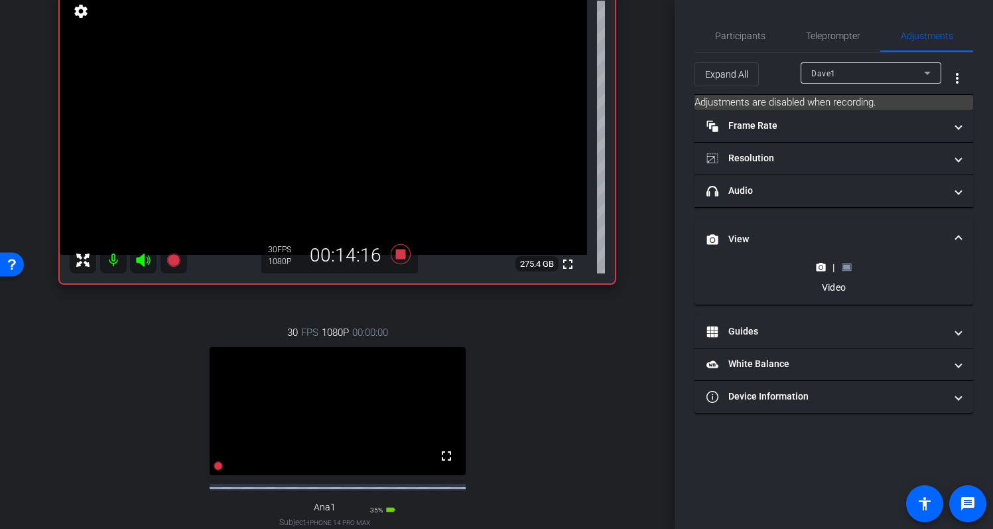
click at [848, 267] on rect at bounding box center [846, 267] width 7 height 5
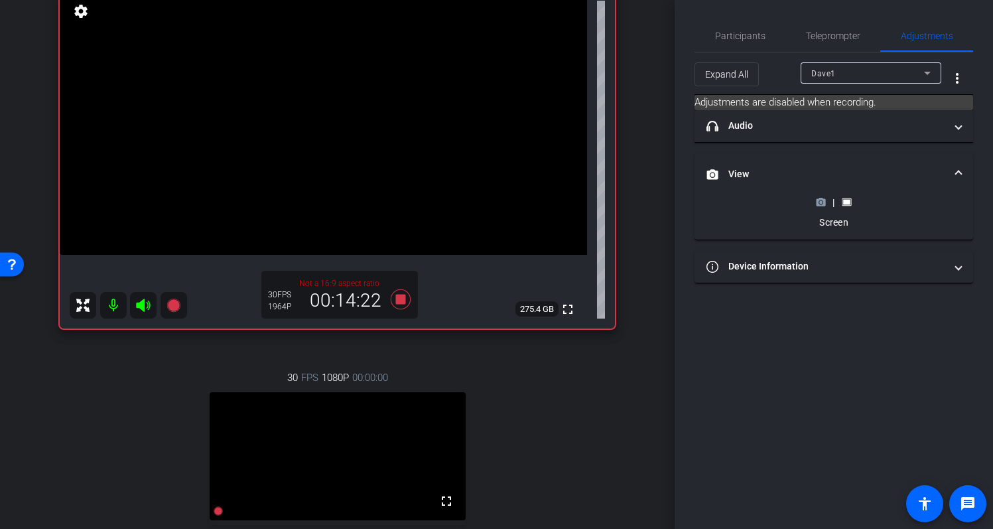
click at [823, 204] on icon at bounding box center [821, 201] width 9 height 7
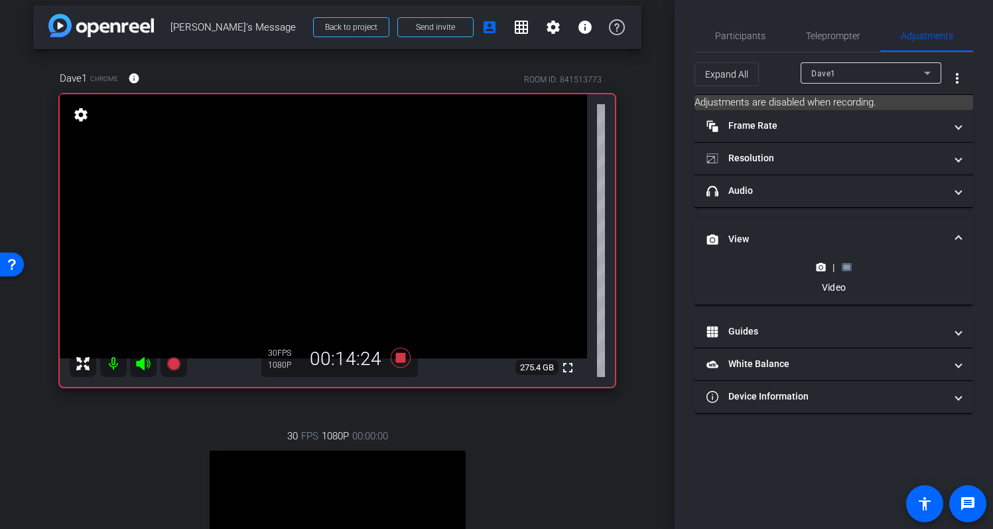
scroll to position [0, 0]
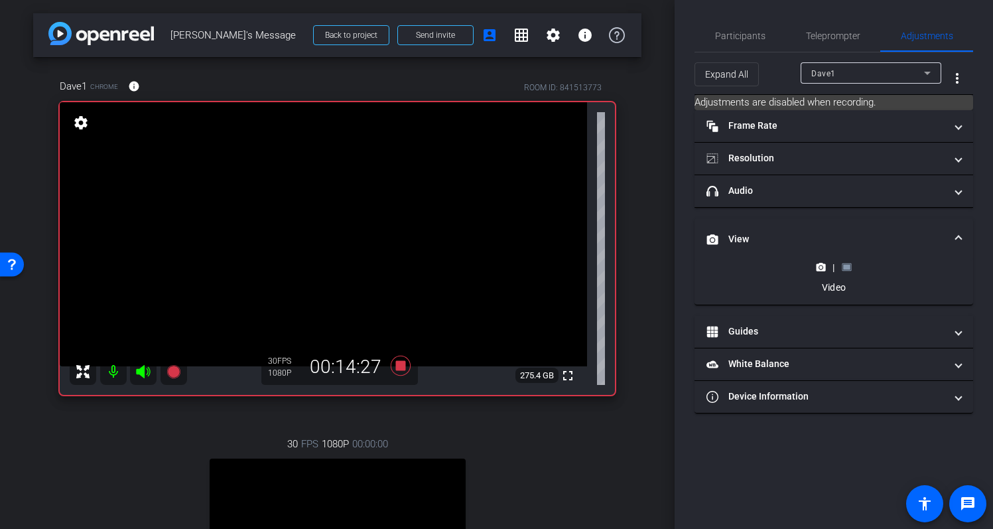
click at [633, 226] on div "Dave1 Chrome info ROOM ID: 841513773 fullscreen settings 275.4 GB 30 FPS 1080P …" at bounding box center [337, 379] width 609 height 645
click at [849, 270] on icon at bounding box center [846, 266] width 9 height 7
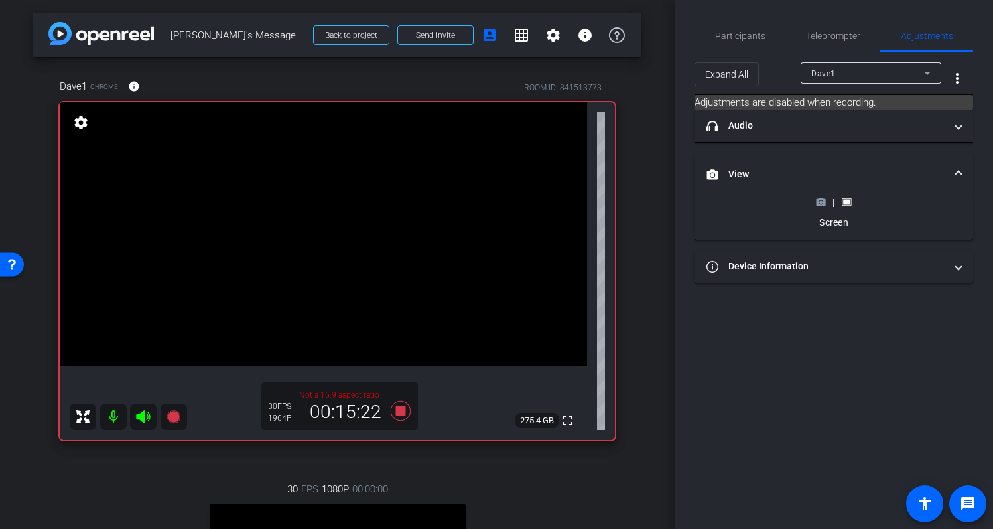
click at [826, 206] on div "|" at bounding box center [834, 202] width 48 height 13
click at [822, 205] on icon at bounding box center [821, 201] width 9 height 7
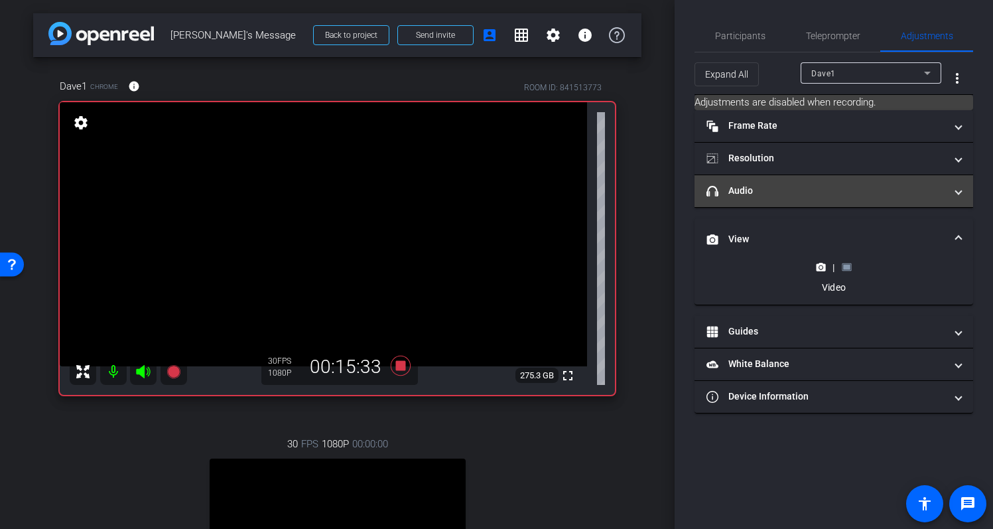
click at [957, 190] on span at bounding box center [958, 191] width 5 height 14
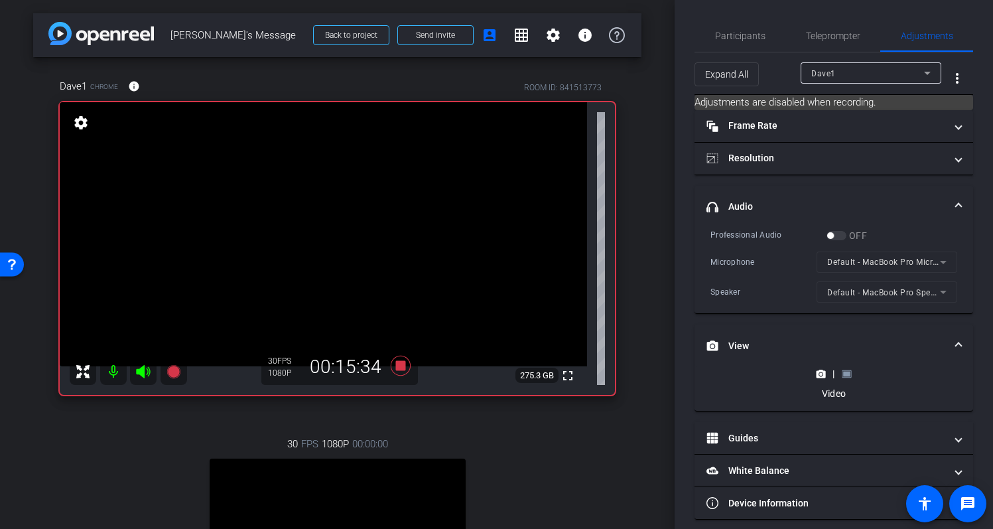
click at [957, 190] on mat-expansion-panel-header "headphone icon Audio" at bounding box center [834, 207] width 279 height 42
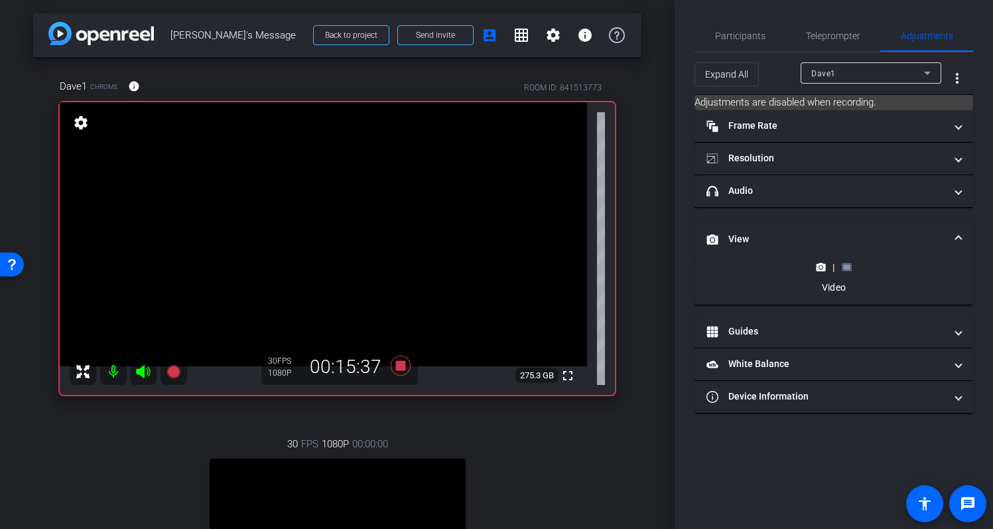
click at [611, 465] on div "Dave1 Chrome info ROOM ID: 841513773 fullscreen settings 275.3 GB 30 FPS 1080P …" at bounding box center [337, 379] width 609 height 645
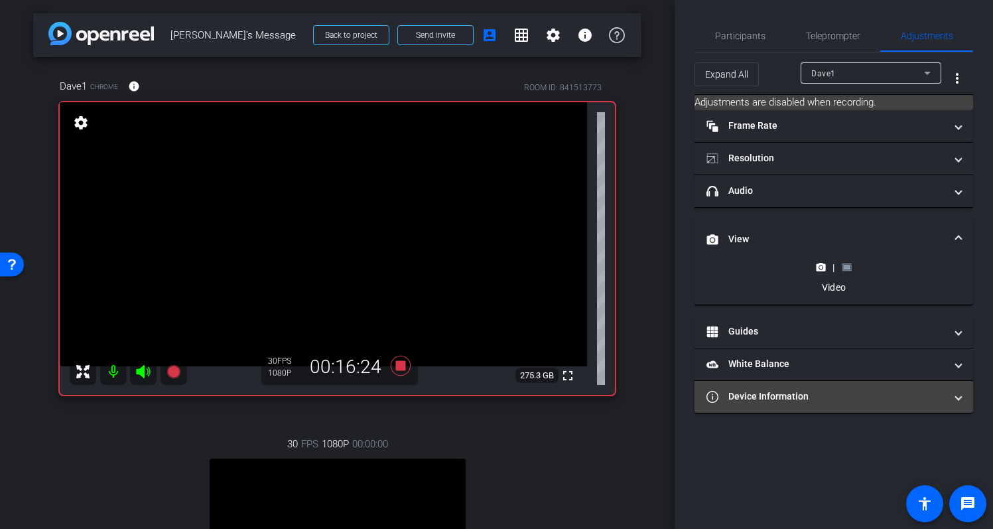
click at [790, 396] on mat-panel-title "Device Information" at bounding box center [826, 397] width 239 height 14
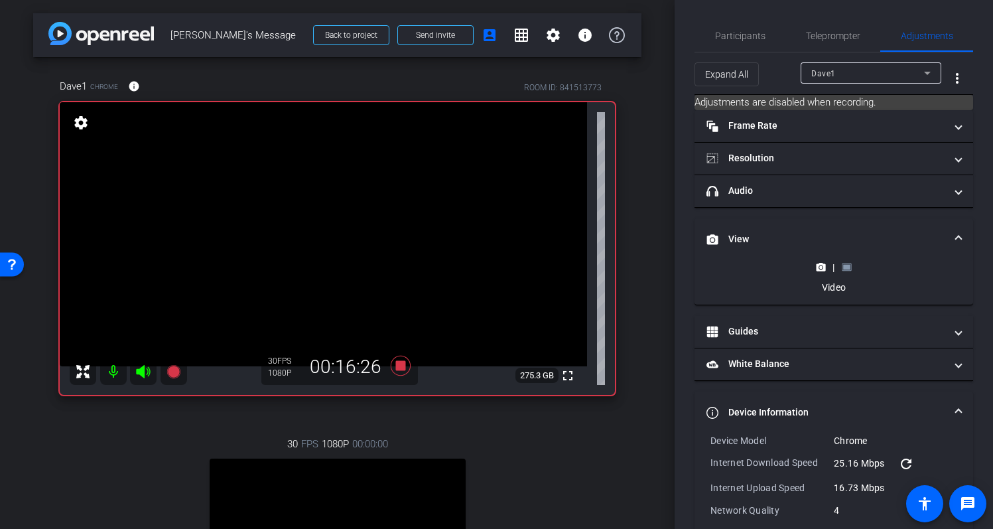
click at [956, 409] on span at bounding box center [958, 412] width 5 height 14
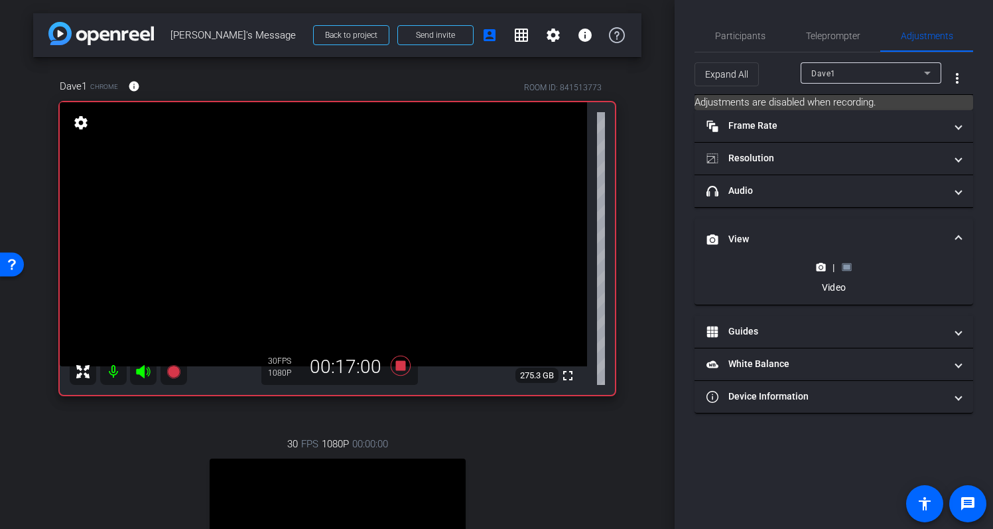
click at [851, 265] on icon at bounding box center [846, 266] width 9 height 7
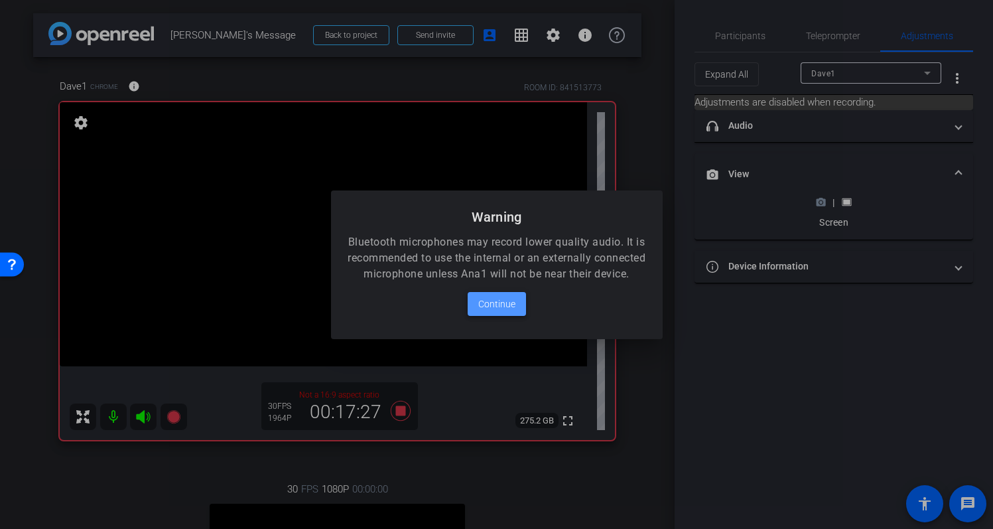
click at [508, 312] on span "Continue" at bounding box center [496, 304] width 37 height 16
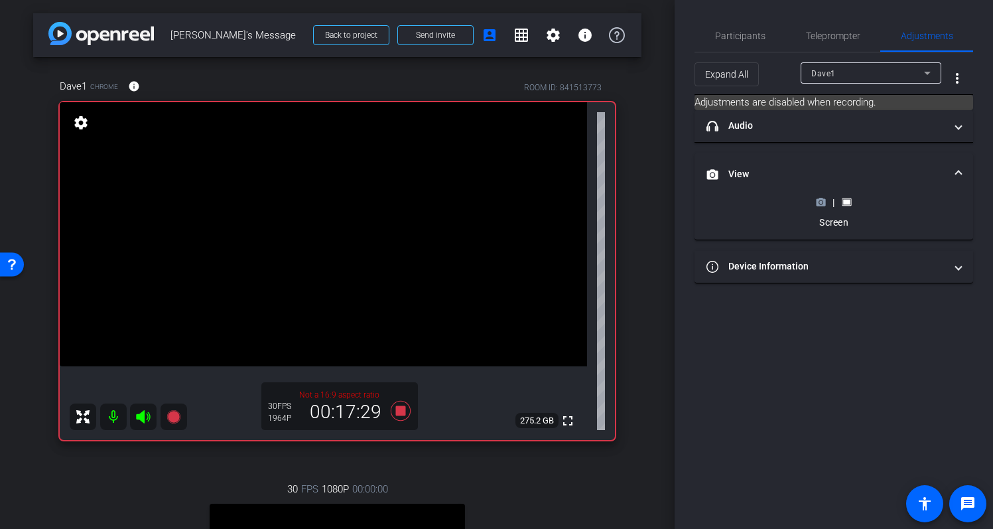
click at [821, 202] on circle at bounding box center [821, 202] width 3 height 3
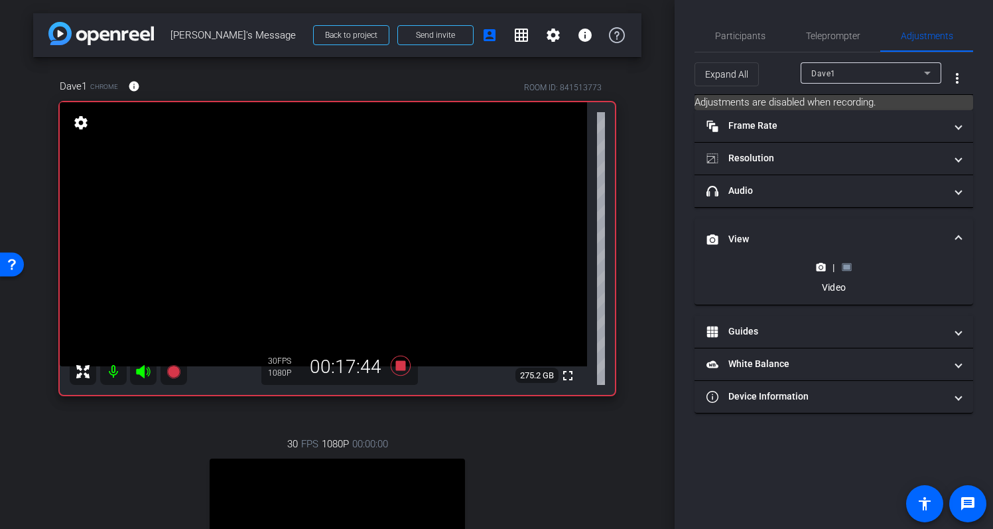
click at [845, 265] on rect at bounding box center [846, 267] width 7 height 5
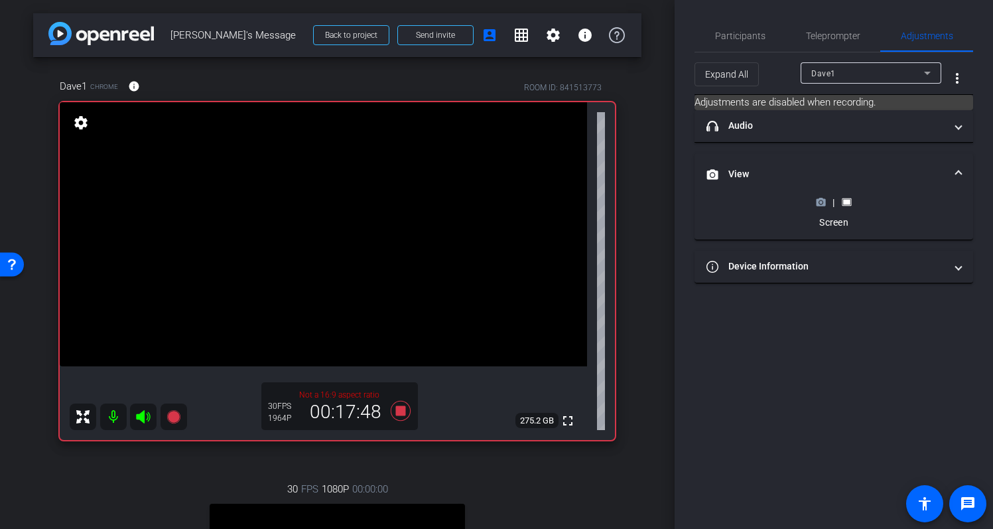
click at [822, 204] on icon at bounding box center [821, 202] width 10 height 10
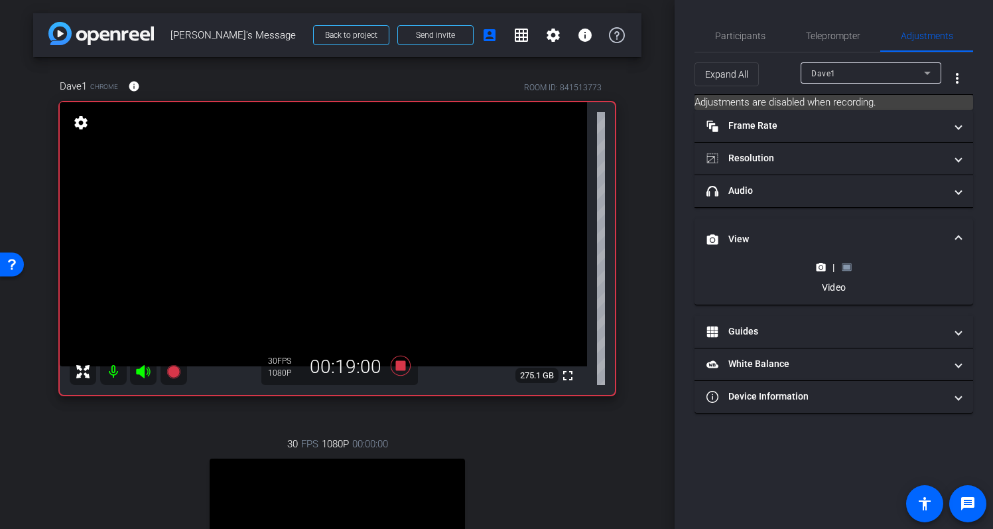
click at [850, 267] on rect at bounding box center [846, 267] width 7 height 5
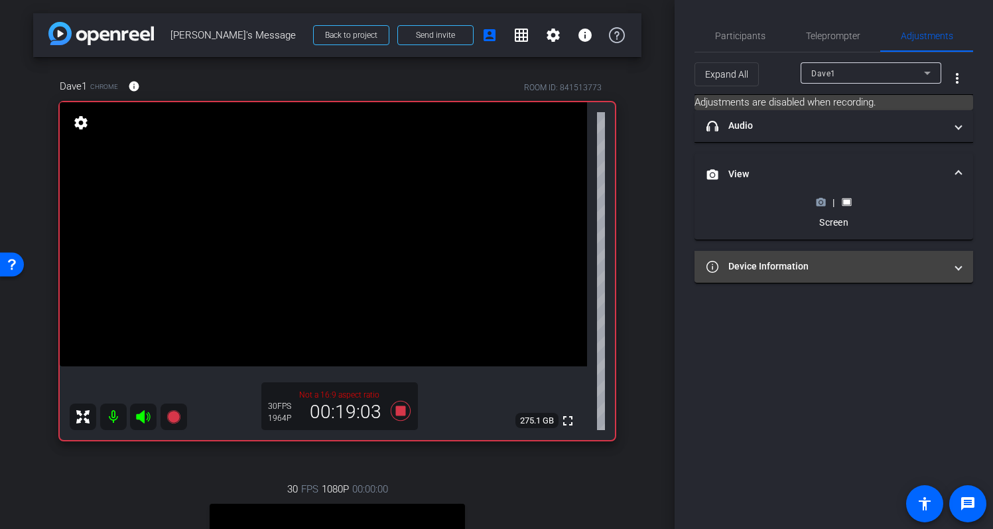
click at [951, 274] on mat-expansion-panel-header "Device Information" at bounding box center [834, 267] width 279 height 32
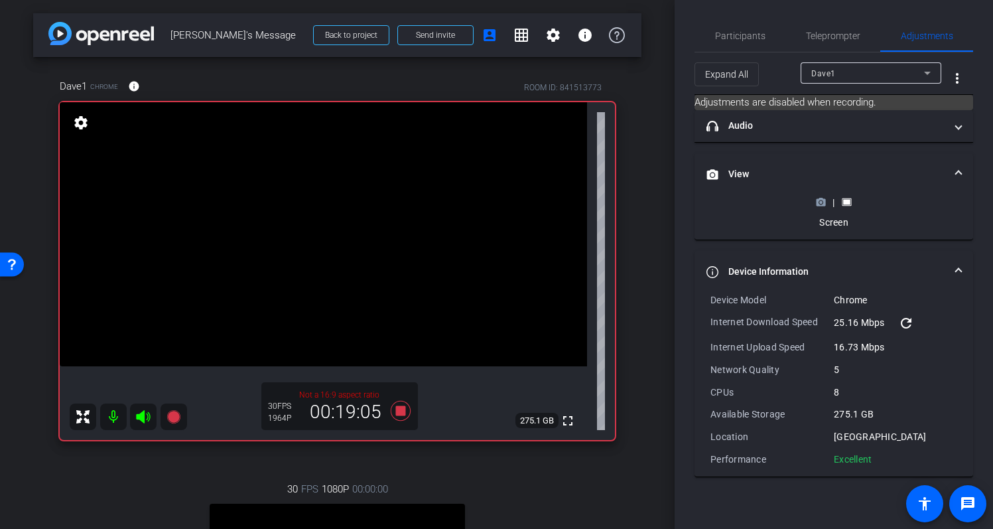
click at [954, 273] on span "Device Information" at bounding box center [832, 272] width 250 height 14
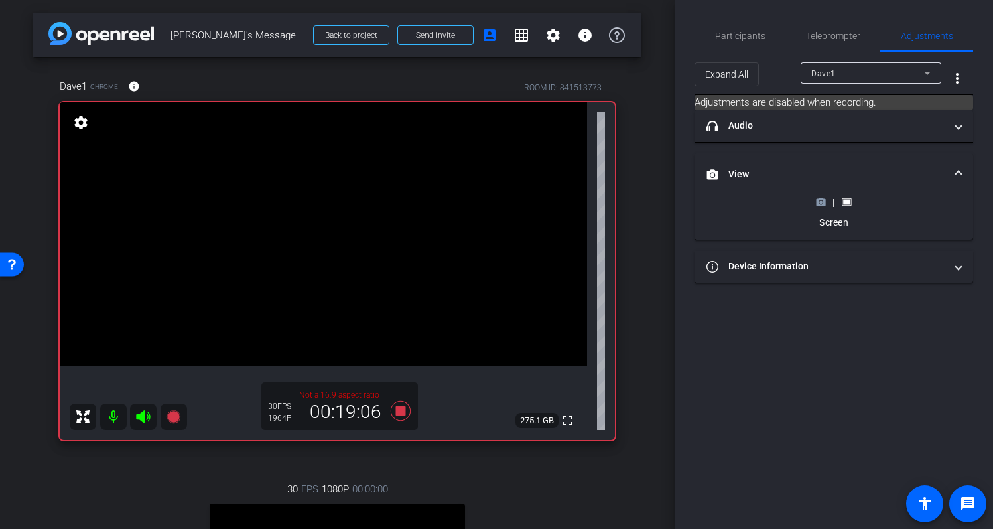
click at [822, 203] on icon at bounding box center [821, 202] width 10 height 10
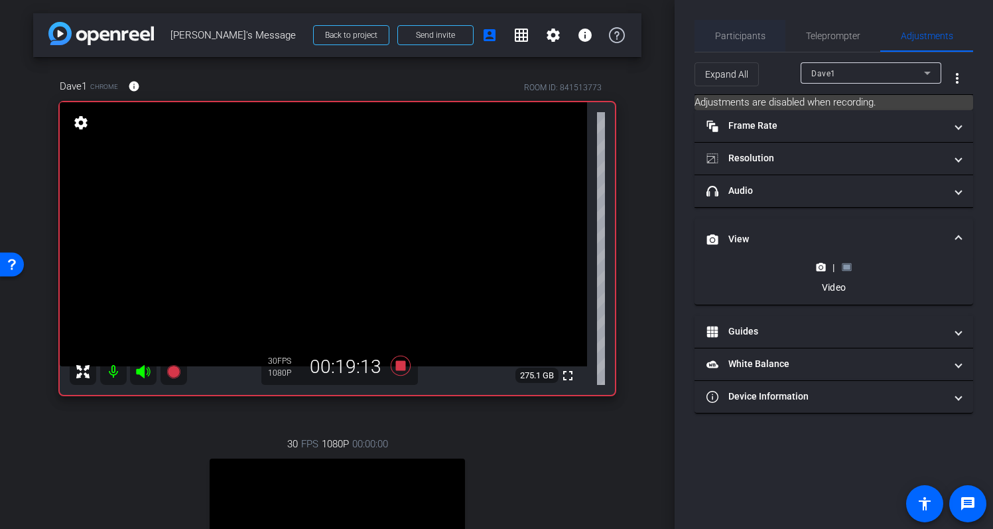
click at [742, 42] on span "Participants" at bounding box center [740, 36] width 50 height 32
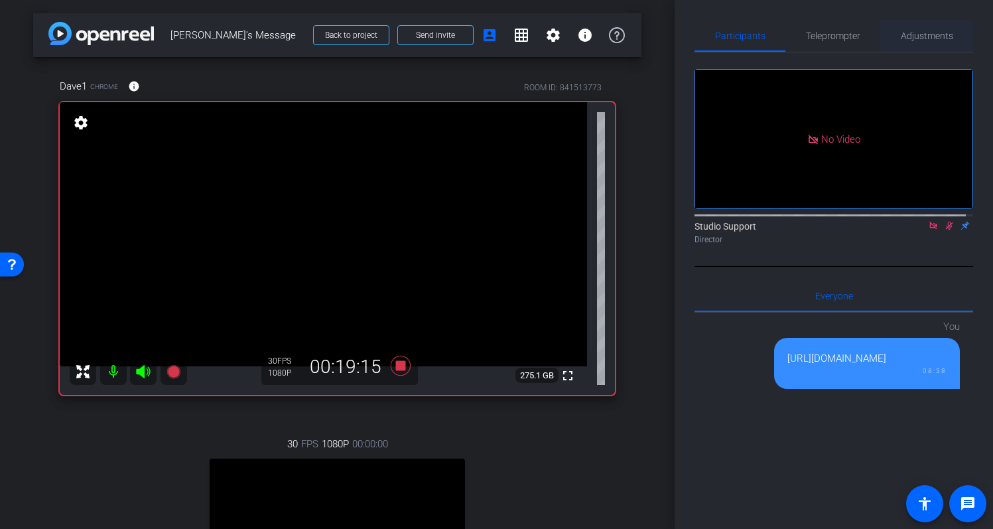
click at [911, 41] on span "Adjustments" at bounding box center [927, 36] width 52 height 32
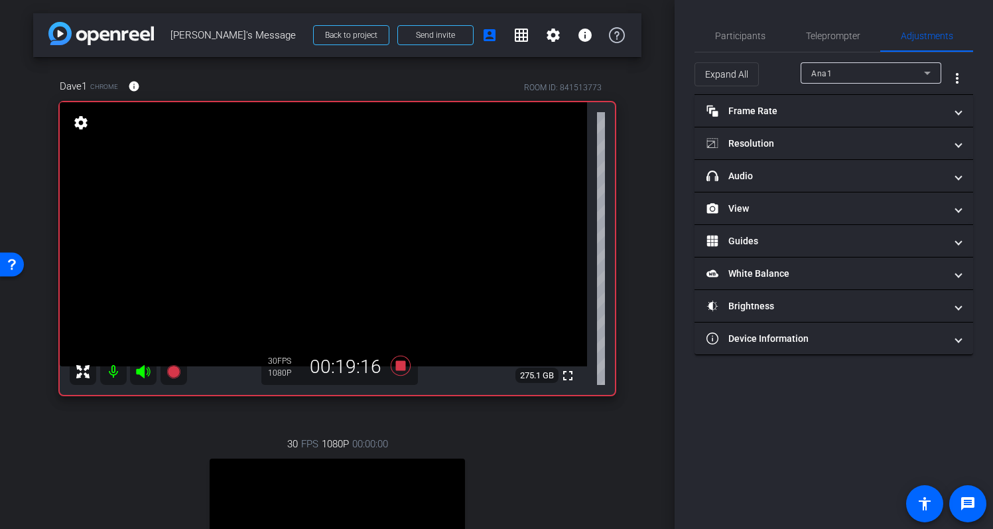
click at [866, 75] on div "Ana1" at bounding box center [868, 73] width 113 height 17
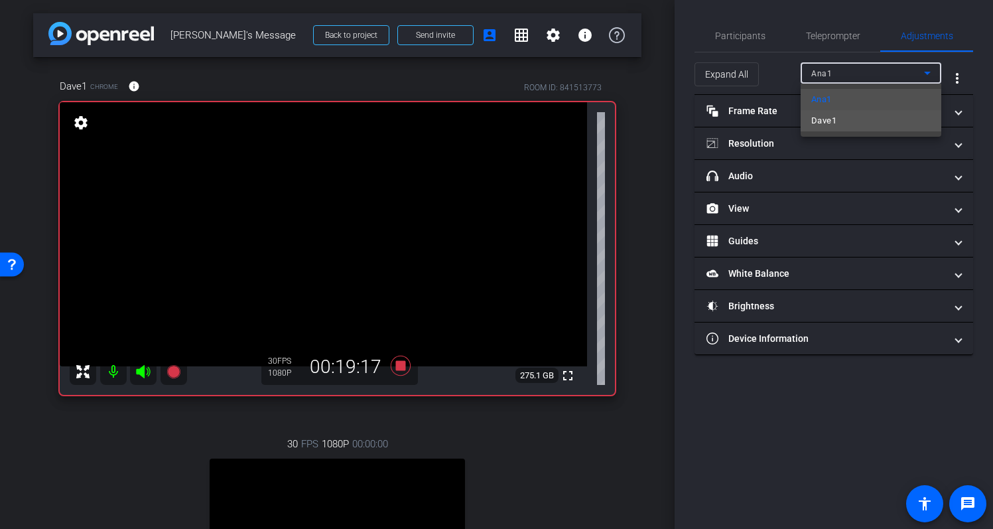
click at [864, 112] on mat-option "Dave1" at bounding box center [871, 120] width 141 height 21
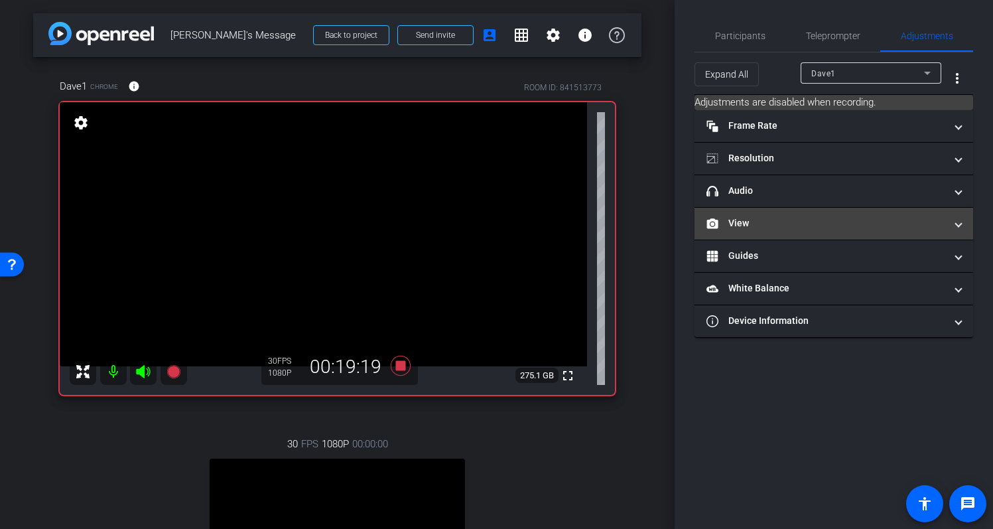
click at [780, 232] on mat-expansion-panel-header "View" at bounding box center [834, 224] width 279 height 32
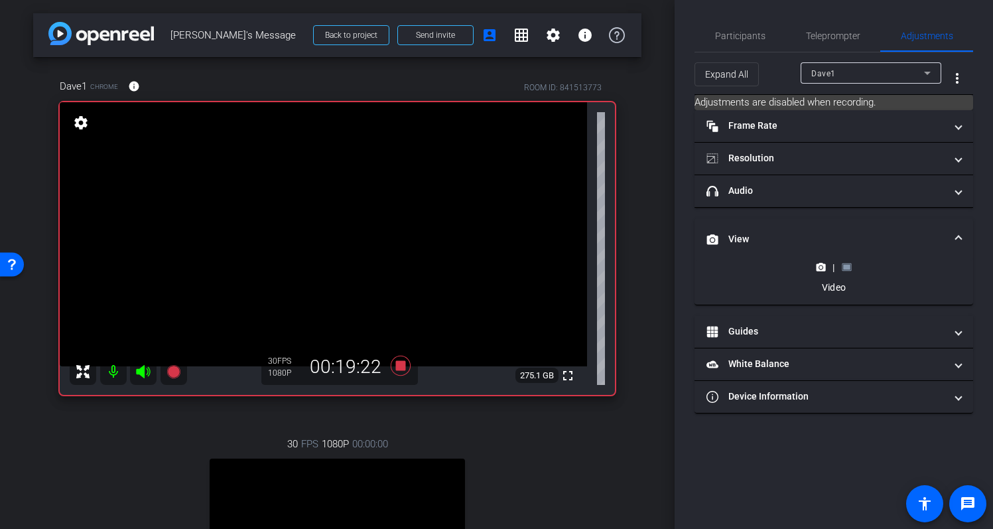
click at [847, 268] on rect at bounding box center [846, 267] width 7 height 5
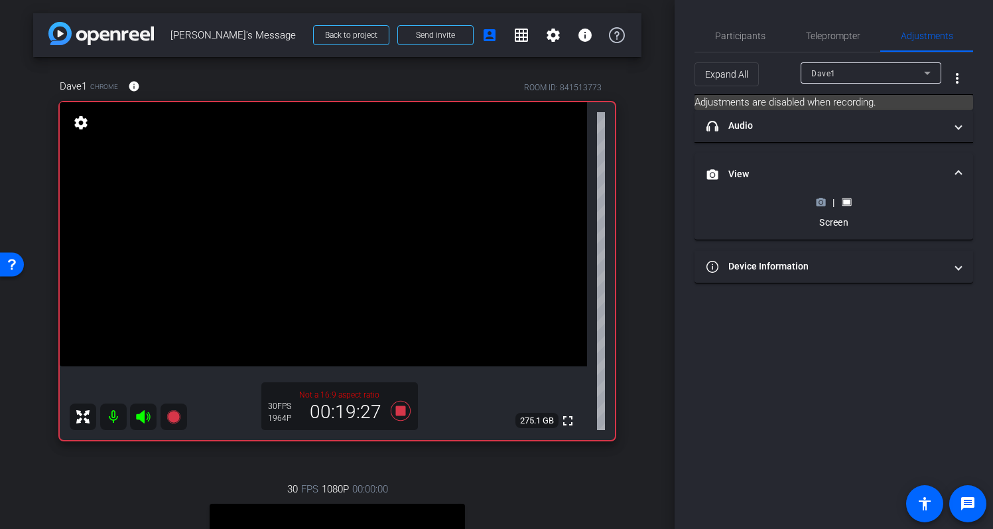
click at [821, 205] on icon at bounding box center [821, 201] width 9 height 7
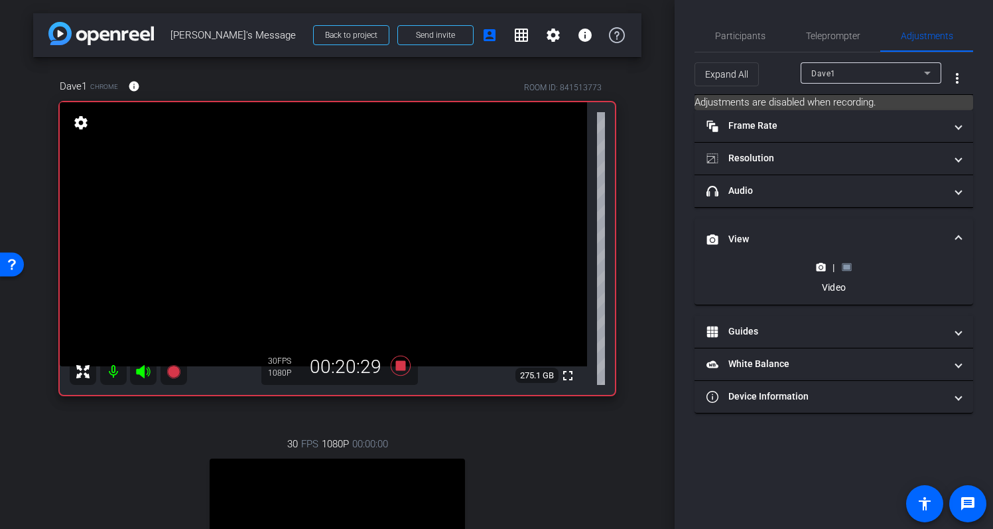
click at [851, 267] on icon at bounding box center [847, 267] width 10 height 10
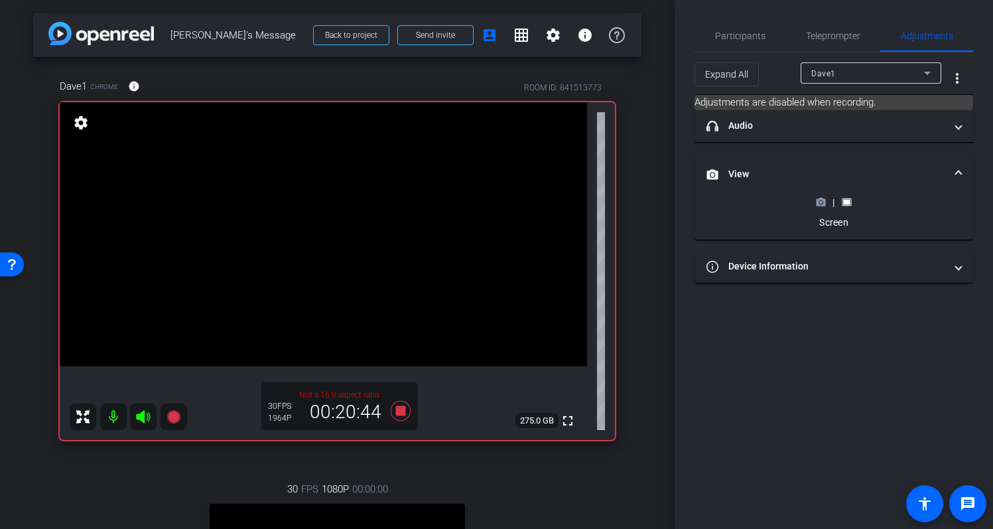
click at [821, 204] on icon at bounding box center [821, 202] width 10 height 10
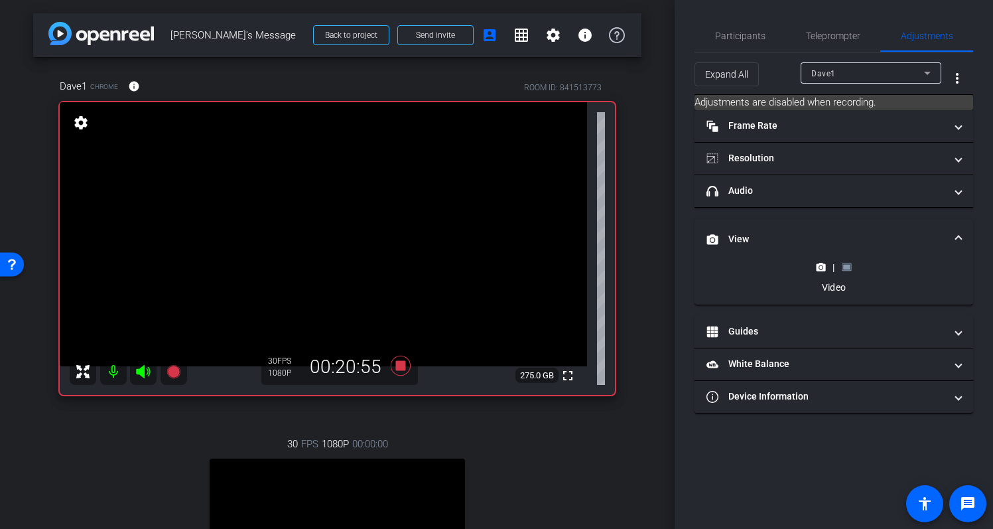
click at [849, 268] on rect at bounding box center [846, 267] width 7 height 5
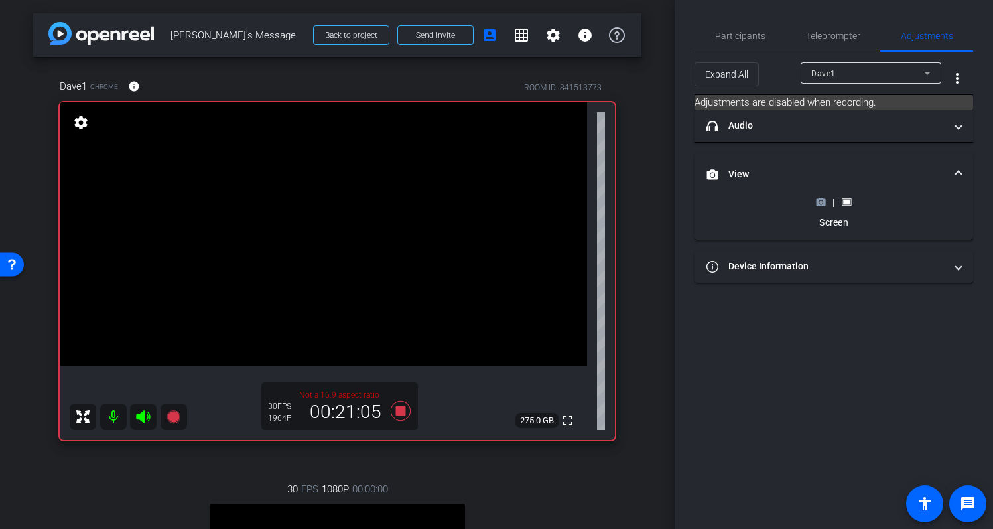
click at [824, 203] on icon at bounding box center [821, 201] width 9 height 7
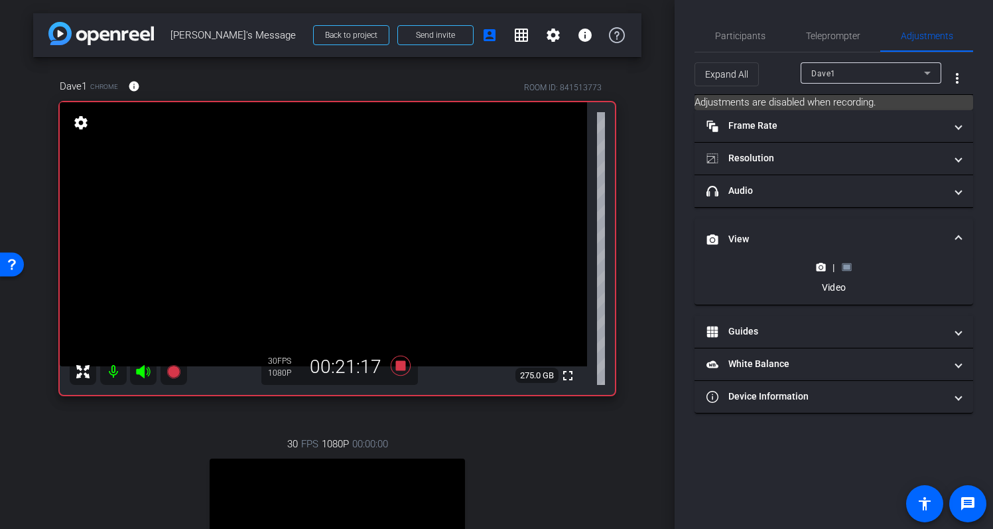
click at [845, 266] on rect at bounding box center [846, 267] width 7 height 5
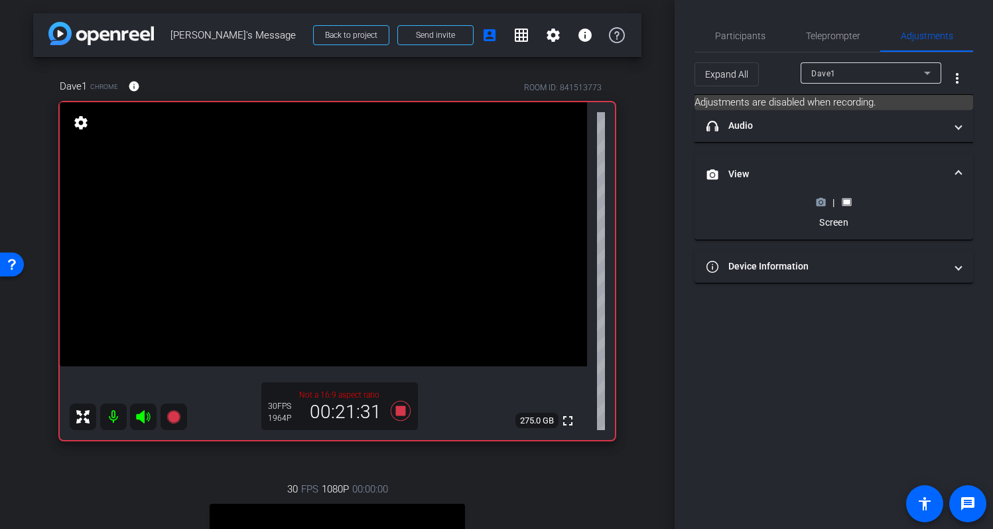
click at [823, 203] on icon at bounding box center [821, 202] width 10 height 10
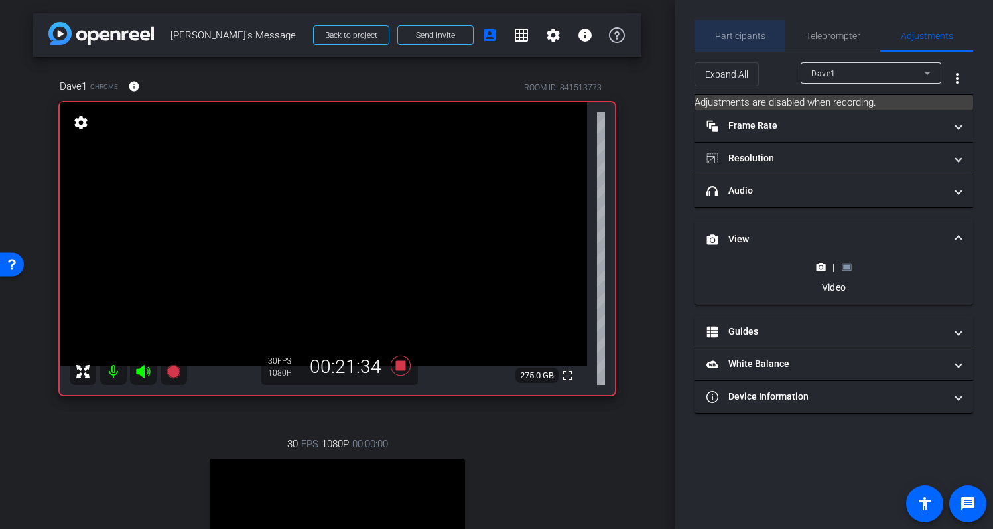
click at [767, 38] on div "Participants" at bounding box center [740, 36] width 91 height 32
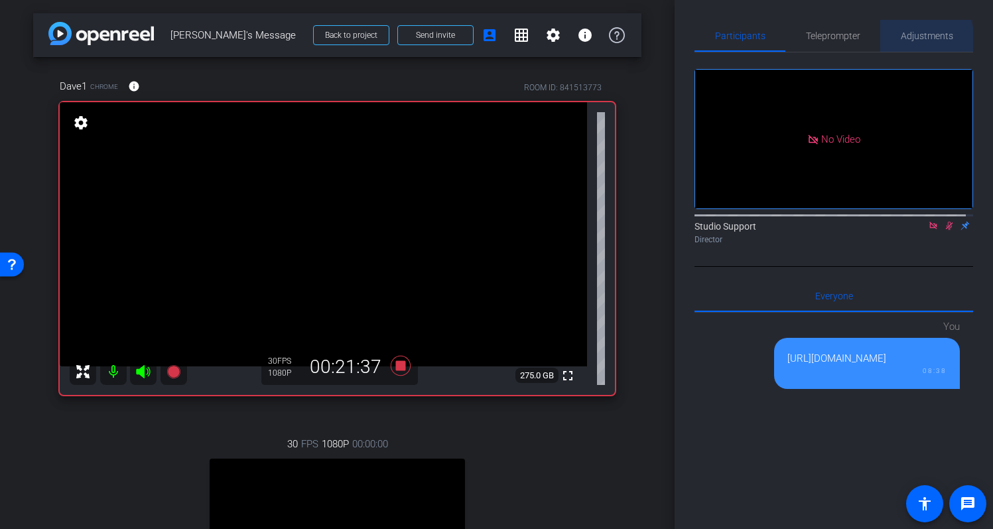
click at [907, 40] on span "Adjustments" at bounding box center [927, 35] width 52 height 9
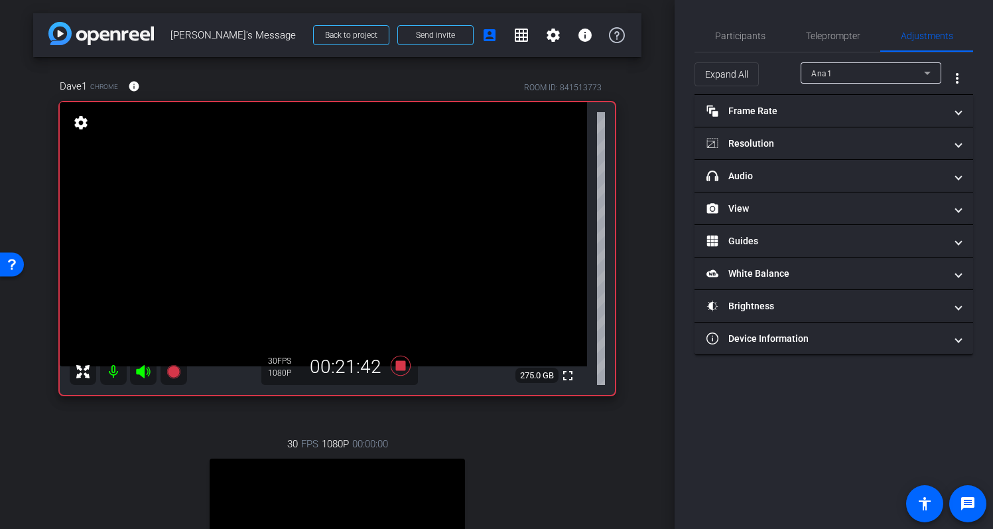
click at [868, 72] on div "Ana1" at bounding box center [868, 73] width 113 height 17
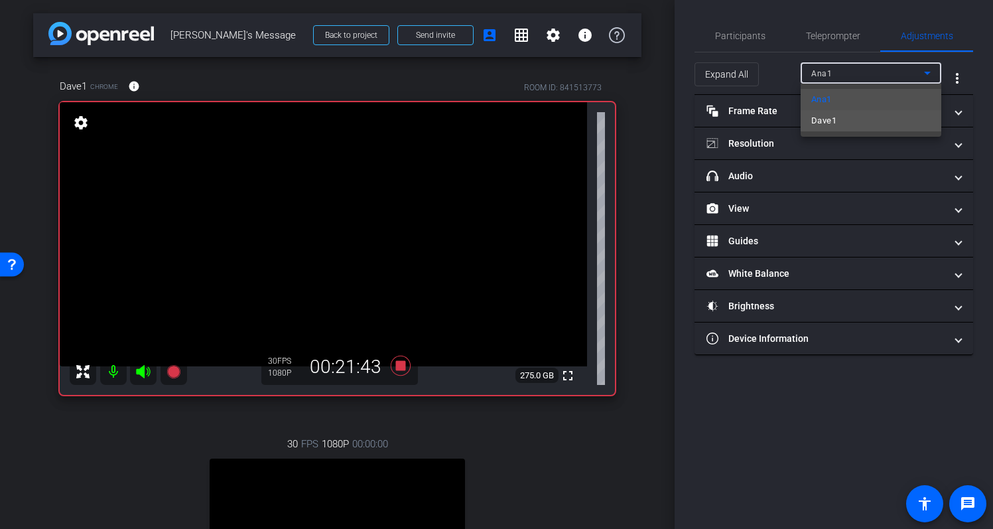
click at [872, 114] on mat-option "Dave1" at bounding box center [871, 120] width 141 height 21
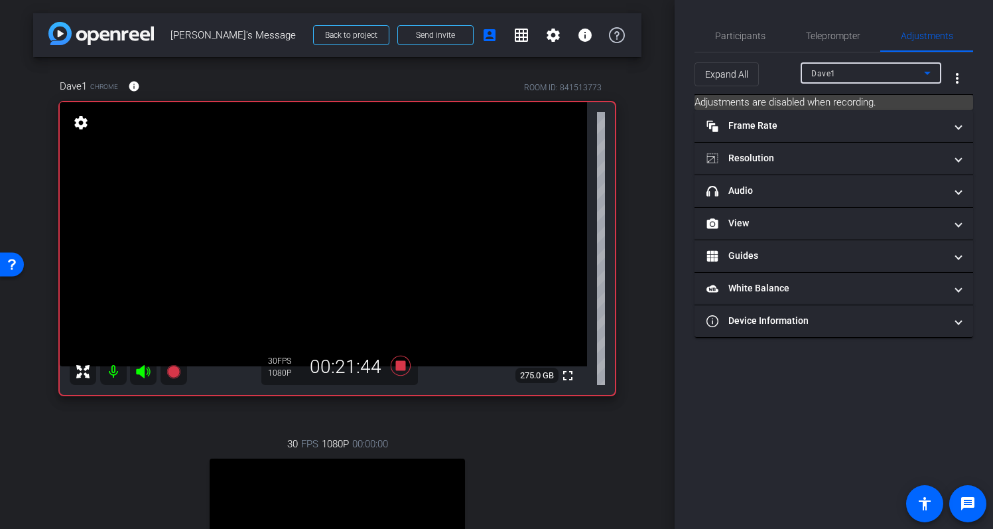
click at [816, 370] on div "Participants Teleprompter Adjustments Studio Support Director Everyone 0 You ht…" at bounding box center [834, 264] width 319 height 529
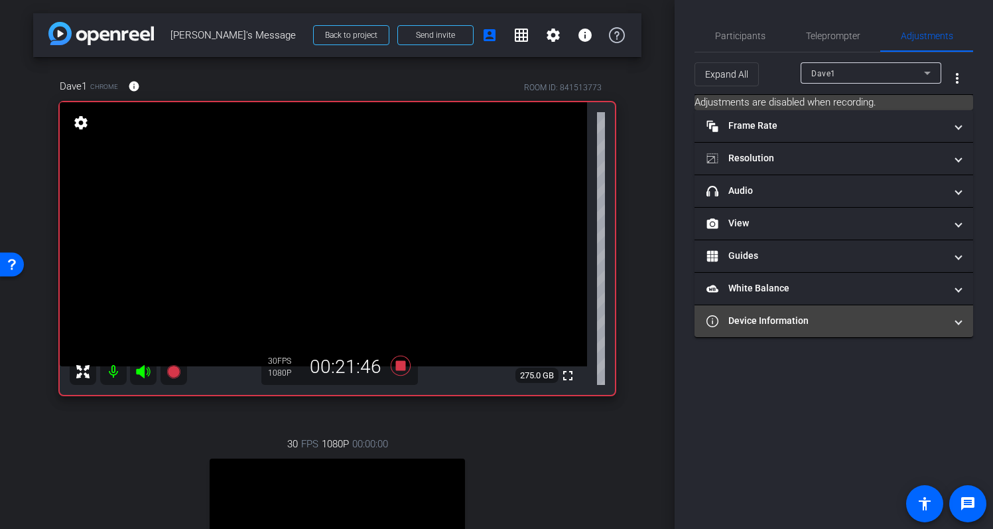
click at [804, 330] on mat-expansion-panel-header "Device Information" at bounding box center [834, 321] width 279 height 32
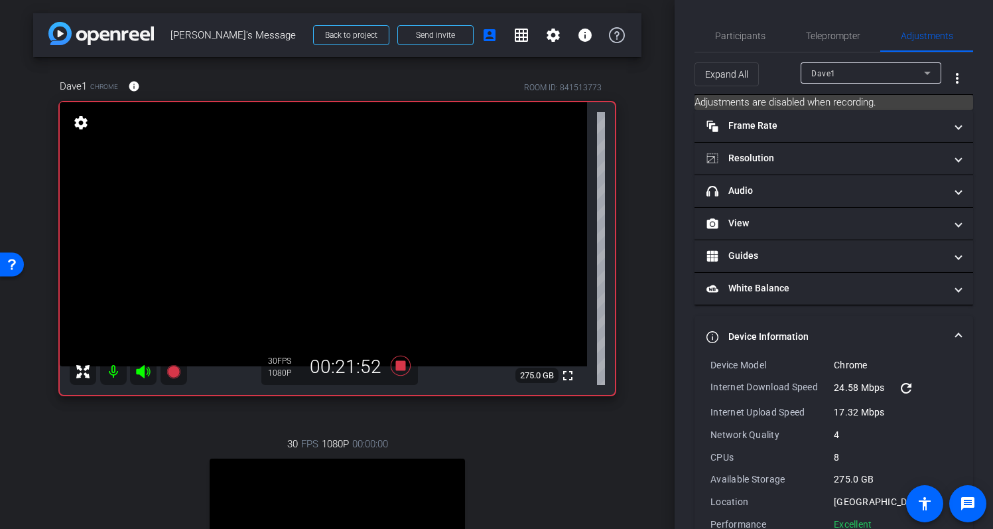
click at [956, 340] on span at bounding box center [958, 337] width 5 height 14
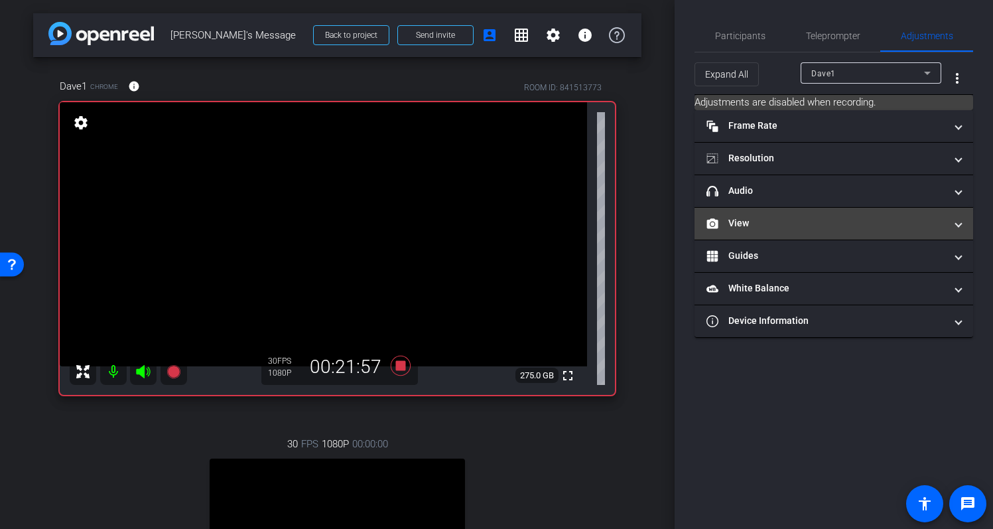
click at [890, 230] on mat-panel-title "View" at bounding box center [826, 223] width 239 height 14
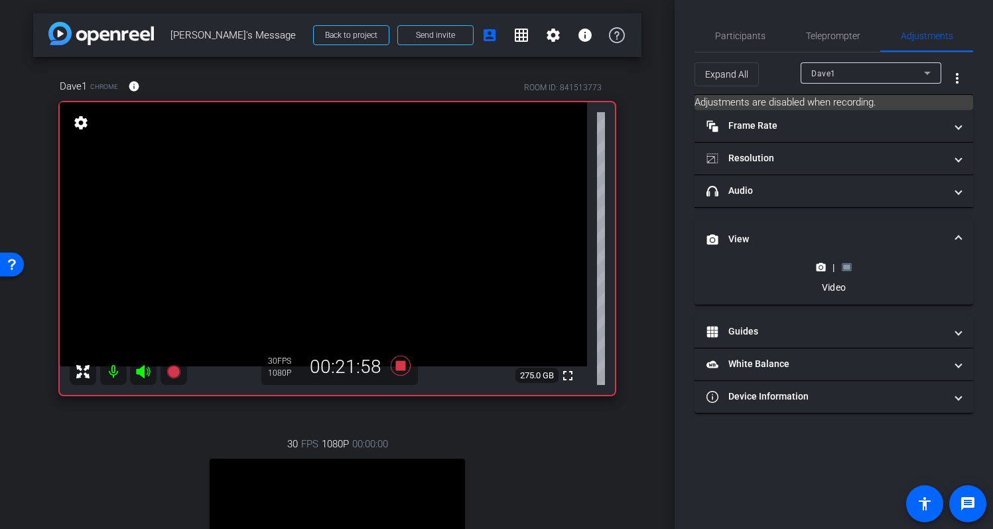
click at [849, 269] on rect at bounding box center [846, 267] width 7 height 5
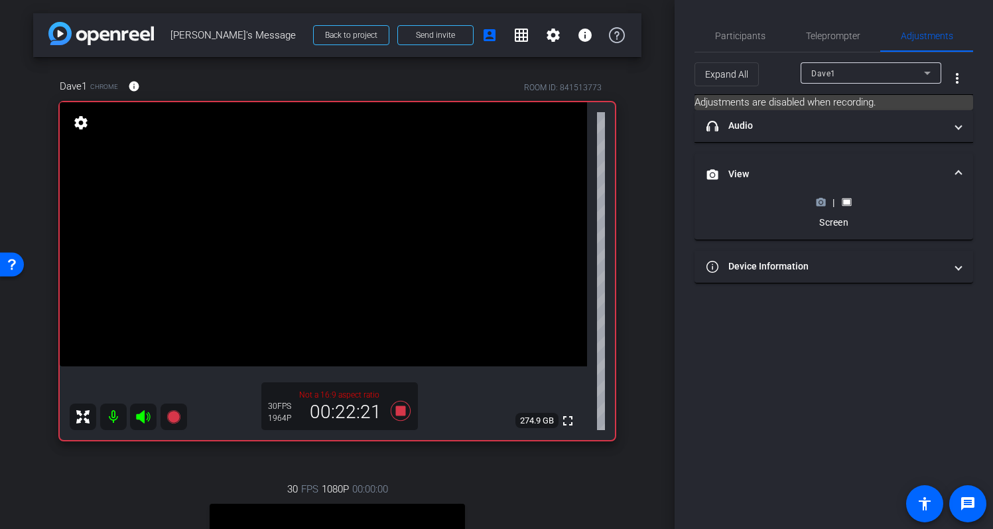
click at [824, 203] on icon at bounding box center [821, 201] width 9 height 7
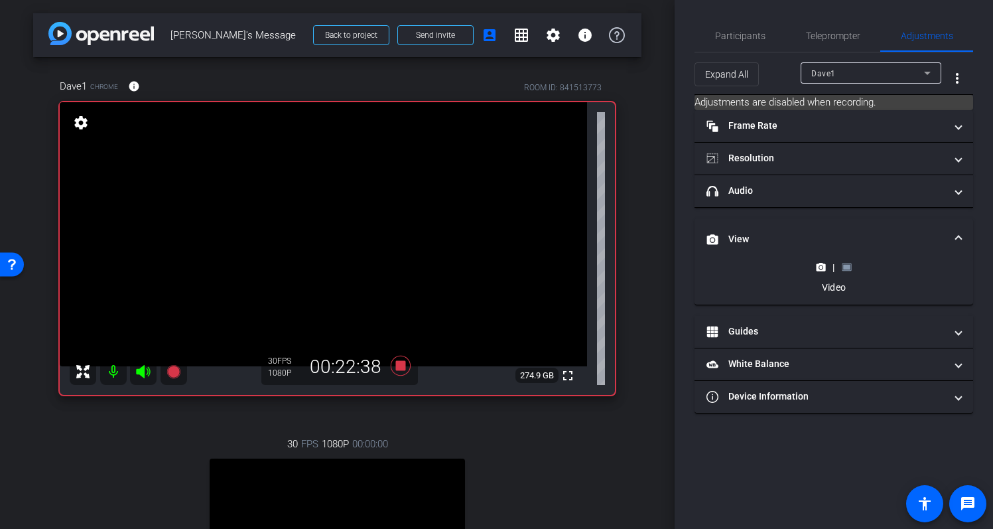
click at [851, 269] on icon at bounding box center [847, 267] width 10 height 10
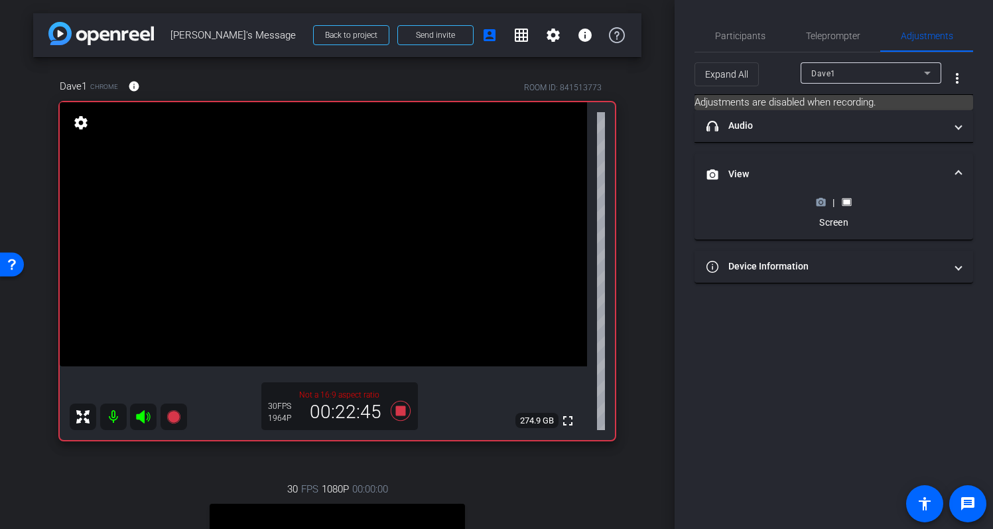
click at [822, 202] on circle at bounding box center [821, 202] width 3 height 3
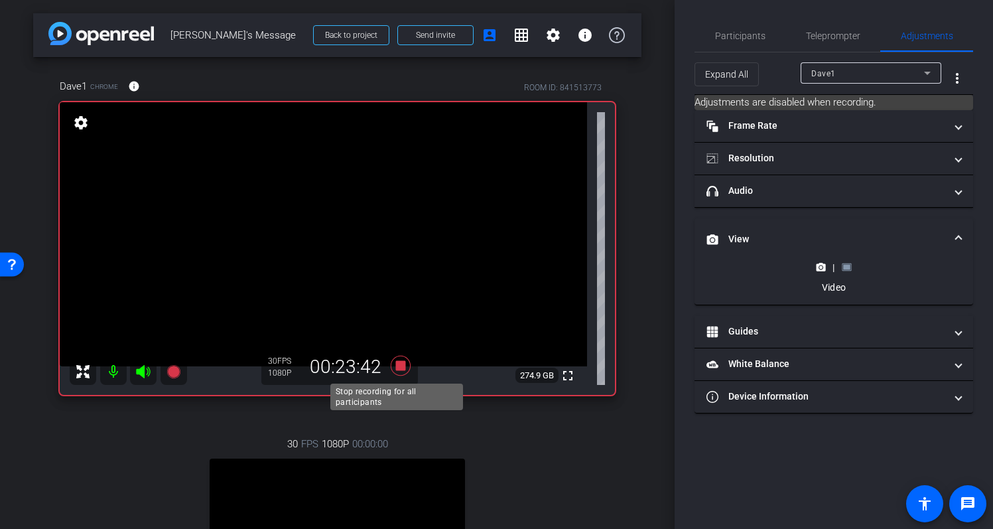
click at [394, 368] on icon at bounding box center [400, 366] width 20 height 20
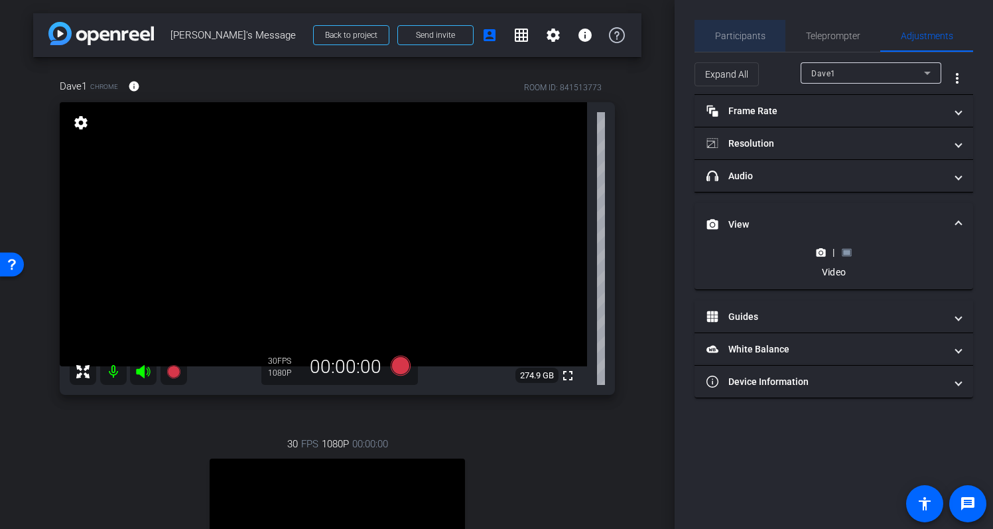
drag, startPoint x: 761, startPoint y: 38, endPoint x: 776, endPoint y: 64, distance: 30.6
click at [761, 38] on span "Participants" at bounding box center [740, 35] width 50 height 9
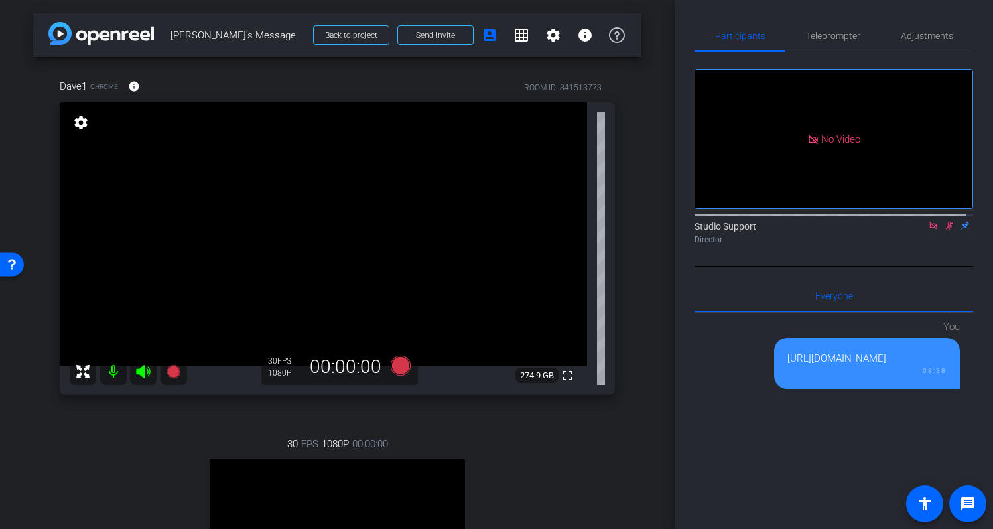
click at [946, 222] on icon at bounding box center [949, 226] width 7 height 9
click at [928, 221] on icon at bounding box center [933, 225] width 11 height 9
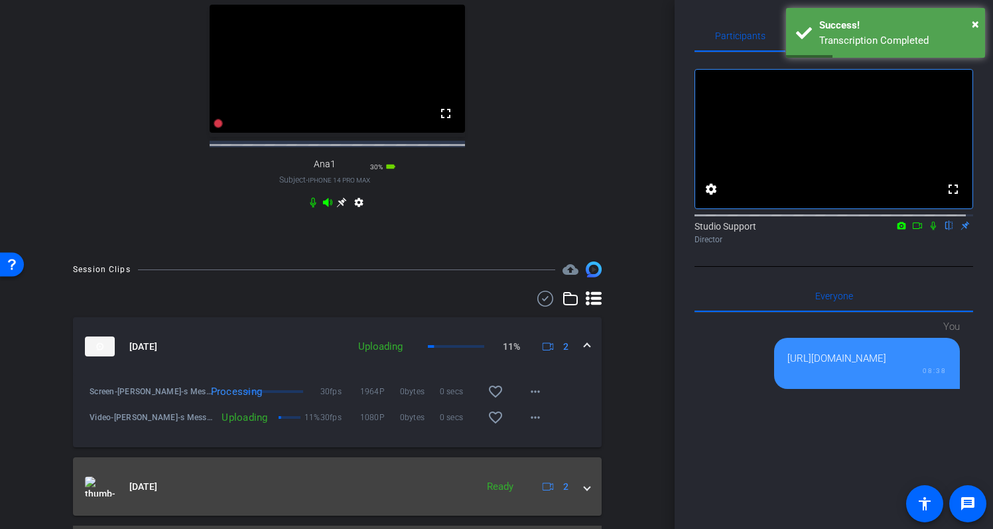
scroll to position [498, 0]
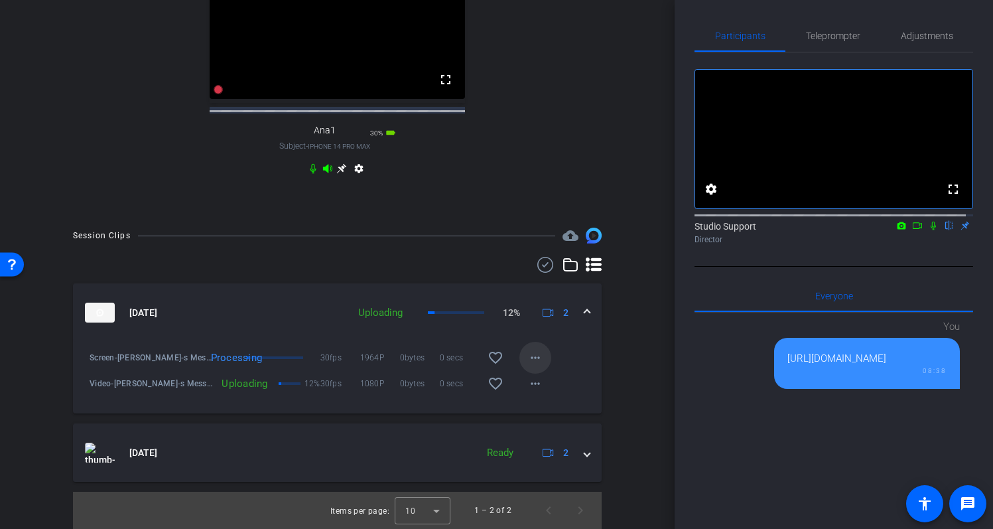
click at [538, 356] on span at bounding box center [536, 358] width 32 height 32
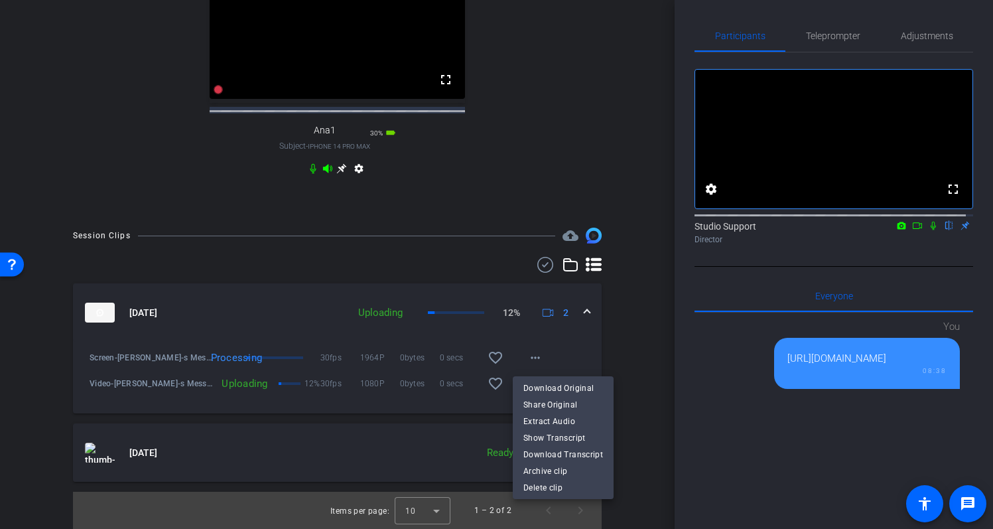
click at [629, 332] on div at bounding box center [496, 264] width 993 height 529
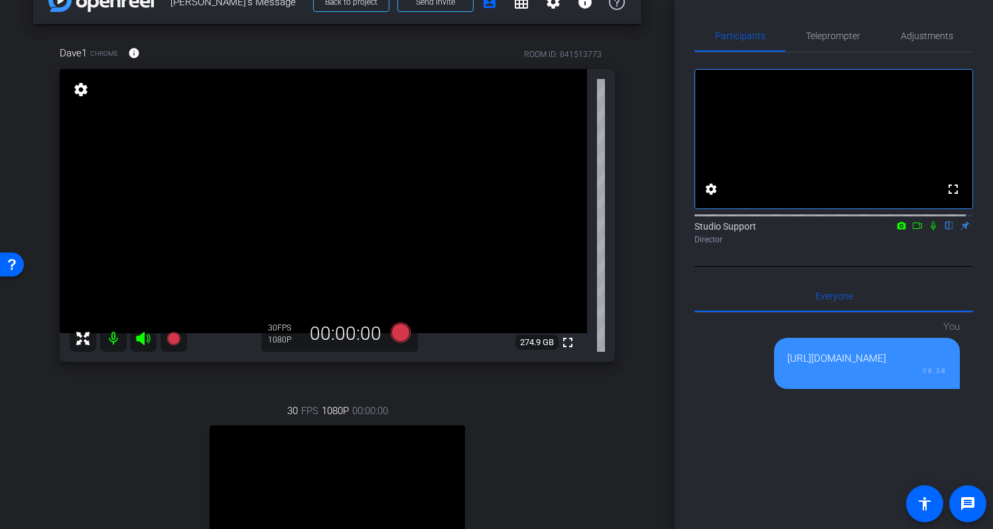
scroll to position [31, 0]
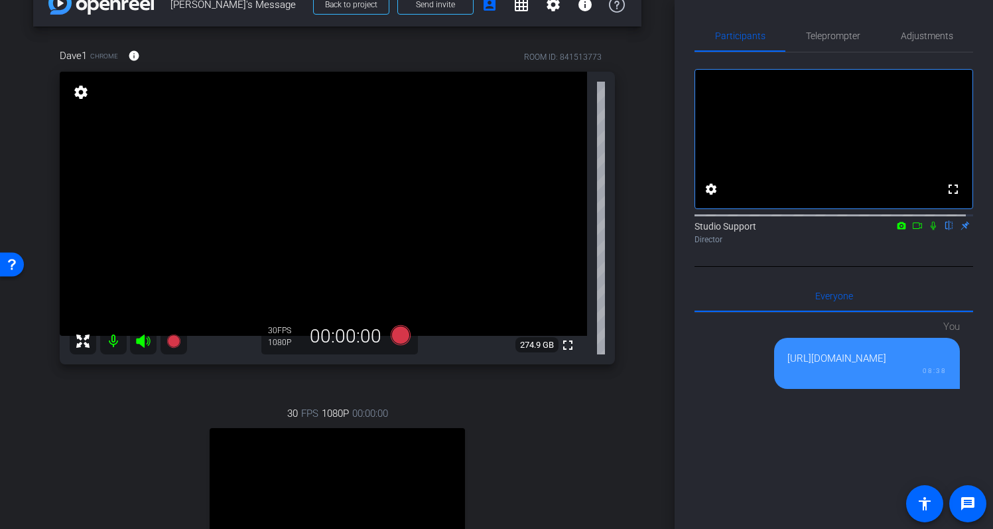
click at [644, 190] on div "arrow_back Dave's Message Back to project Send invite account_box grid_on setti…" at bounding box center [337, 233] width 675 height 529
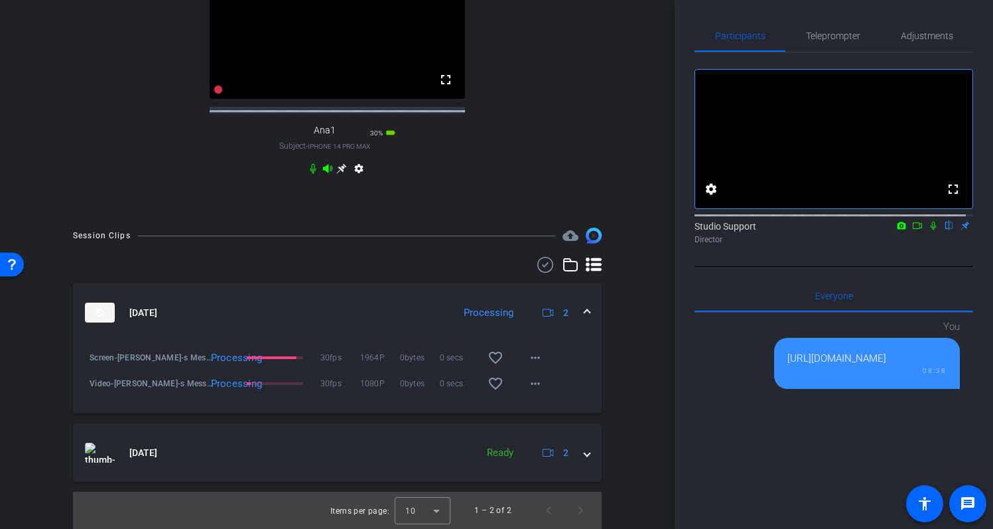
scroll to position [488, 0]
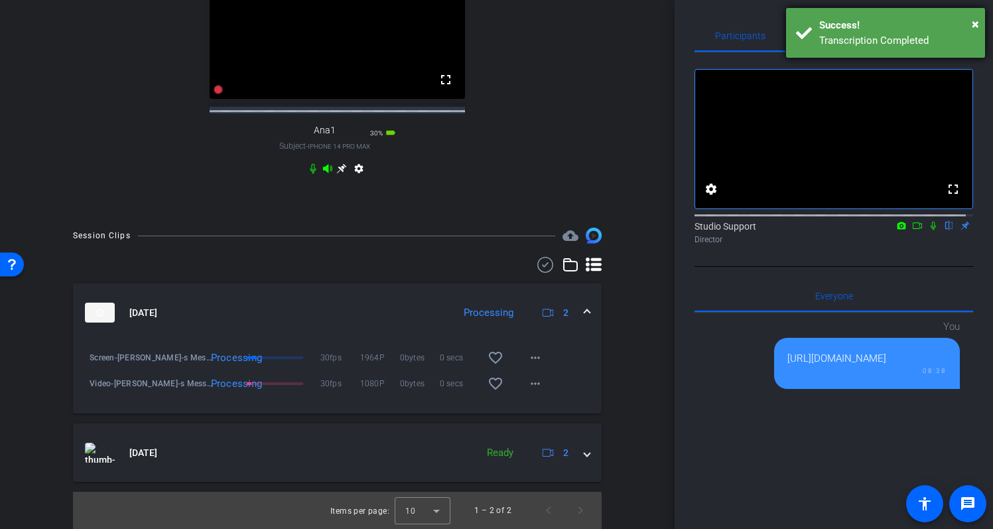
click at [971, 22] on div "Success!" at bounding box center [898, 25] width 156 height 15
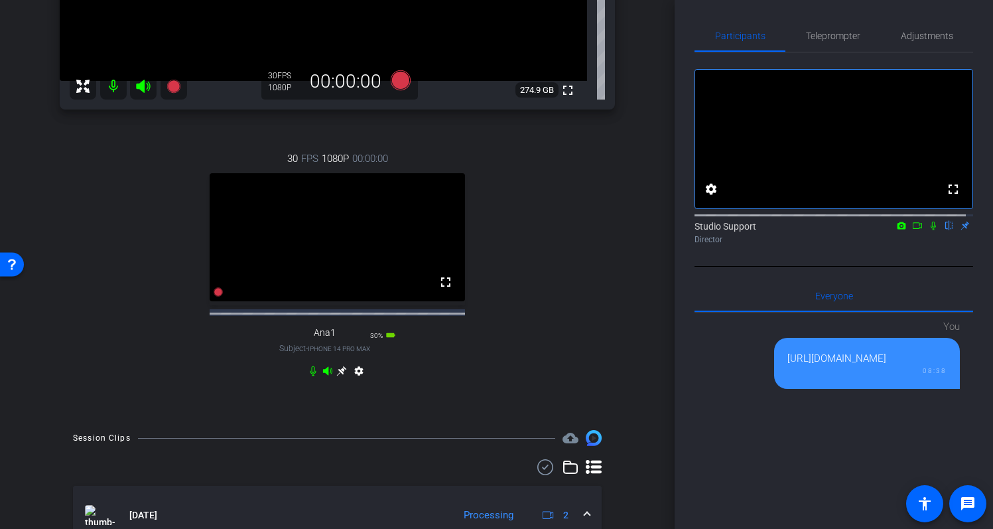
scroll to position [500, 0]
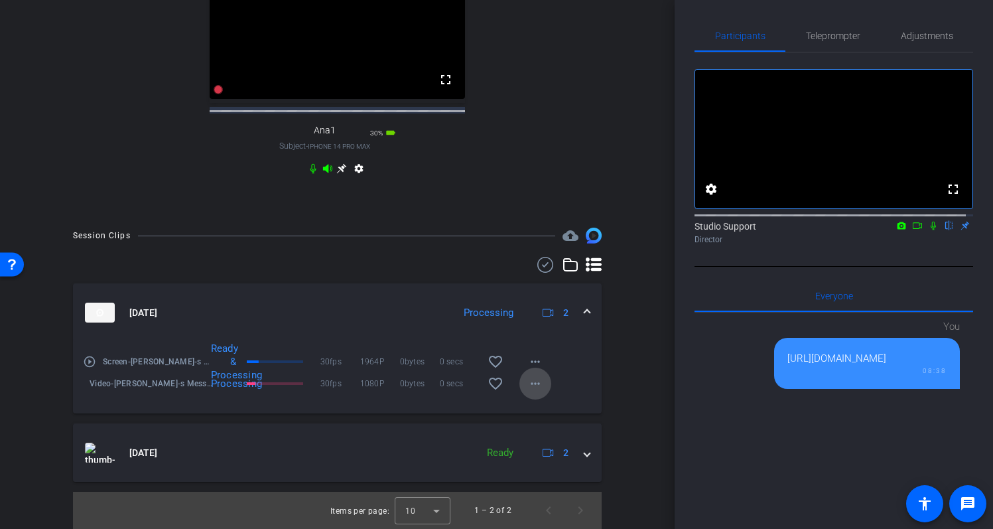
click at [535, 388] on mat-icon "more_horiz" at bounding box center [536, 384] width 16 height 16
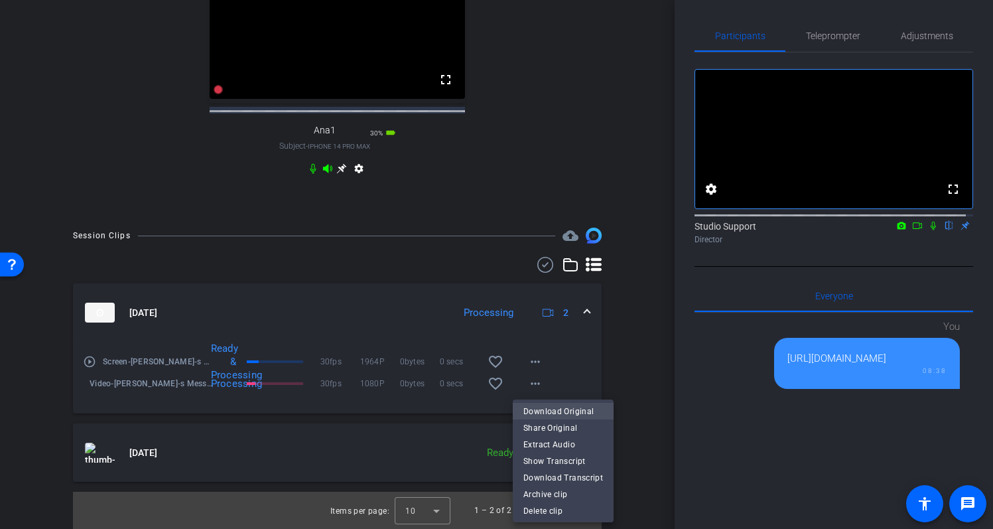
click at [555, 409] on span "Download Original" at bounding box center [564, 411] width 80 height 16
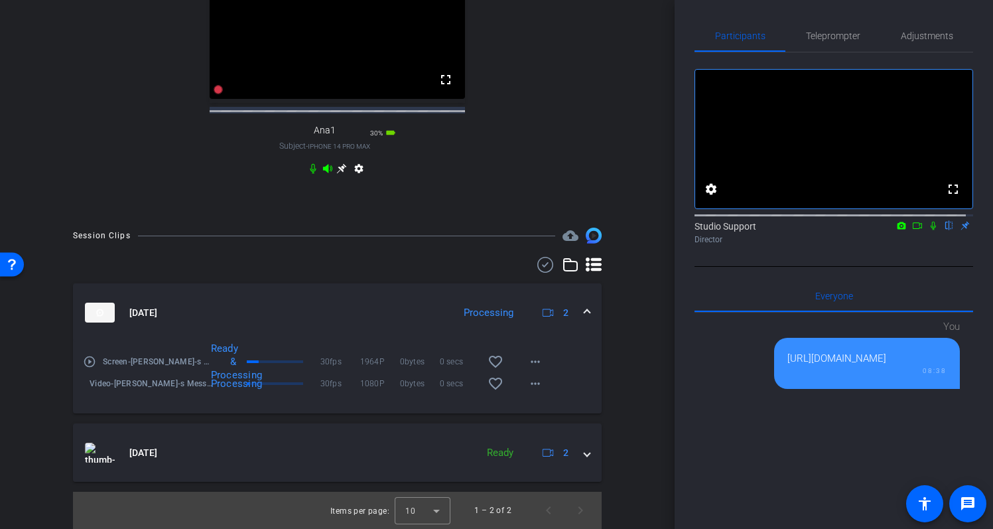
click at [85, 365] on mat-icon "play_circle_outline" at bounding box center [89, 361] width 13 height 13
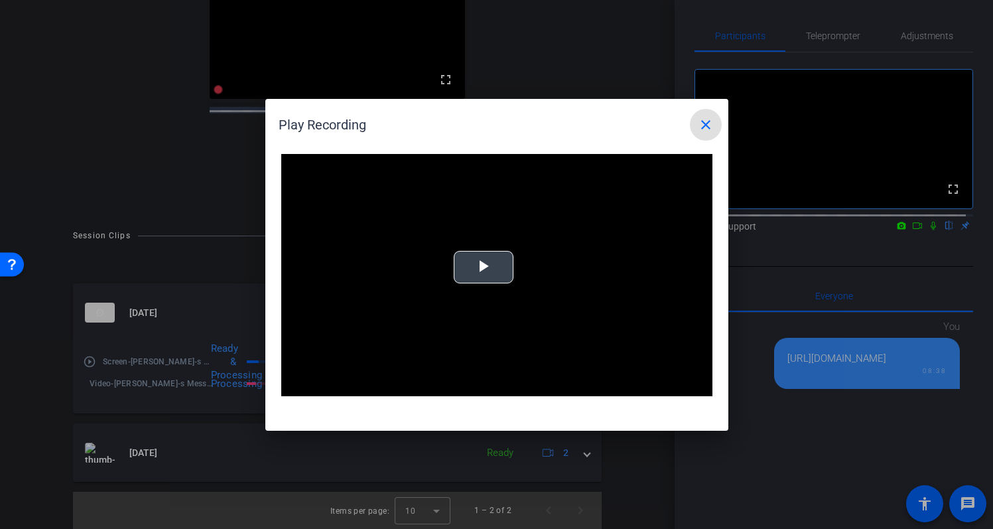
click at [484, 267] on span "Video Player" at bounding box center [484, 267] width 0 height 0
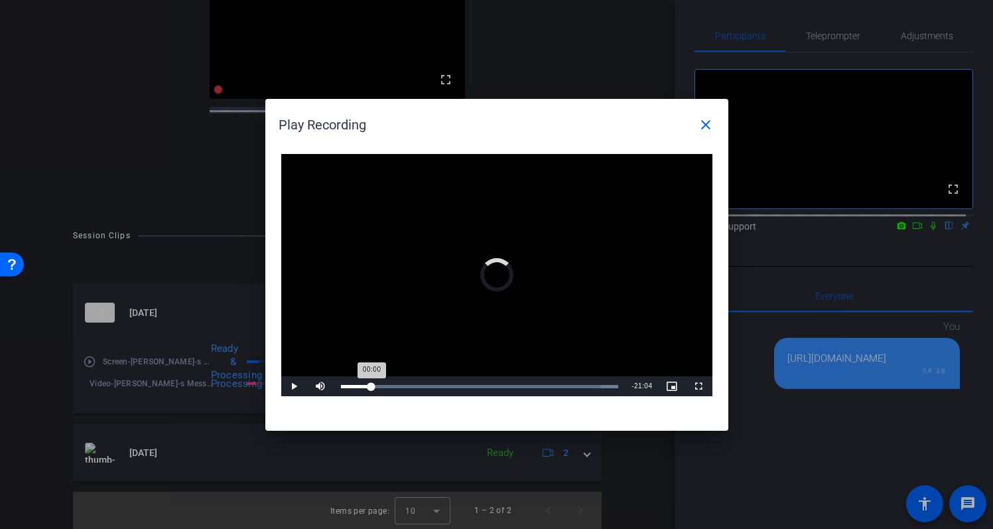
click at [372, 386] on div "Loaded : 100.00% 02:39 00:00" at bounding box center [480, 386] width 278 height 3
click at [413, 384] on div "Loaded : 100.00% 06:10 02:40" at bounding box center [479, 386] width 291 height 20
click at [480, 385] on div "Loaded : 100.00% 11:53 06:11" at bounding box center [480, 386] width 278 height 3
click at [529, 383] on div "Loaded : 100.00% 16:08 16:04" at bounding box center [481, 386] width 295 height 20
click at [704, 125] on mat-icon "close" at bounding box center [706, 125] width 16 height 16
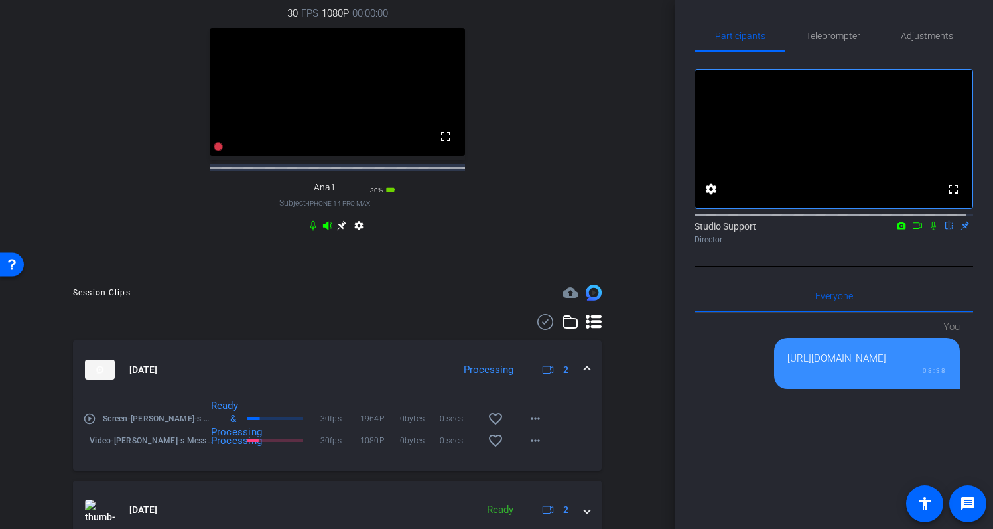
scroll to position [433, 0]
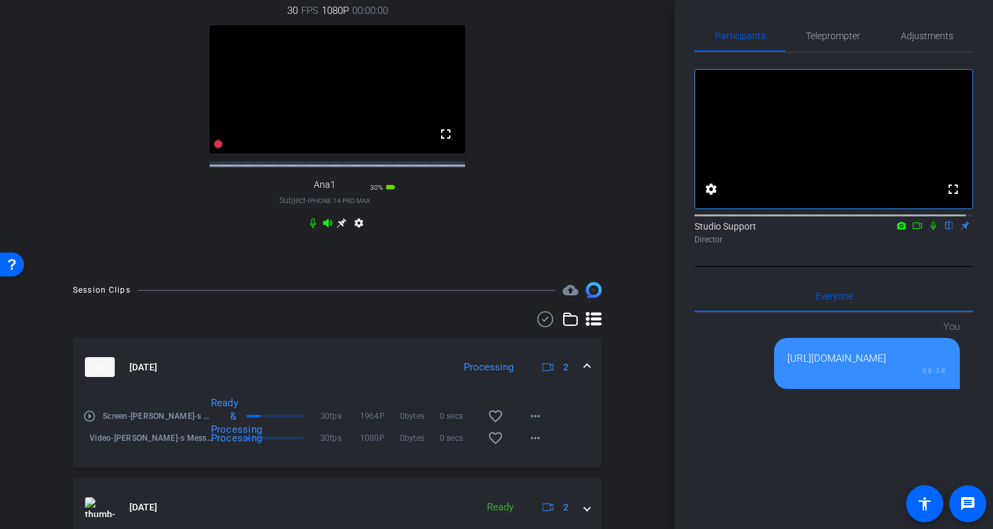
click at [642, 116] on div "arrow_back Dave's Message Back to project Send invite account_box grid_on setti…" at bounding box center [337, 264] width 675 height 529
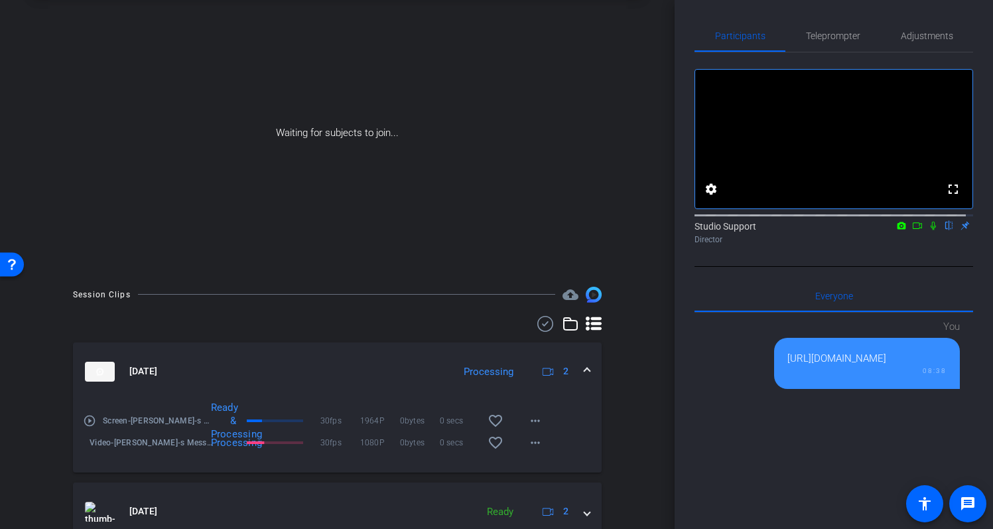
scroll to position [65, 0]
click at [928, 230] on icon at bounding box center [933, 225] width 11 height 9
click at [916, 232] on mat-icon at bounding box center [918, 226] width 16 height 12
click at [92, 448] on mat-icon "play_circle_outline" at bounding box center [89, 445] width 13 height 13
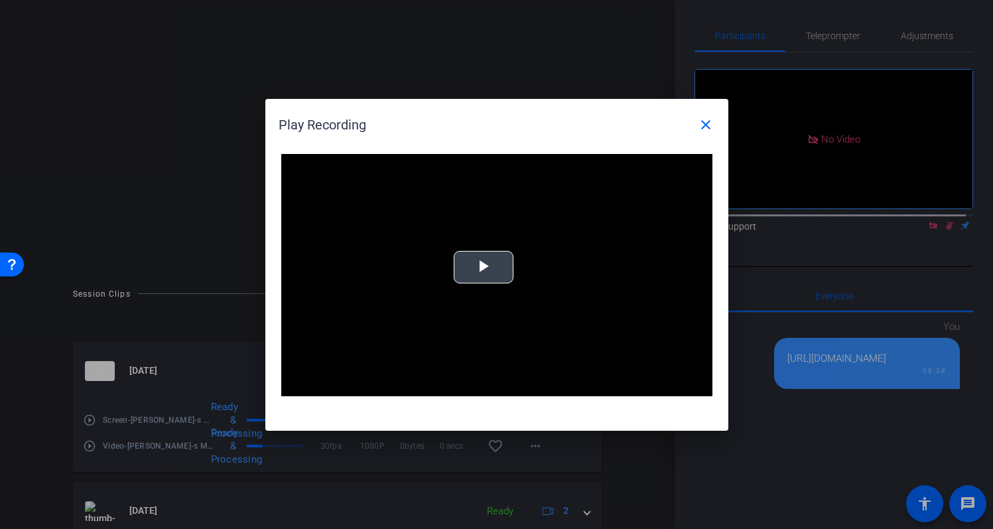
click at [484, 267] on span "Video Player" at bounding box center [484, 267] width 0 height 0
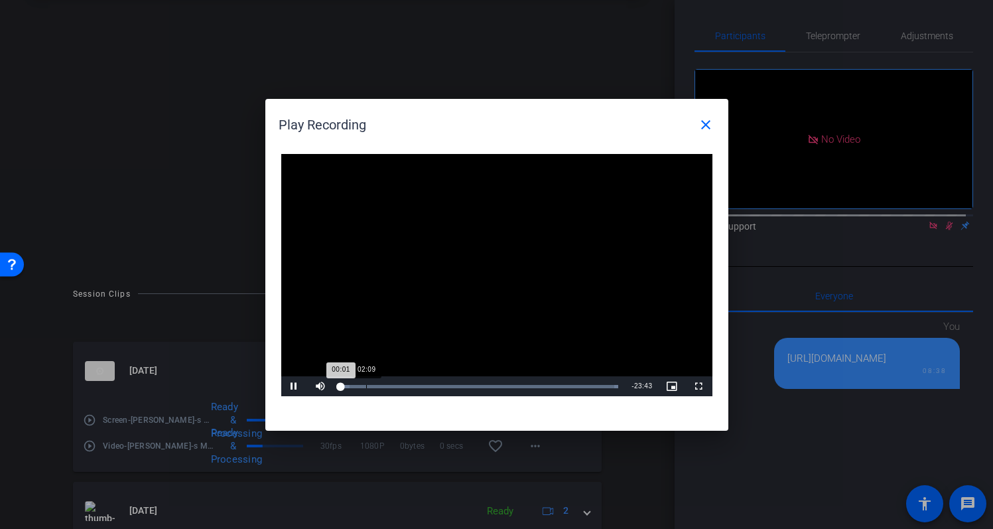
click at [366, 390] on div "Loaded : 100.00% 02:09 00:01" at bounding box center [479, 386] width 291 height 20
click at [431, 386] on div "Loaded : 100.00% 07:38 02:10" at bounding box center [480, 386] width 278 height 3
click at [506, 384] on div "Loaded : 100.00% 14:09 14:09" at bounding box center [481, 386] width 295 height 20
click at [563, 385] on div "Loaded : 100.00% 18:45 14:10" at bounding box center [482, 386] width 282 height 3
click at [601, 385] on div "Loaded : 100.00%" at bounding box center [482, 386] width 282 height 3
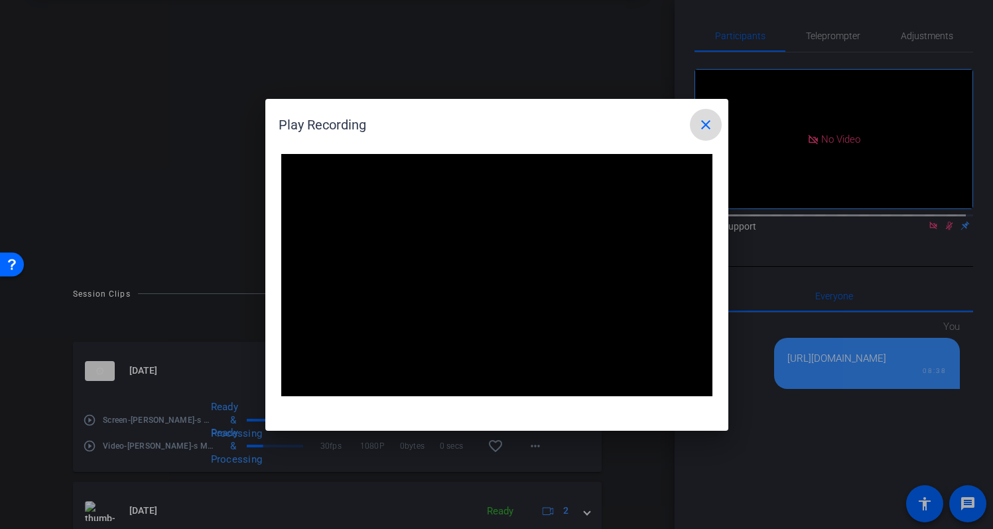
click at [705, 129] on mat-icon "close" at bounding box center [706, 125] width 16 height 16
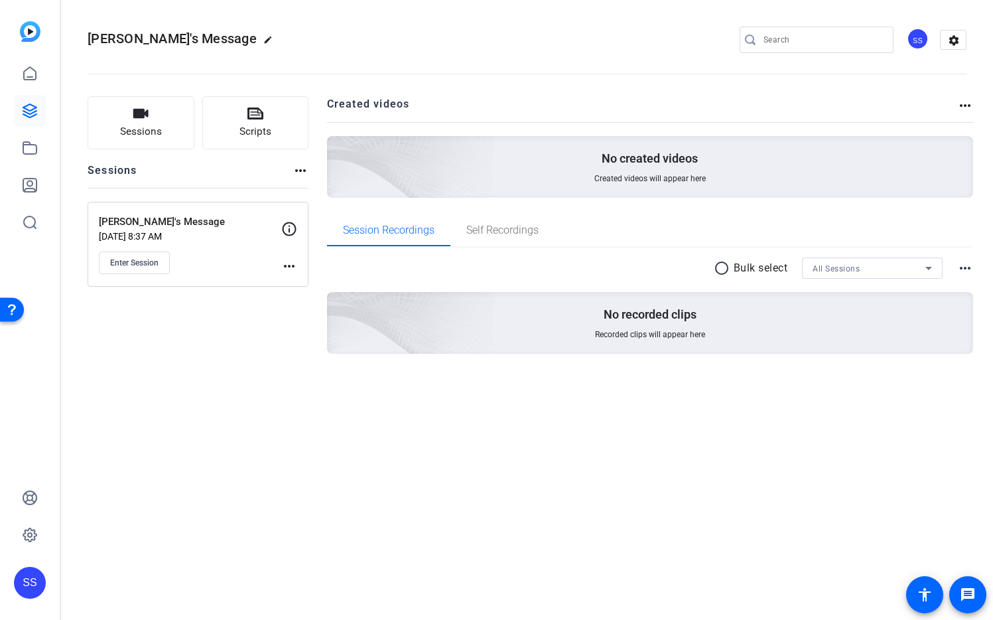
click at [30, 577] on div "SS" at bounding box center [30, 583] width 32 height 32
click at [155, 576] on mat-icon "logout" at bounding box center [151, 571] width 16 height 16
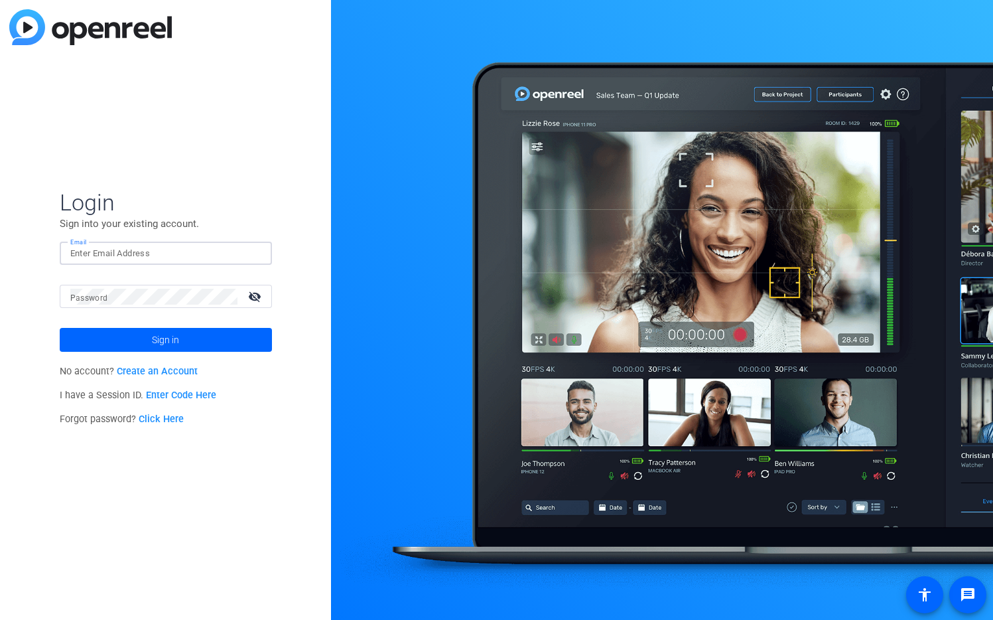
click at [244, 255] on input "Email" at bounding box center [165, 254] width 191 height 16
click at [254, 257] on img at bounding box center [250, 254] width 9 height 16
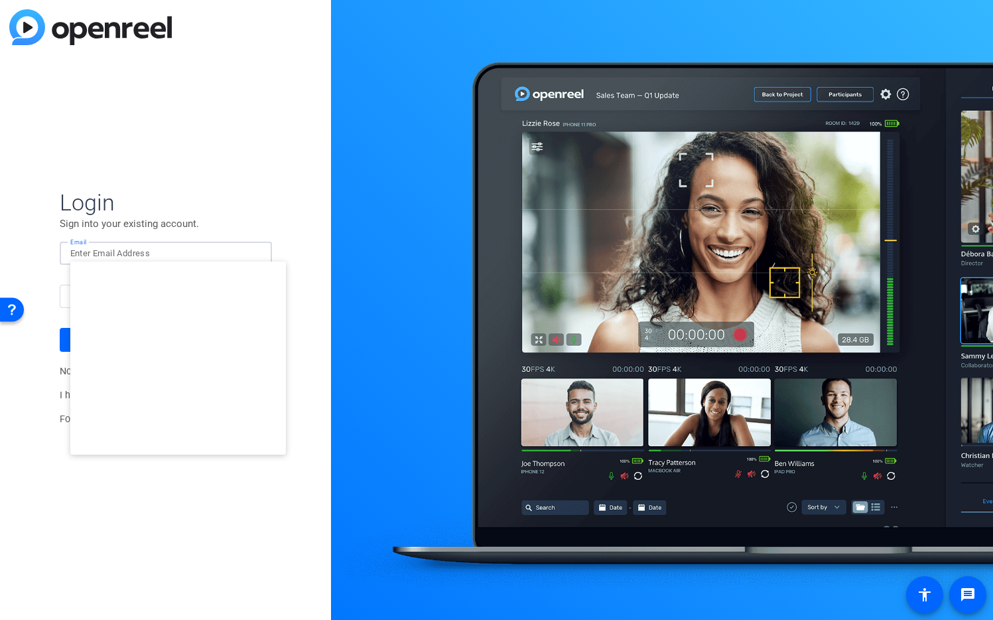
type input "[EMAIL_ADDRESS][DOMAIN_NAME]"
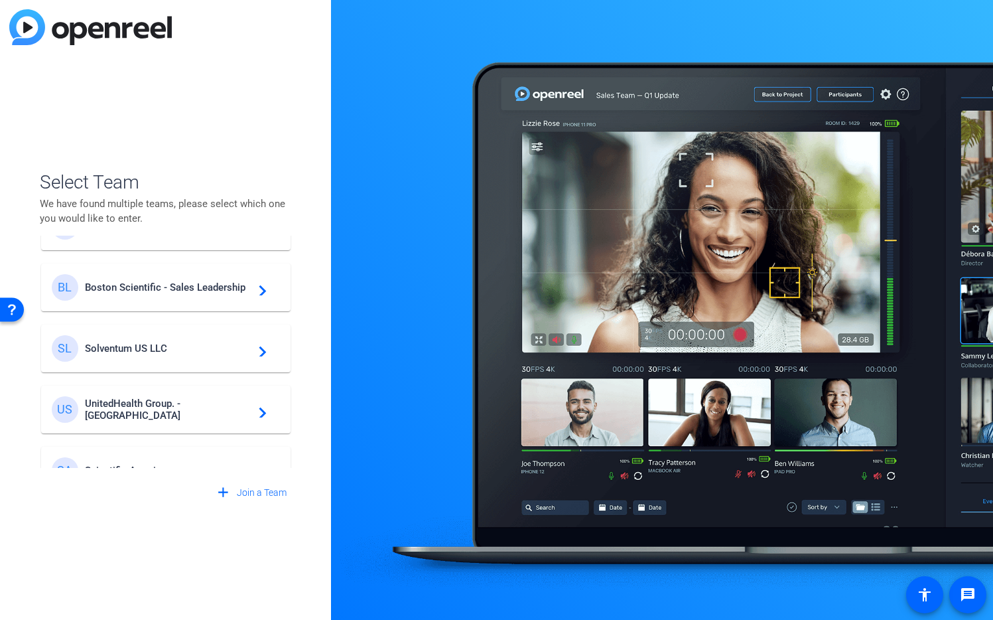
scroll to position [224, 0]
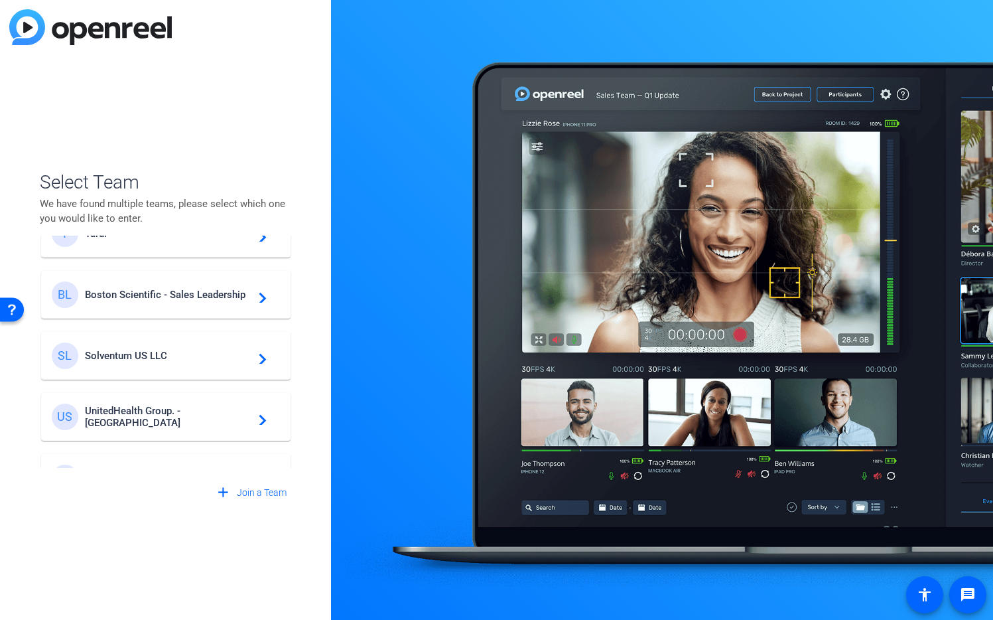
click at [201, 295] on span "Boston Scientific - Sales Leadership" at bounding box center [168, 295] width 166 height 12
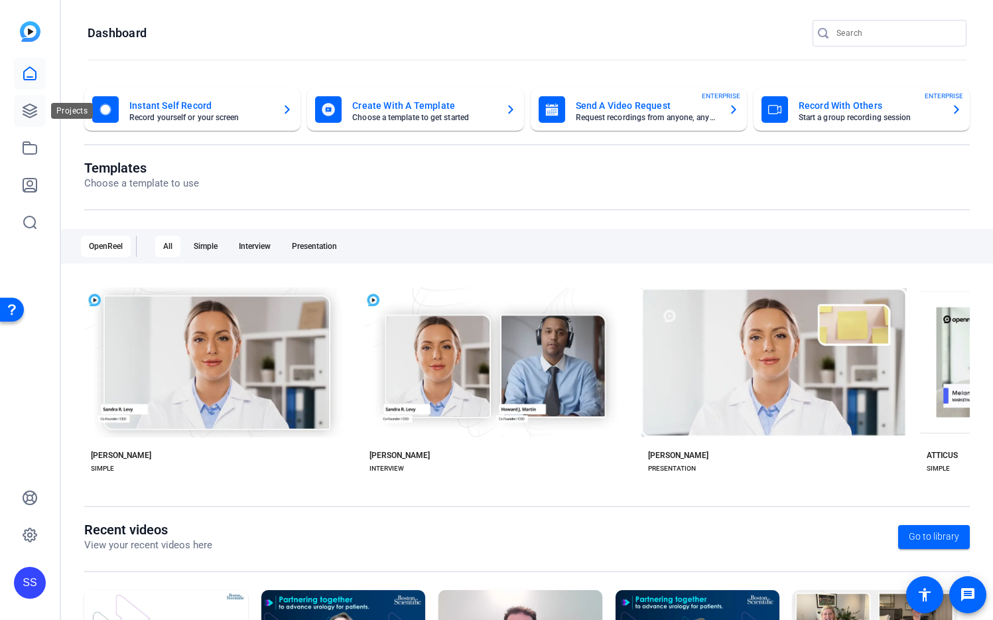
click at [38, 108] on link at bounding box center [30, 111] width 32 height 32
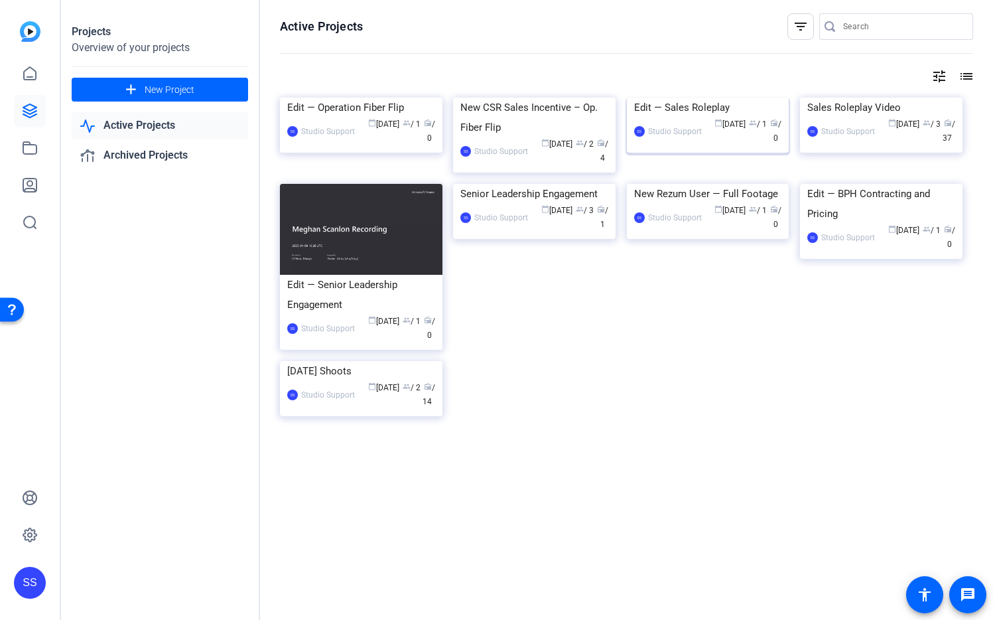
click at [711, 98] on img at bounding box center [708, 98] width 163 height 0
click at [913, 98] on img at bounding box center [881, 98] width 163 height 0
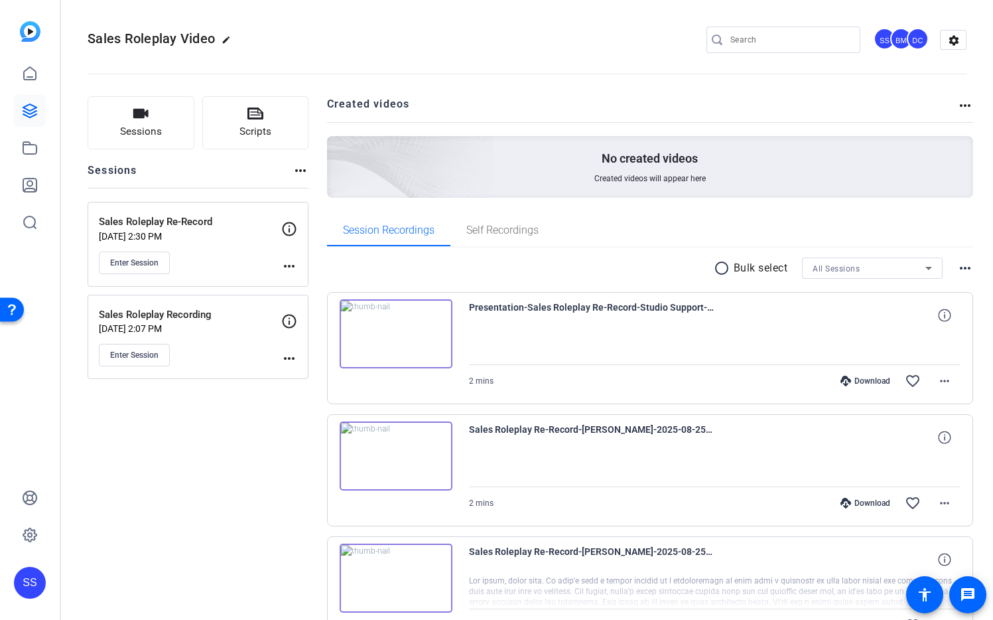
click at [228, 216] on p "Sales Roleplay Re-Record" at bounding box center [190, 221] width 183 height 15
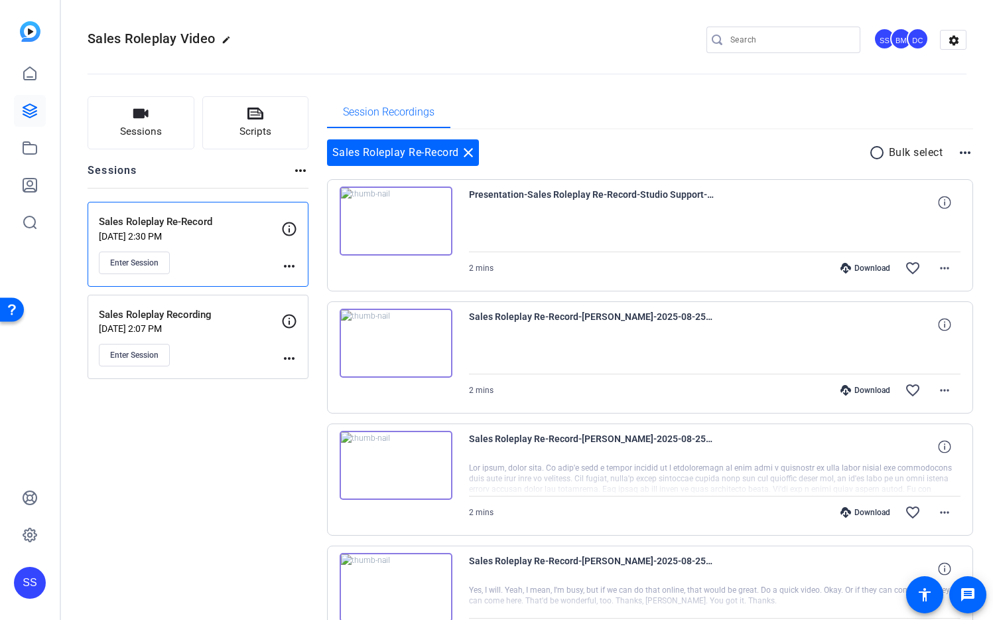
click at [414, 227] on img at bounding box center [396, 220] width 113 height 69
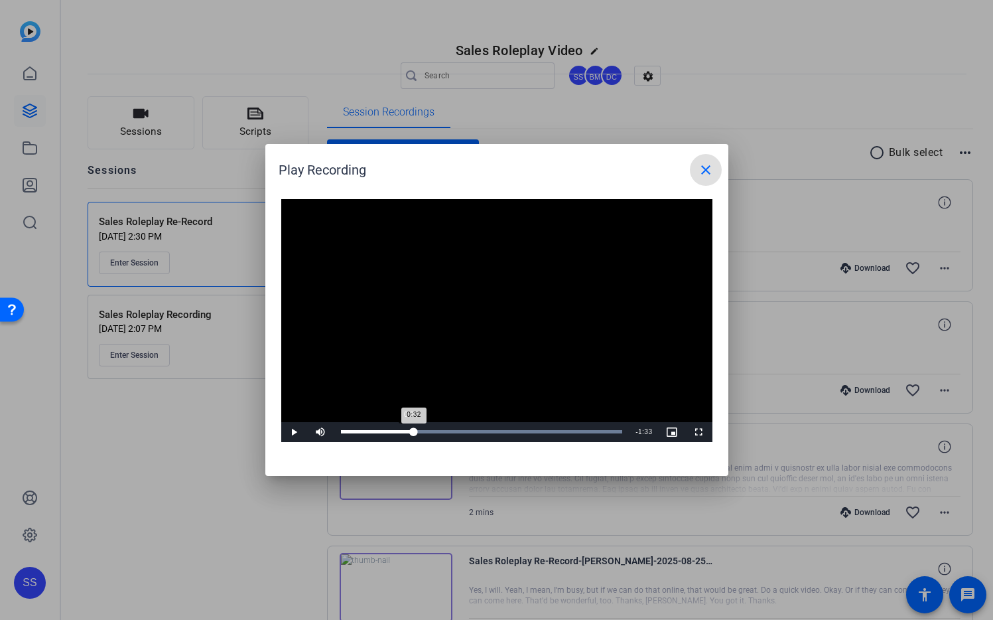
click at [423, 430] on div "Loaded : 100.00% 0:32 0:32" at bounding box center [482, 431] width 282 height 3
click at [487, 429] on div "Loaded : 100.00% 1:03 0:34" at bounding box center [481, 432] width 295 height 20
drag, startPoint x: 583, startPoint y: 429, endPoint x: 593, endPoint y: 429, distance: 10.0
click at [584, 429] on div "Loaded : 100.00% 1:47 1:47" at bounding box center [481, 432] width 295 height 20
click at [617, 427] on div "Loaded : 100.00% 2:00 1:48" at bounding box center [481, 432] width 295 height 20
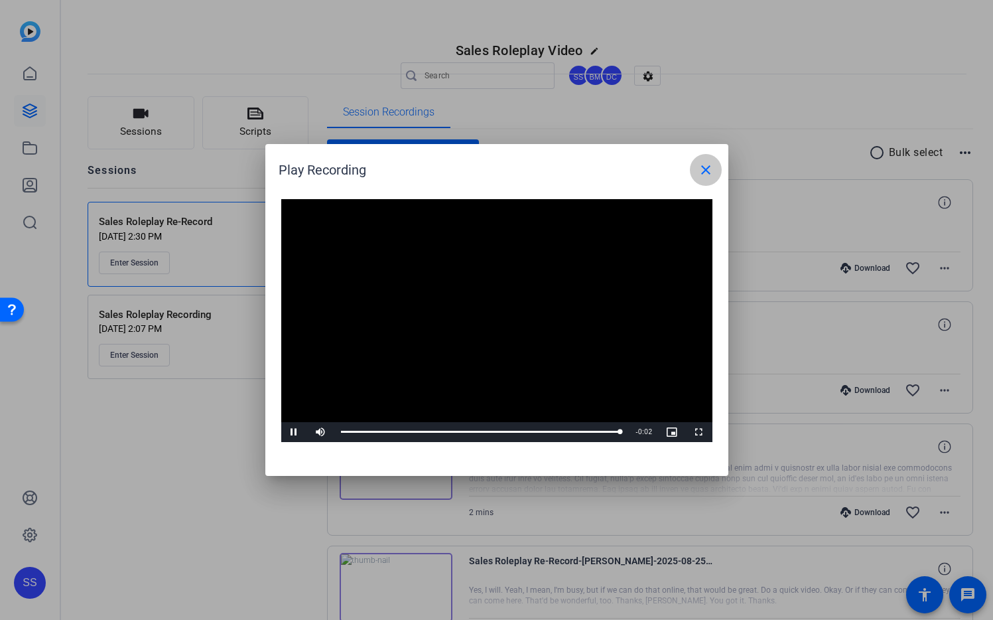
click at [713, 168] on mat-icon "close" at bounding box center [706, 170] width 16 height 16
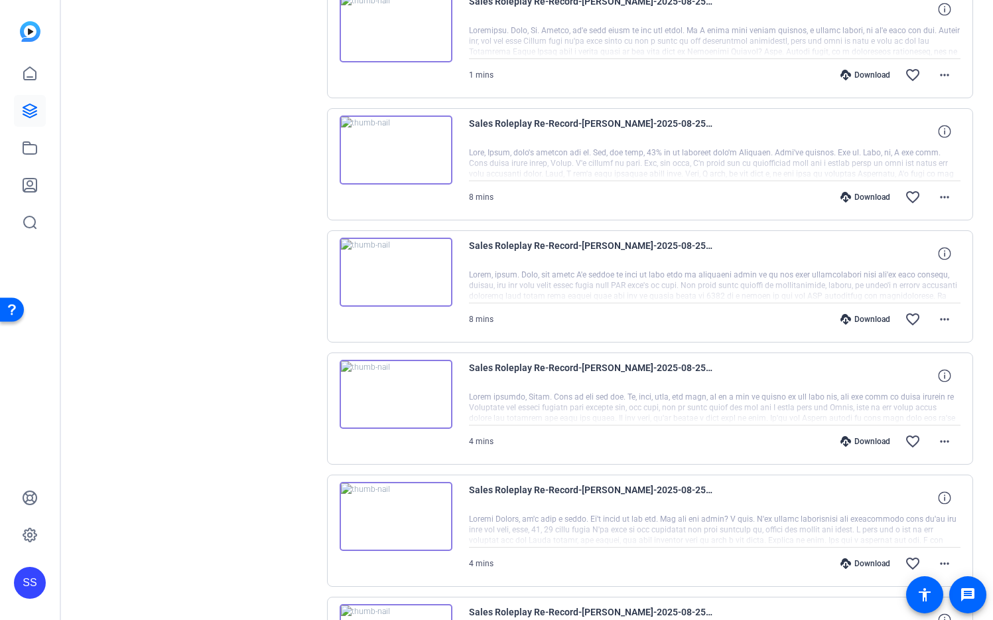
scroll to position [853, 0]
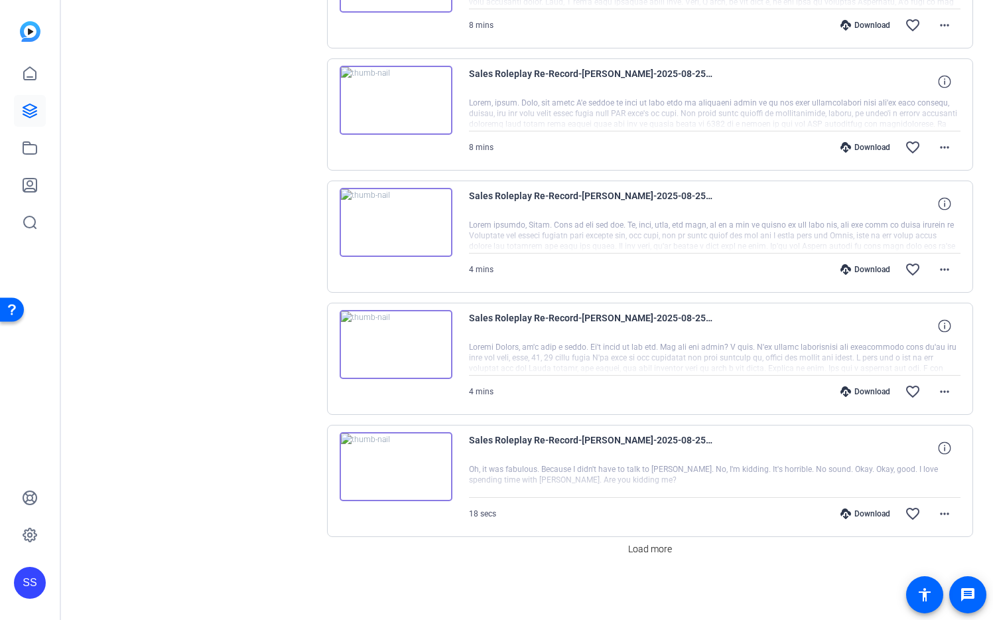
click at [389, 350] on img at bounding box center [396, 344] width 113 height 69
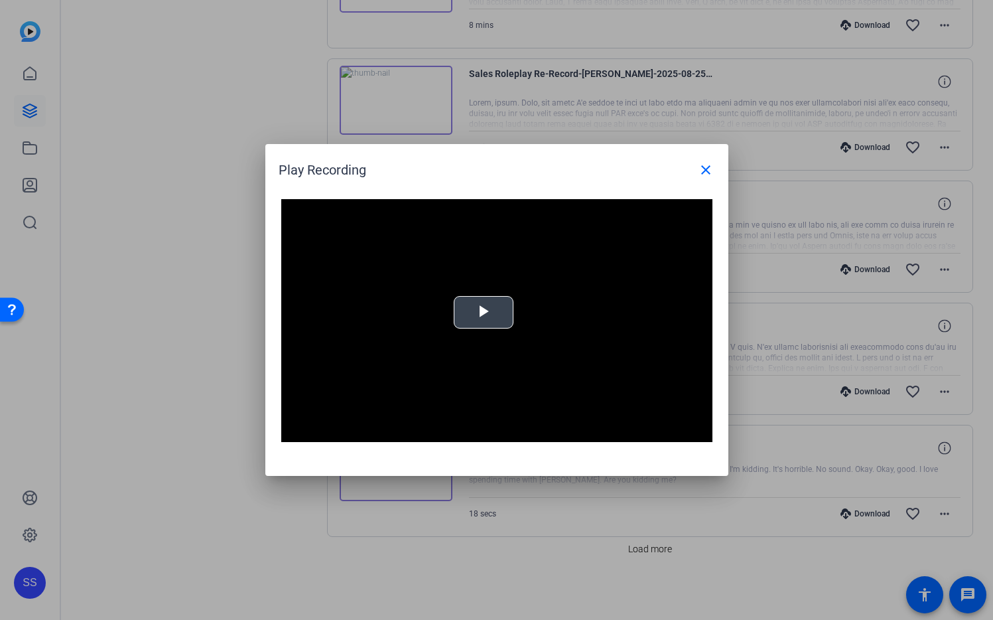
click at [484, 313] on span "Video Player" at bounding box center [484, 313] width 0 height 0
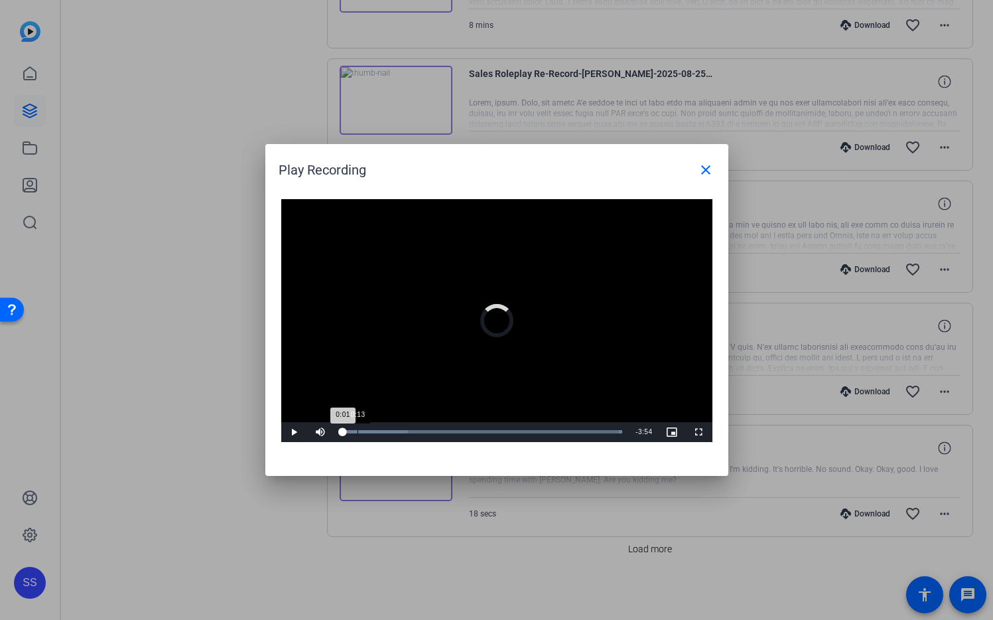
click at [357, 433] on div "Loaded : 100.00% 0:13 0:01" at bounding box center [482, 431] width 282 height 3
click at [712, 174] on mat-icon "close" at bounding box center [706, 170] width 16 height 16
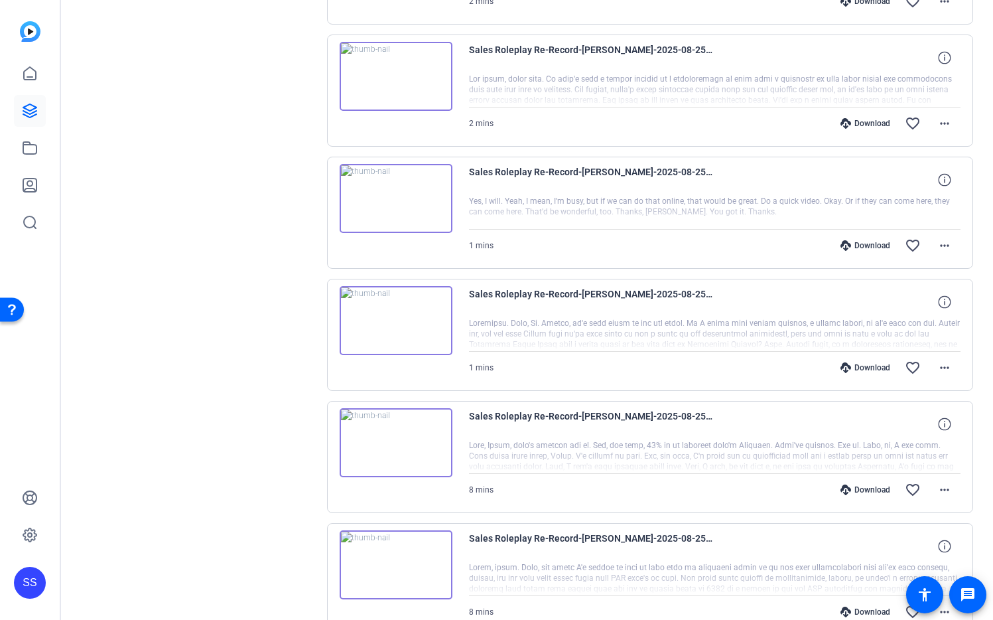
scroll to position [0, 0]
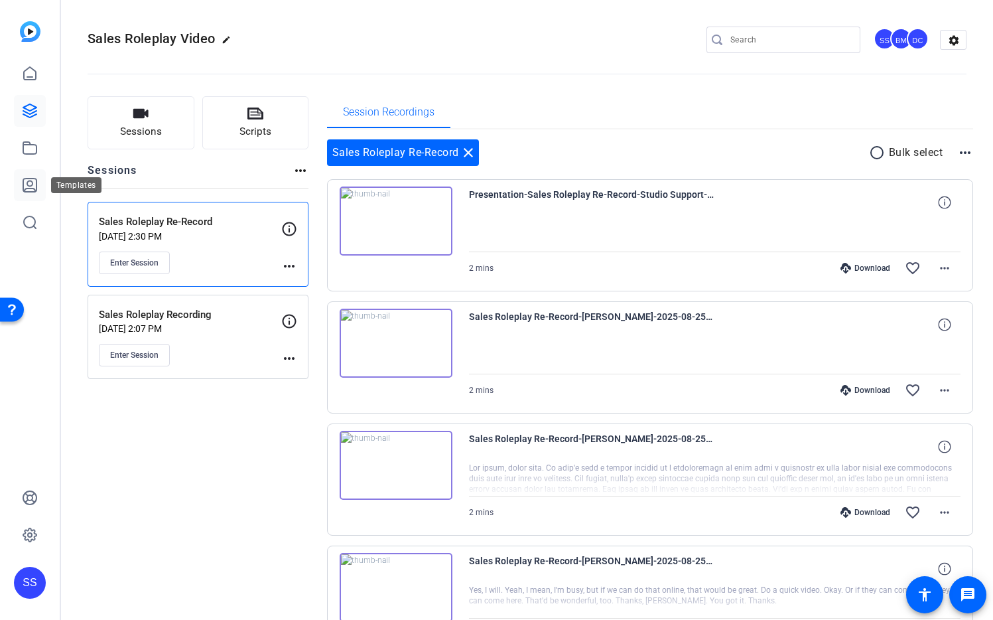
click at [33, 187] on icon at bounding box center [30, 185] width 16 height 16
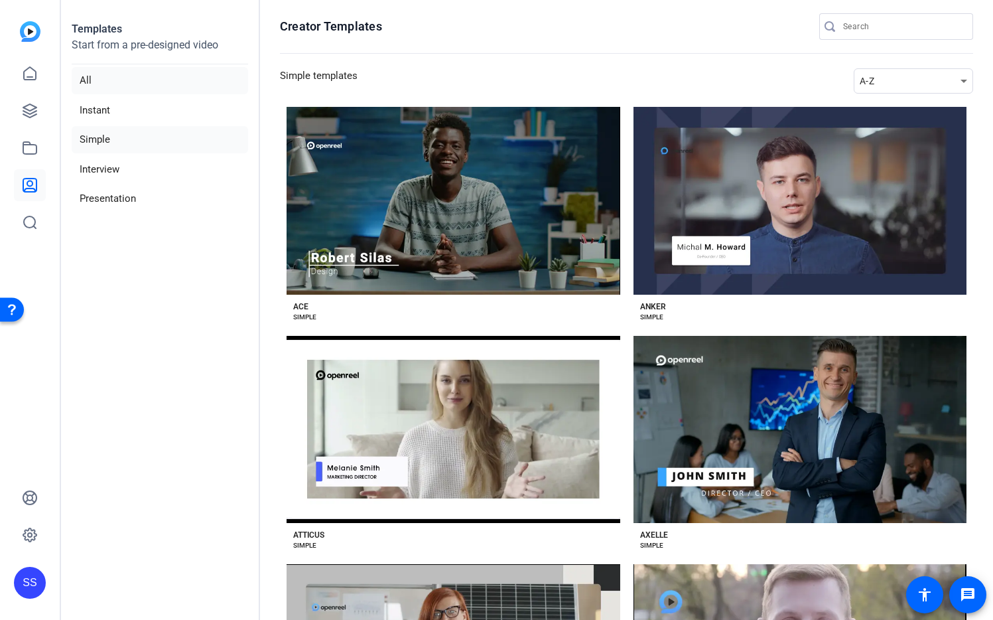
click at [169, 78] on li "All" at bounding box center [160, 80] width 177 height 27
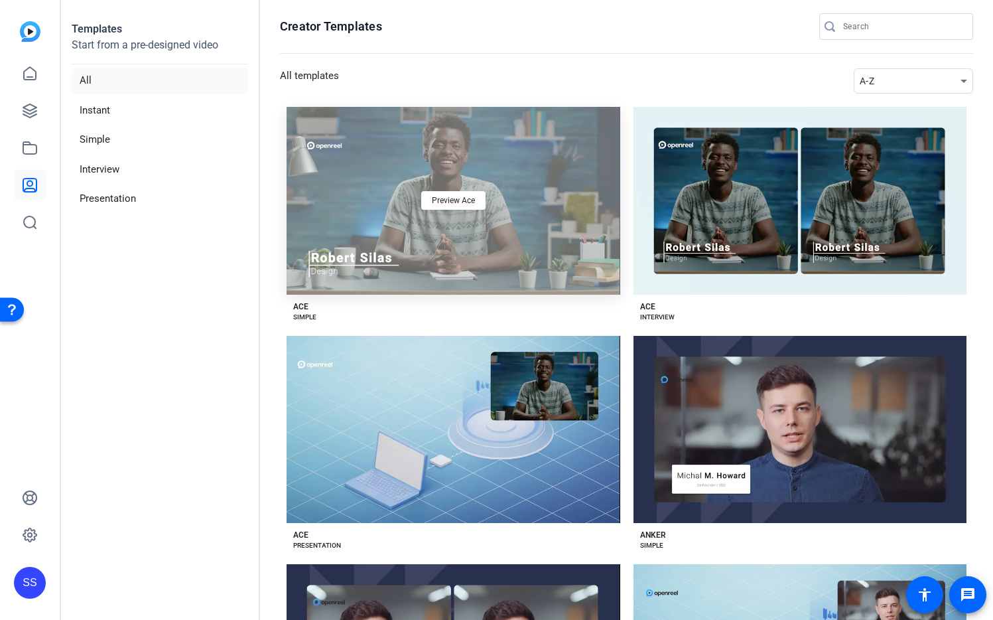
click at [476, 181] on div "Preview Ace" at bounding box center [454, 201] width 334 height 188
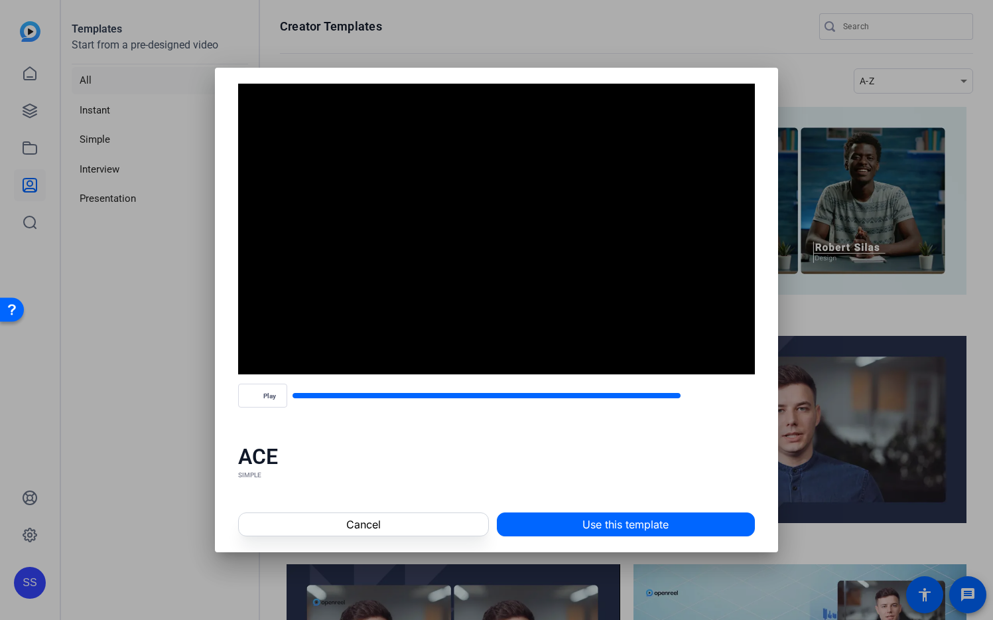
click at [476, 181] on div "Video Player is loading. Play Video Play Mute Current Time 0:00 / Duration -:- …" at bounding box center [496, 310] width 993 height 620
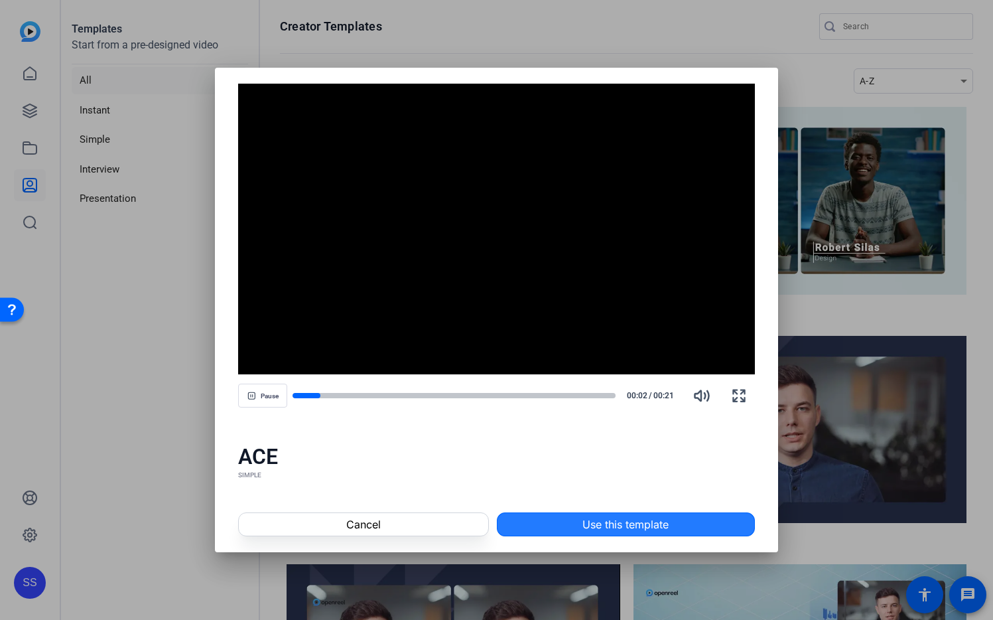
click at [664, 523] on span "Use this template" at bounding box center [626, 524] width 86 height 16
